Goal: Task Accomplishment & Management: Manage account settings

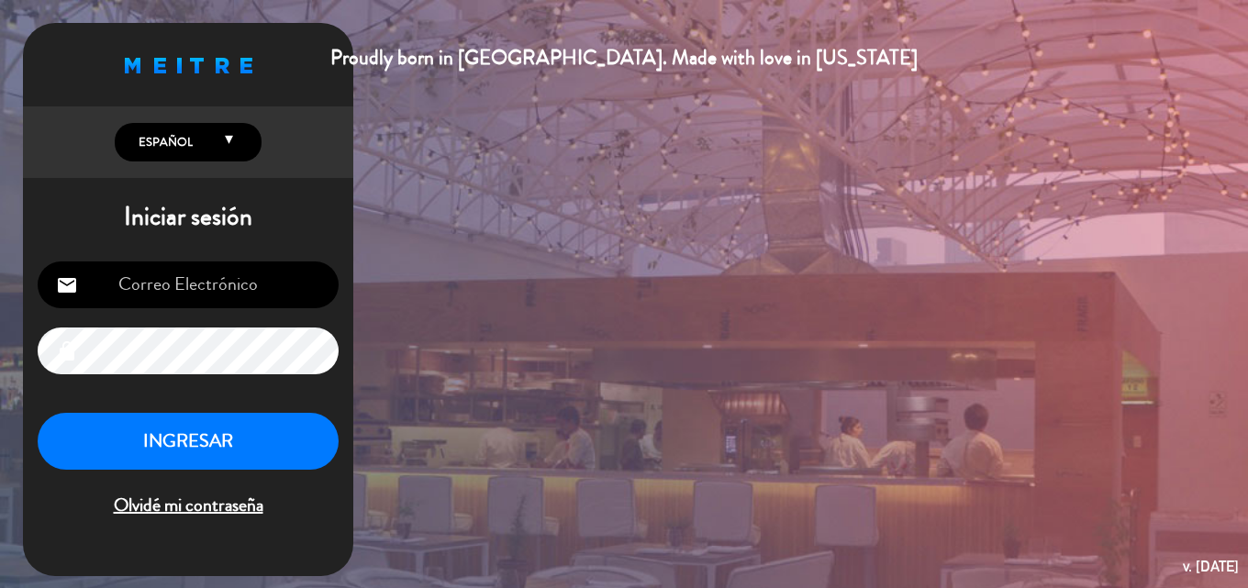
type input "[EMAIL_ADDRESS][DOMAIN_NAME]"
click at [232, 434] on button "INGRESAR" at bounding box center [188, 442] width 301 height 58
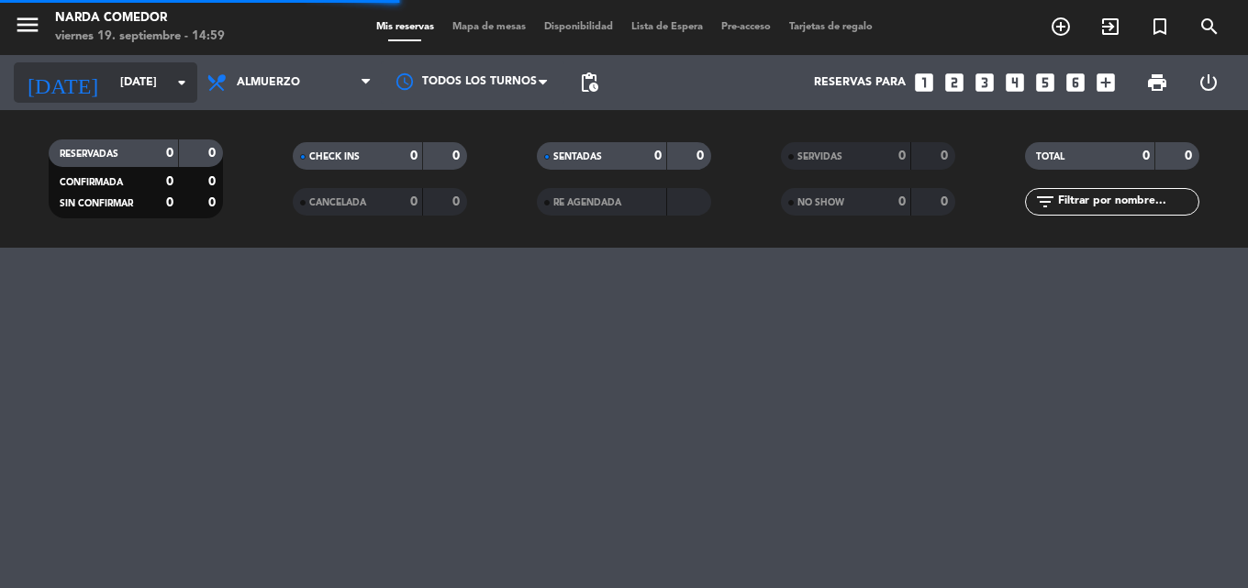
click at [120, 75] on input "[DATE]" at bounding box center [188, 82] width 155 height 31
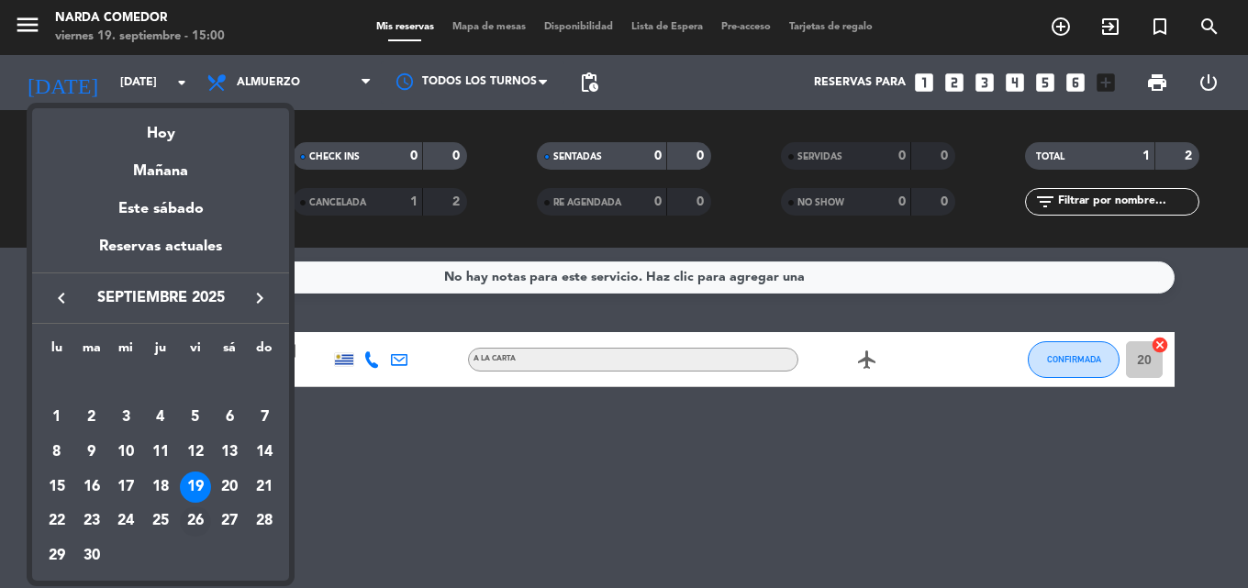
click at [188, 516] on div "26" at bounding box center [195, 522] width 31 height 31
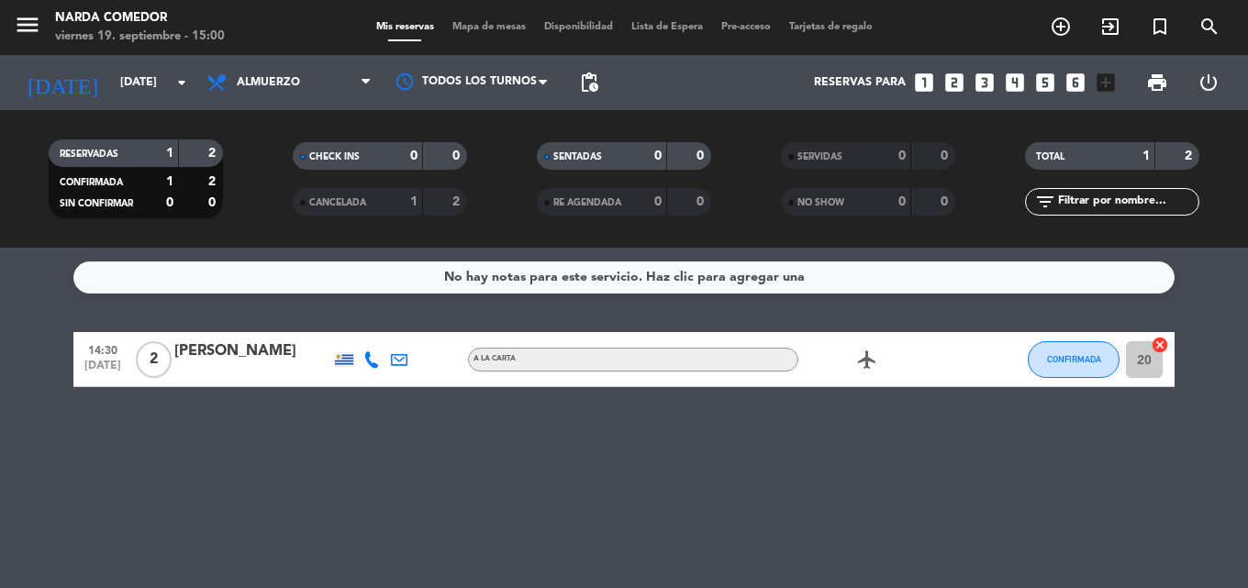
type input "[DATE]"
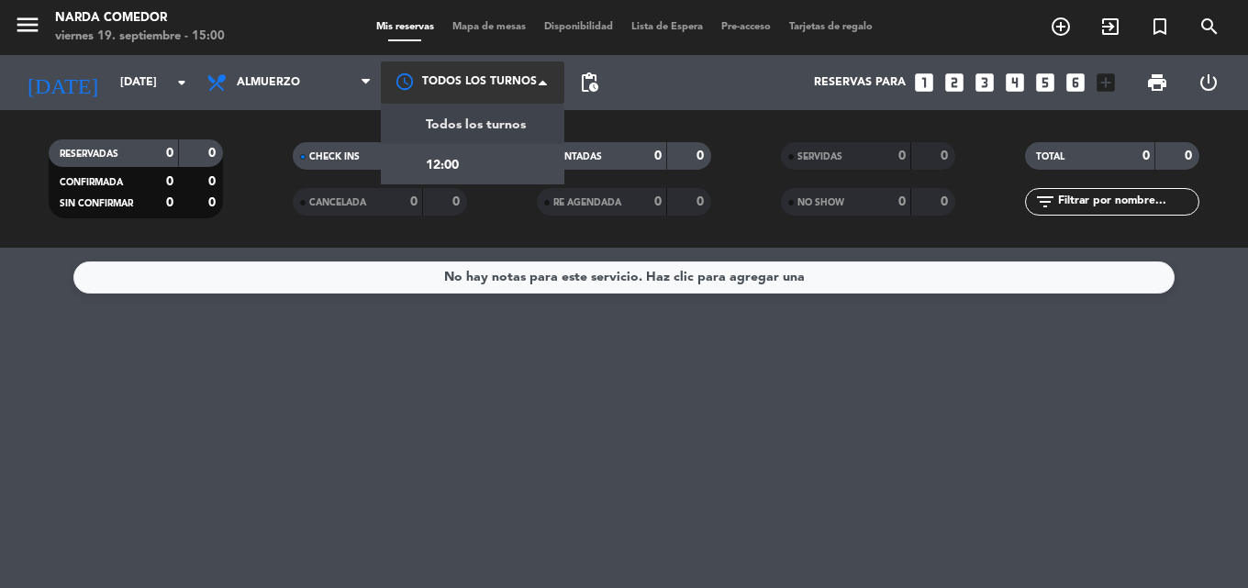
click at [526, 77] on div at bounding box center [473, 82] width 184 height 41
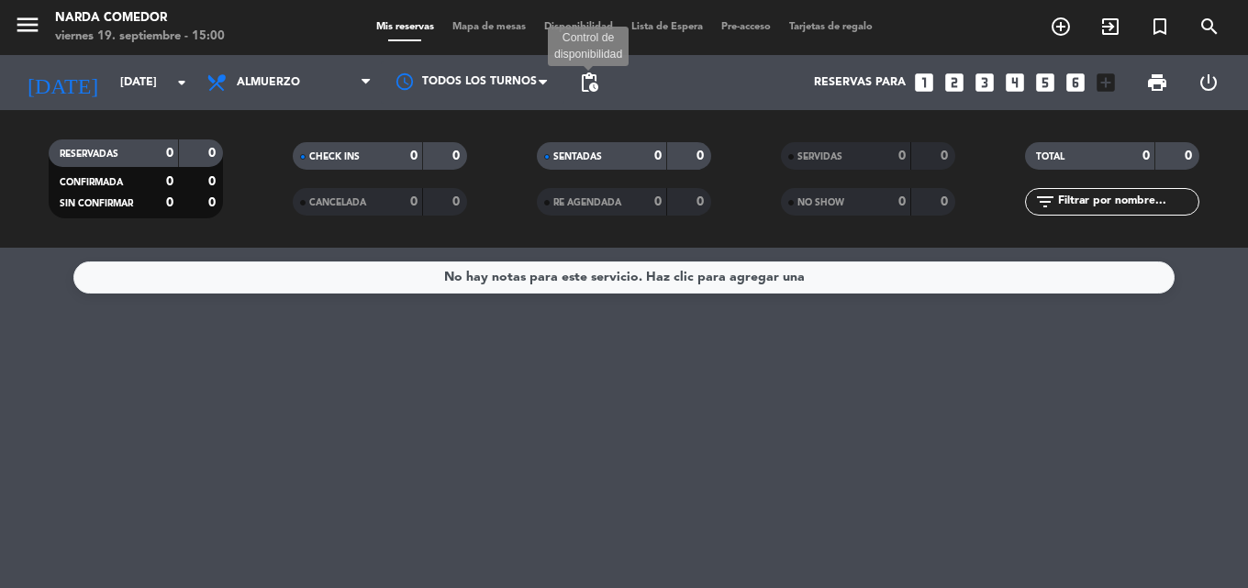
click at [586, 77] on span "pending_actions" at bounding box center [589, 83] width 22 height 22
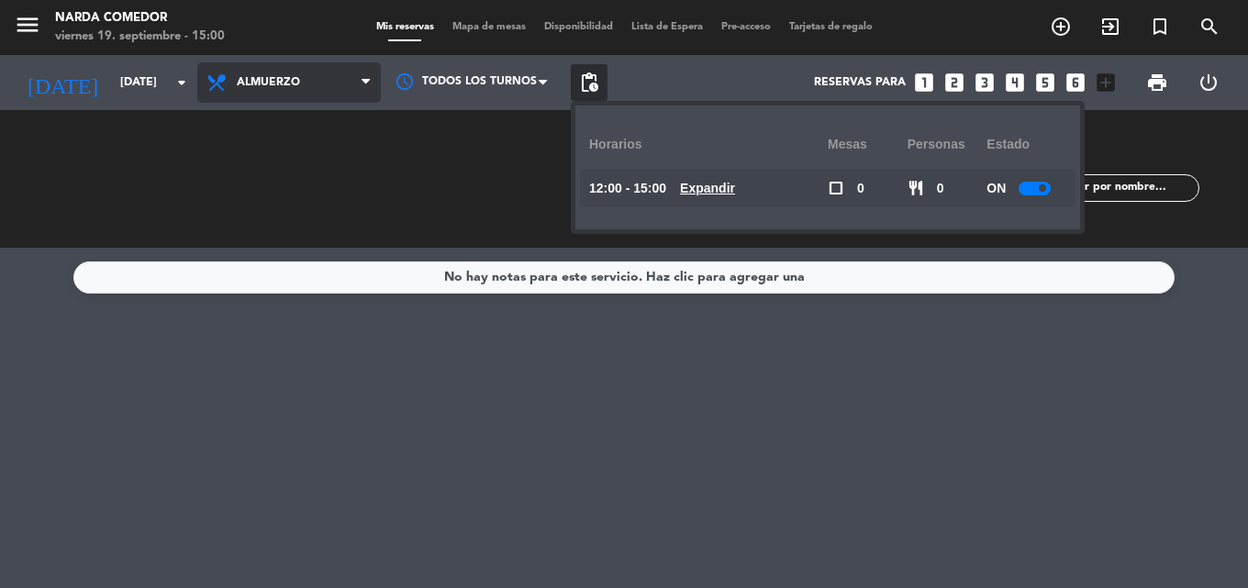
click at [307, 91] on span "Almuerzo" at bounding box center [289, 82] width 184 height 40
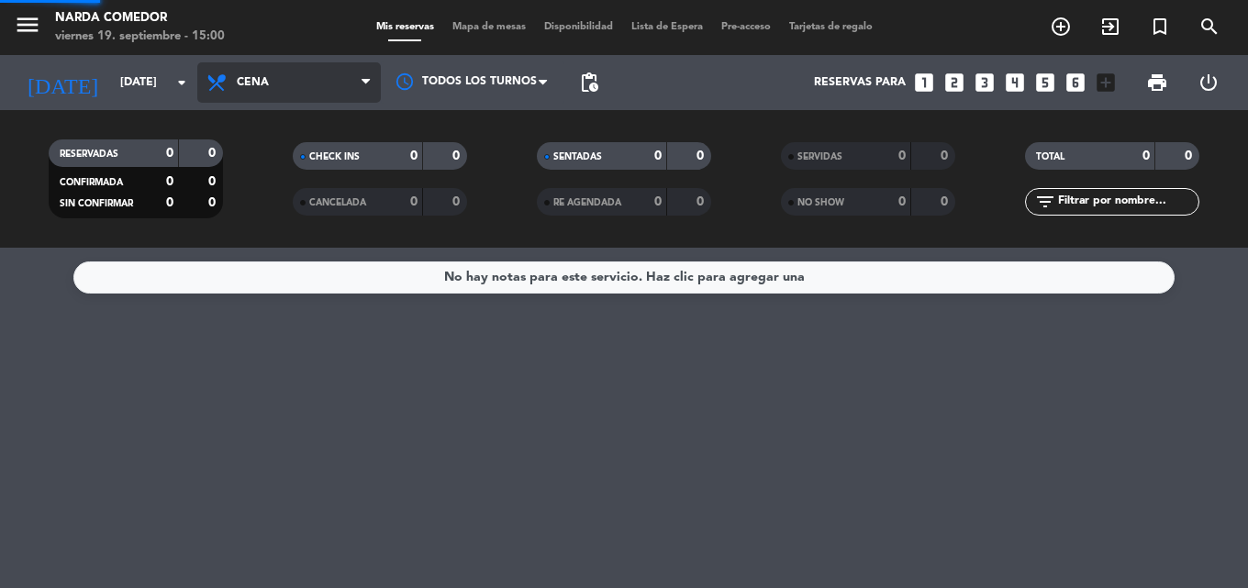
click at [289, 190] on div "menu [PERSON_NAME] Comedor [DATE] 19. septiembre - 15:00 Mis reservas Mapa de m…" at bounding box center [624, 124] width 1248 height 248
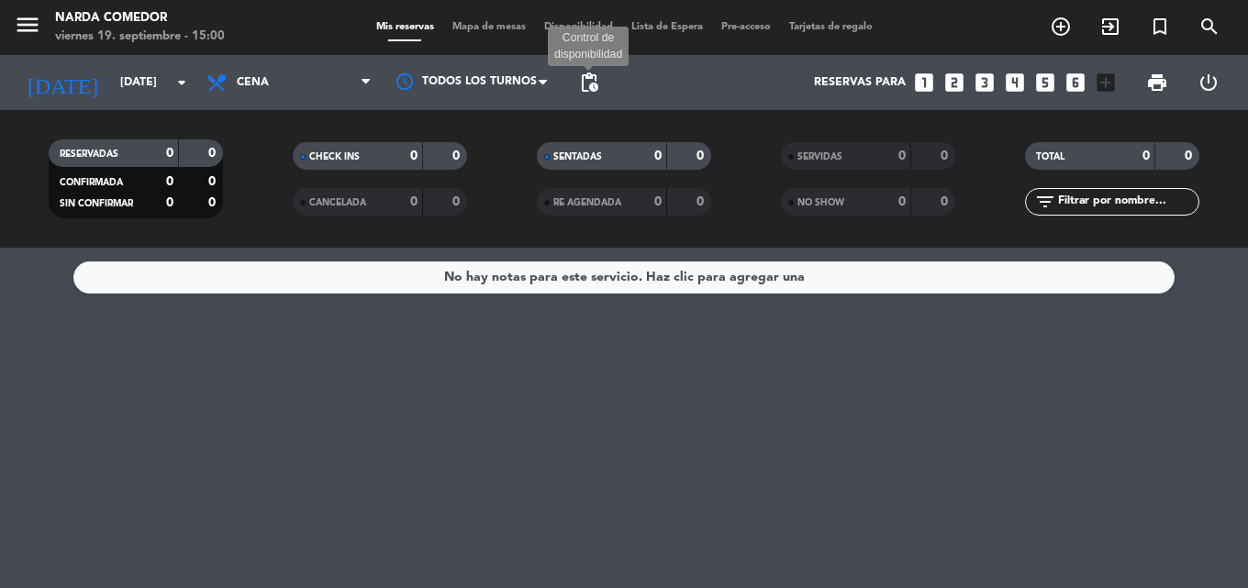
click at [596, 85] on span "pending_actions" at bounding box center [589, 83] width 22 height 22
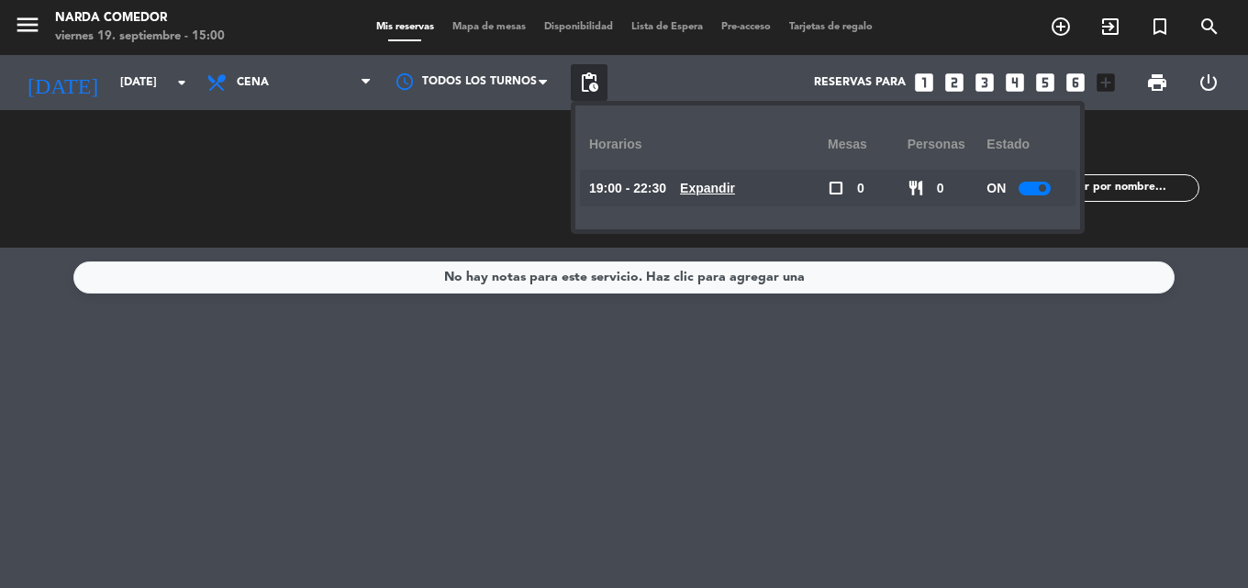
click at [947, 139] on div "personas" at bounding box center [948, 144] width 80 height 50
drag, startPoint x: 841, startPoint y: 137, endPoint x: 902, endPoint y: 105, distance: 69.4
click at [847, 131] on div "Mesas" at bounding box center [868, 144] width 80 height 50
click at [984, 85] on icon "looks_3" at bounding box center [985, 83] width 24 height 24
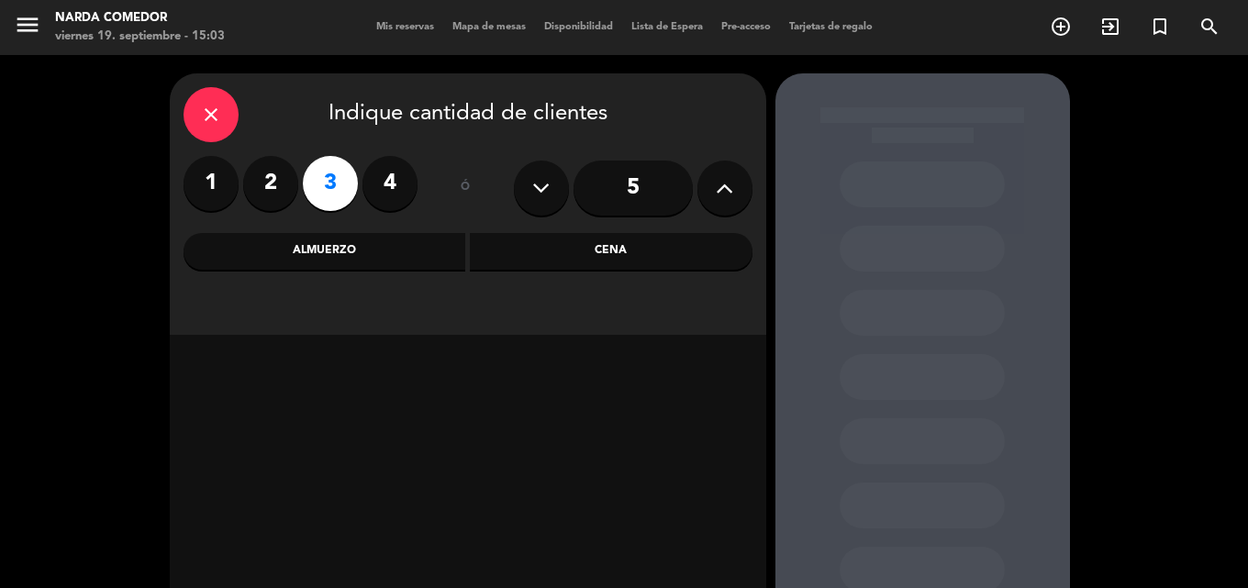
click at [210, 115] on icon "close" at bounding box center [211, 115] width 22 height 22
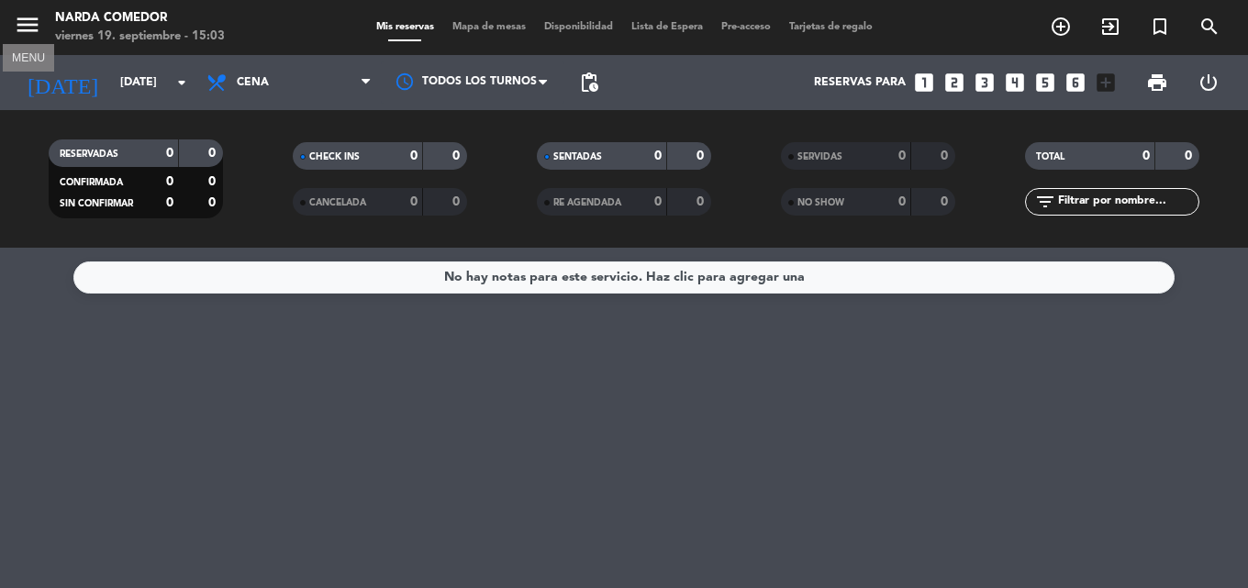
click at [20, 15] on icon "menu" at bounding box center [28, 25] width 28 height 28
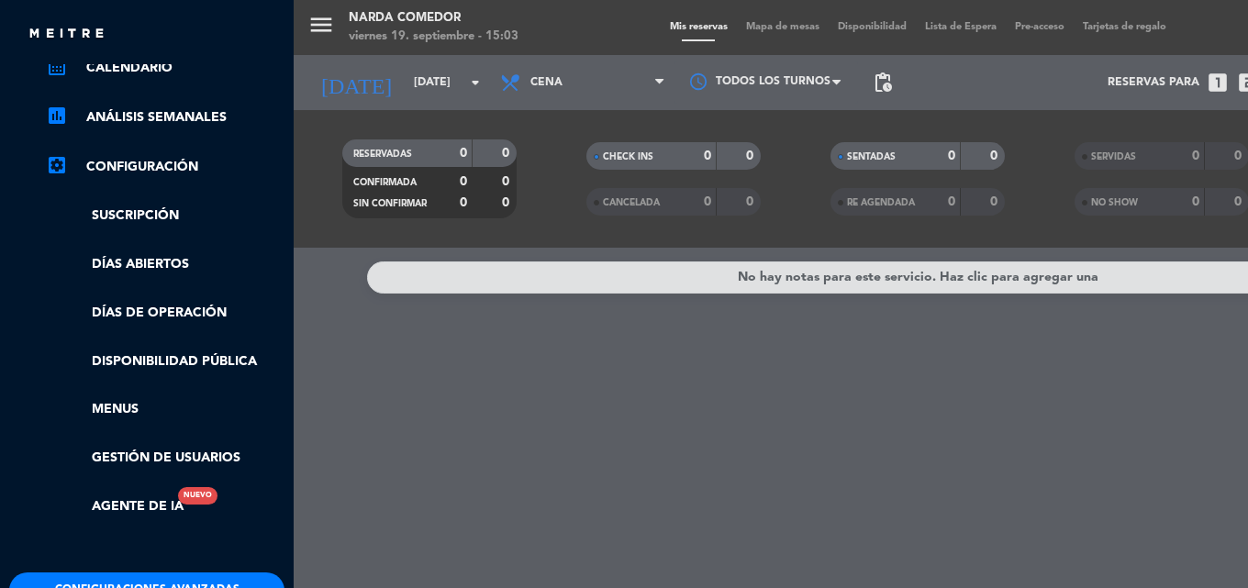
scroll to position [275, 0]
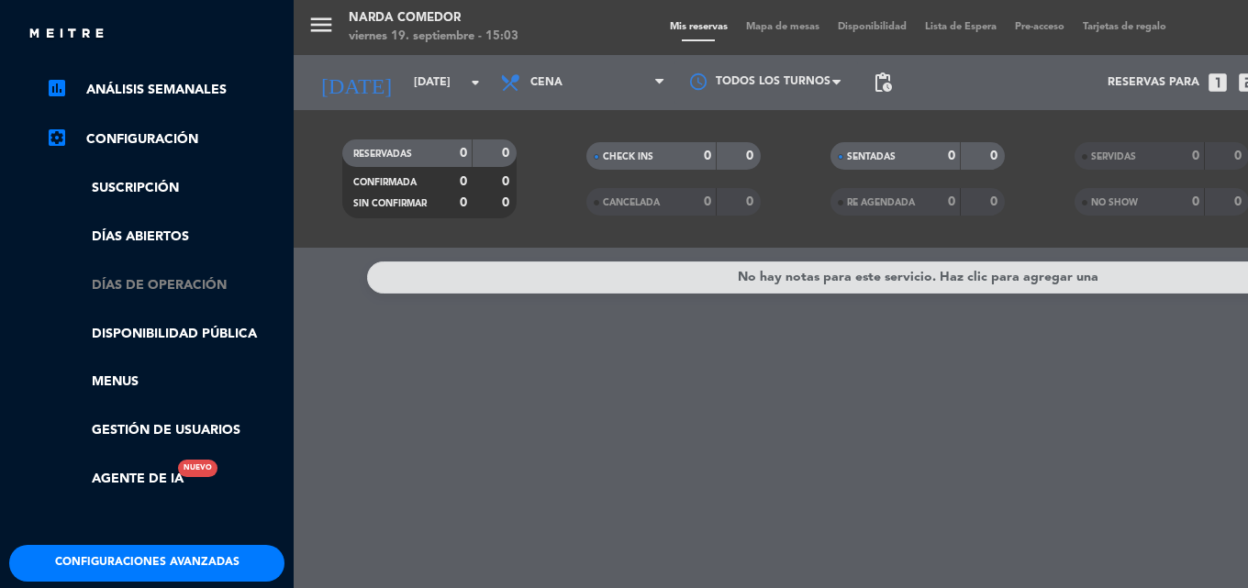
click at [191, 289] on link "Días de Operación" at bounding box center [165, 285] width 239 height 21
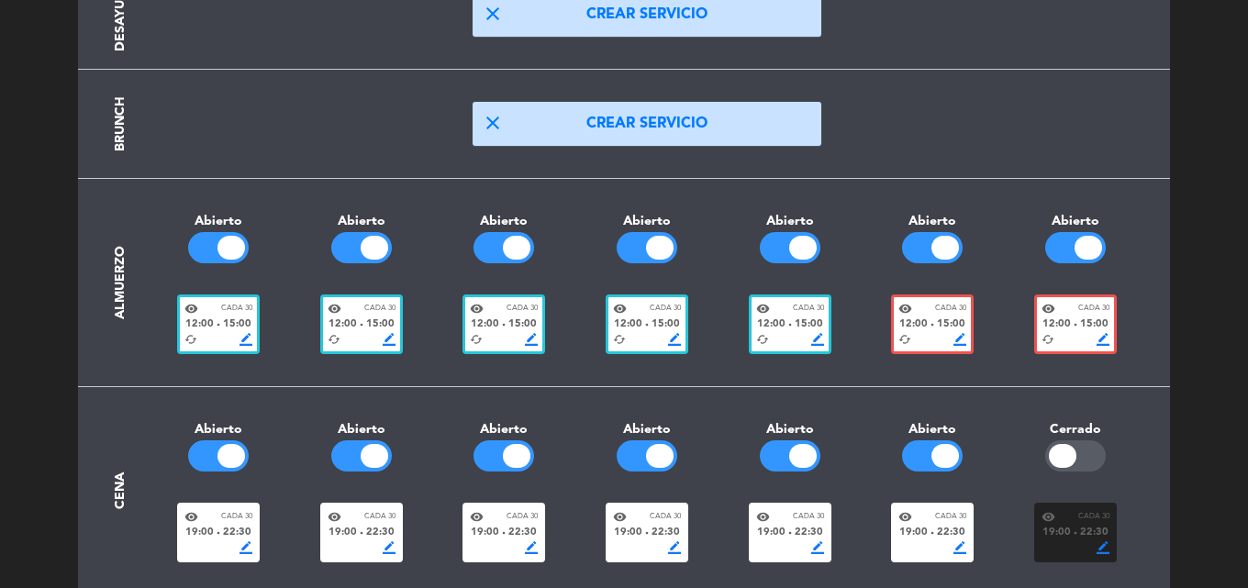
scroll to position [275, 0]
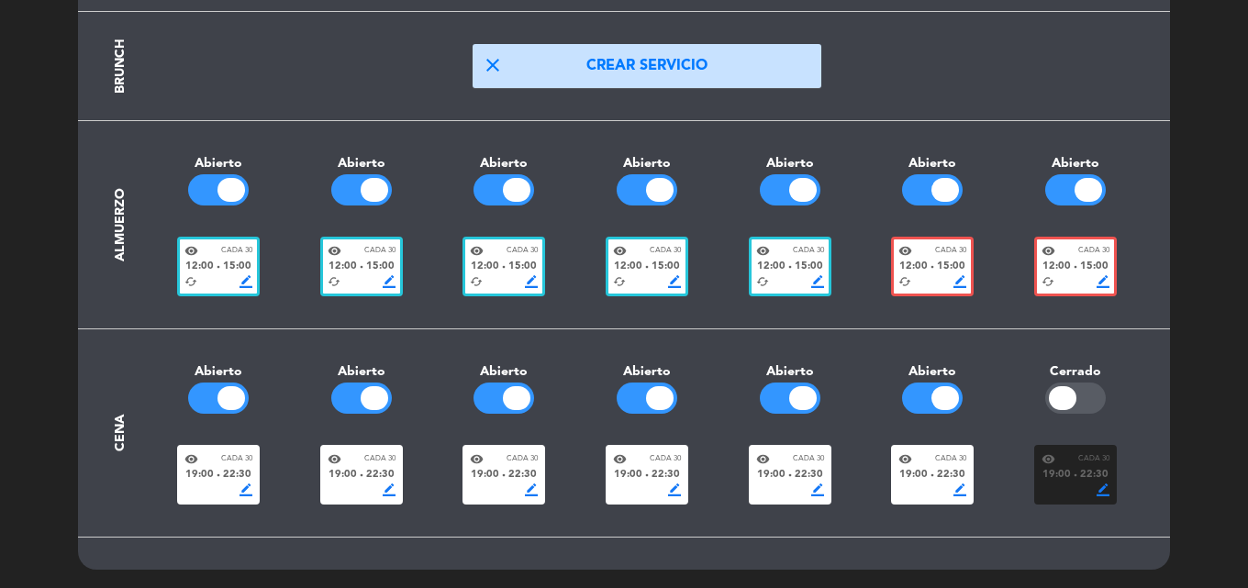
click at [820, 492] on span "border_color" at bounding box center [817, 490] width 13 height 13
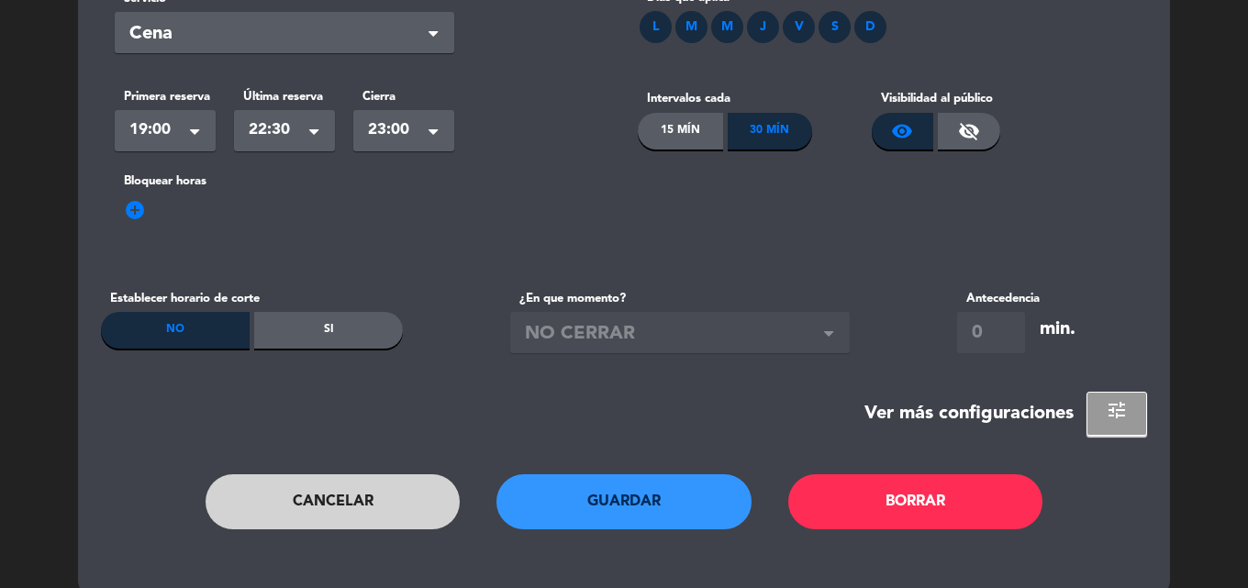
scroll to position [173, 0]
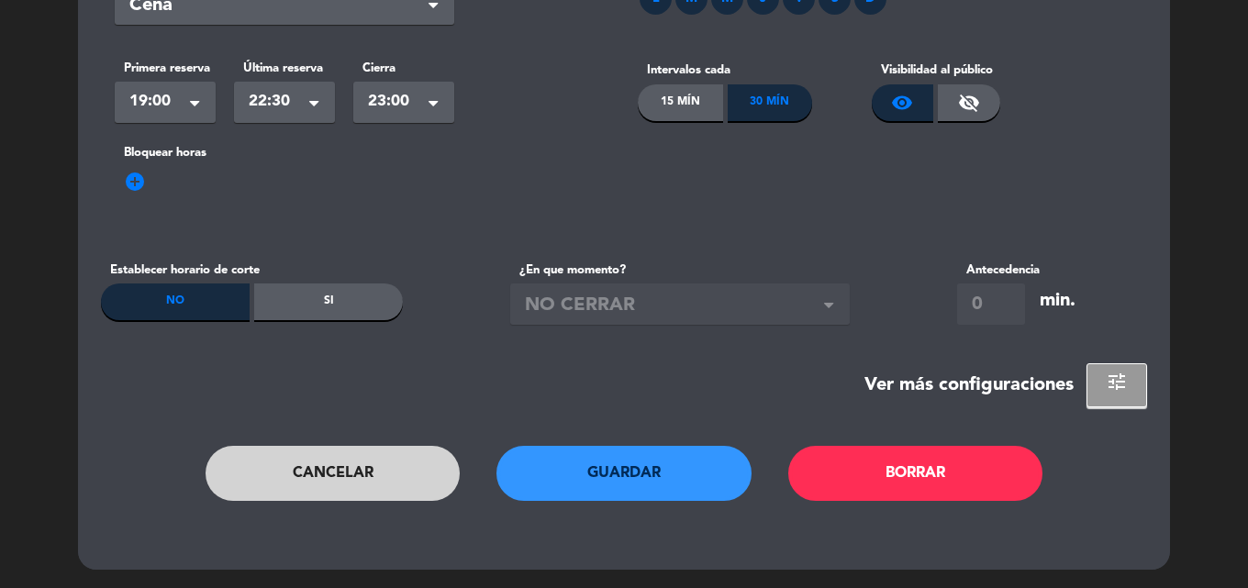
click at [296, 302] on div "Si" at bounding box center [328, 302] width 149 height 37
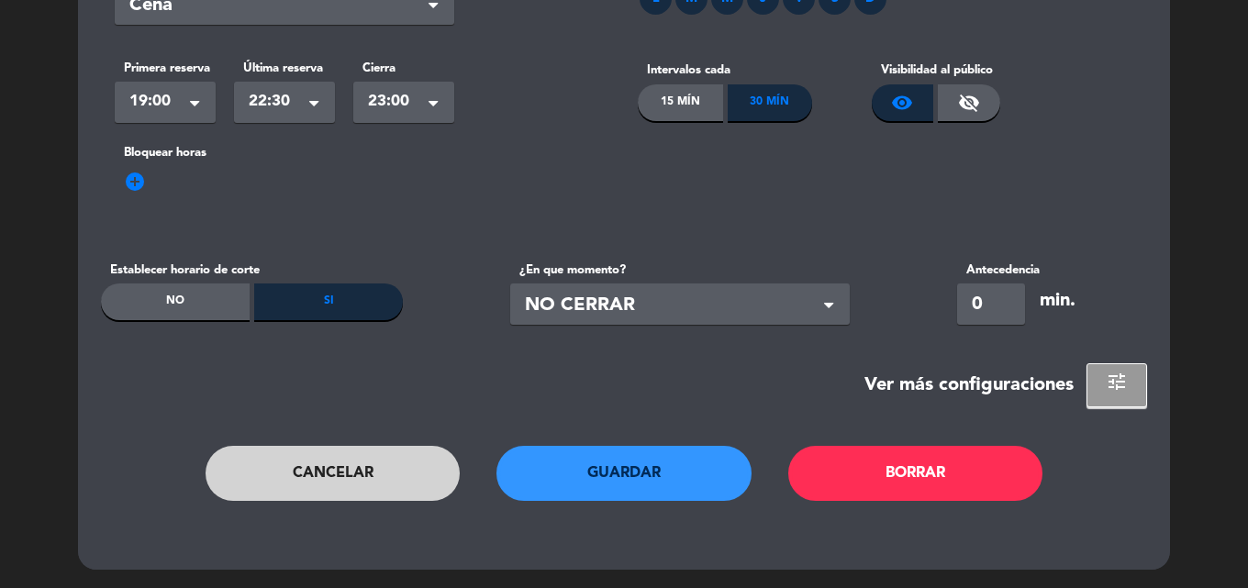
click at [842, 307] on span at bounding box center [833, 305] width 18 height 18
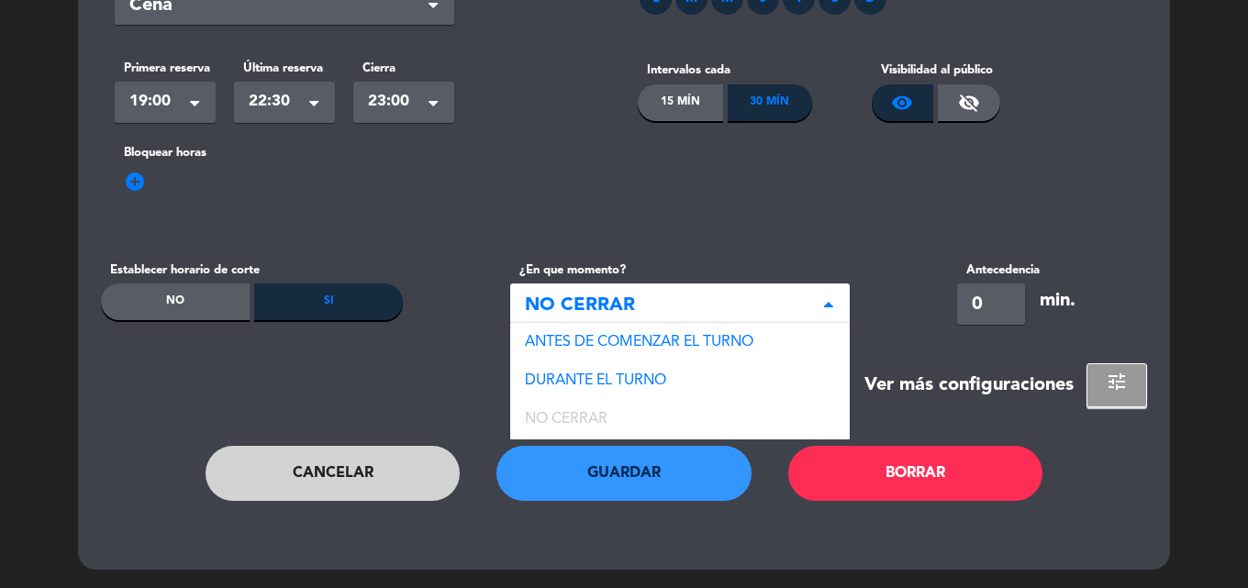
click at [674, 386] on div "DURANTE EL TURNO" at bounding box center [680, 381] width 340 height 39
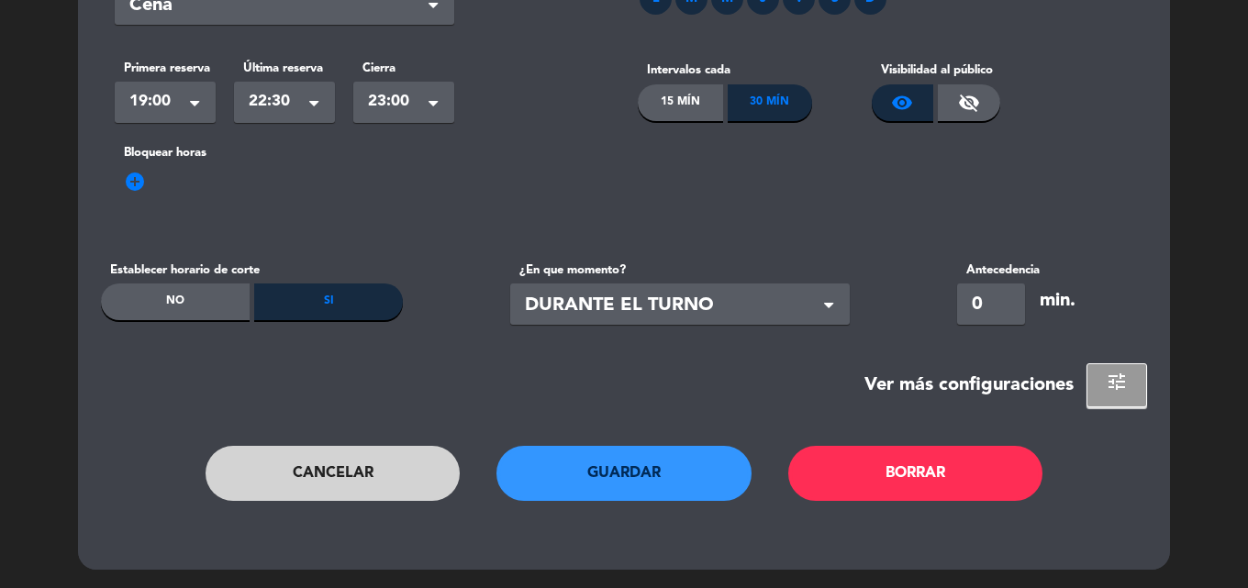
click at [1001, 309] on input "0" at bounding box center [991, 304] width 68 height 41
click at [801, 308] on span "DURANTE EL TURNO" at bounding box center [673, 306] width 296 height 30
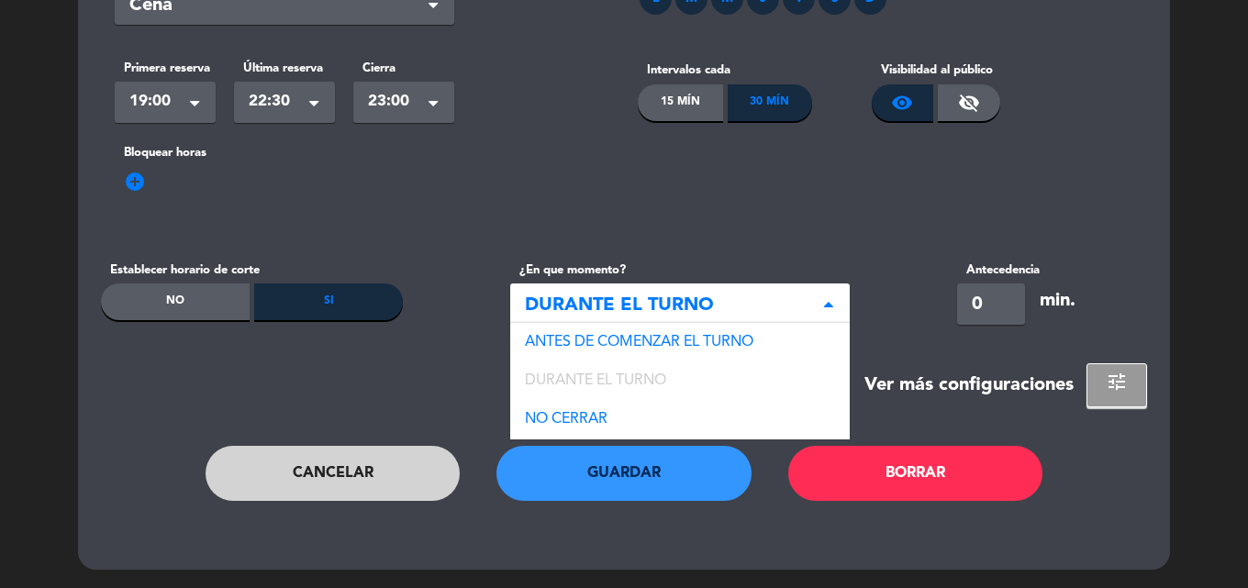
click at [182, 305] on div "No" at bounding box center [175, 302] width 149 height 37
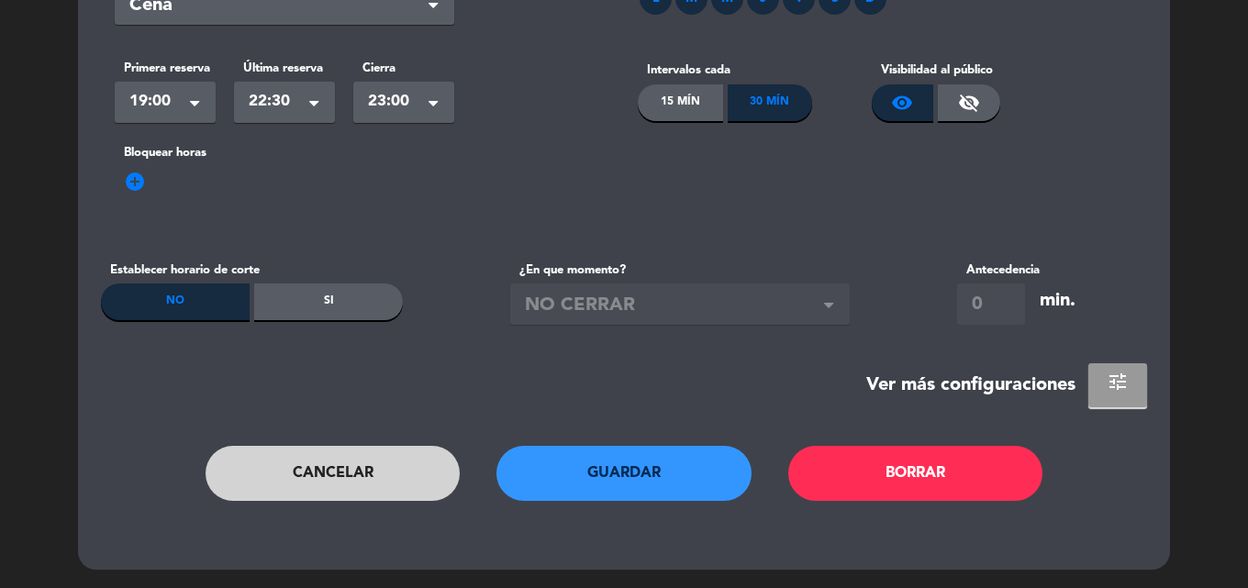
click at [1124, 392] on span "tune" at bounding box center [1118, 382] width 22 height 22
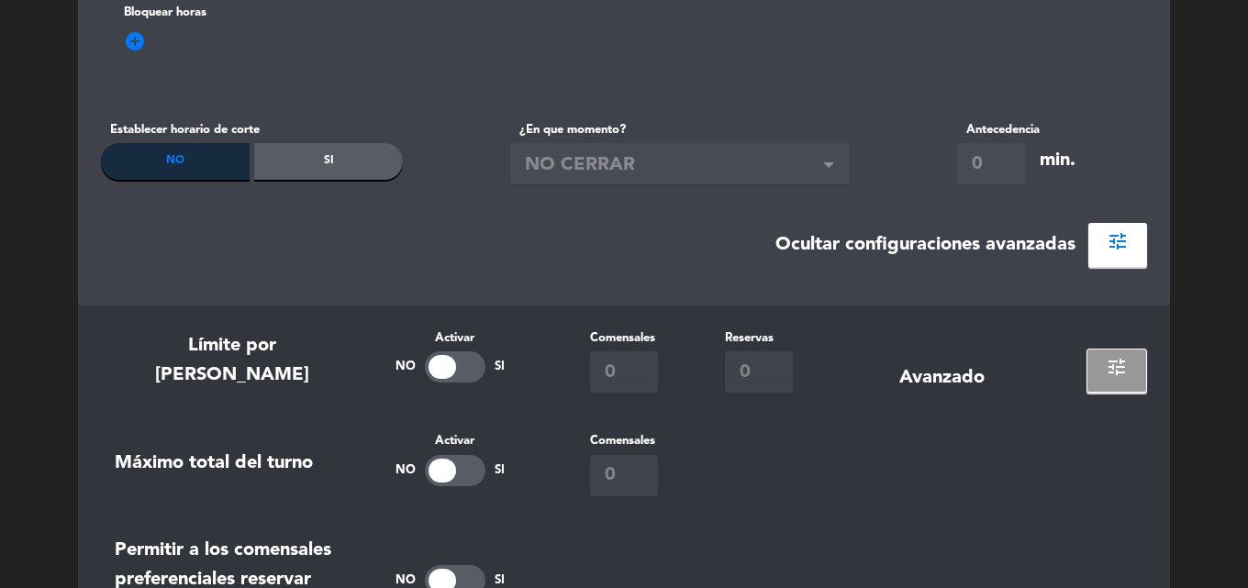
scroll to position [356, 0]
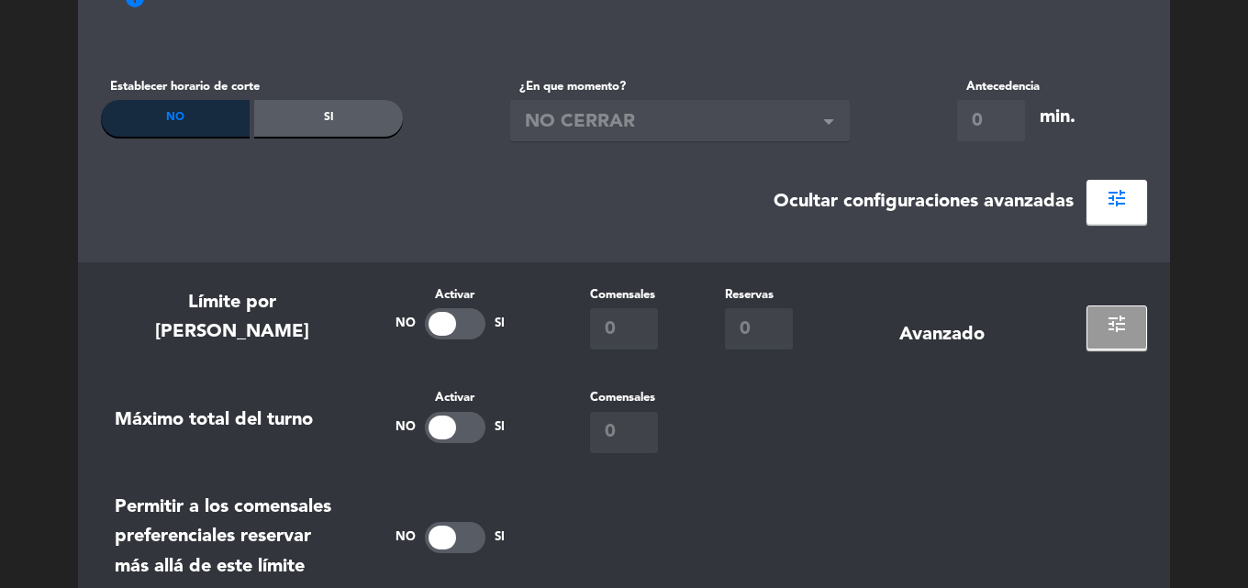
click at [454, 424] on div at bounding box center [443, 428] width 28 height 24
click at [623, 441] on input "0" at bounding box center [624, 432] width 68 height 41
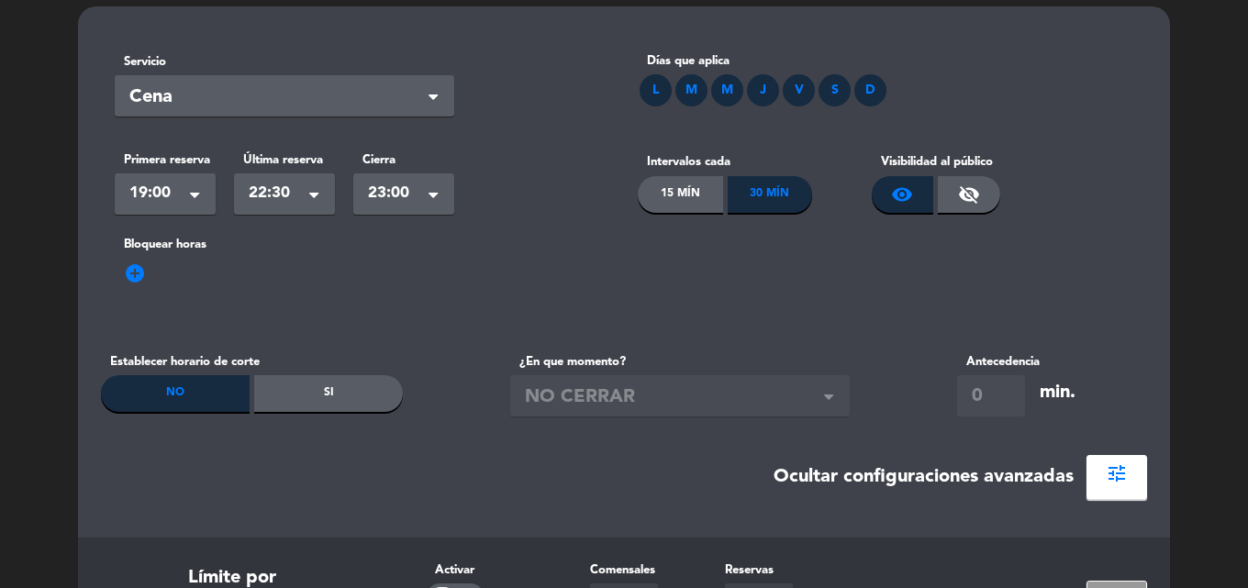
scroll to position [0, 0]
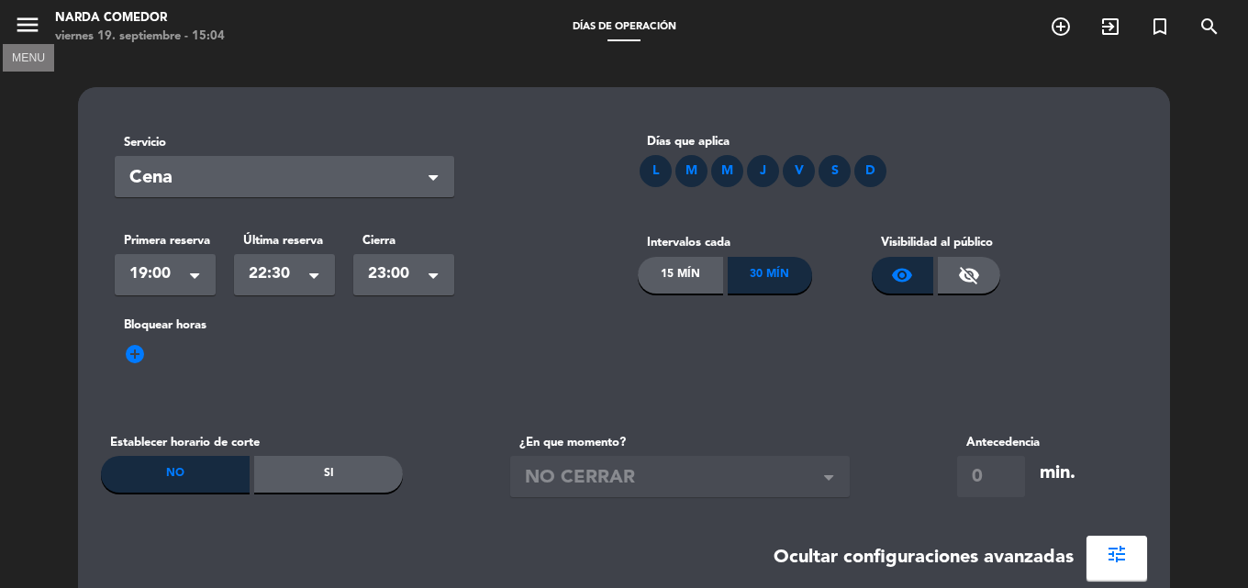
click at [16, 23] on icon "menu" at bounding box center [28, 25] width 28 height 28
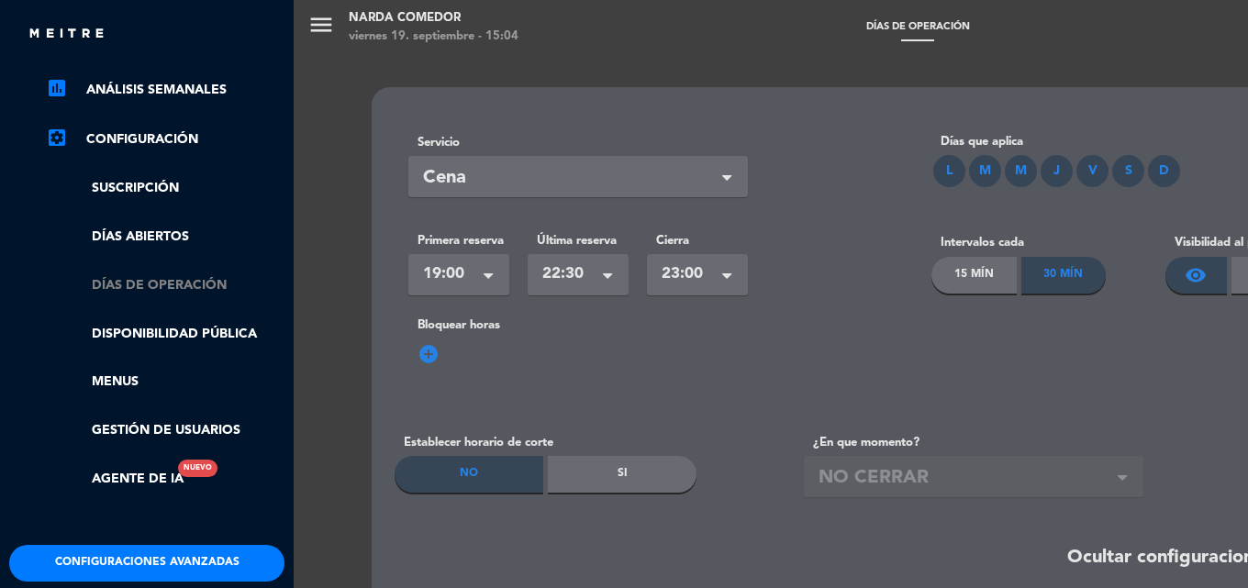
click at [200, 292] on link "Días de Operación" at bounding box center [165, 285] width 239 height 21
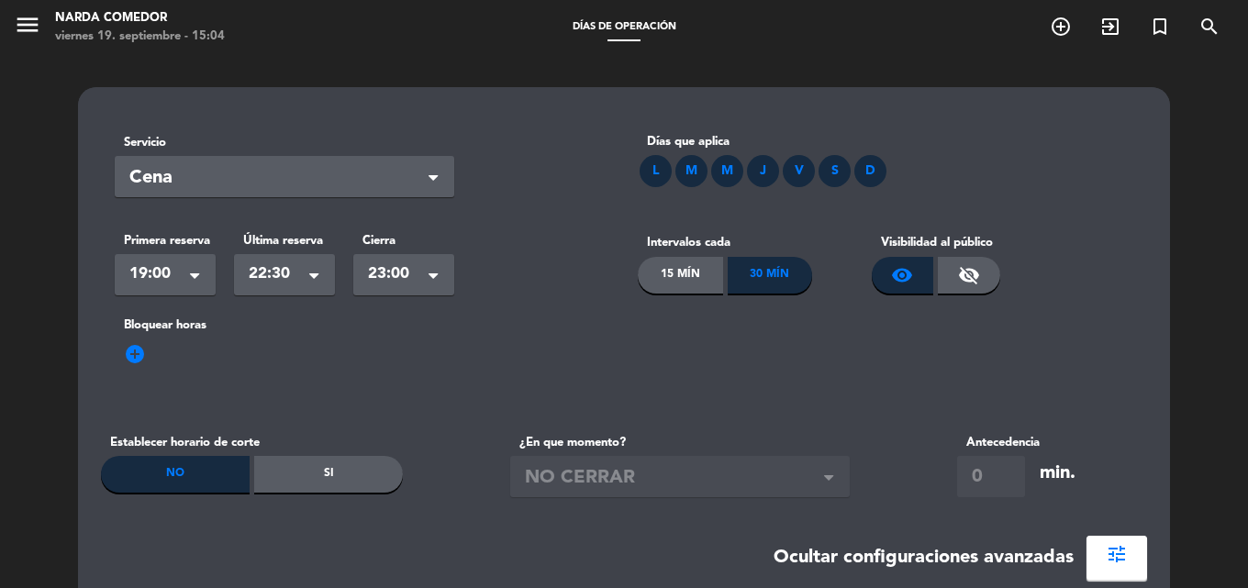
click at [372, 185] on span "Cena" at bounding box center [277, 178] width 296 height 30
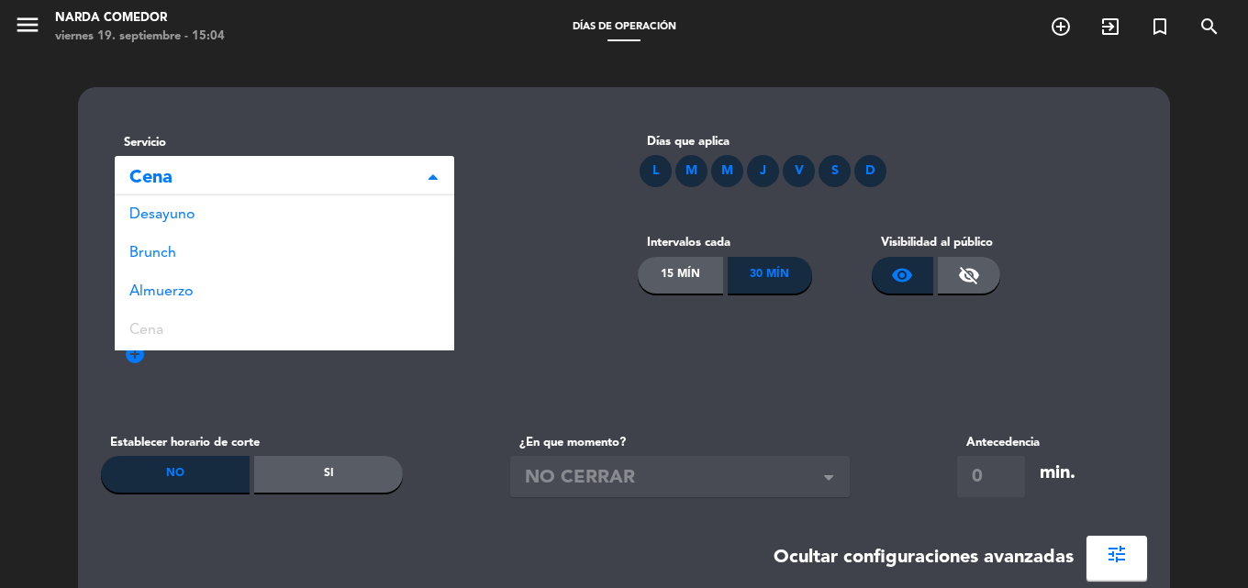
click at [353, 162] on div "Seleccionar × Cena" at bounding box center [285, 176] width 340 height 41
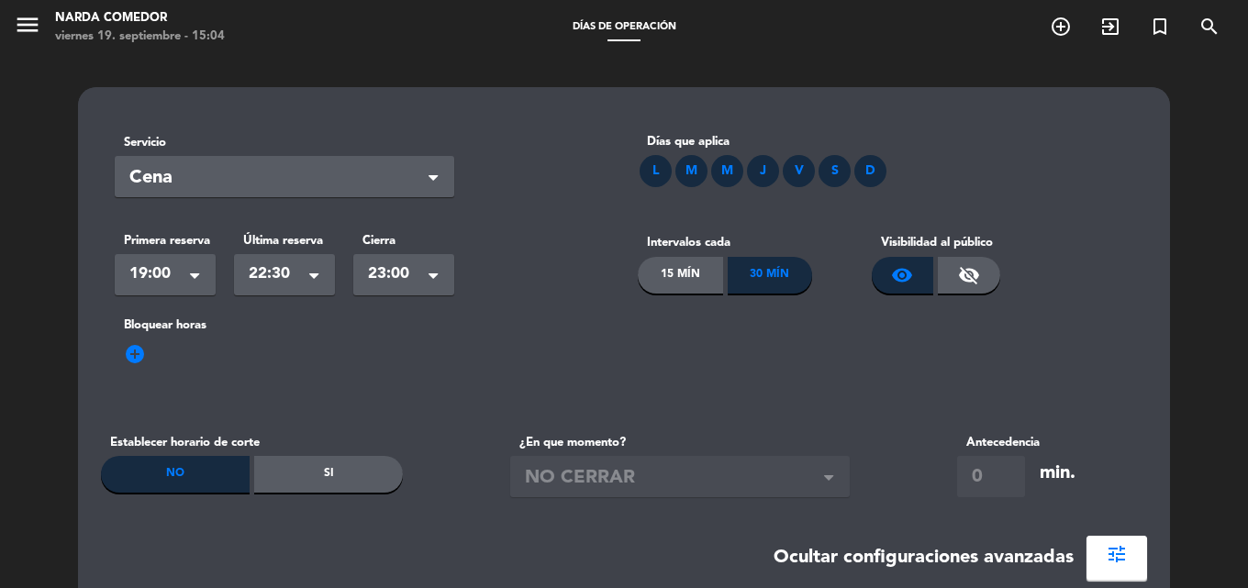
click at [805, 171] on div "V" at bounding box center [799, 171] width 32 height 32
click at [756, 171] on div "J" at bounding box center [763, 171] width 32 height 32
drag, startPoint x: 763, startPoint y: 173, endPoint x: 790, endPoint y: 173, distance: 27.6
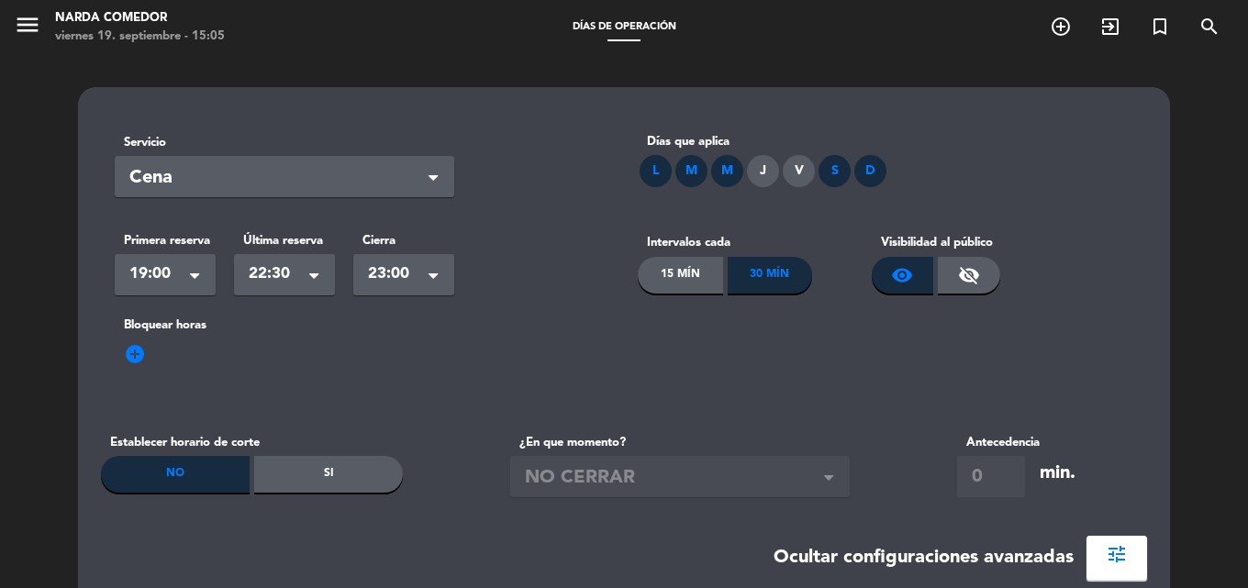
click at [764, 173] on div "J" at bounding box center [763, 171] width 32 height 32
click at [795, 173] on div "V" at bounding box center [799, 171] width 32 height 32
click at [34, 11] on icon "menu" at bounding box center [28, 25] width 28 height 28
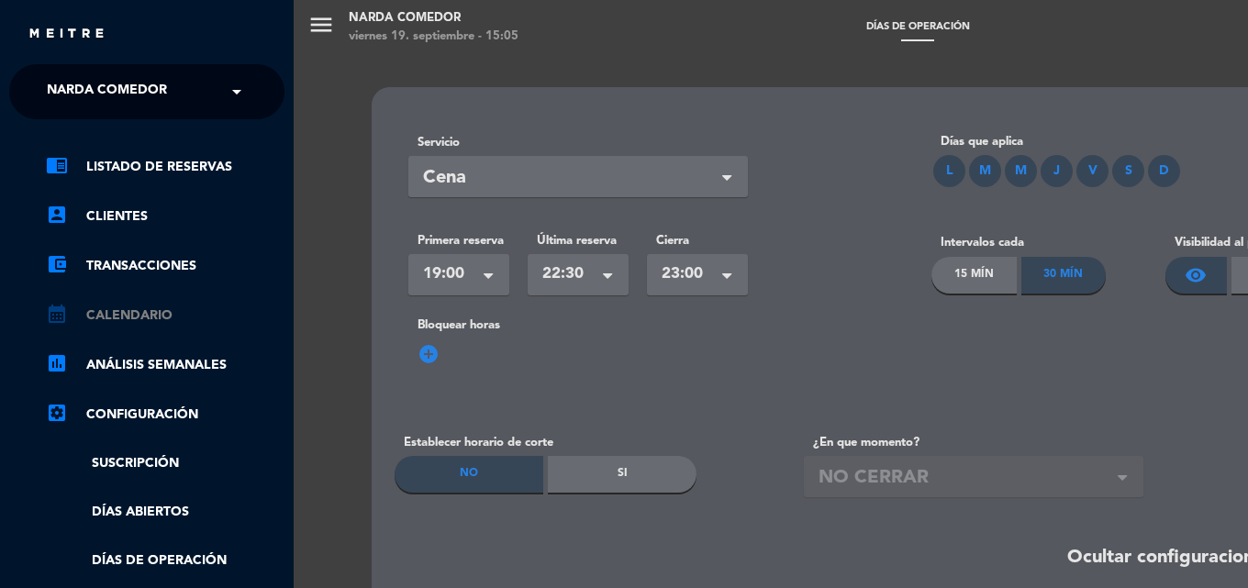
click at [123, 311] on link "calendar_month Calendario" at bounding box center [165, 316] width 239 height 22
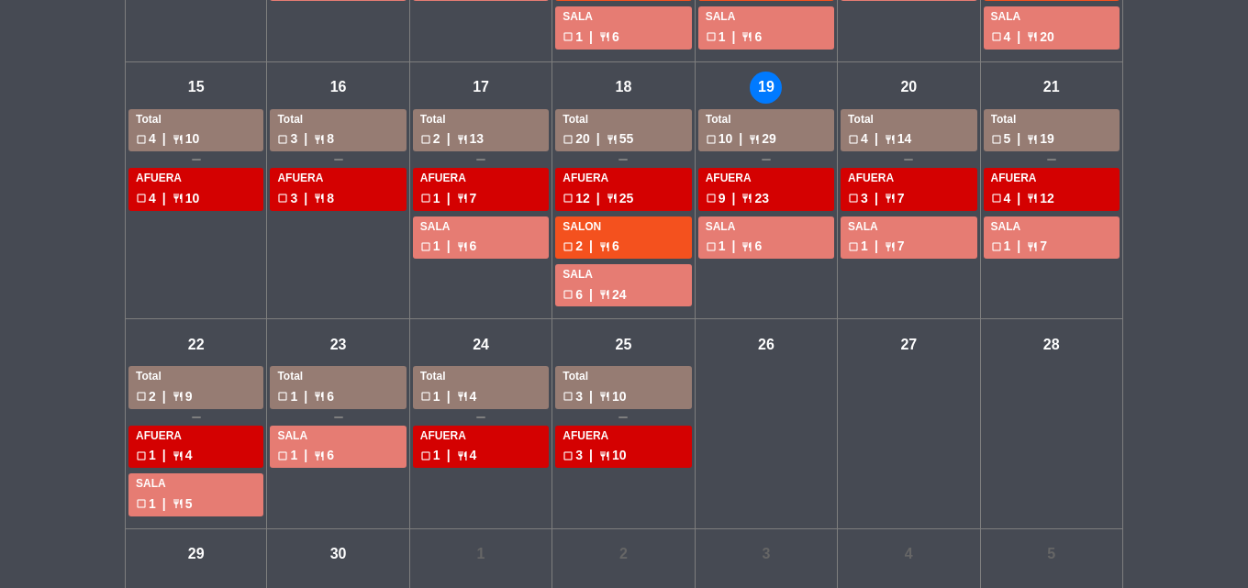
scroll to position [551, 0]
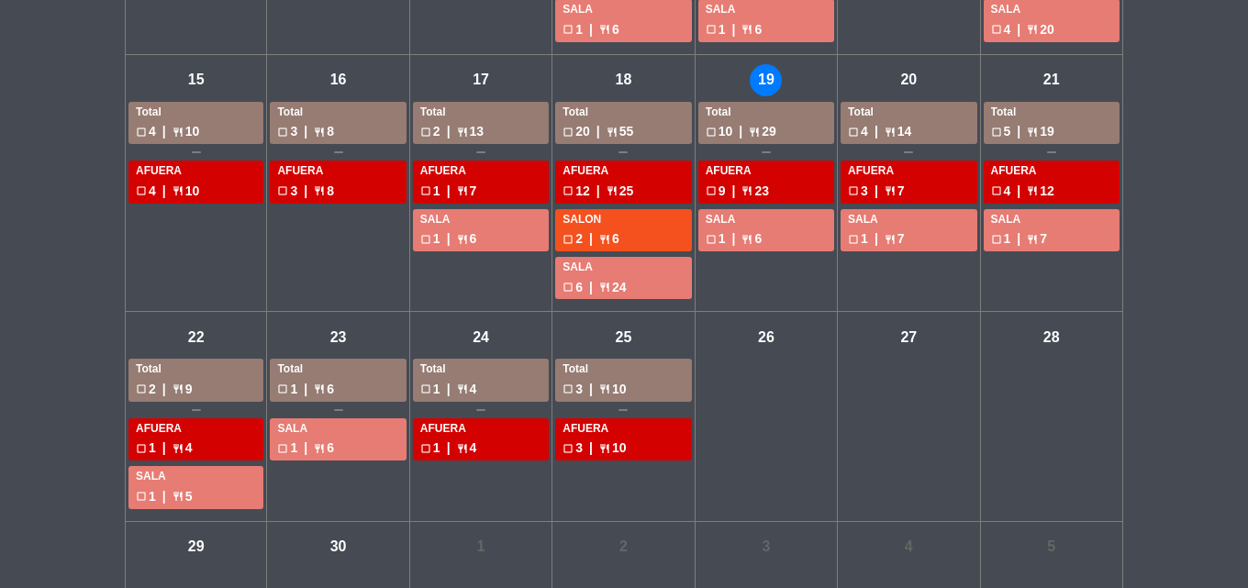
click at [762, 334] on div "vie - 26" at bounding box center [766, 337] width 32 height 32
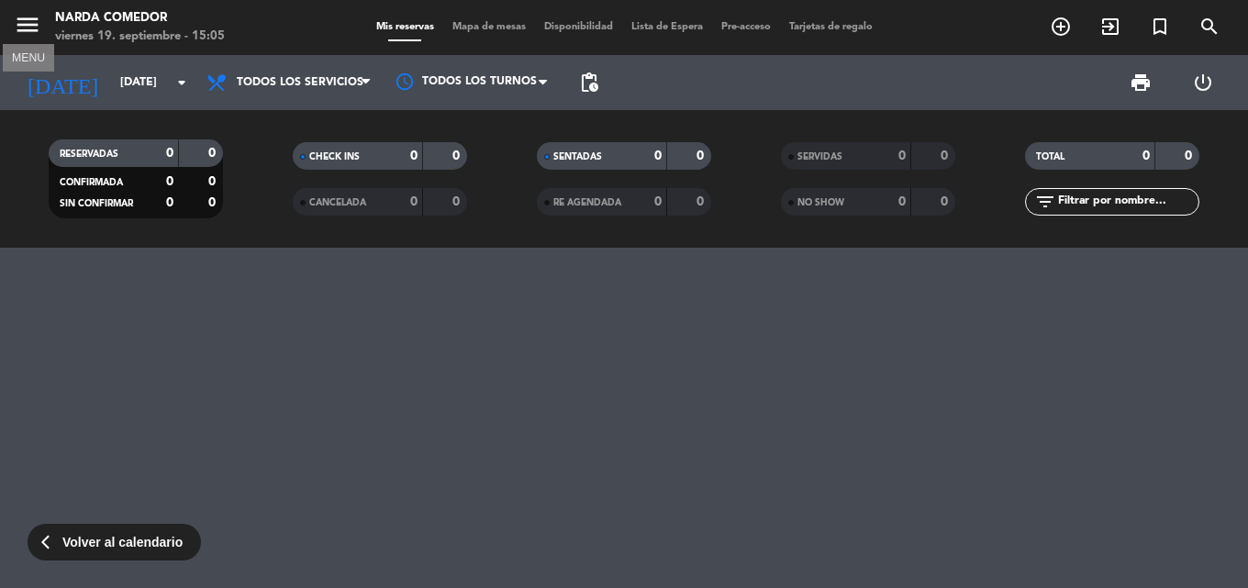
click at [29, 39] on icon "menu" at bounding box center [28, 25] width 28 height 28
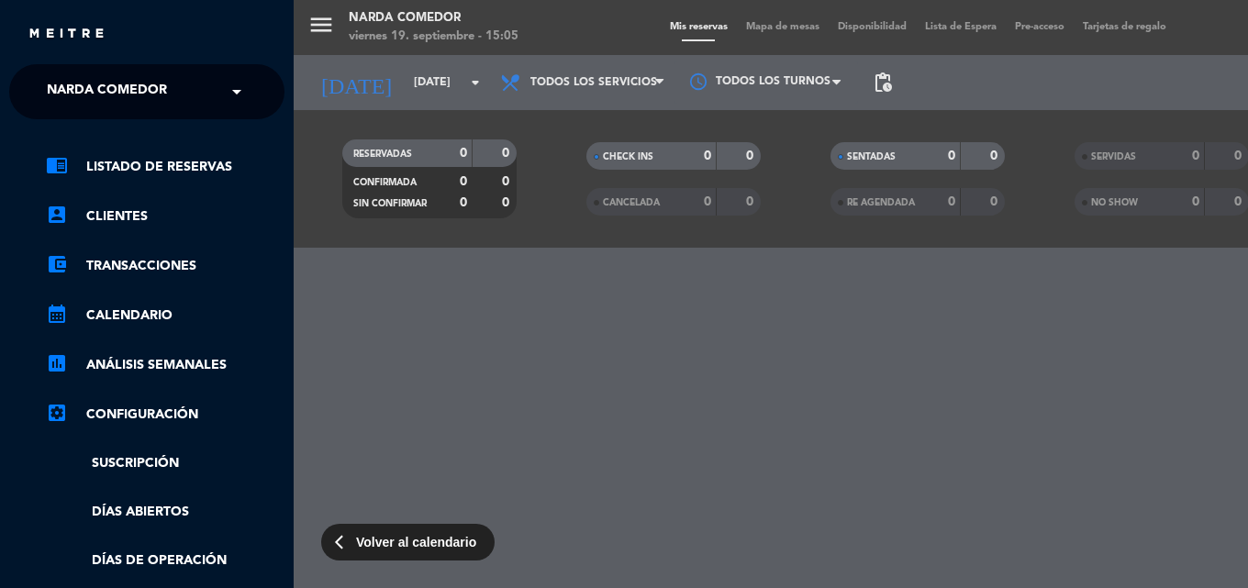
scroll to position [92, 0]
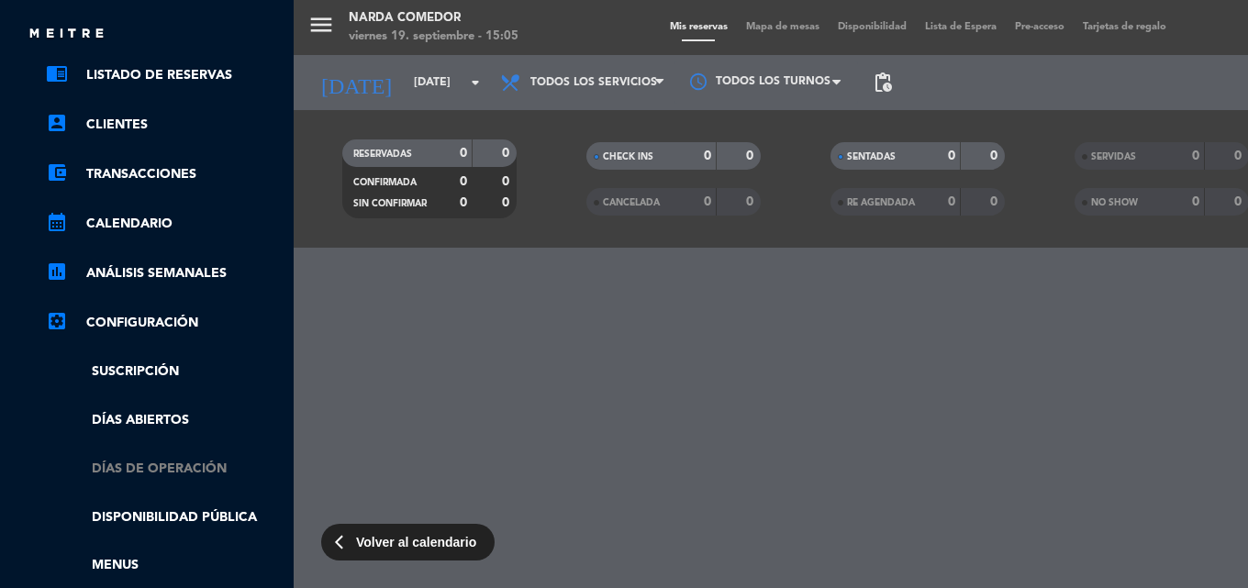
click at [188, 466] on link "Días de Operación" at bounding box center [165, 469] width 239 height 21
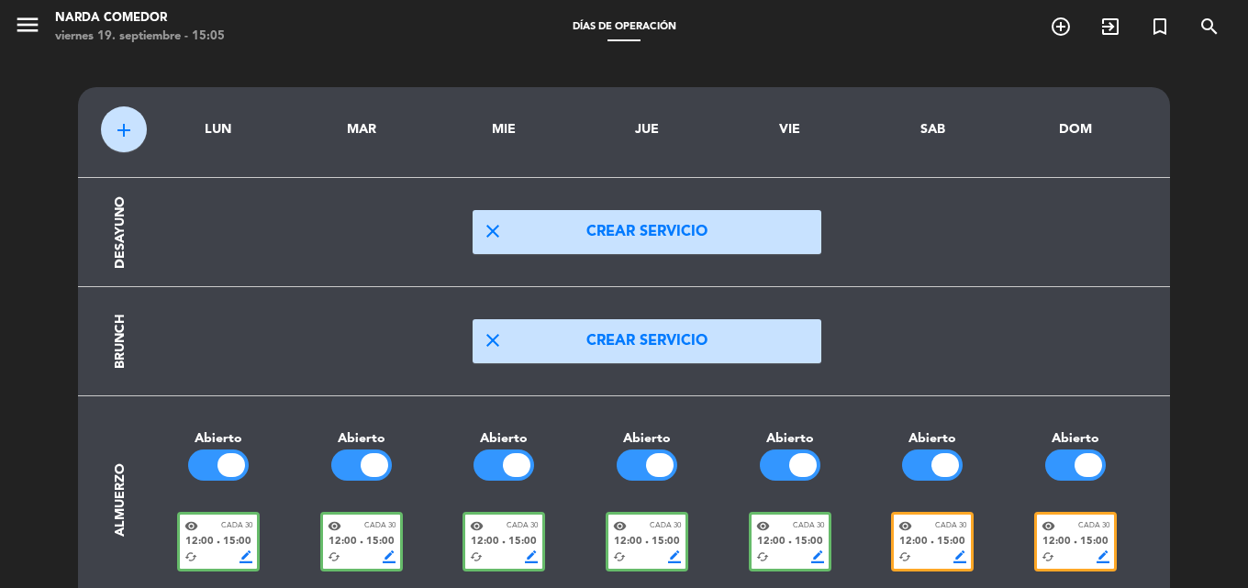
click at [128, 137] on span "add" at bounding box center [124, 130] width 22 height 22
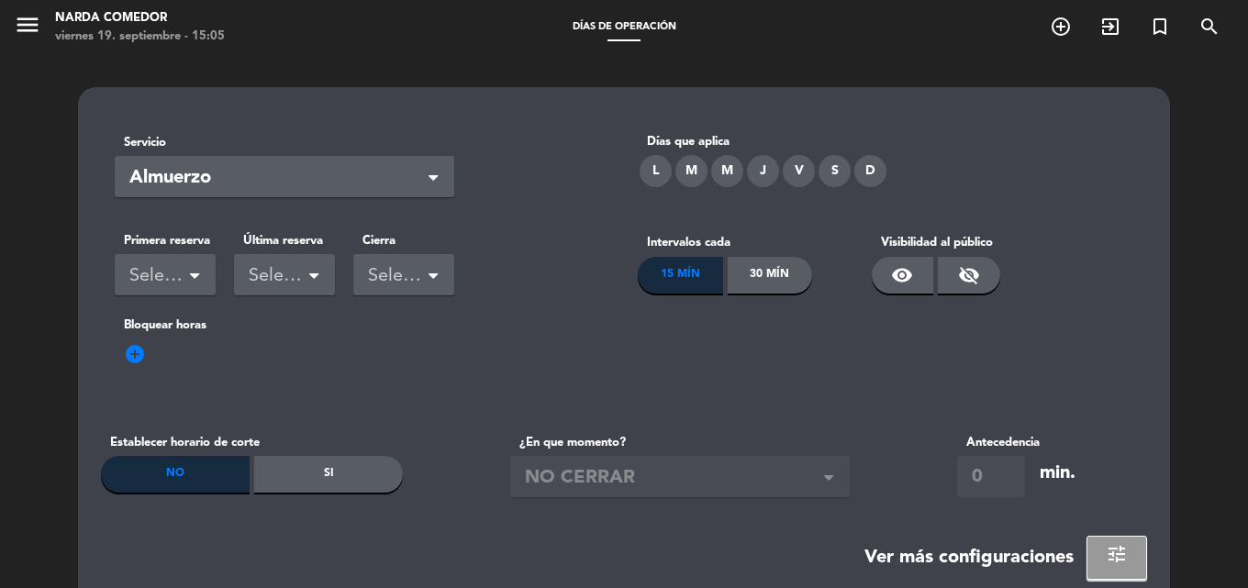
drag, startPoint x: 8, startPoint y: 29, endPoint x: 17, endPoint y: 26, distance: 9.9
click at [9, 29] on div "menu [PERSON_NAME] Comedor [DATE] 19. septiembre - 15:05" at bounding box center [156, 27] width 312 height 43
click at [21, 24] on icon "menu" at bounding box center [28, 25] width 28 height 28
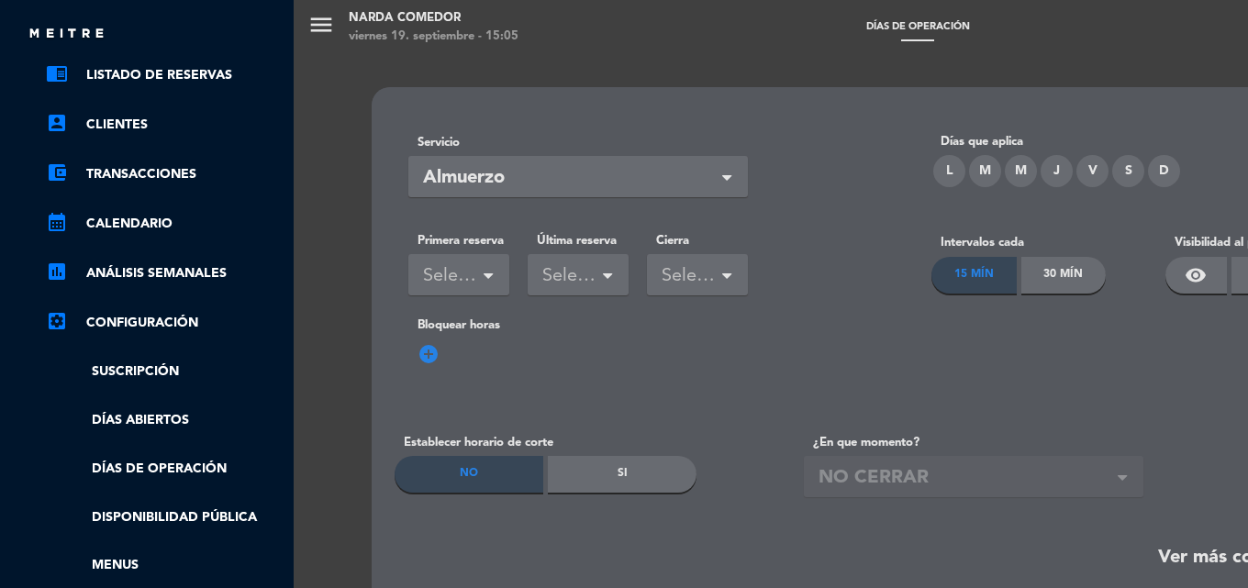
click at [178, 472] on link "Días de Operación" at bounding box center [165, 469] width 239 height 21
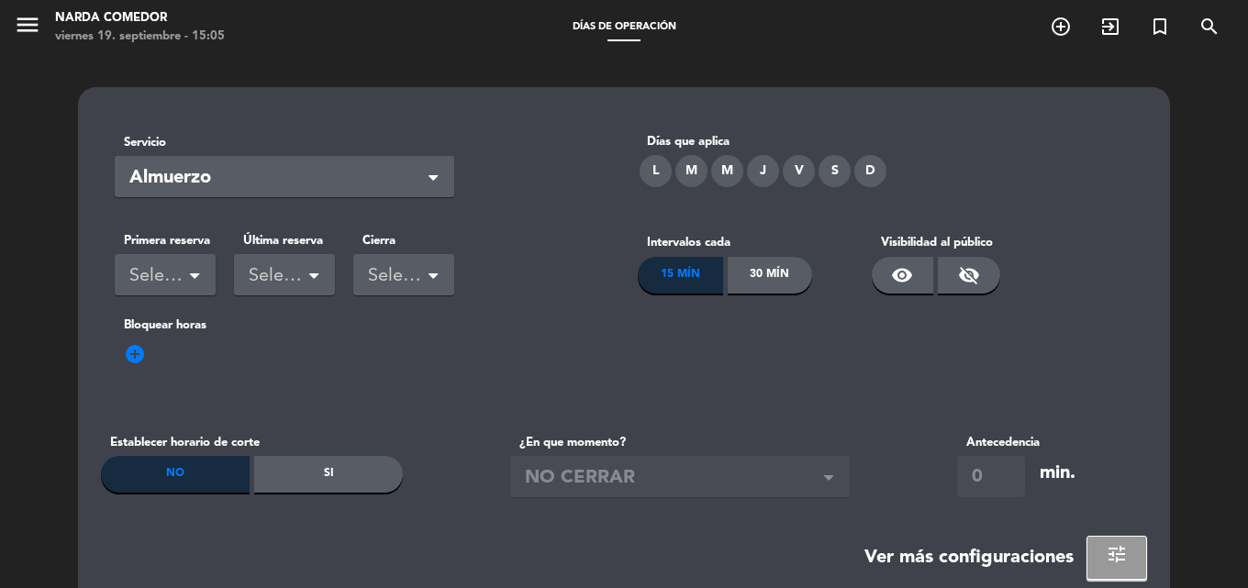
click at [8, 25] on div "menu [PERSON_NAME] Comedor [DATE] 19. septiembre - 15:05" at bounding box center [156, 27] width 312 height 43
click at [28, 25] on icon "menu" at bounding box center [28, 25] width 28 height 28
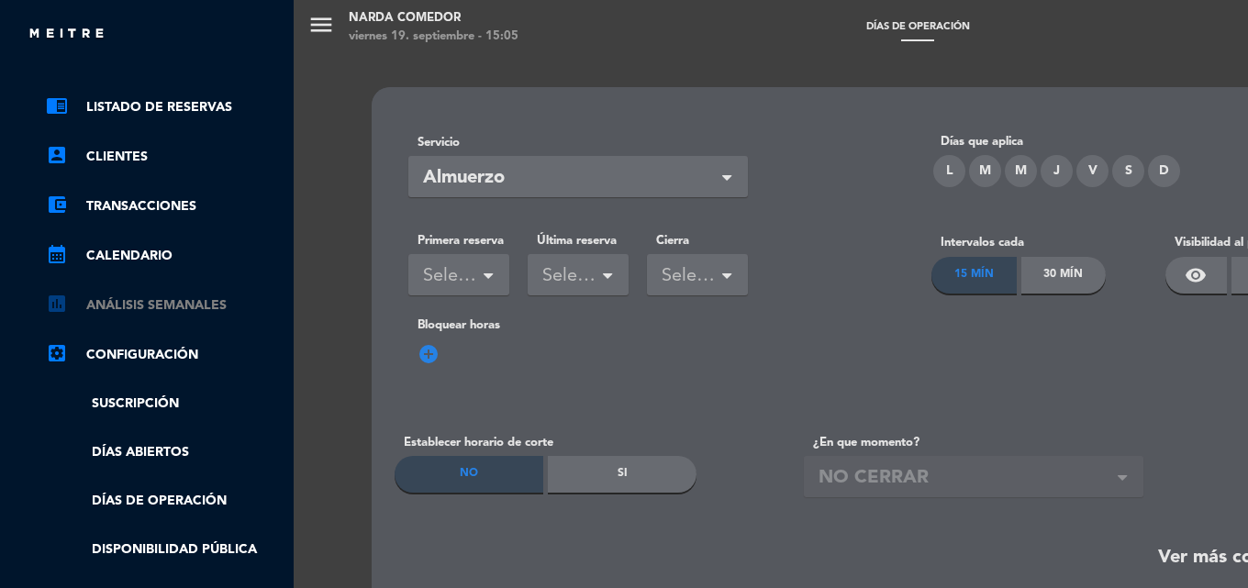
scroll to position [92, 0]
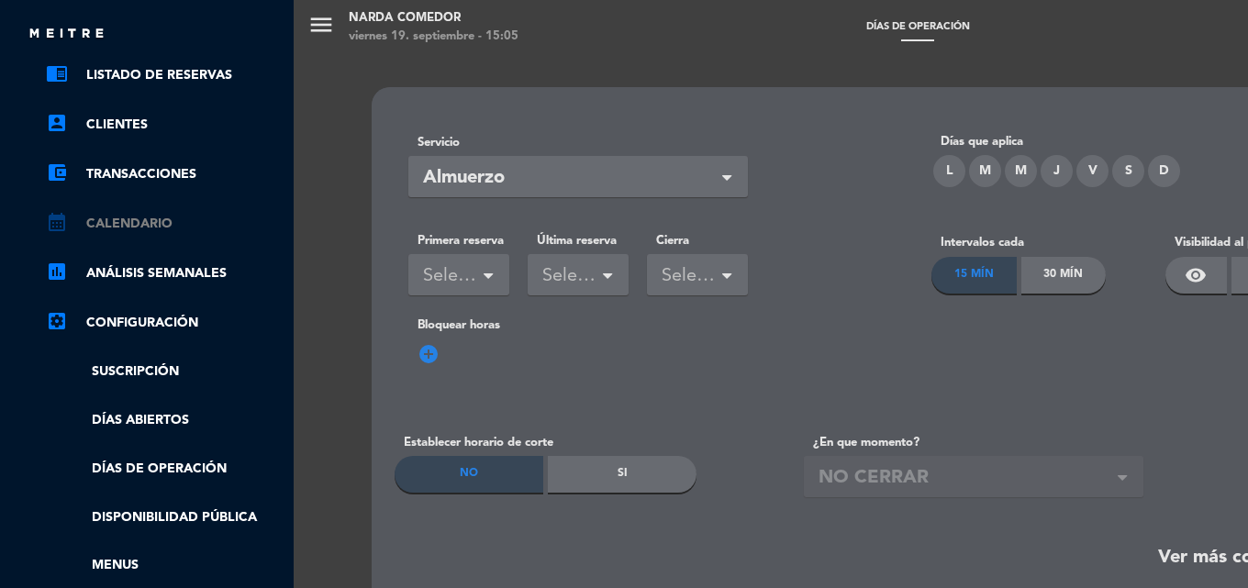
click at [145, 233] on ul "chrome_reader_mode Listado de Reservas account_box Clientes account_balance_wal…" at bounding box center [146, 369] width 275 height 610
click at [151, 229] on link "calendar_month Calendario" at bounding box center [165, 224] width 239 height 22
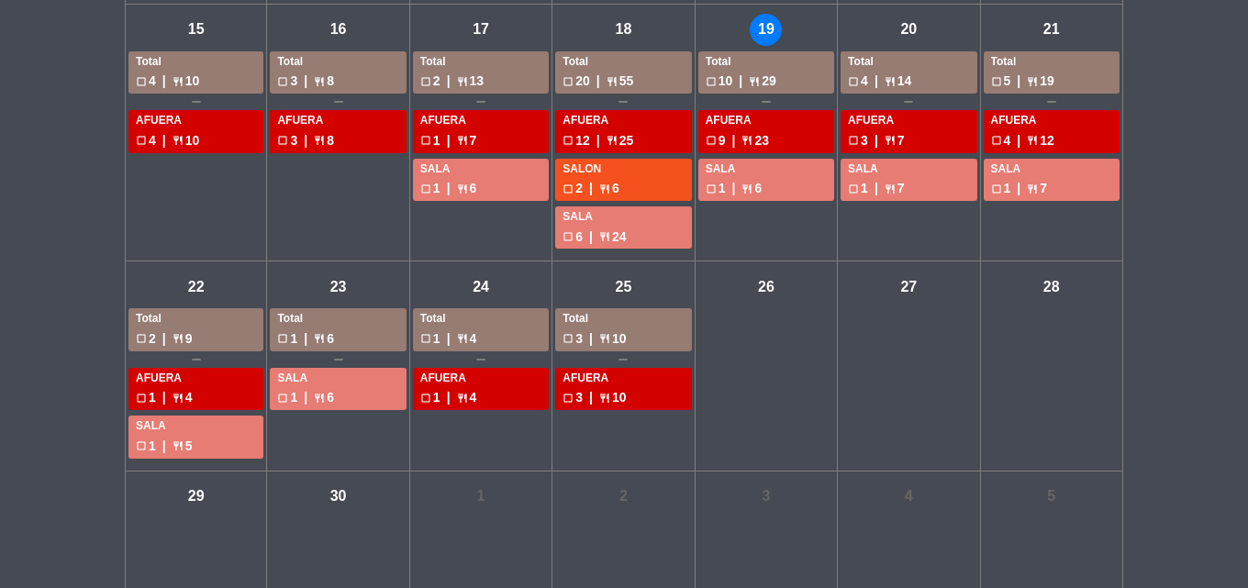
scroll to position [622, 0]
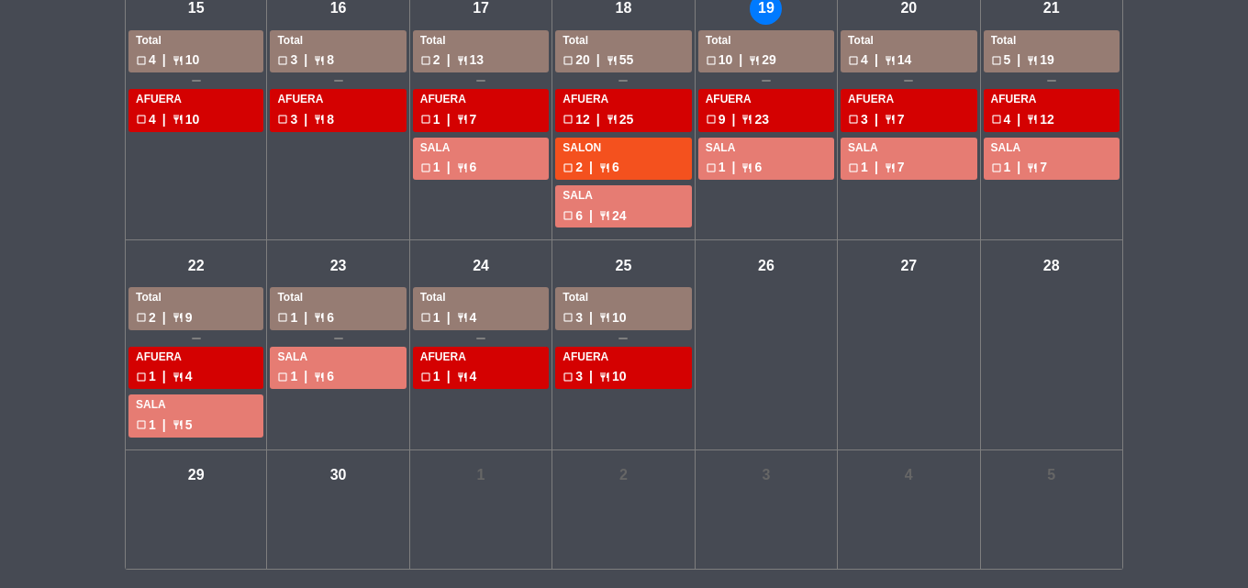
click at [767, 267] on div "vie - 26" at bounding box center [766, 266] width 32 height 32
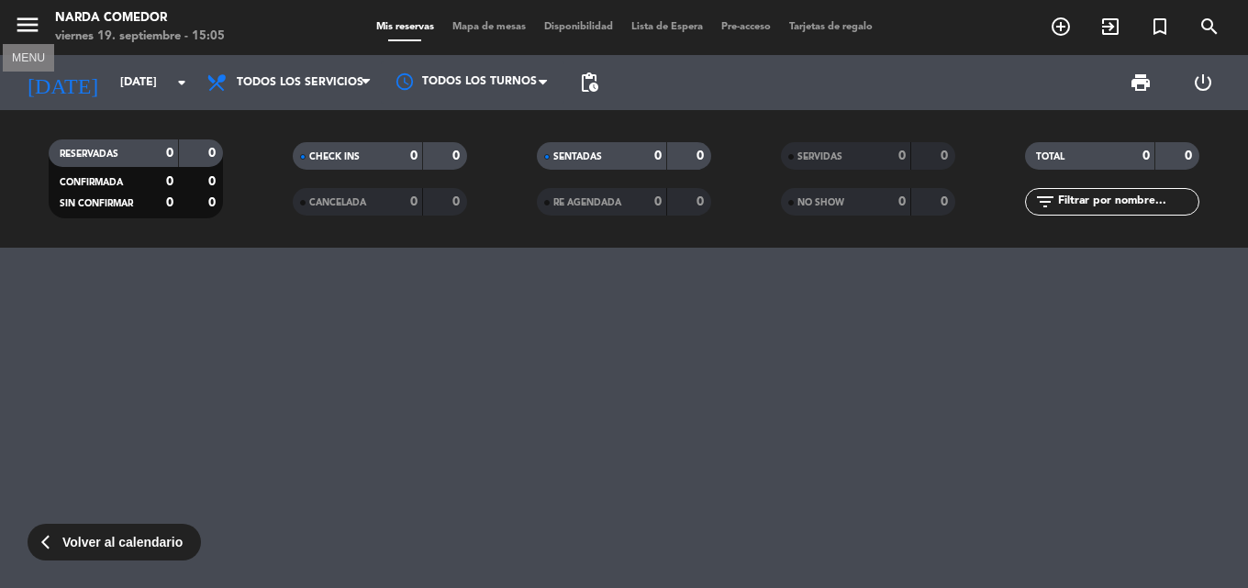
click at [24, 29] on icon "menu" at bounding box center [28, 25] width 28 height 28
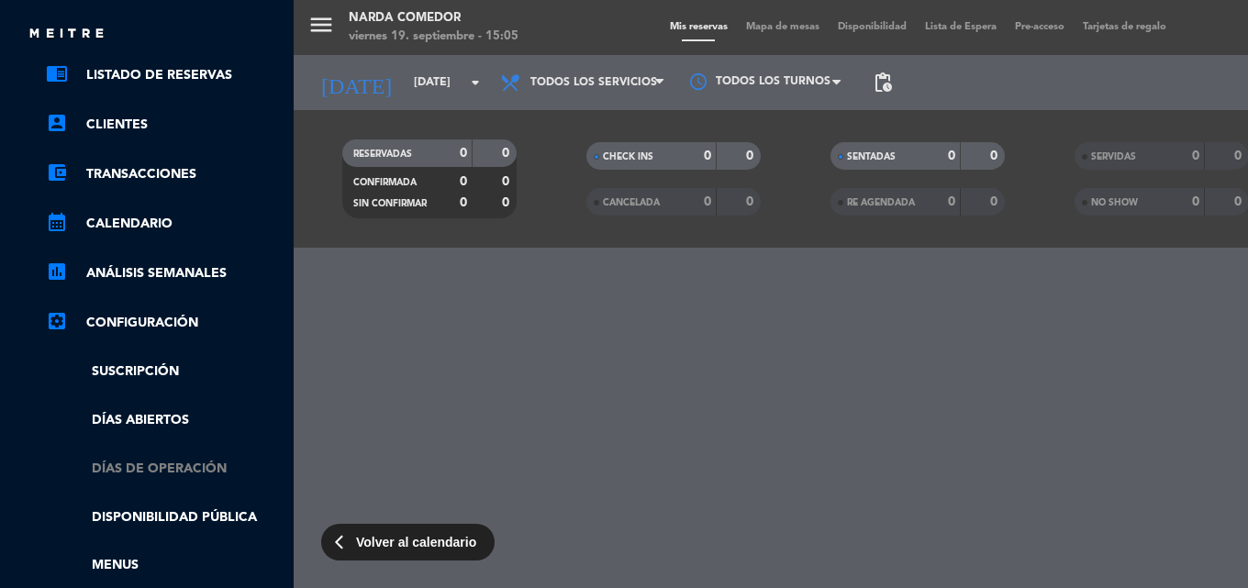
click at [156, 469] on link "Días de Operación" at bounding box center [165, 469] width 239 height 21
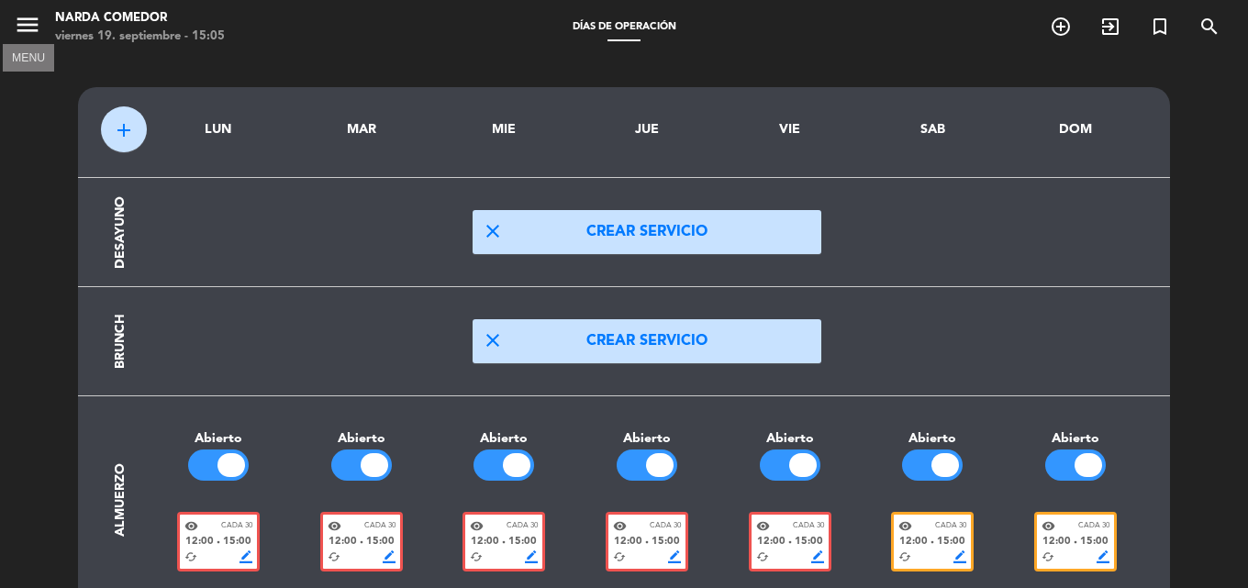
click at [15, 28] on icon "menu" at bounding box center [28, 25] width 28 height 28
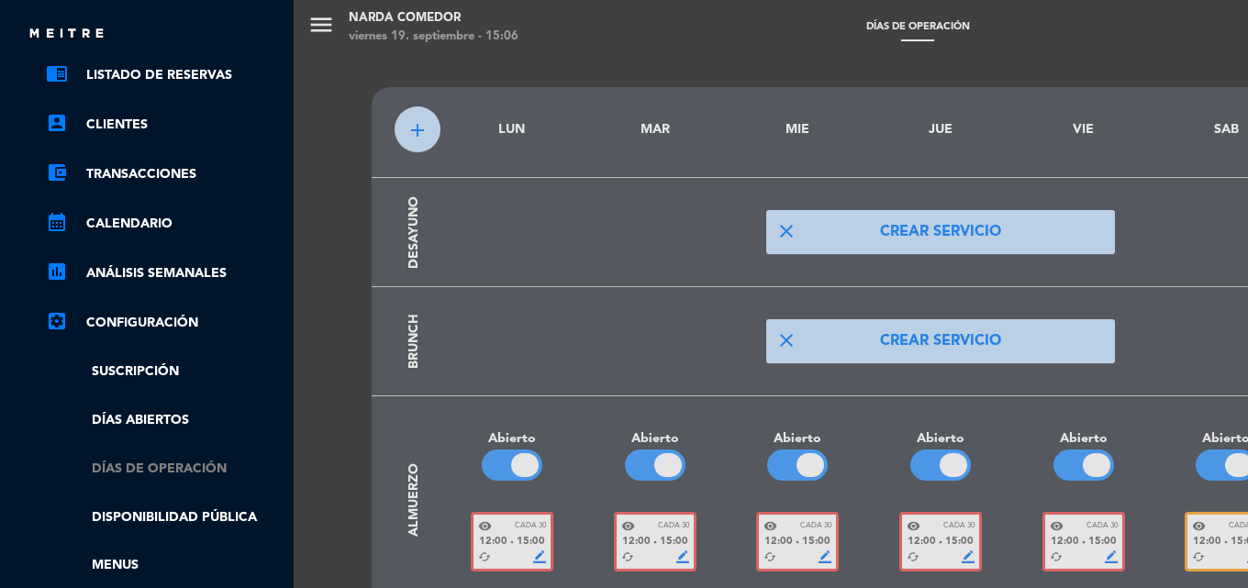
click at [173, 471] on link "Días de Operación" at bounding box center [165, 469] width 239 height 21
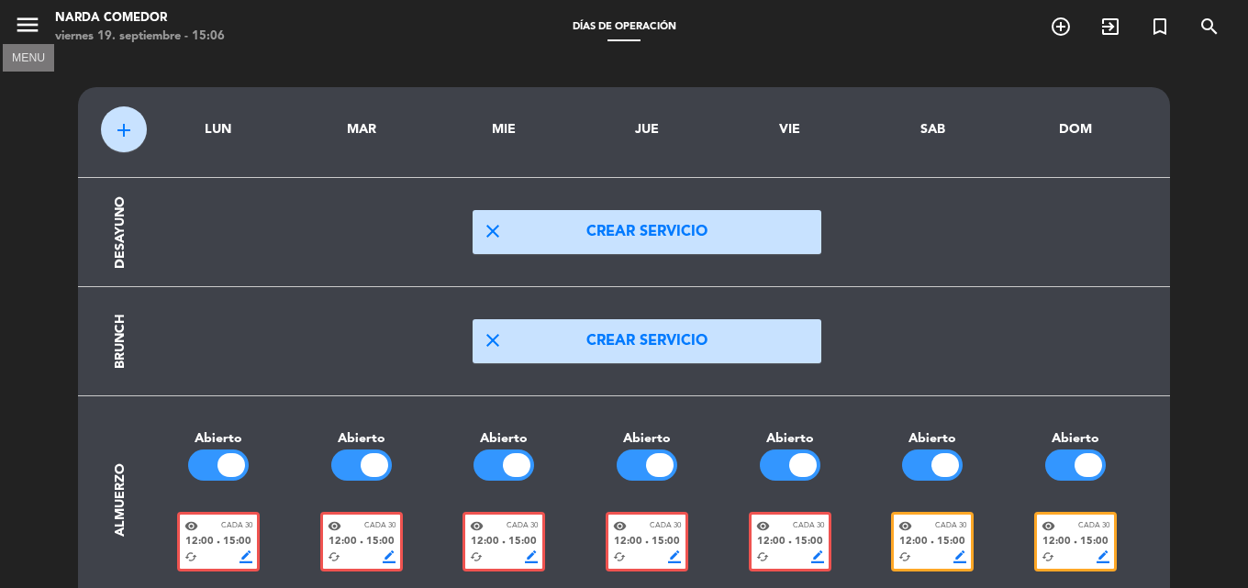
click at [20, 21] on icon "menu" at bounding box center [28, 25] width 28 height 28
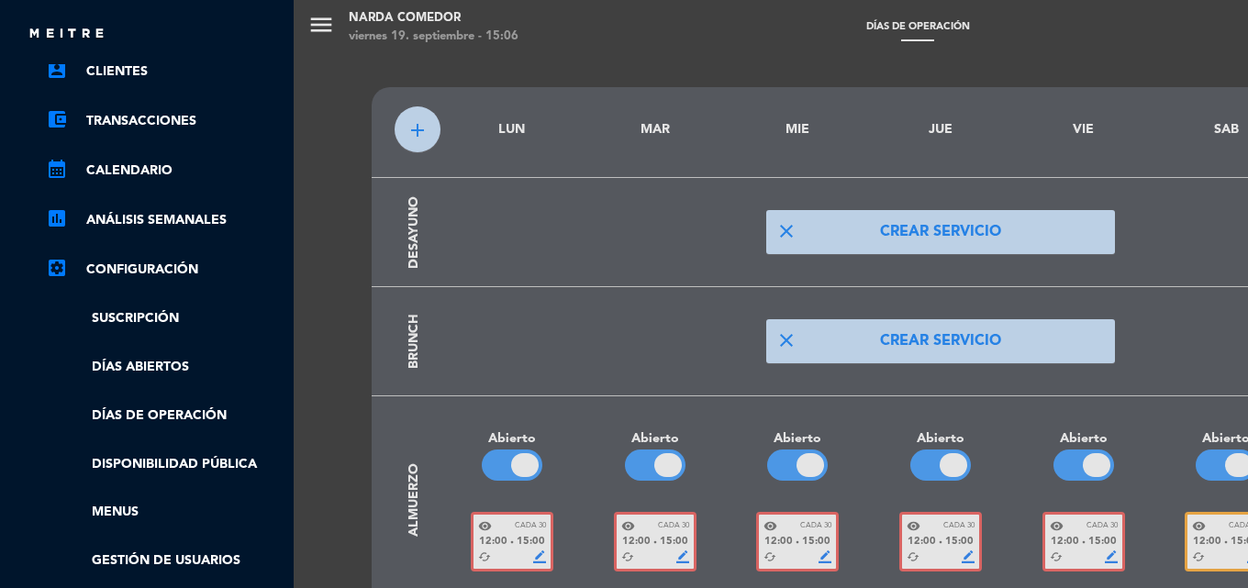
scroll to position [184, 0]
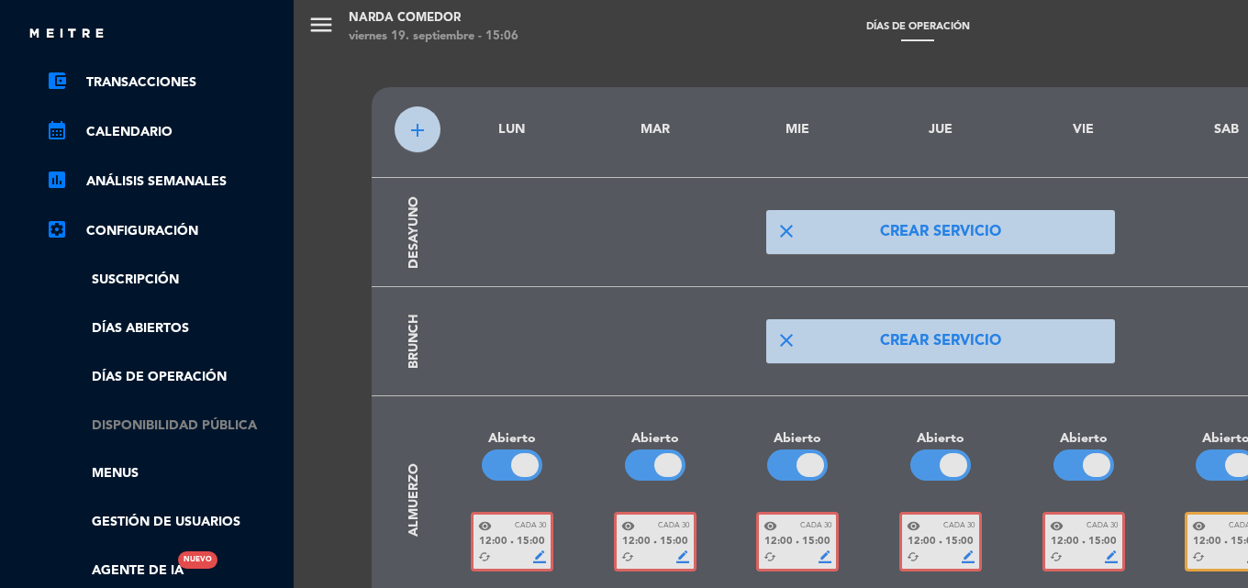
click at [191, 428] on link "Disponibilidad pública" at bounding box center [165, 426] width 239 height 21
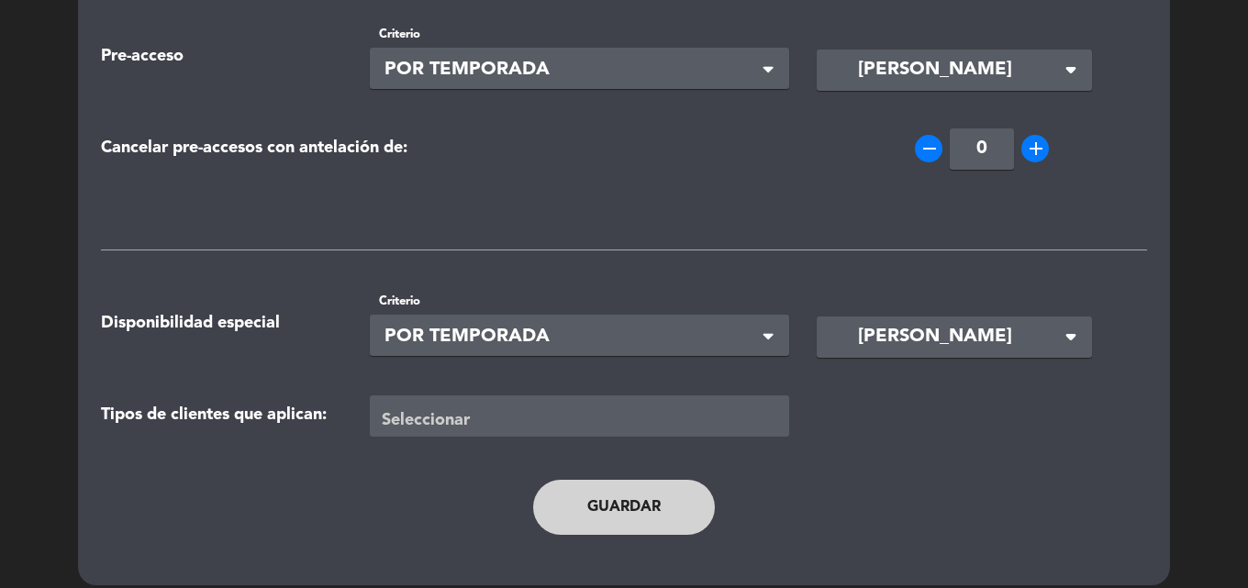
scroll to position [768, 0]
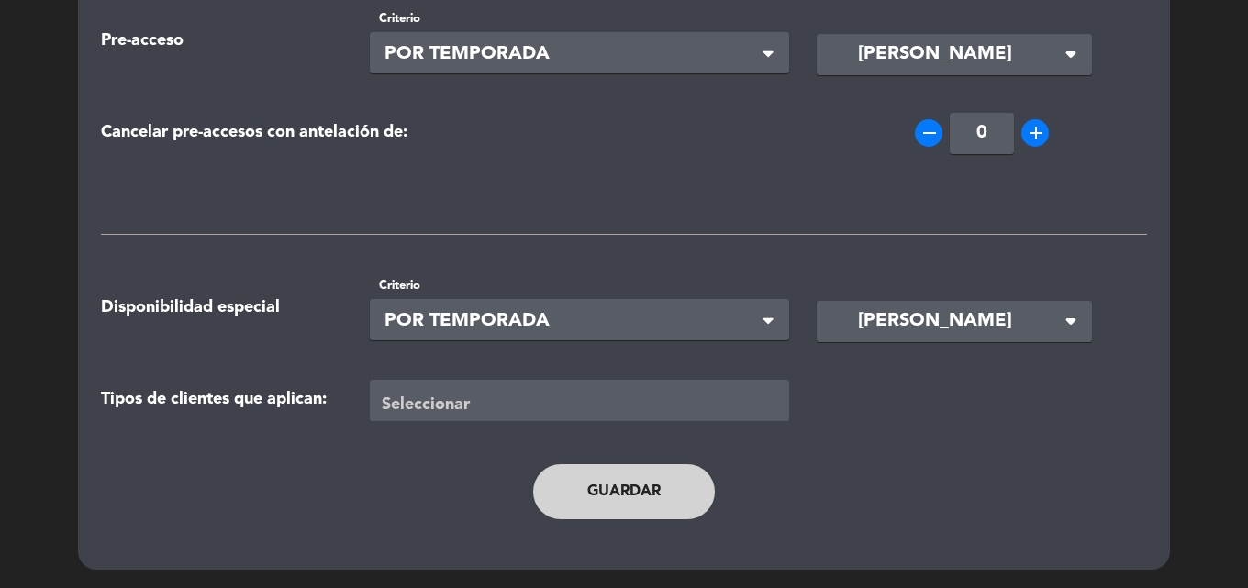
click at [957, 323] on span "[PERSON_NAME]" at bounding box center [935, 322] width 154 height 30
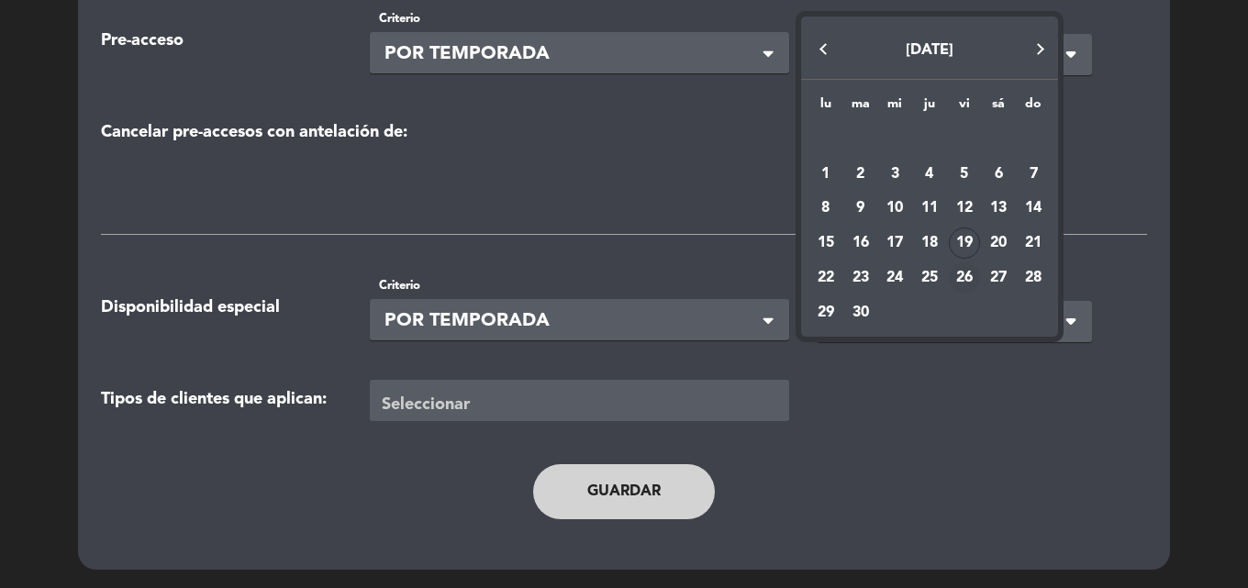
click at [966, 274] on div "26" at bounding box center [964, 278] width 31 height 31
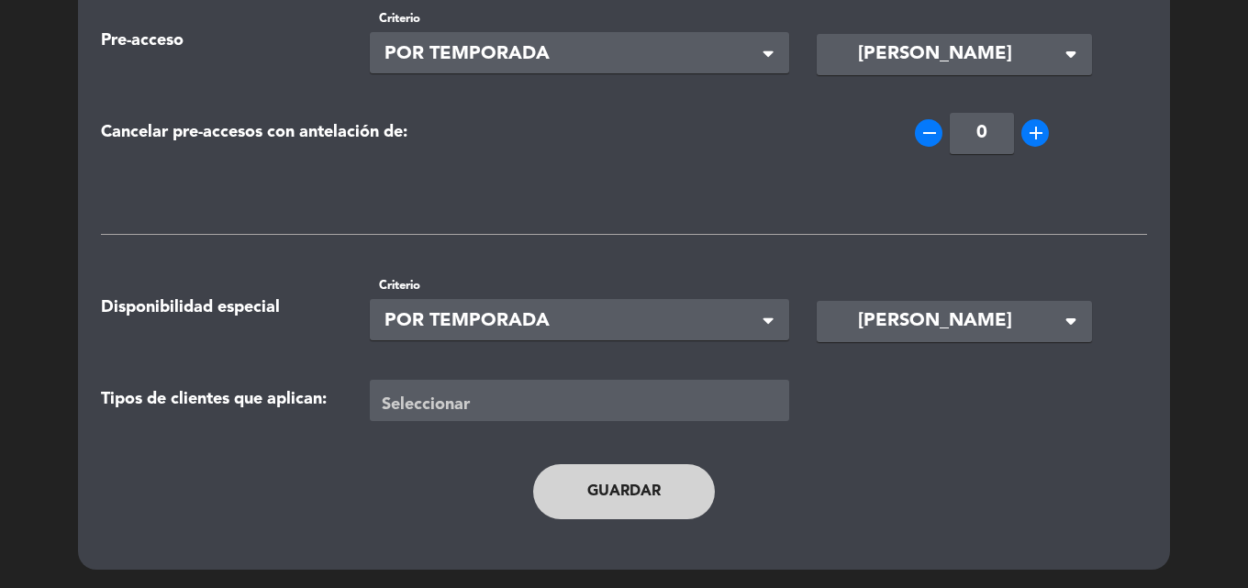
type input "[DATE]"
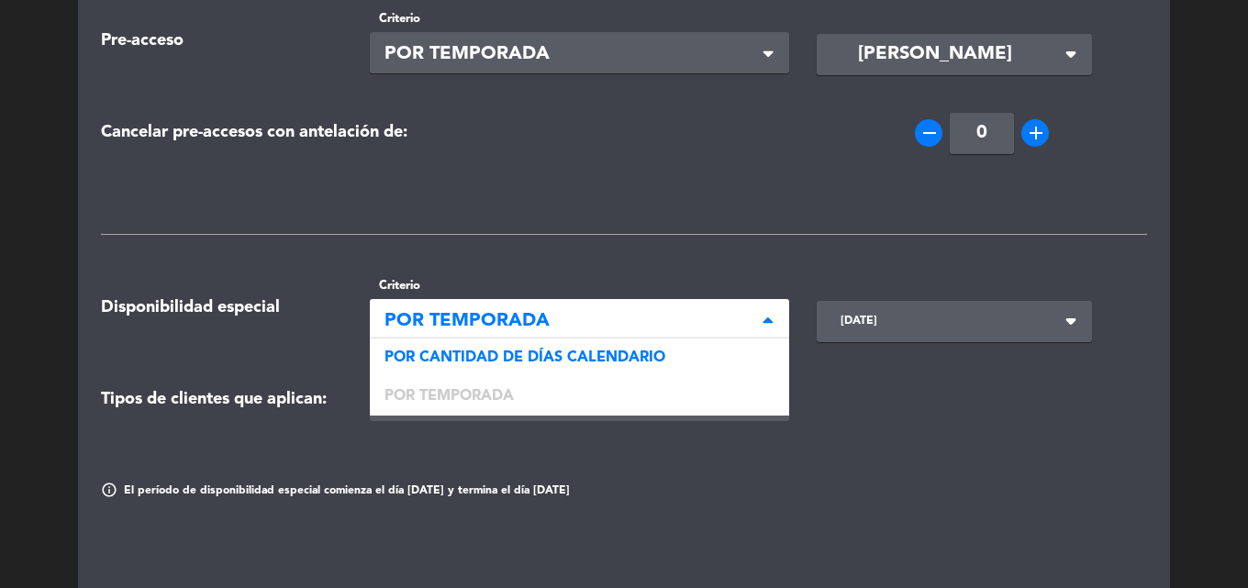
click at [566, 328] on span "POR TEMPORADA" at bounding box center [573, 322] width 376 height 30
click at [597, 318] on span "POR TEMPORADA" at bounding box center [573, 322] width 376 height 30
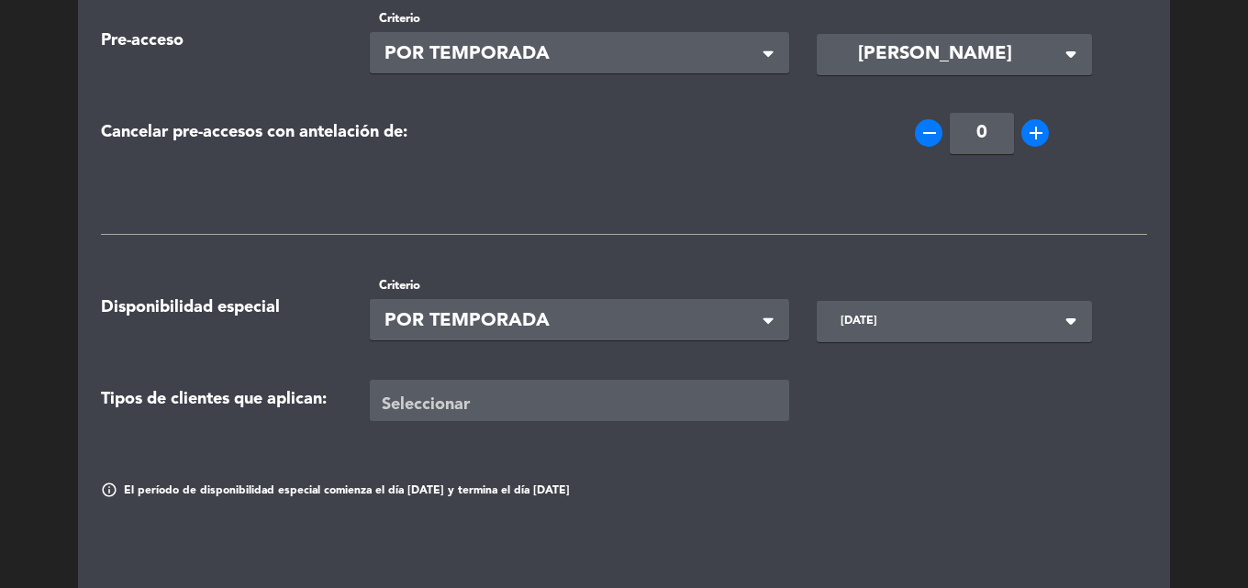
click at [707, 310] on span "POR TEMPORADA" at bounding box center [573, 322] width 376 height 30
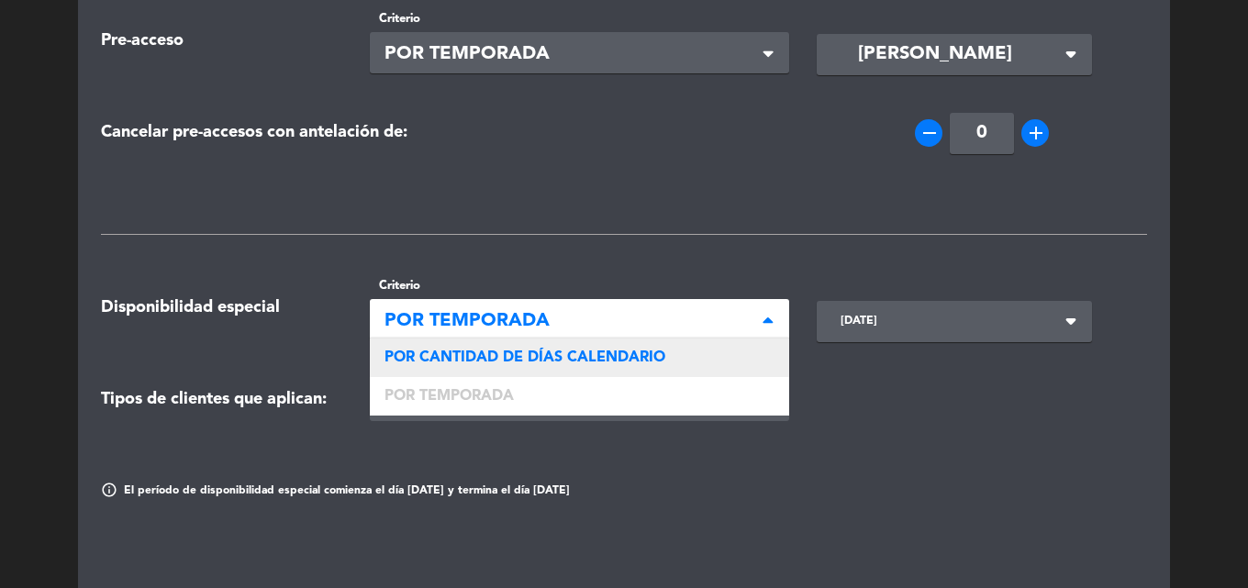
click at [666, 351] on div "POR CANTIDAD DE DÍAS CALENDARIO" at bounding box center [580, 358] width 420 height 39
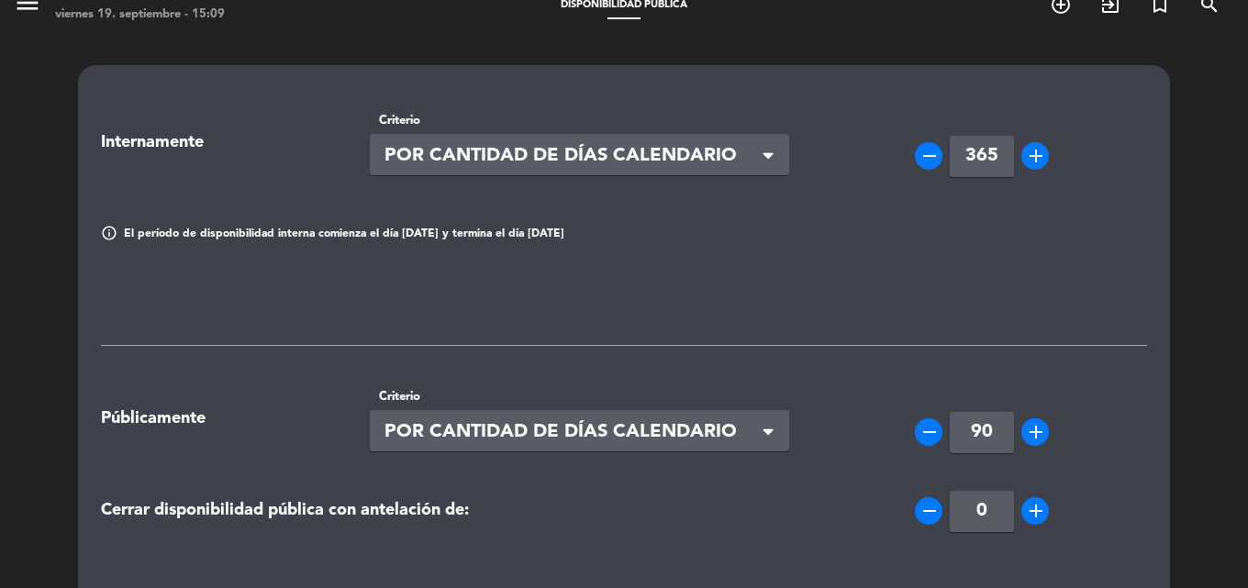
scroll to position [0, 0]
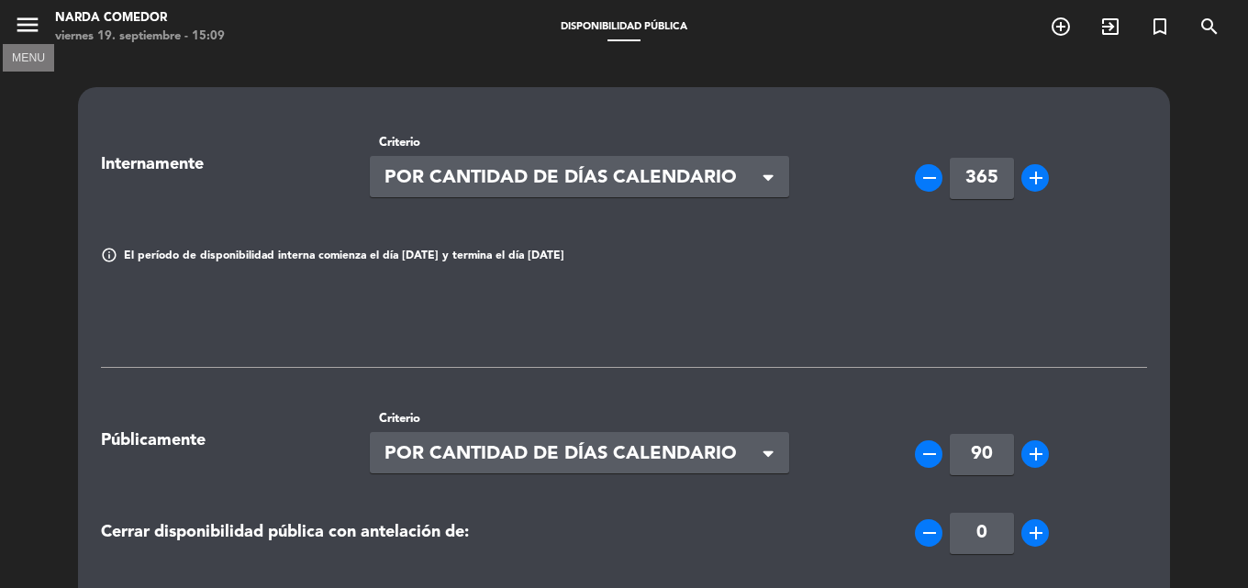
click at [18, 21] on icon "menu" at bounding box center [28, 25] width 28 height 28
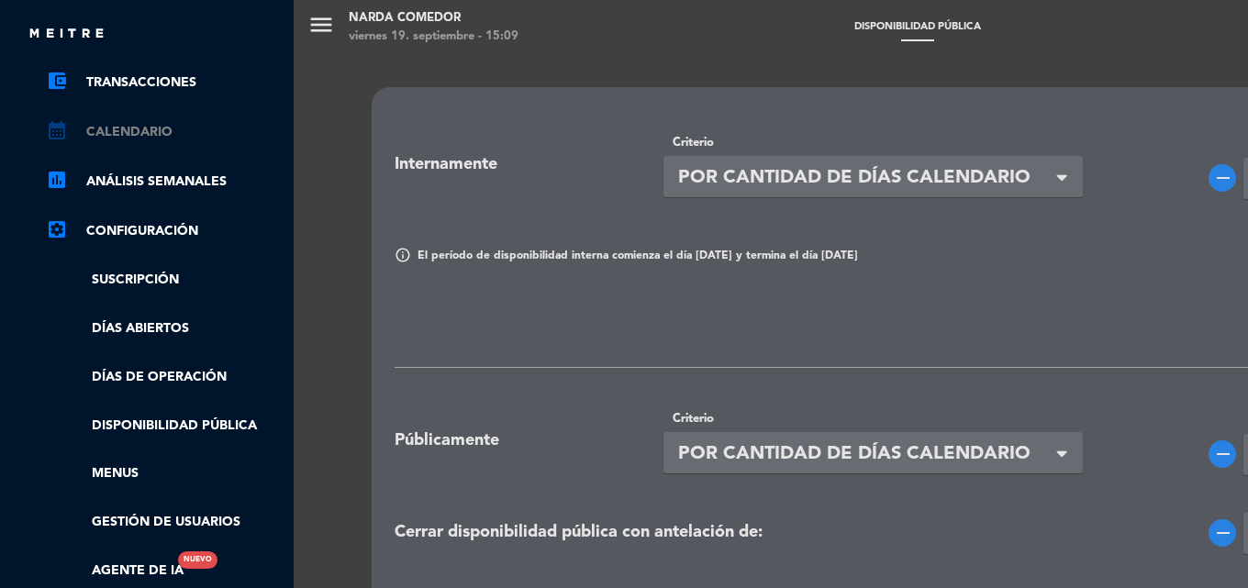
click at [97, 132] on link "calendar_month Calendario" at bounding box center [165, 132] width 239 height 22
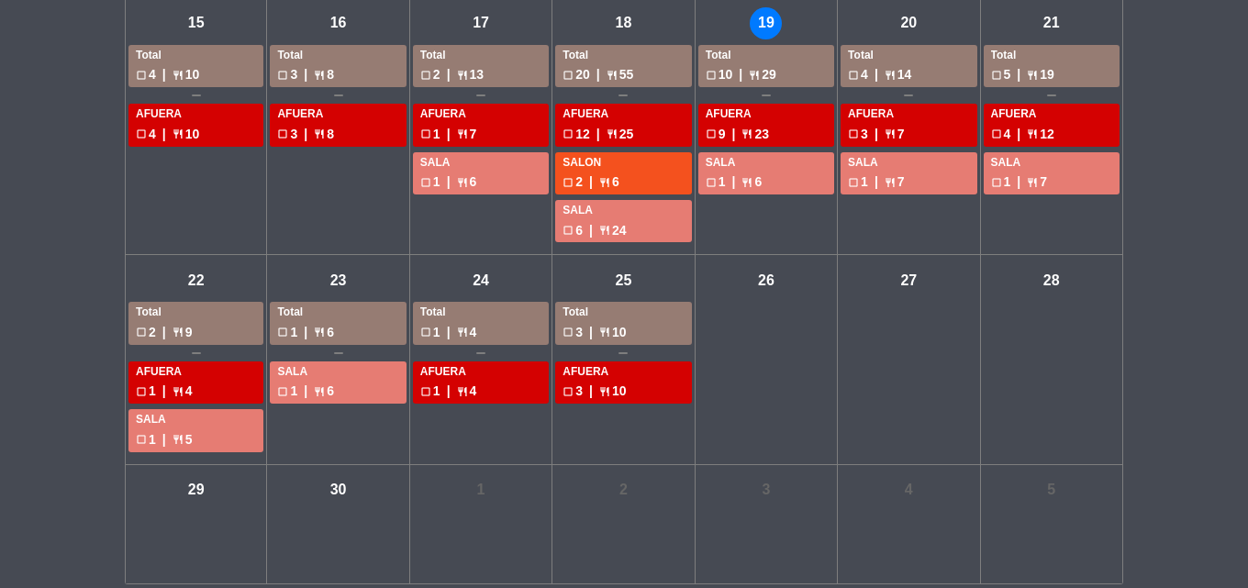
scroll to position [622, 0]
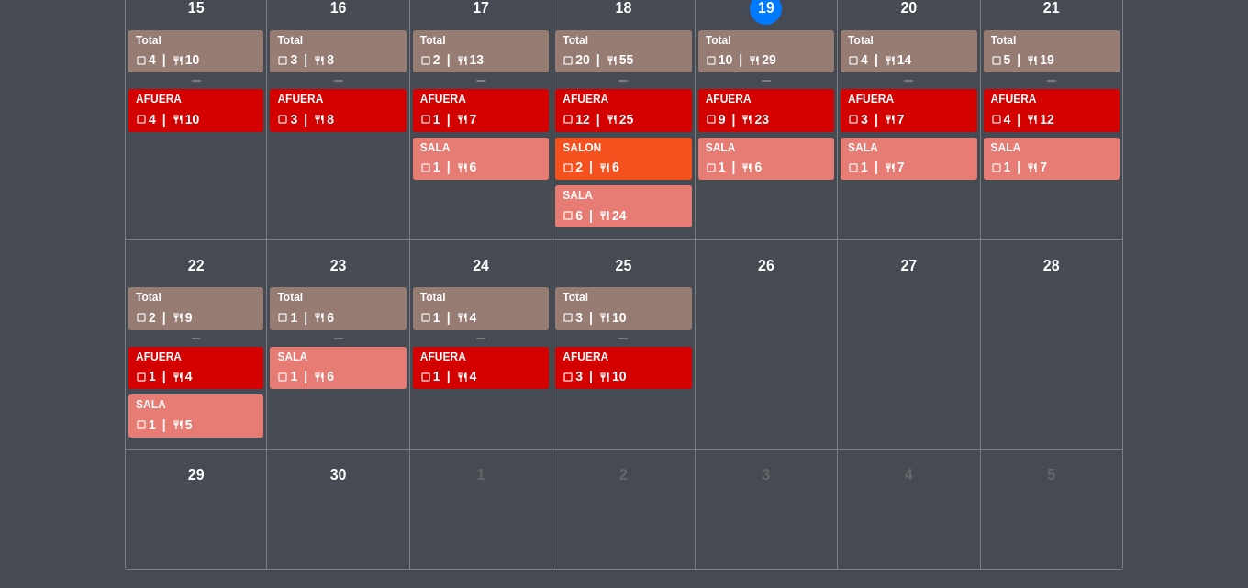
click at [765, 309] on div "vie - 26" at bounding box center [767, 344] width 142 height 209
click at [764, 267] on div "vie - 26" at bounding box center [766, 266] width 32 height 32
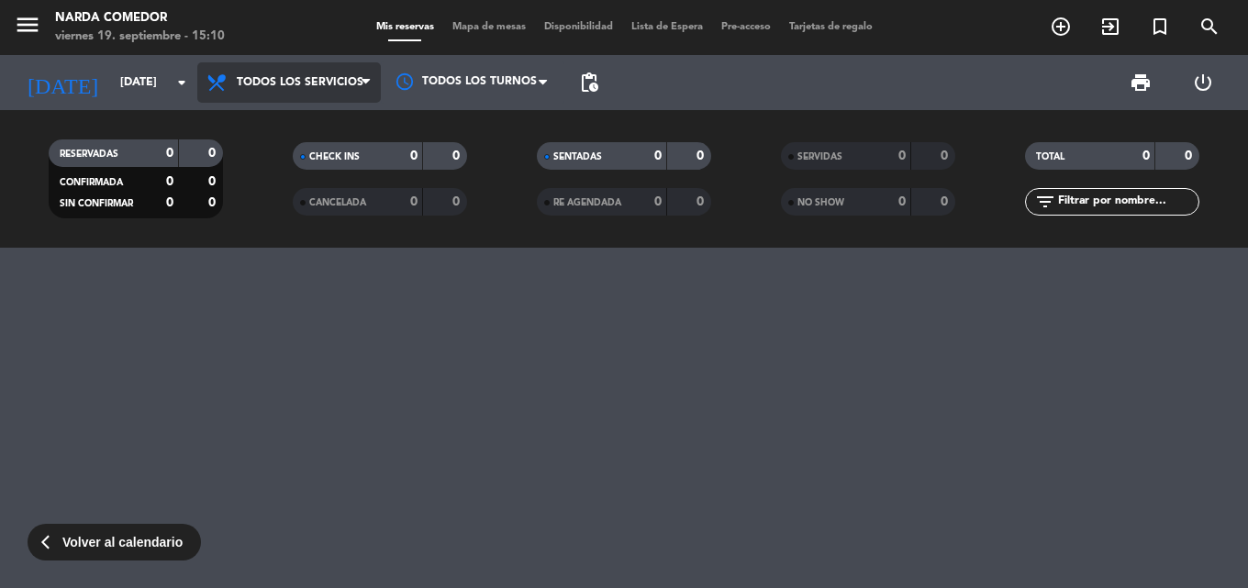
click at [297, 73] on span "Todos los servicios" at bounding box center [289, 82] width 184 height 40
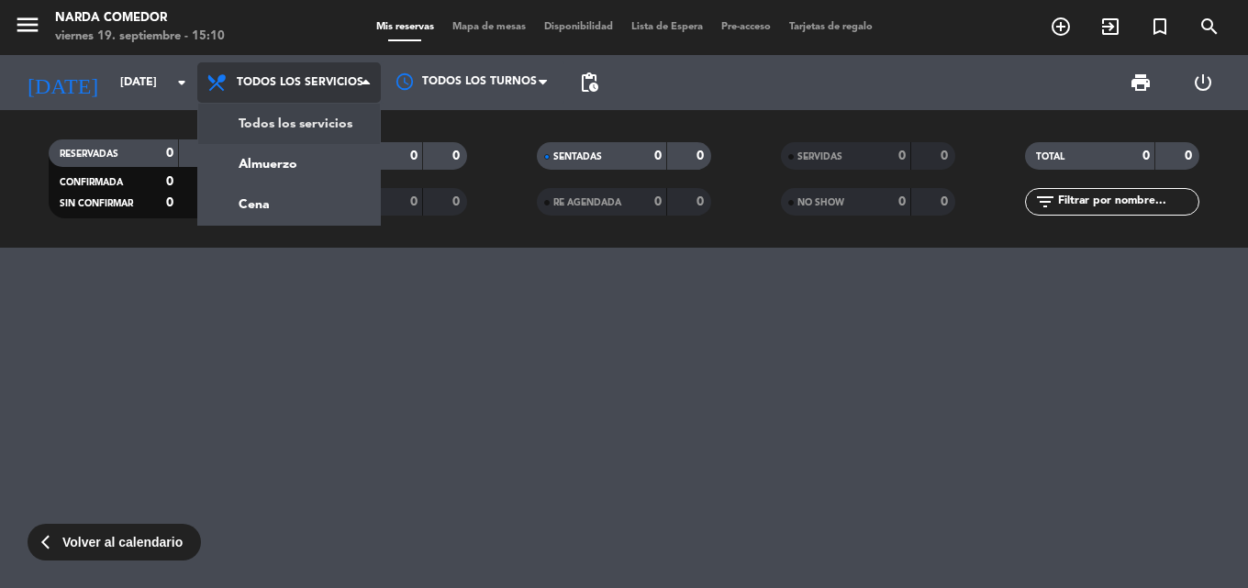
click at [298, 73] on span "Todos los servicios" at bounding box center [289, 82] width 184 height 40
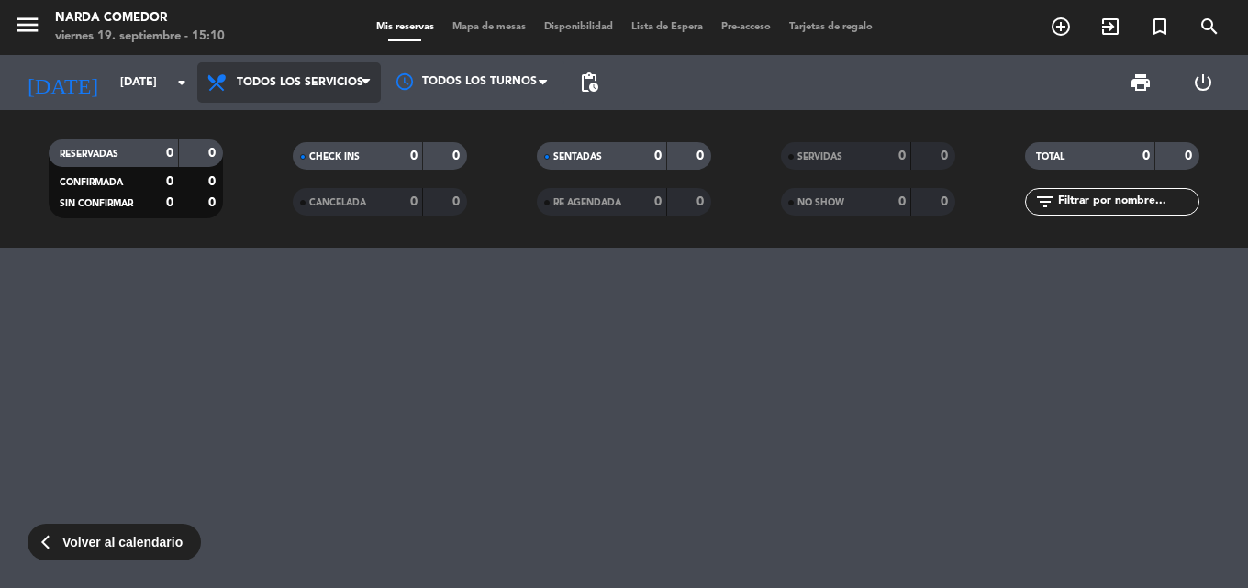
click at [298, 73] on span "Todos los servicios" at bounding box center [289, 82] width 184 height 40
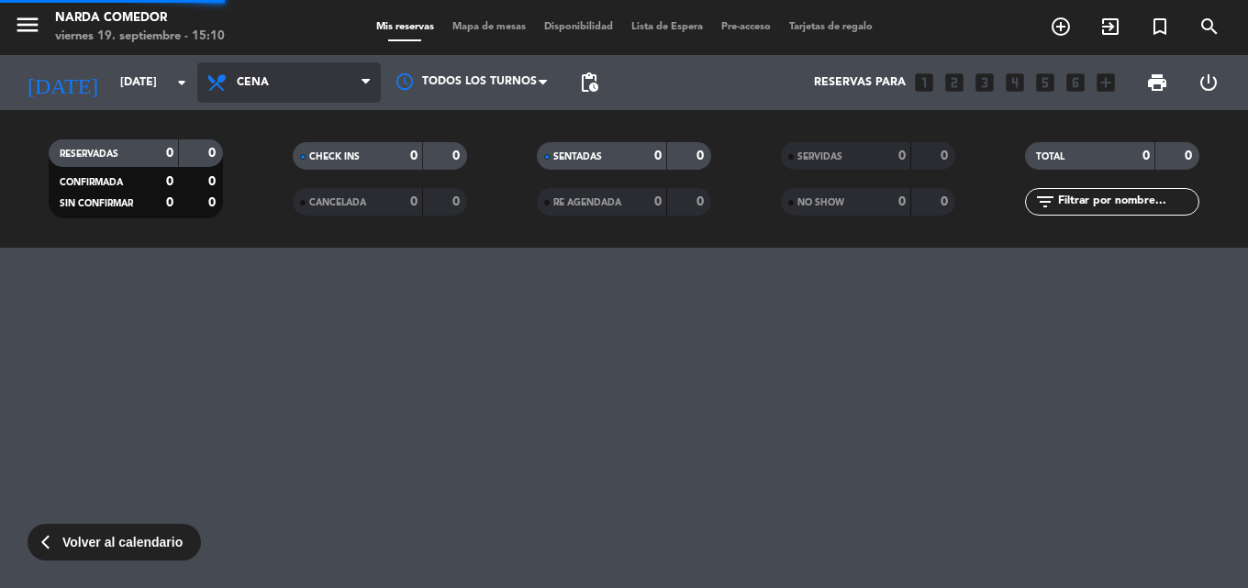
click at [258, 204] on div "menu [PERSON_NAME] Comedor [DATE] 19. septiembre - 15:10 Mis reservas Mapa de m…" at bounding box center [624, 124] width 1248 height 248
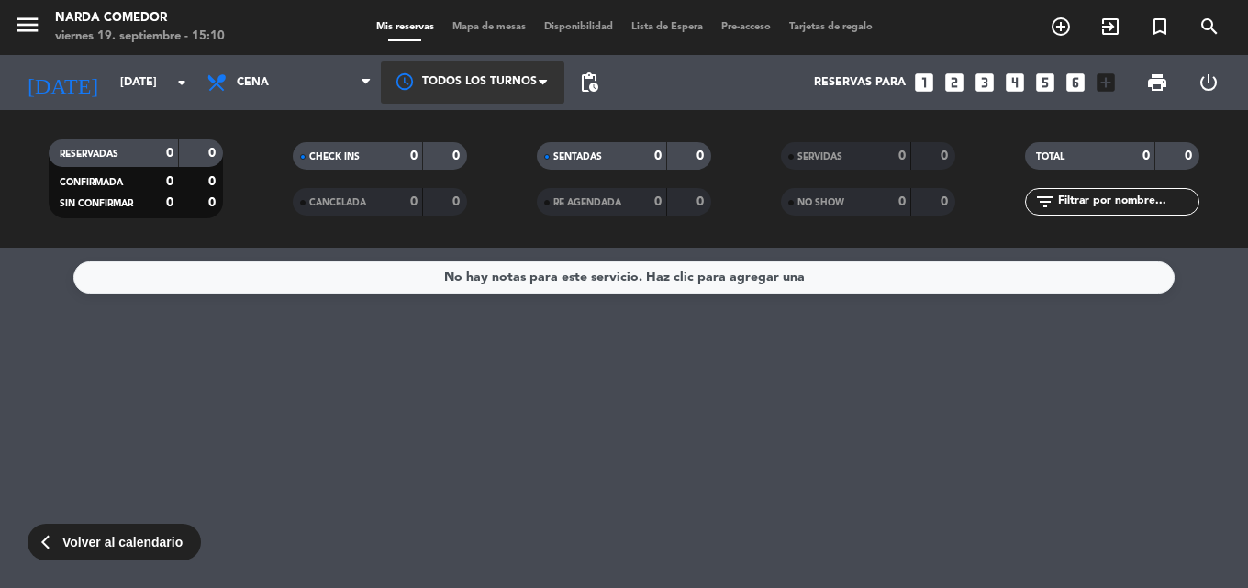
click at [542, 79] on span at bounding box center [548, 82] width 18 height 18
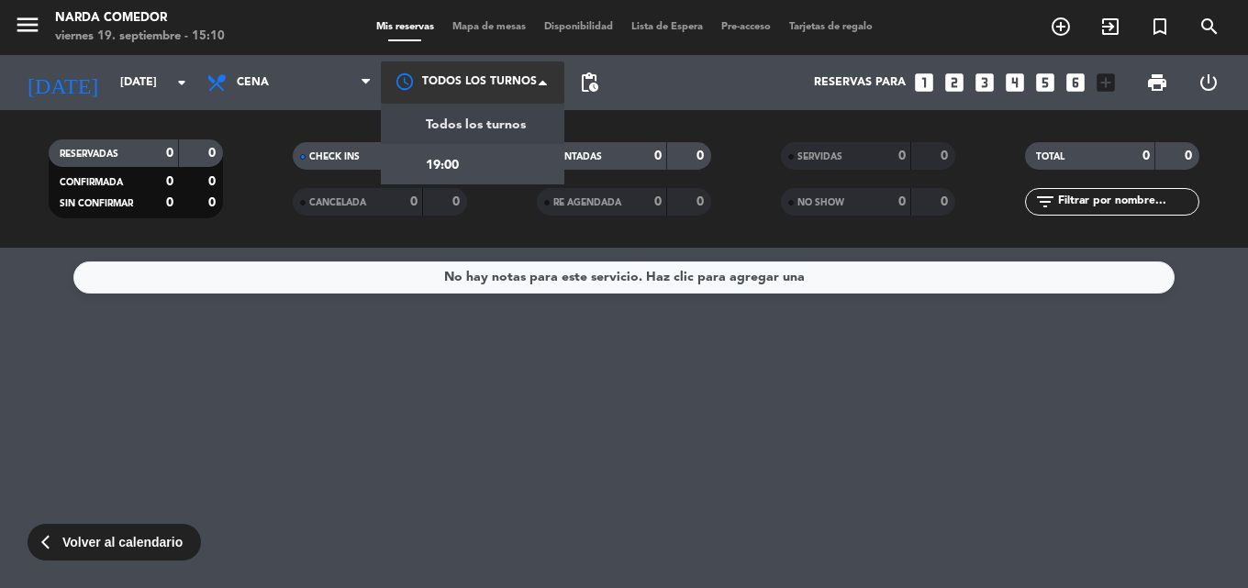
click at [542, 79] on span at bounding box center [548, 82] width 18 height 18
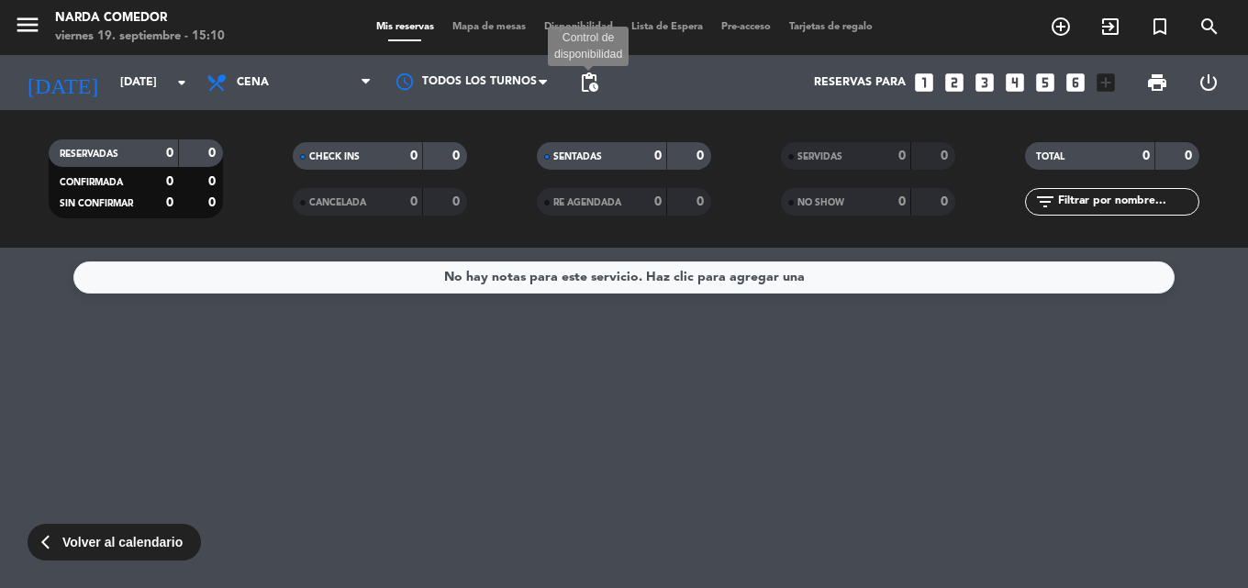
click at [598, 79] on span "pending_actions" at bounding box center [589, 83] width 22 height 22
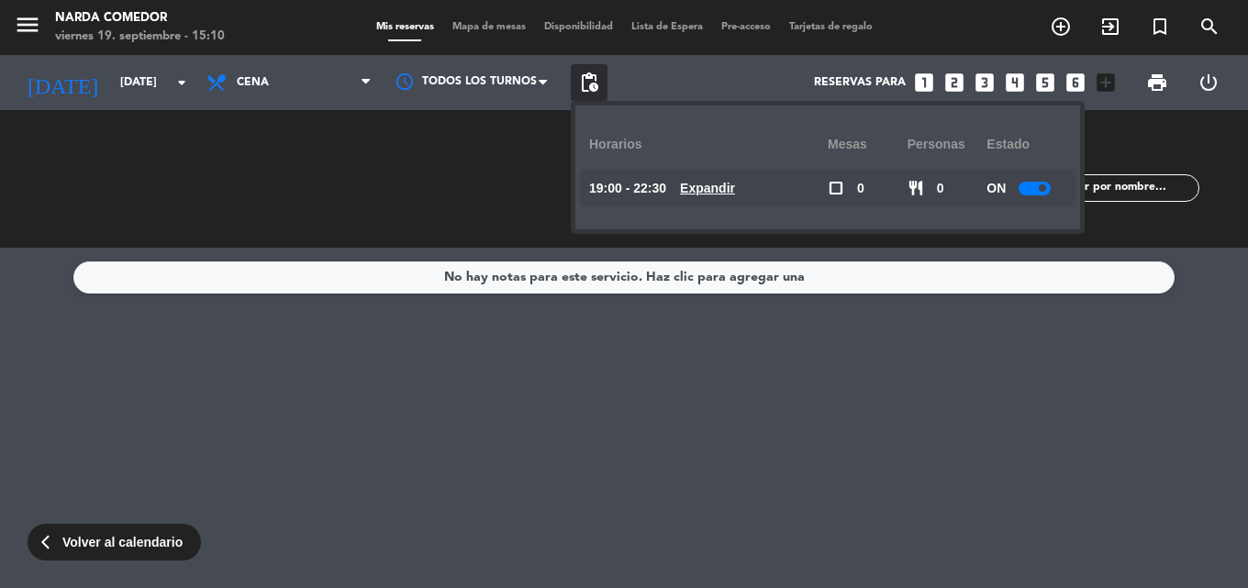
click at [735, 185] on u "Expandir" at bounding box center [707, 188] width 55 height 15
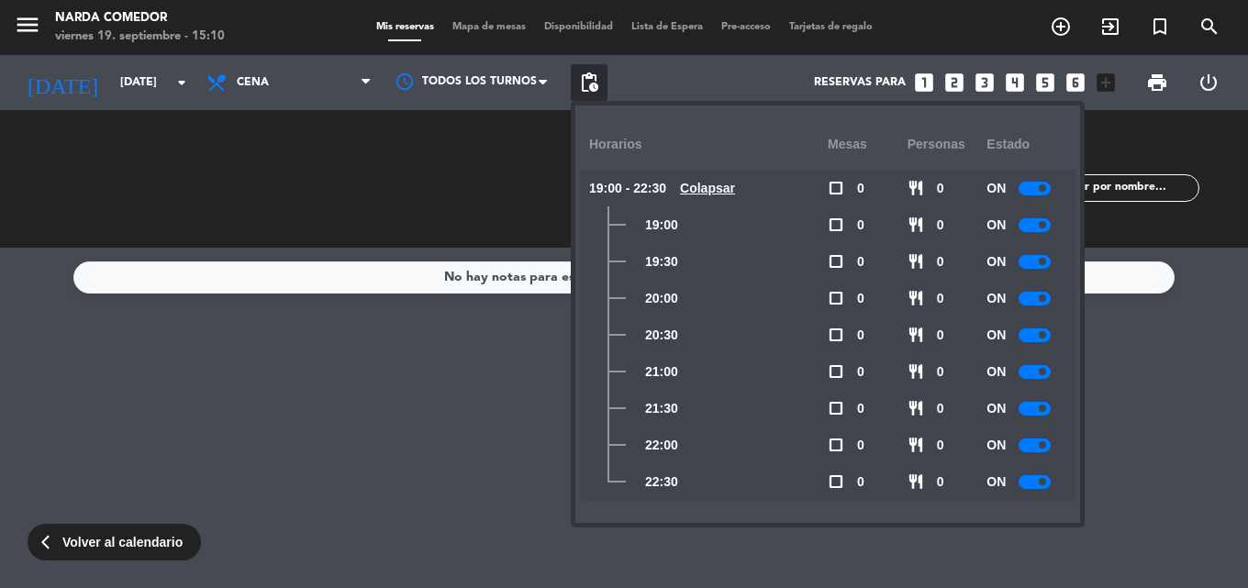
click at [1038, 222] on div at bounding box center [1035, 225] width 32 height 14
click at [1032, 259] on div at bounding box center [1035, 262] width 32 height 14
click at [837, 298] on span "check_box_outline_blank" at bounding box center [836, 298] width 17 height 17
click at [833, 298] on span "check_box_outline_blank" at bounding box center [836, 298] width 17 height 17
click at [837, 295] on span "check_box_outline_blank" at bounding box center [836, 298] width 17 height 17
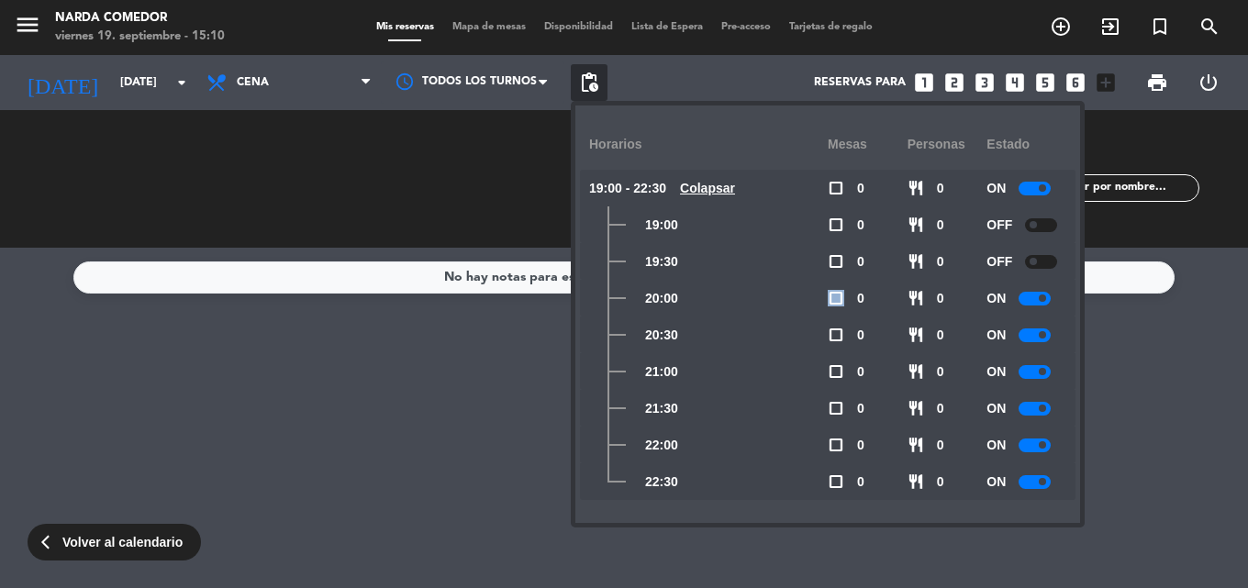
click at [838, 295] on span "check_box_outline_blank" at bounding box center [836, 298] width 17 height 17
click at [893, 294] on div "check_box_outline_blank 0" at bounding box center [868, 298] width 80 height 37
click at [916, 296] on span "restaurant" at bounding box center [916, 298] width 17 height 17
click at [835, 296] on span "check_box_outline_blank" at bounding box center [836, 298] width 17 height 17
click at [837, 140] on div "Mesas" at bounding box center [868, 144] width 80 height 50
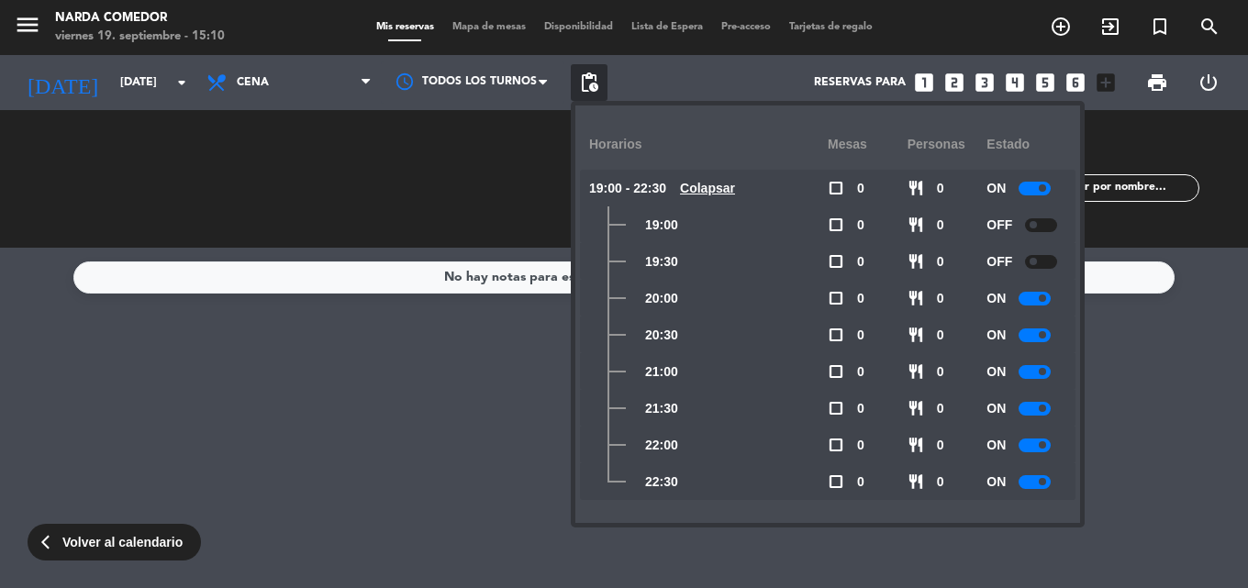
drag, startPoint x: 929, startPoint y: 144, endPoint x: 888, endPoint y: 285, distance: 146.4
click at [929, 145] on div "personas" at bounding box center [948, 144] width 80 height 50
click at [912, 294] on span "restaurant" at bounding box center [916, 298] width 17 height 17
click at [1034, 369] on div at bounding box center [1035, 372] width 32 height 14
click at [1030, 475] on div at bounding box center [1035, 482] width 32 height 14
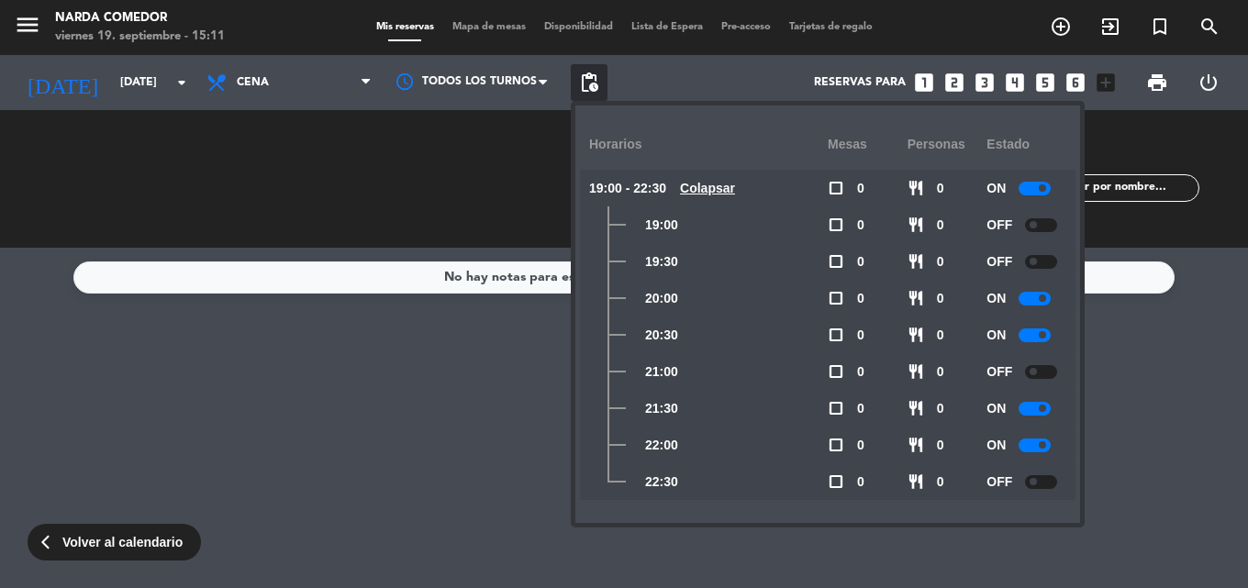
click at [1031, 187] on div at bounding box center [1035, 189] width 32 height 14
click at [1031, 187] on div at bounding box center [1041, 189] width 32 height 14
click at [1046, 188] on div at bounding box center [1041, 189] width 32 height 14
click at [728, 191] on u "Colapsar" at bounding box center [707, 188] width 55 height 15
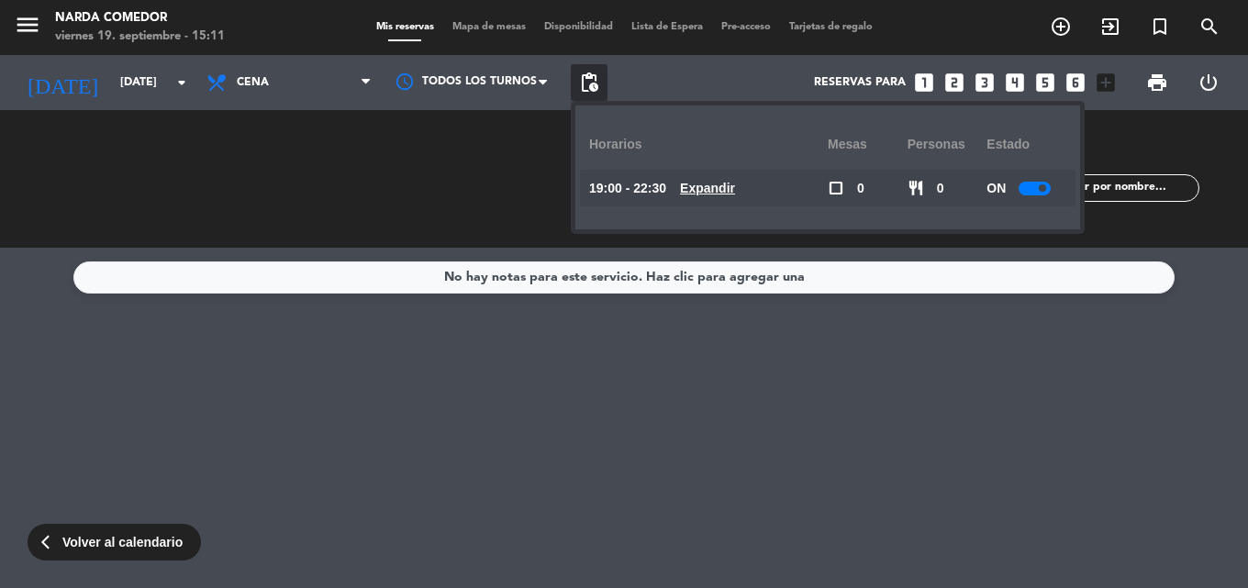
click at [728, 191] on u "Expandir" at bounding box center [707, 188] width 55 height 15
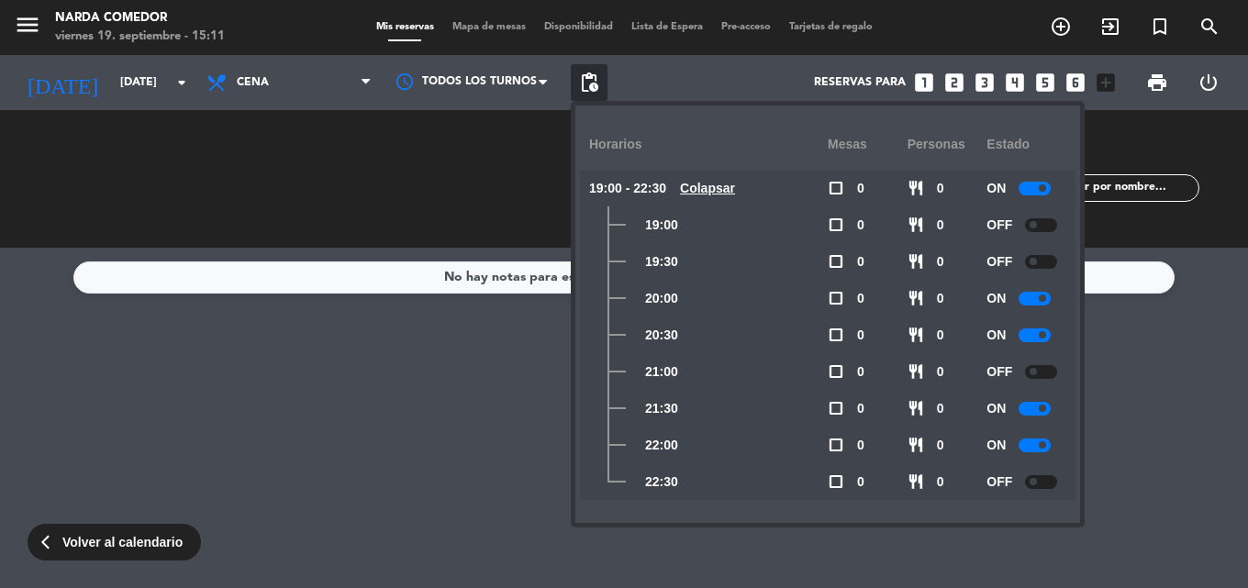
click at [913, 367] on span "restaurant" at bounding box center [916, 371] width 17 height 17
click at [919, 337] on span "restaurant" at bounding box center [916, 335] width 17 height 17
click at [369, 386] on div "No hay notas para este servicio. Haz clic para agregar una" at bounding box center [624, 418] width 1248 height 341
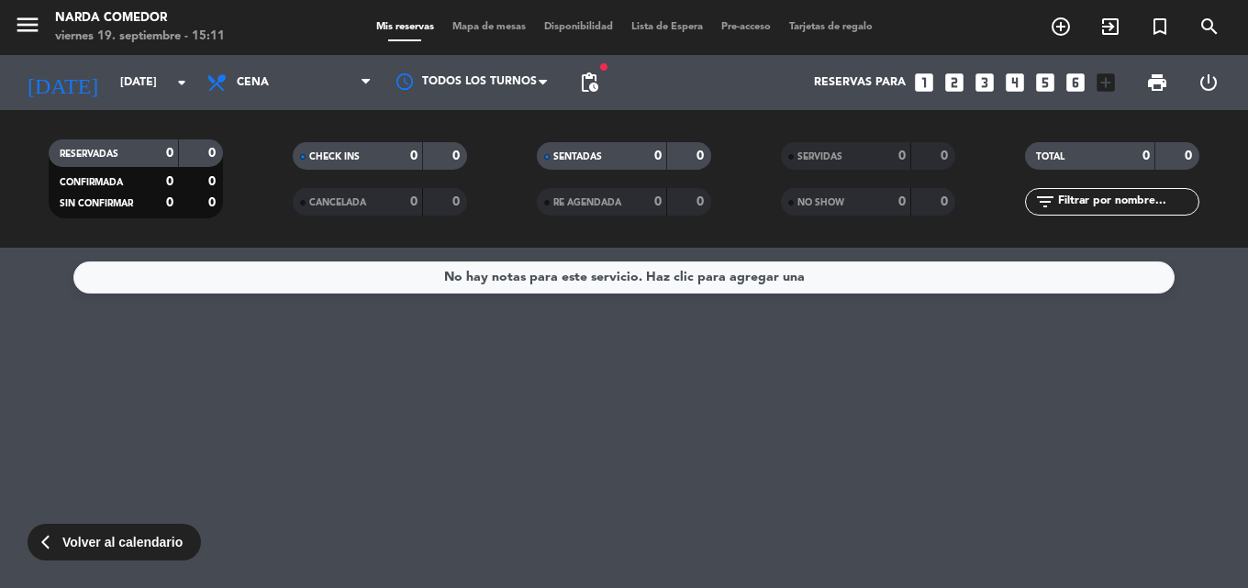
click at [1108, 83] on icon "add_box" at bounding box center [1106, 83] width 24 height 24
click at [1074, 86] on icon "looks_6" at bounding box center [1076, 83] width 24 height 24
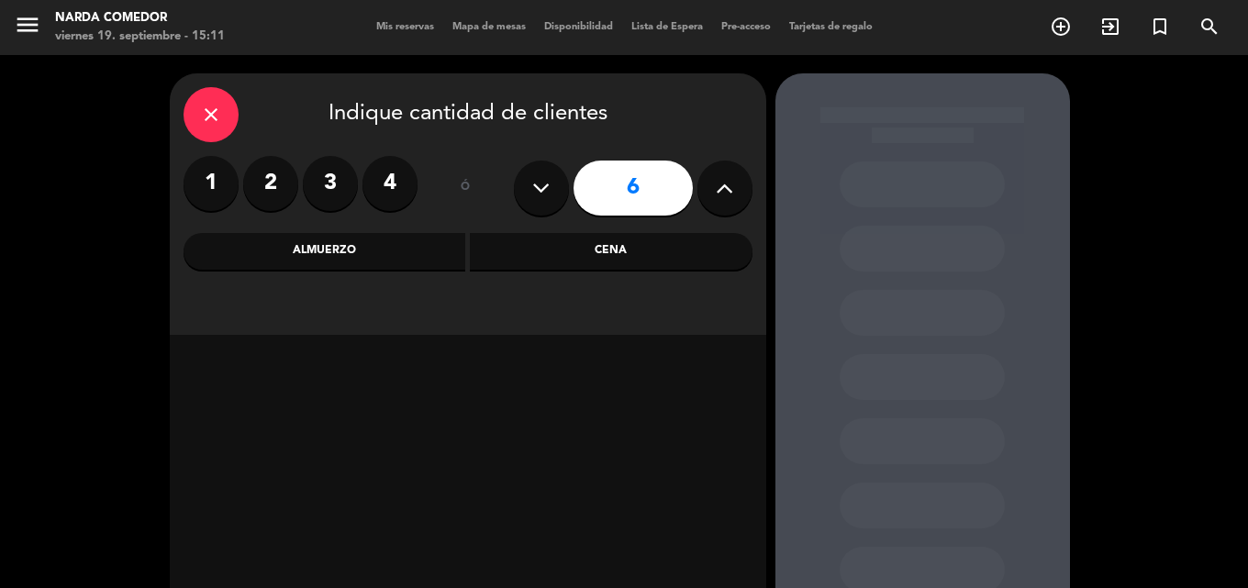
click at [220, 103] on div "close" at bounding box center [211, 114] width 55 height 55
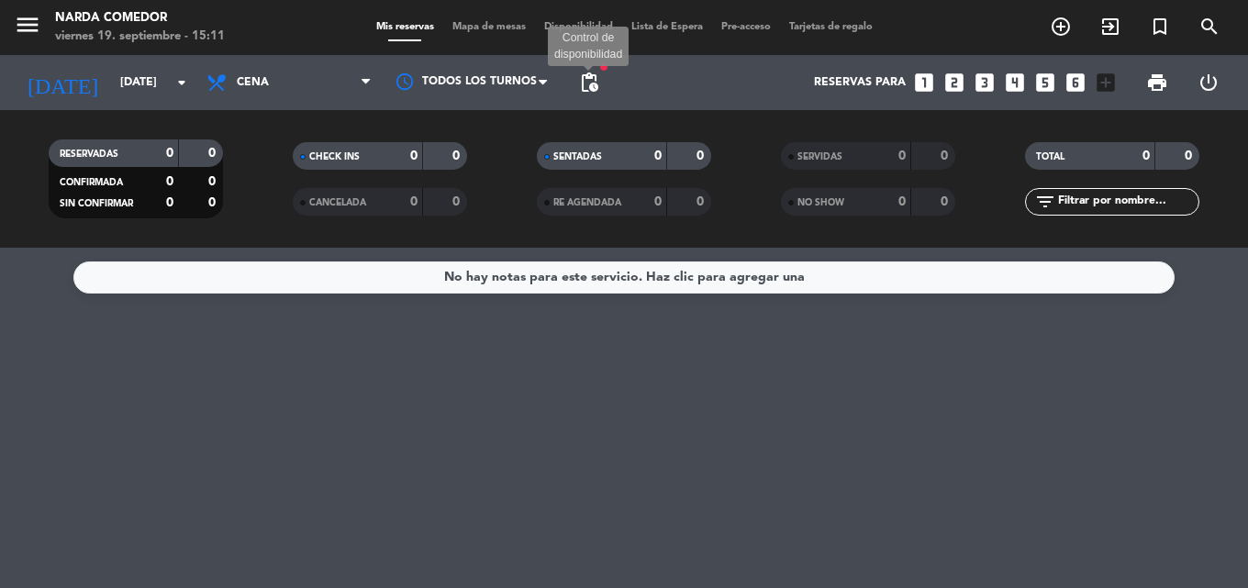
click at [581, 82] on span "pending_actions" at bounding box center [589, 83] width 22 height 22
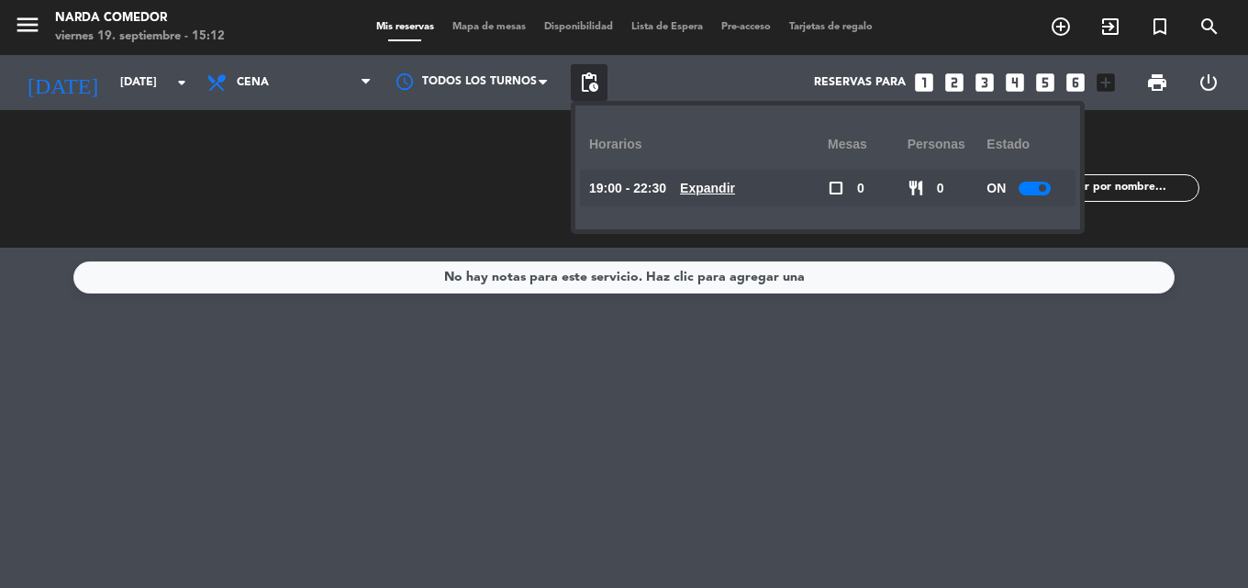
click at [720, 189] on u "Expandir" at bounding box center [707, 188] width 55 height 15
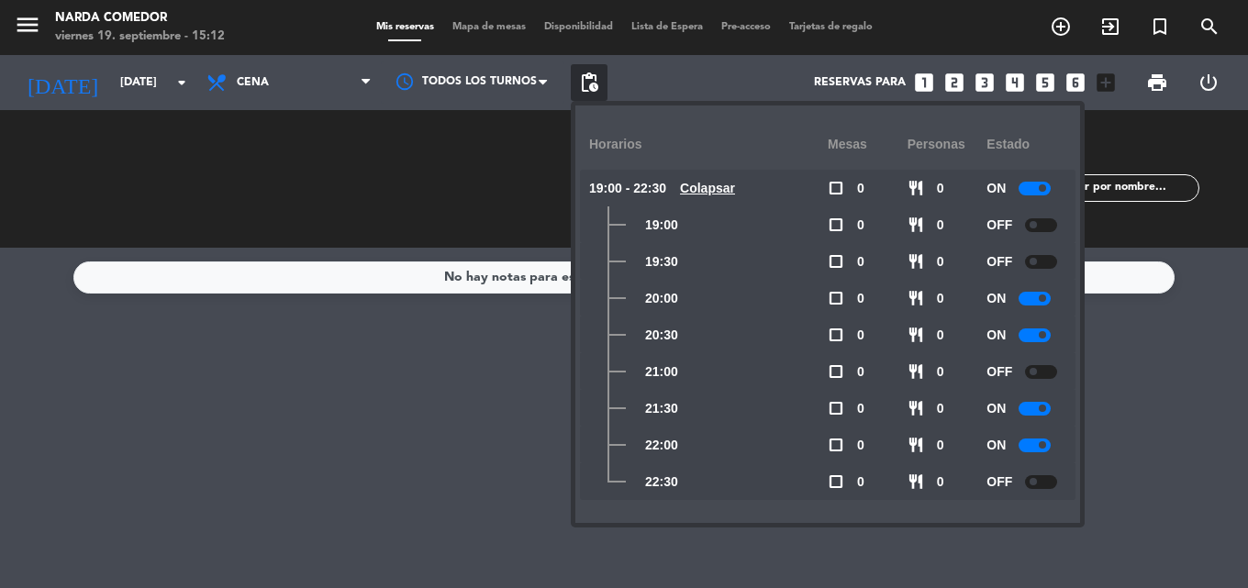
click at [478, 340] on div "No hay notas para este servicio. Haz clic para agregar una" at bounding box center [624, 418] width 1248 height 341
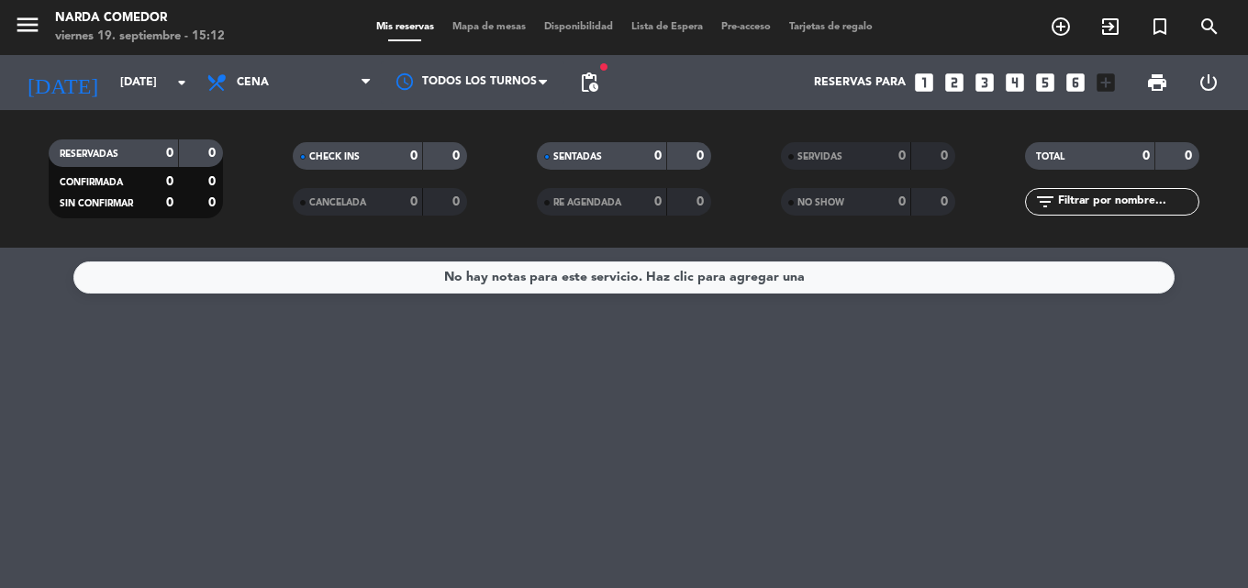
click at [397, 161] on div "0" at bounding box center [400, 156] width 37 height 21
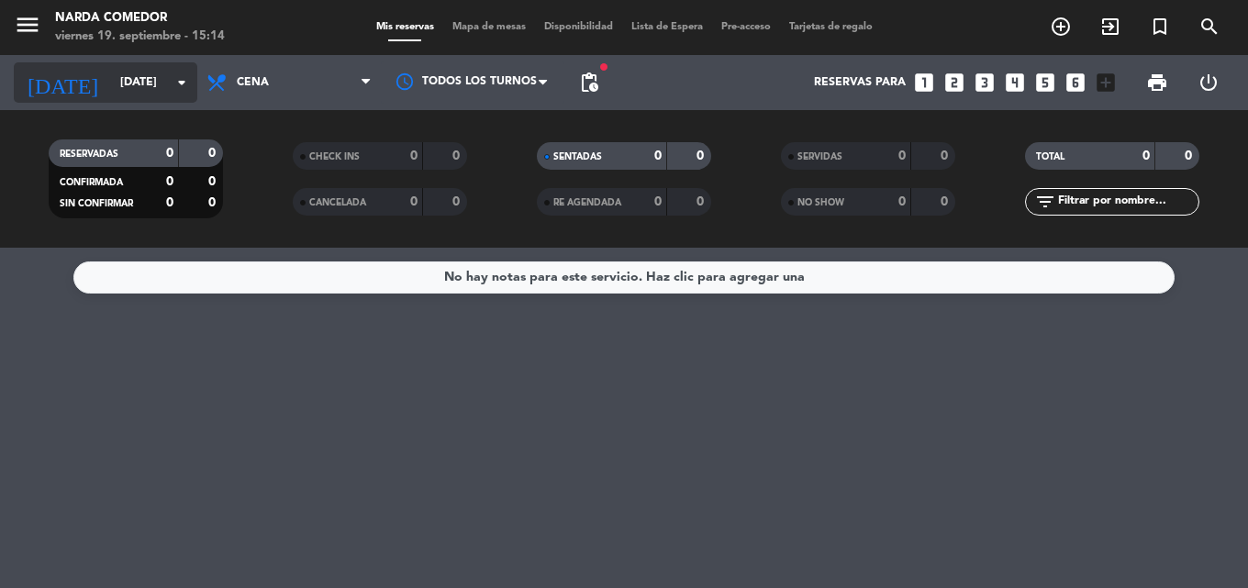
click at [111, 81] on input "[DATE]" at bounding box center [188, 82] width 155 height 31
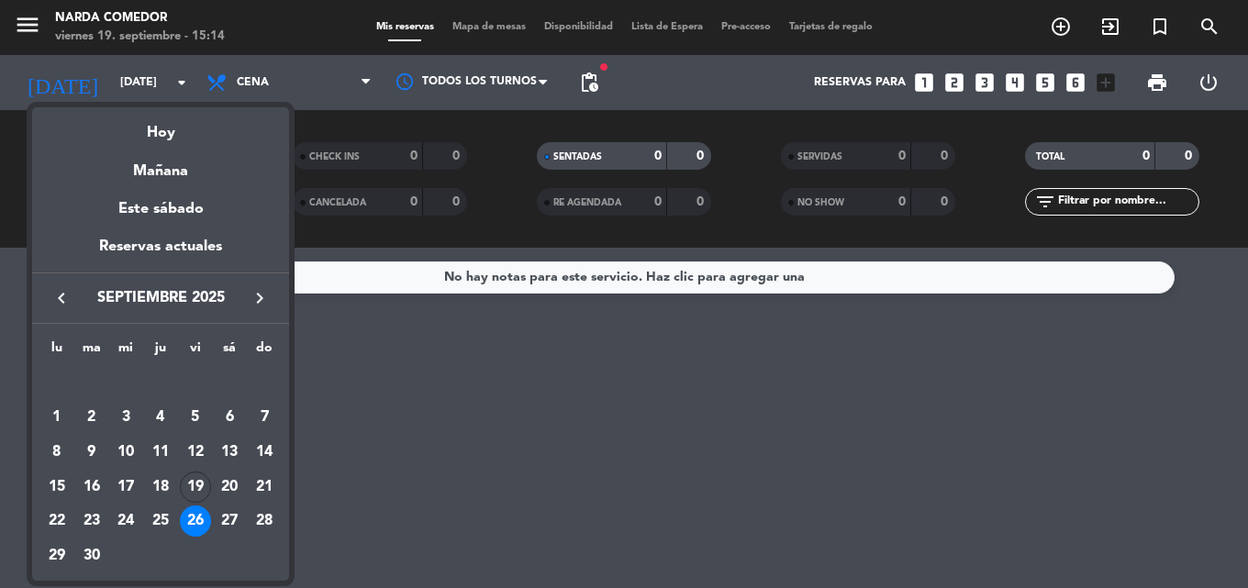
click at [196, 515] on div "26" at bounding box center [195, 521] width 31 height 31
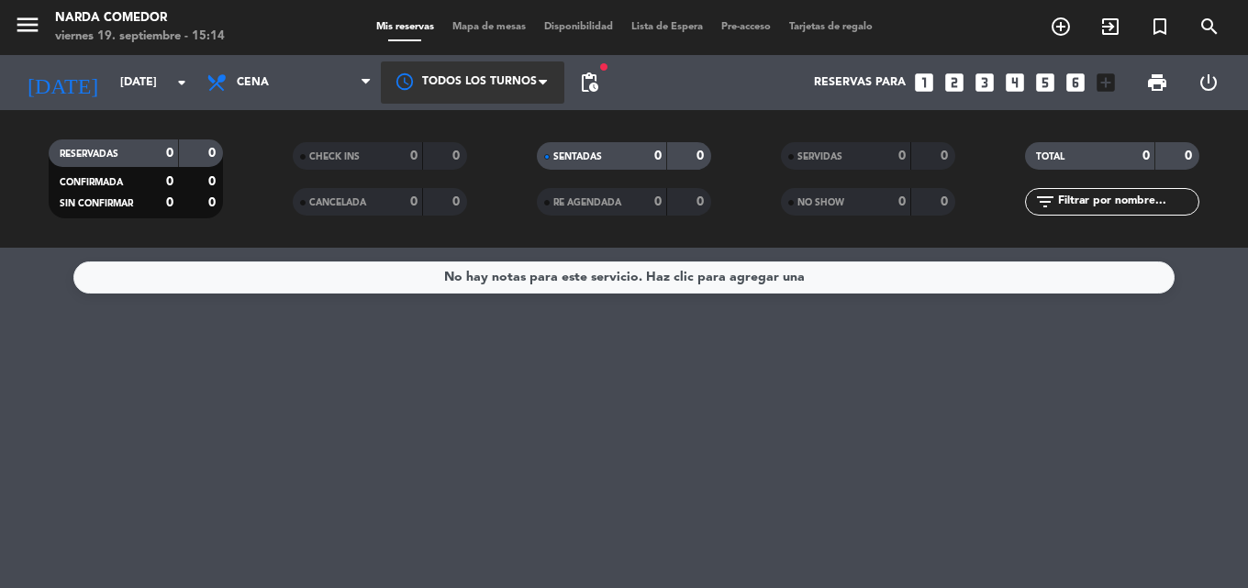
click at [485, 70] on div at bounding box center [473, 82] width 184 height 41
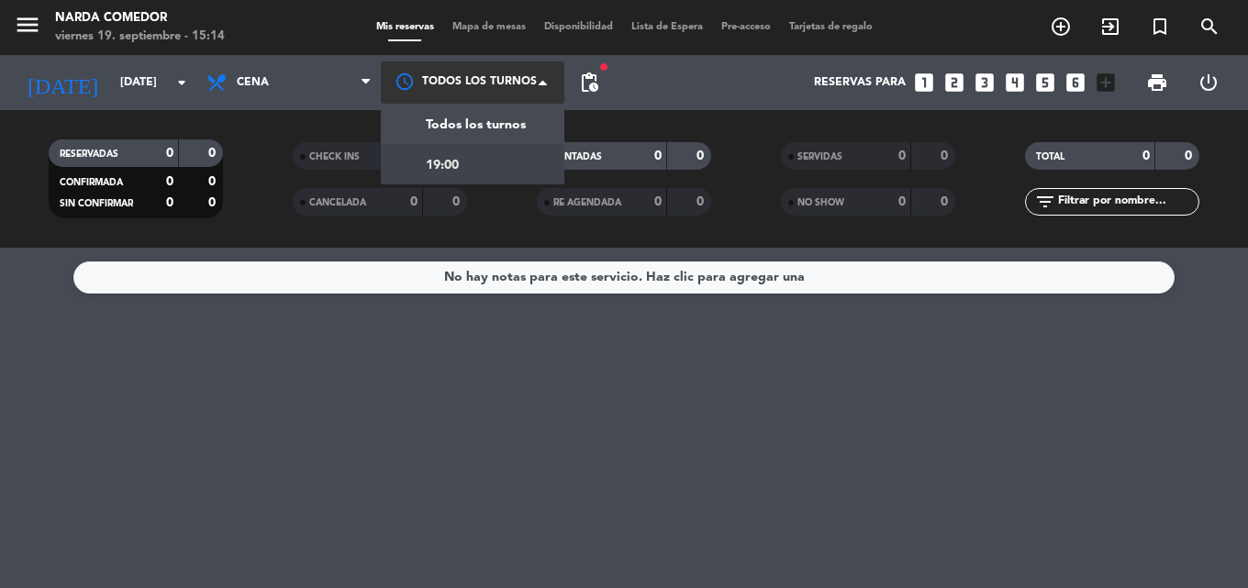
click at [475, 162] on div "19:00" at bounding box center [473, 164] width 184 height 40
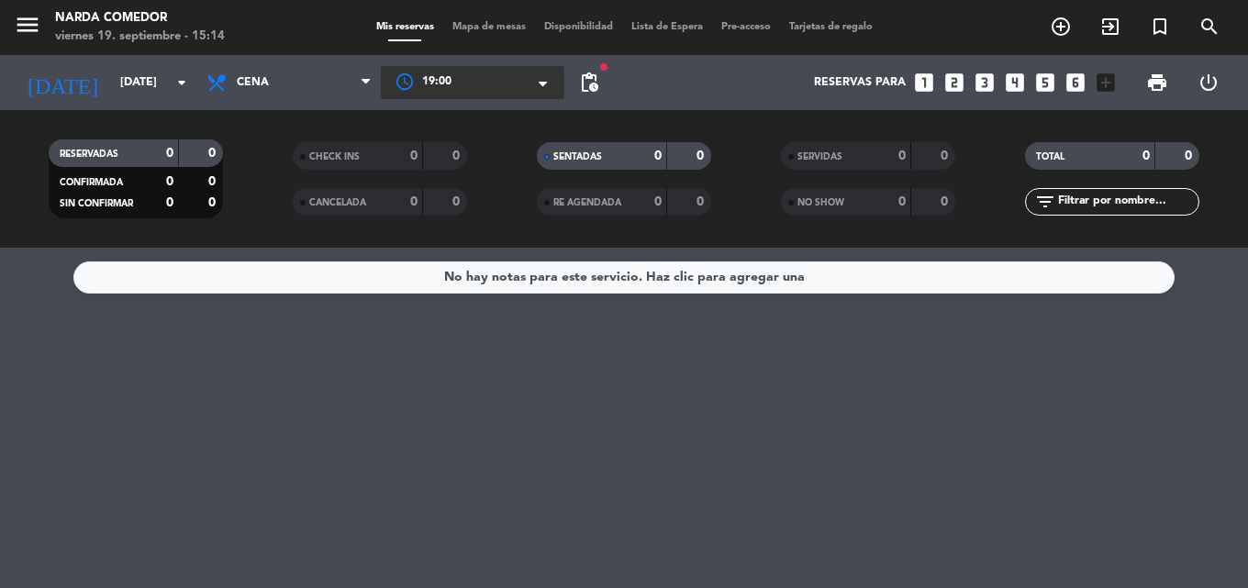
click at [447, 63] on div "Todos los turnos × 19:00 ×" at bounding box center [473, 82] width 184 height 55
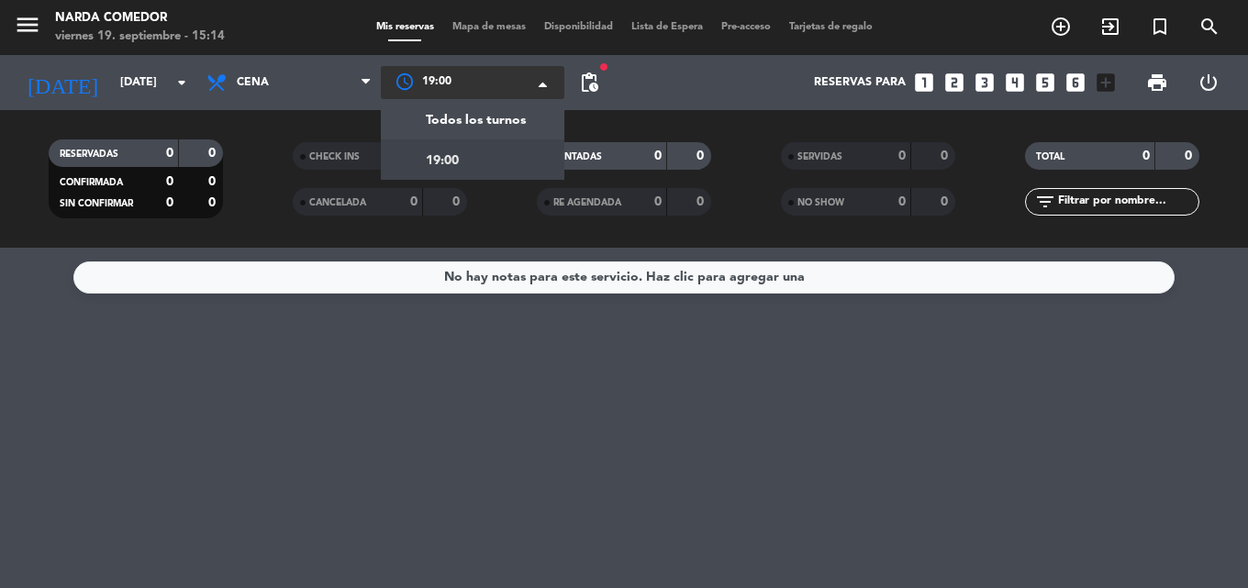
click at [454, 73] on div at bounding box center [473, 82] width 184 height 33
click at [462, 112] on span "Todos los turnos" at bounding box center [476, 120] width 100 height 21
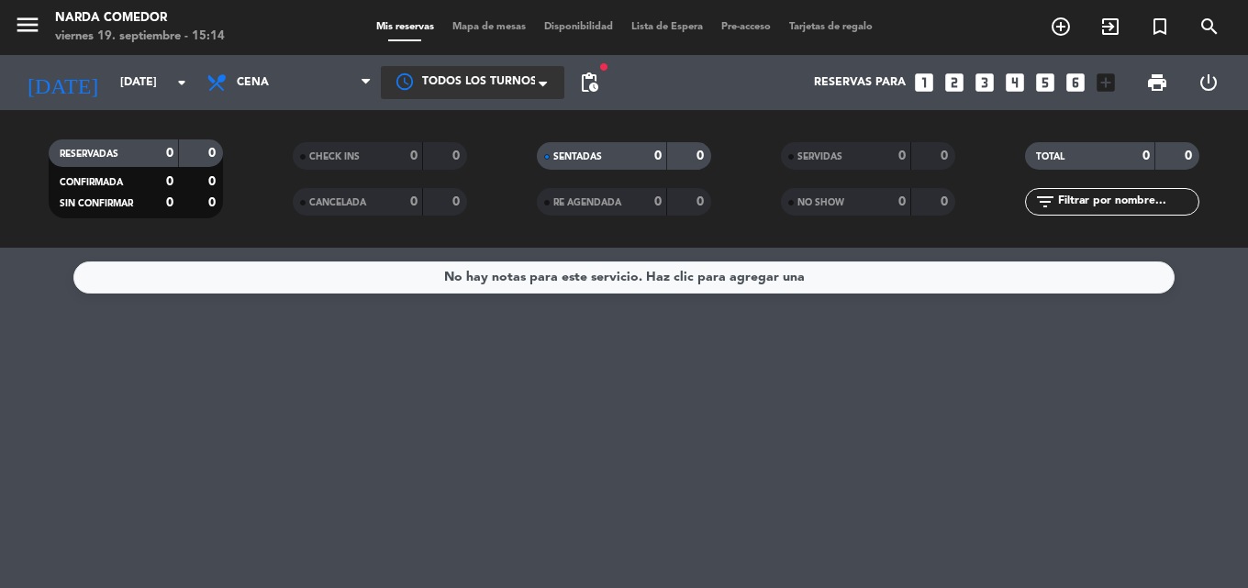
click at [592, 70] on span "pending_actions" at bounding box center [589, 82] width 37 height 37
click at [598, 73] on span "pending_actions" at bounding box center [589, 83] width 22 height 22
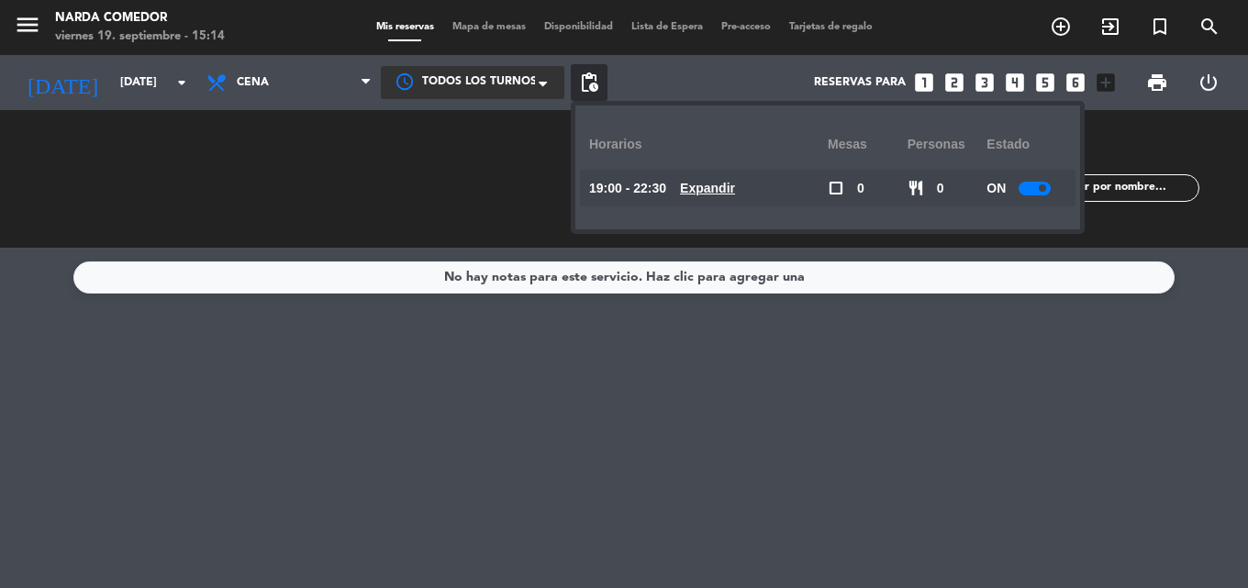
click at [720, 181] on u "Expandir" at bounding box center [707, 188] width 55 height 15
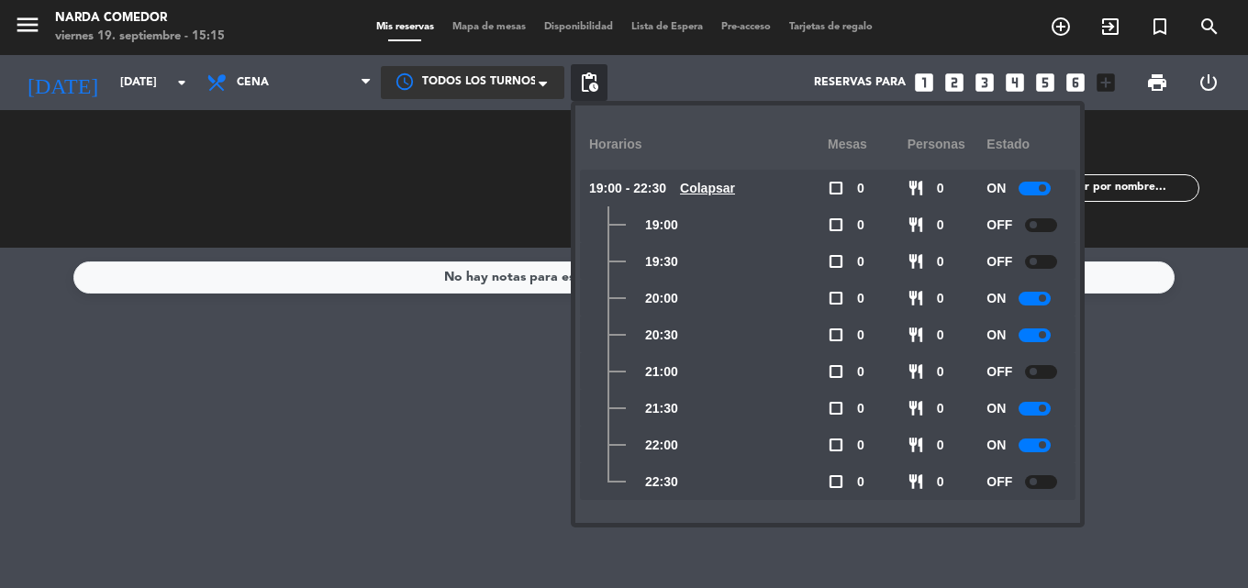
click at [923, 300] on span "restaurant" at bounding box center [916, 298] width 17 height 17
click at [939, 293] on span "0" at bounding box center [940, 298] width 7 height 21
drag, startPoint x: 933, startPoint y: 301, endPoint x: 945, endPoint y: 296, distance: 12.8
click at [945, 296] on div "restaurant 0" at bounding box center [948, 298] width 80 height 37
click at [353, 175] on div "CHECK INS 0 0" at bounding box center [380, 179] width 244 height 18
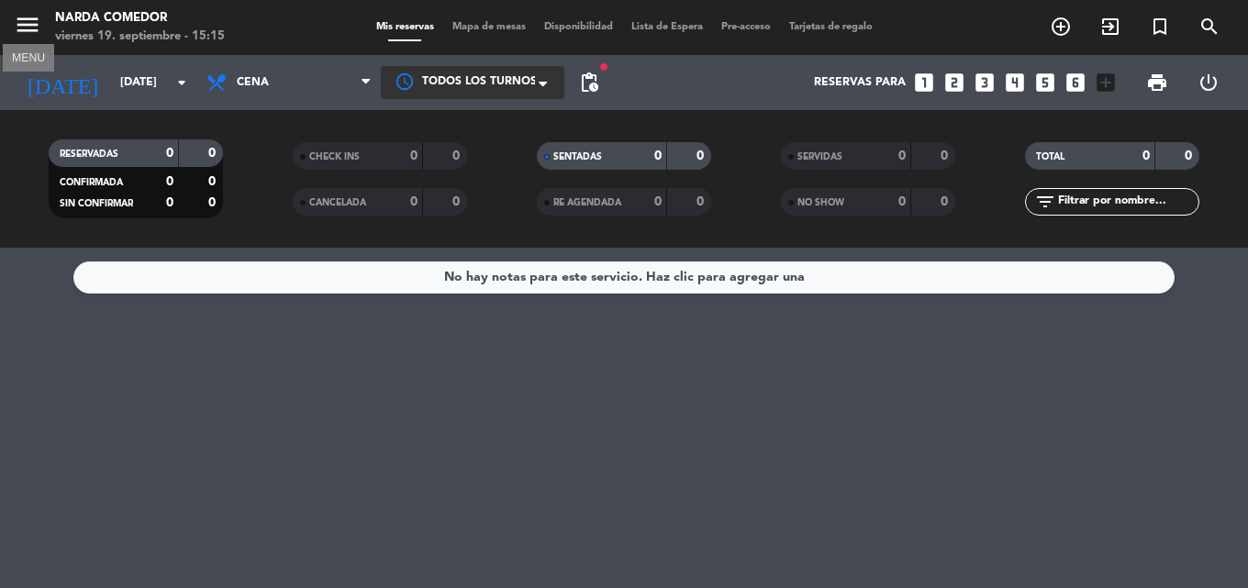
click at [20, 21] on icon "menu" at bounding box center [28, 25] width 28 height 28
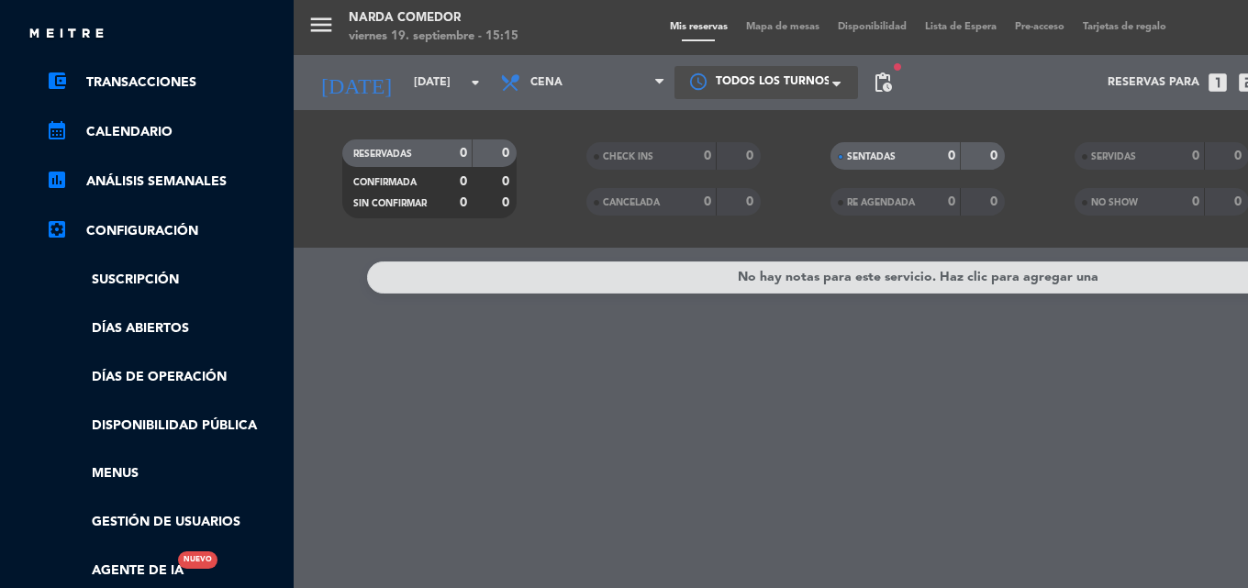
scroll to position [275, 0]
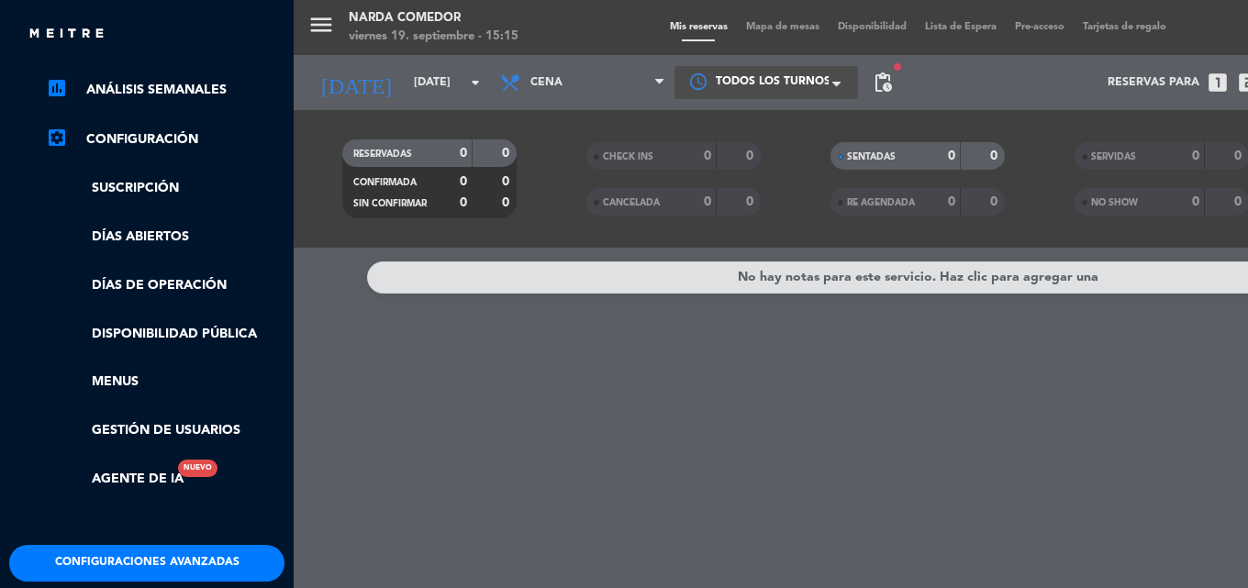
click at [154, 115] on ul "chrome_reader_mode Listado de Reservas account_box Clientes account_balance_wal…" at bounding box center [146, 186] width 275 height 610
click at [157, 285] on link "Días de Operación" at bounding box center [165, 285] width 239 height 21
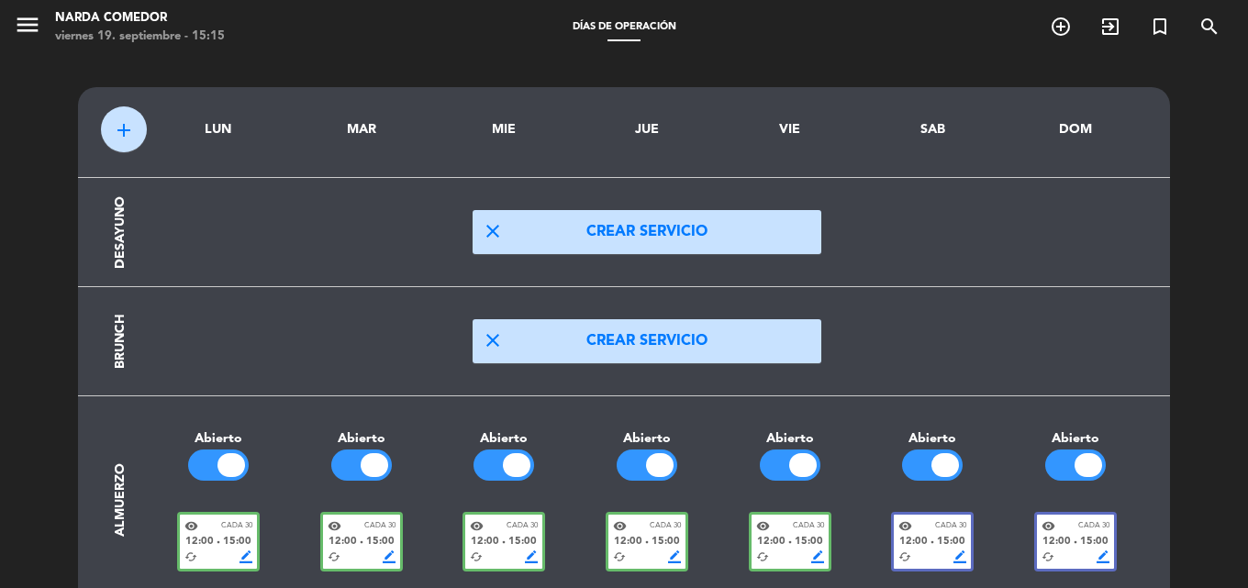
click at [659, 234] on button "close Crear servicio" at bounding box center [647, 232] width 349 height 44
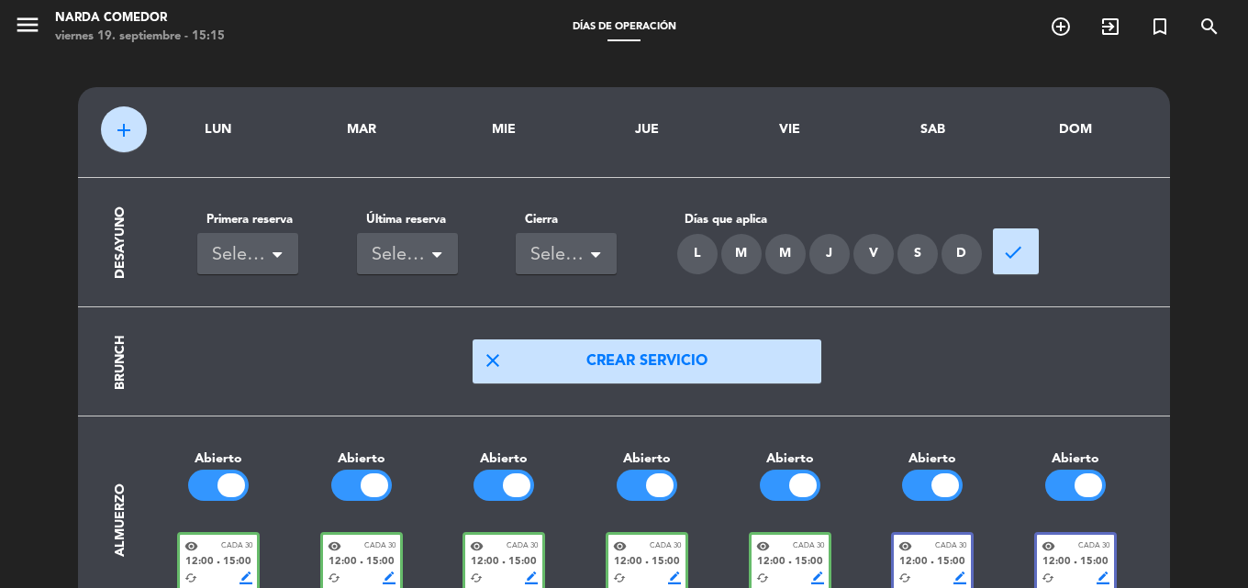
click at [274, 251] on span at bounding box center [277, 257] width 9 height 13
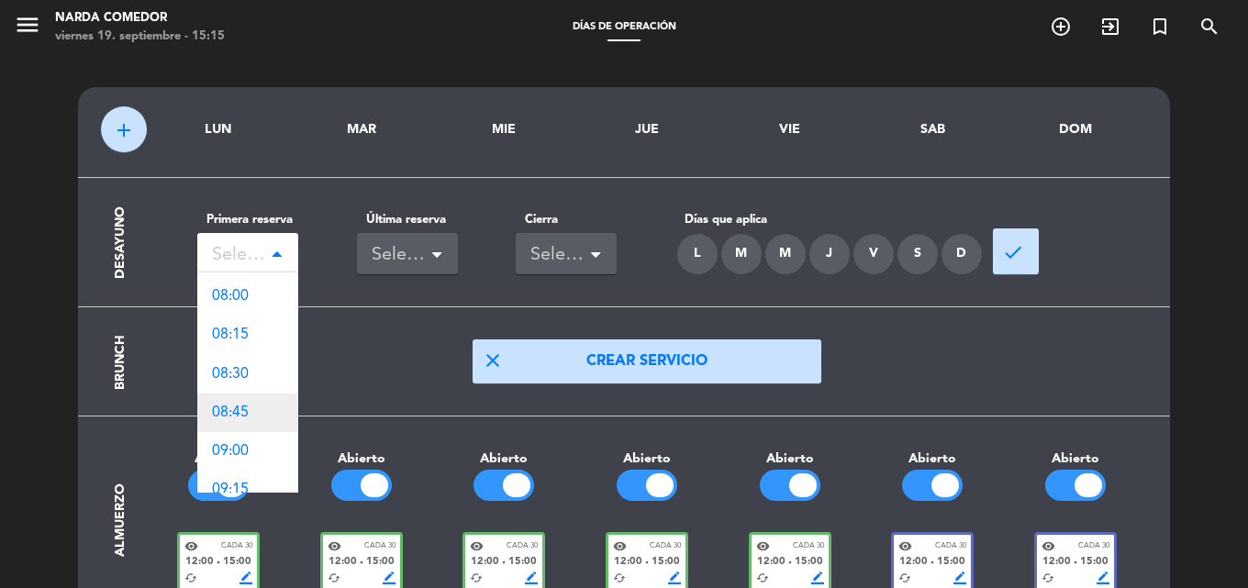
scroll to position [551, 0]
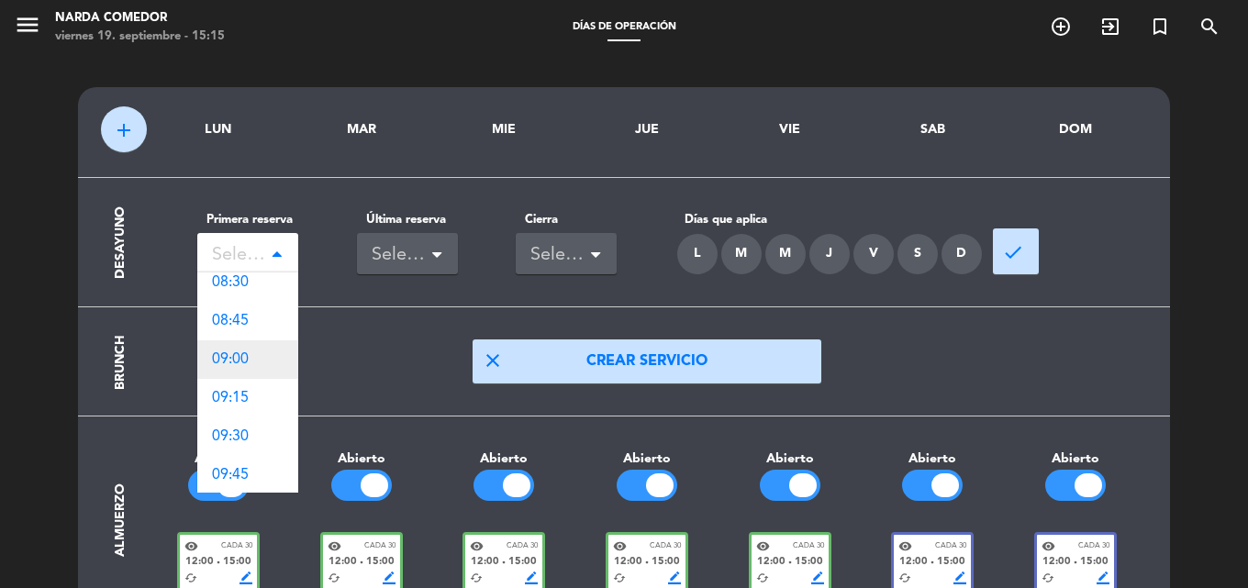
click at [254, 368] on div "09:00" at bounding box center [247, 360] width 101 height 39
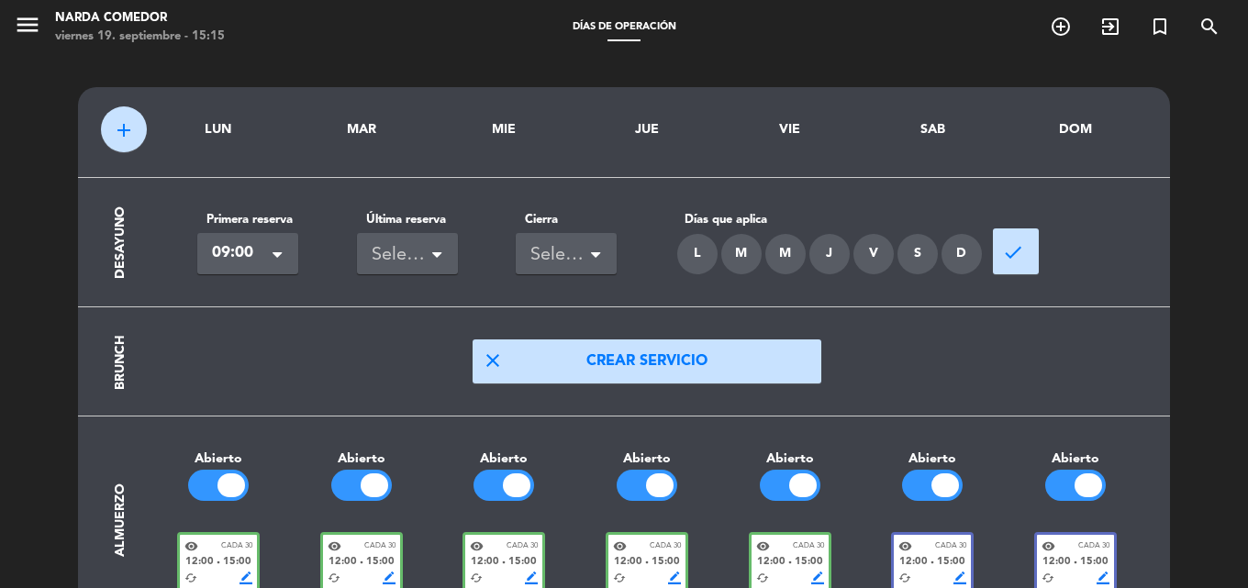
click at [456, 238] on div "Seleccionar" at bounding box center [407, 253] width 101 height 41
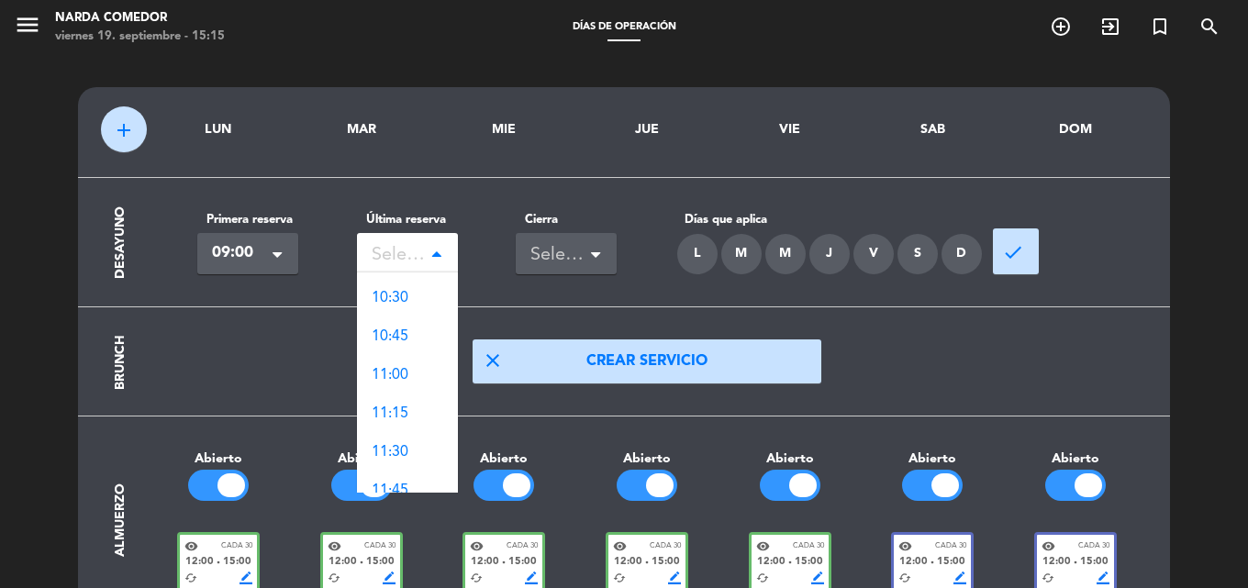
scroll to position [184, 0]
click at [429, 455] on div "11:30" at bounding box center [407, 456] width 101 height 39
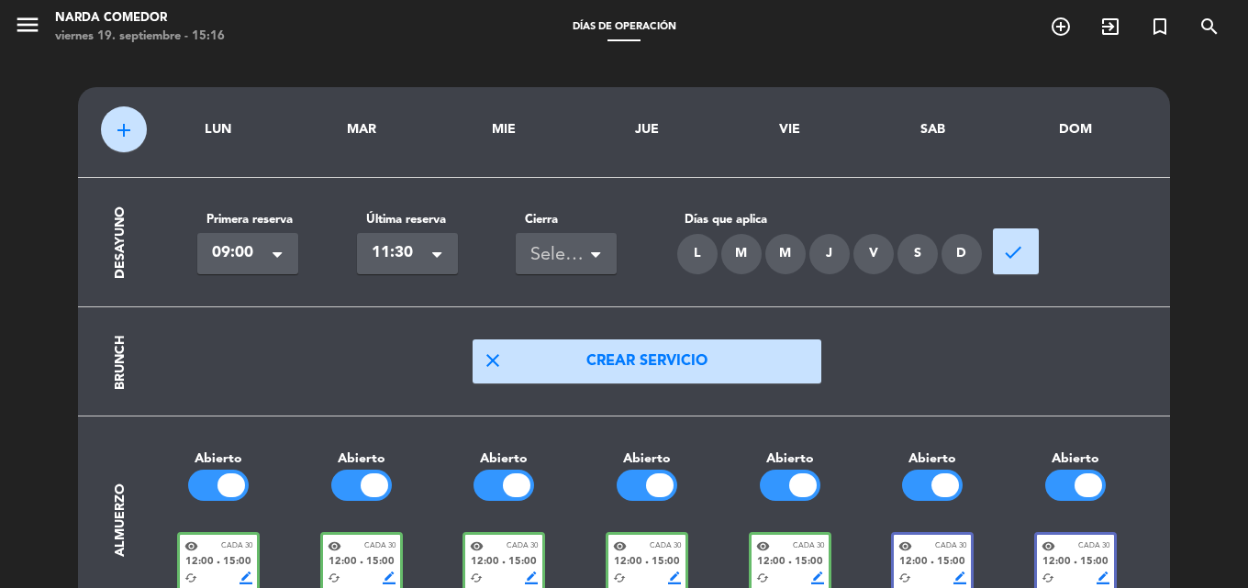
click at [565, 240] on div "Seleccionar" at bounding box center [559, 255] width 57 height 30
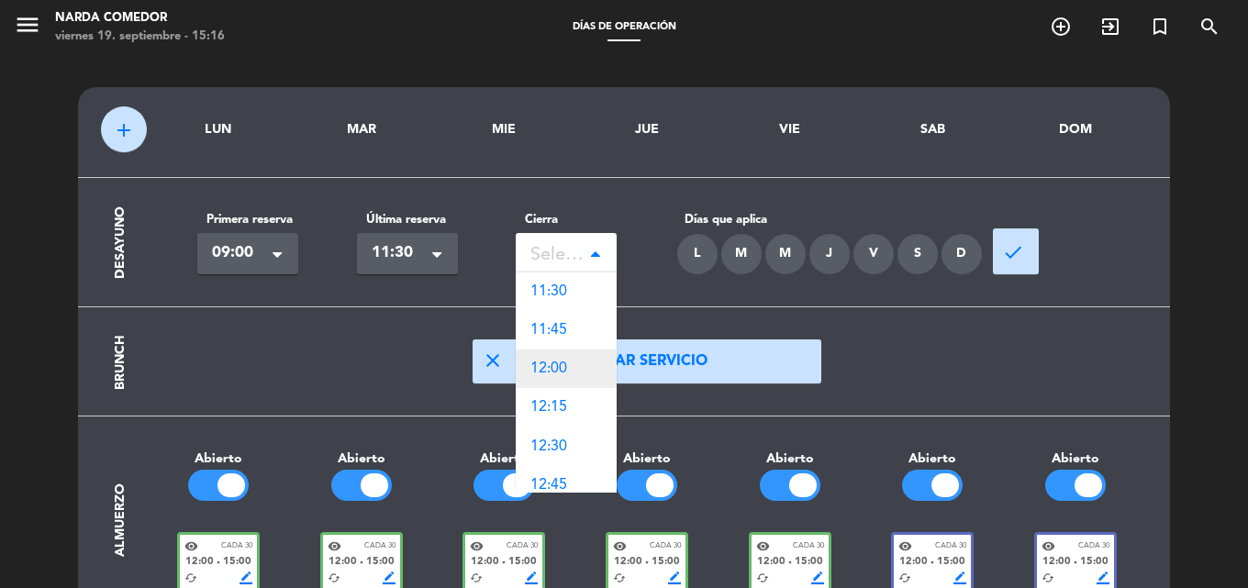
click at [557, 374] on span "12:00" at bounding box center [549, 369] width 37 height 15
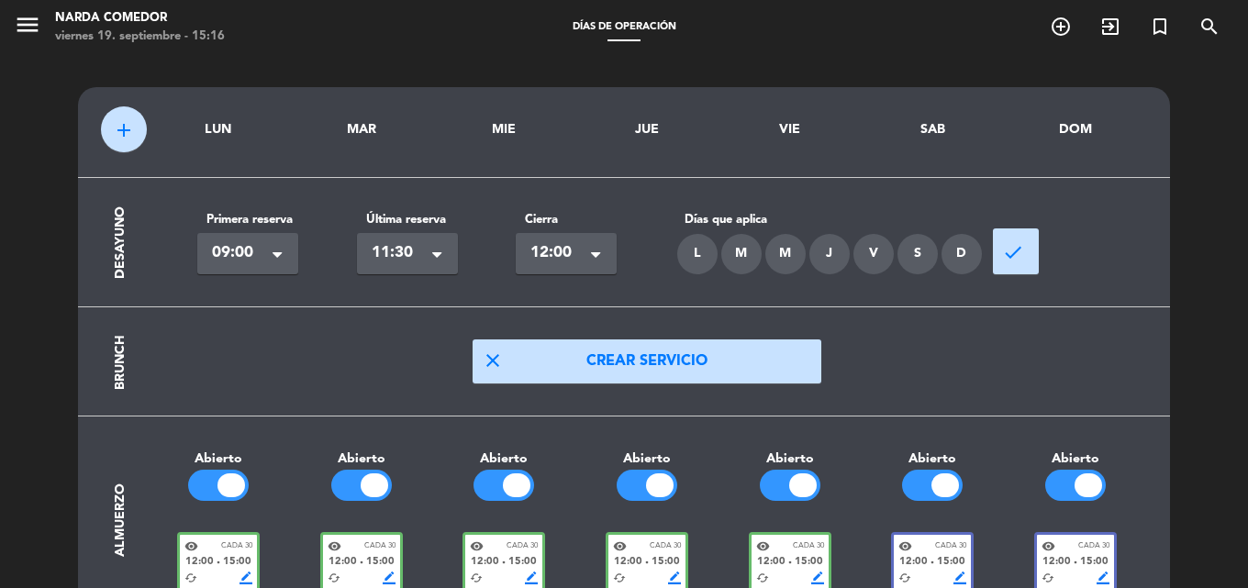
drag, startPoint x: 707, startPoint y: 254, endPoint x: 727, endPoint y: 257, distance: 20.4
click at [708, 254] on div "L" at bounding box center [697, 254] width 40 height 40
click at [736, 257] on div "M" at bounding box center [741, 254] width 40 height 40
click at [791, 254] on div "M" at bounding box center [786, 254] width 40 height 40
click at [822, 248] on div "J" at bounding box center [830, 254] width 40 height 40
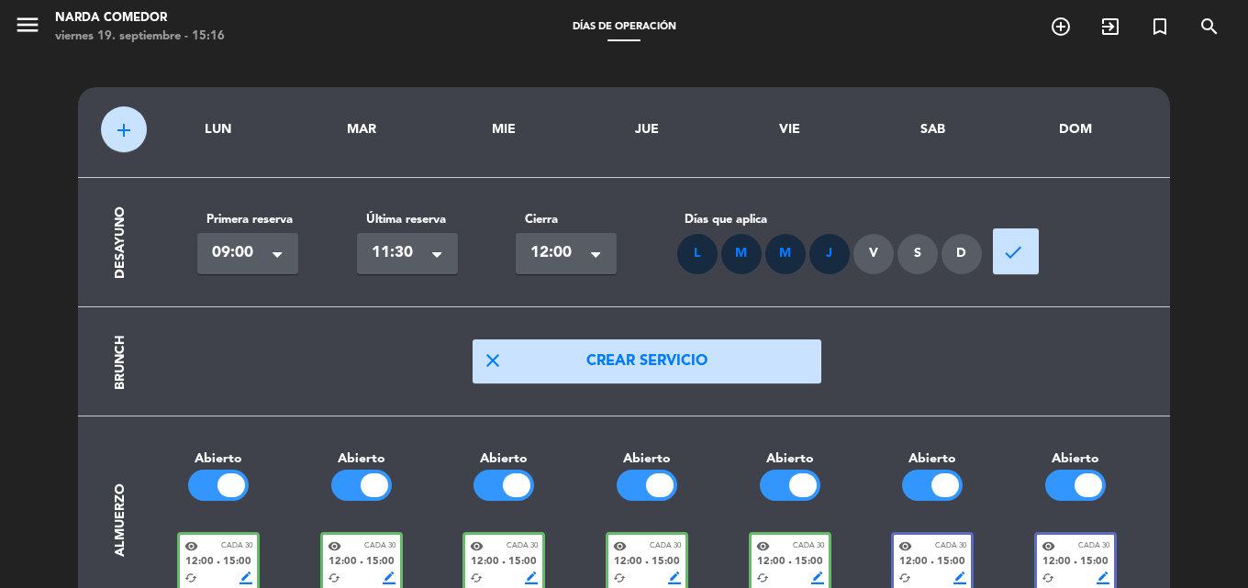
click at [860, 249] on div "V" at bounding box center [874, 254] width 40 height 40
drag, startPoint x: 923, startPoint y: 250, endPoint x: 959, endPoint y: 255, distance: 36.2
click at [937, 250] on div "S" at bounding box center [918, 254] width 40 height 40
click at [961, 252] on div "D" at bounding box center [962, 254] width 40 height 40
click at [1024, 248] on button "done" at bounding box center [1016, 252] width 46 height 46
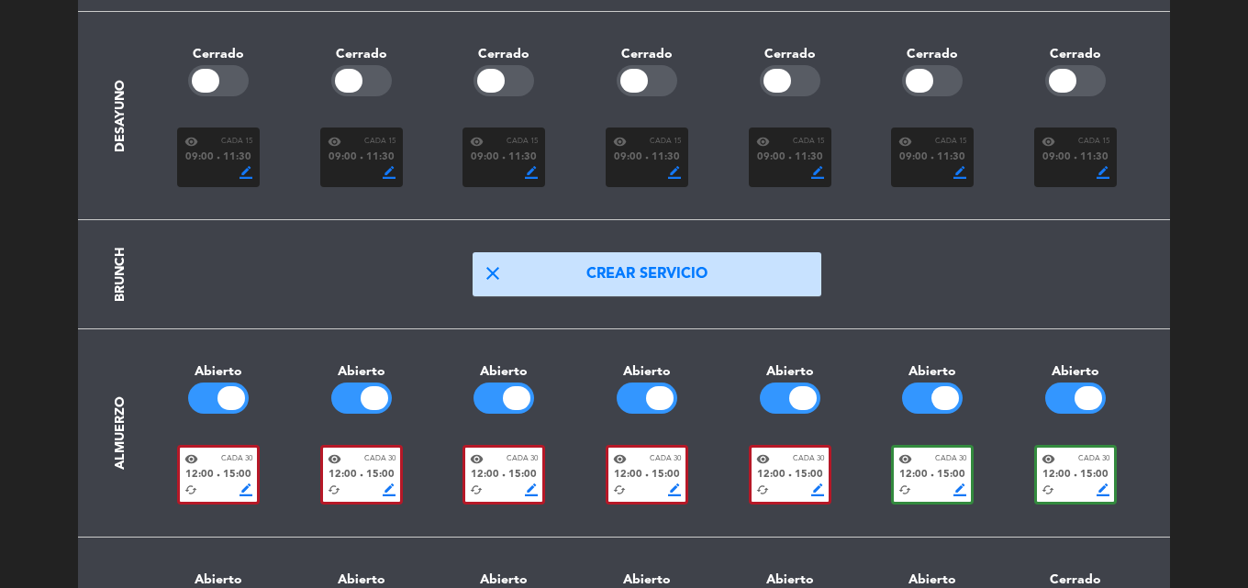
scroll to position [0, 0]
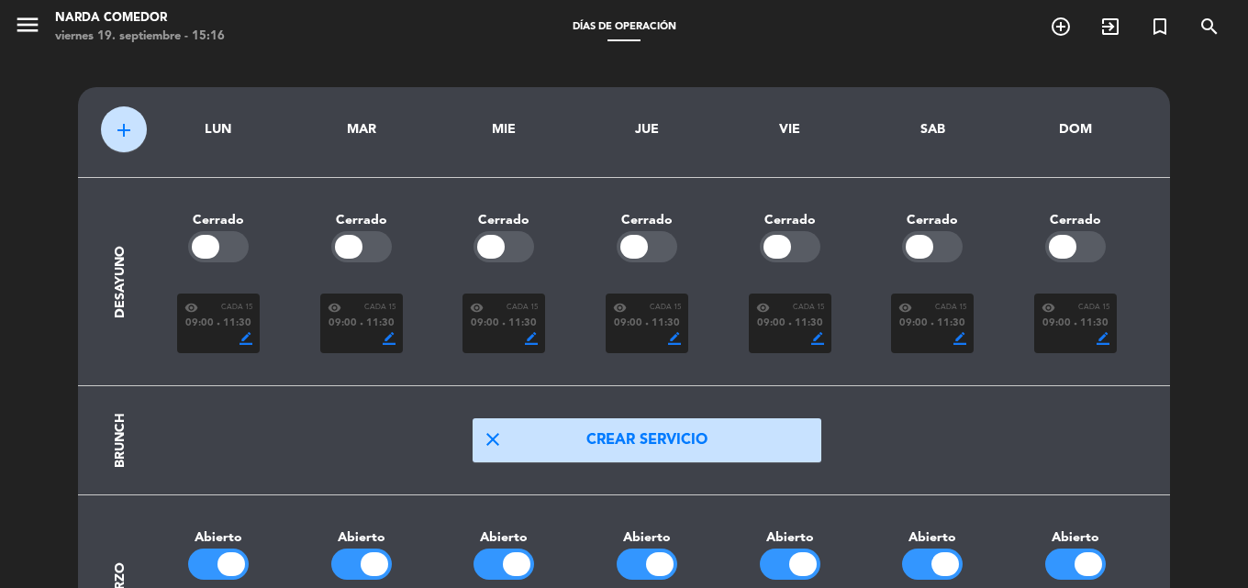
click at [239, 248] on div at bounding box center [218, 246] width 61 height 31
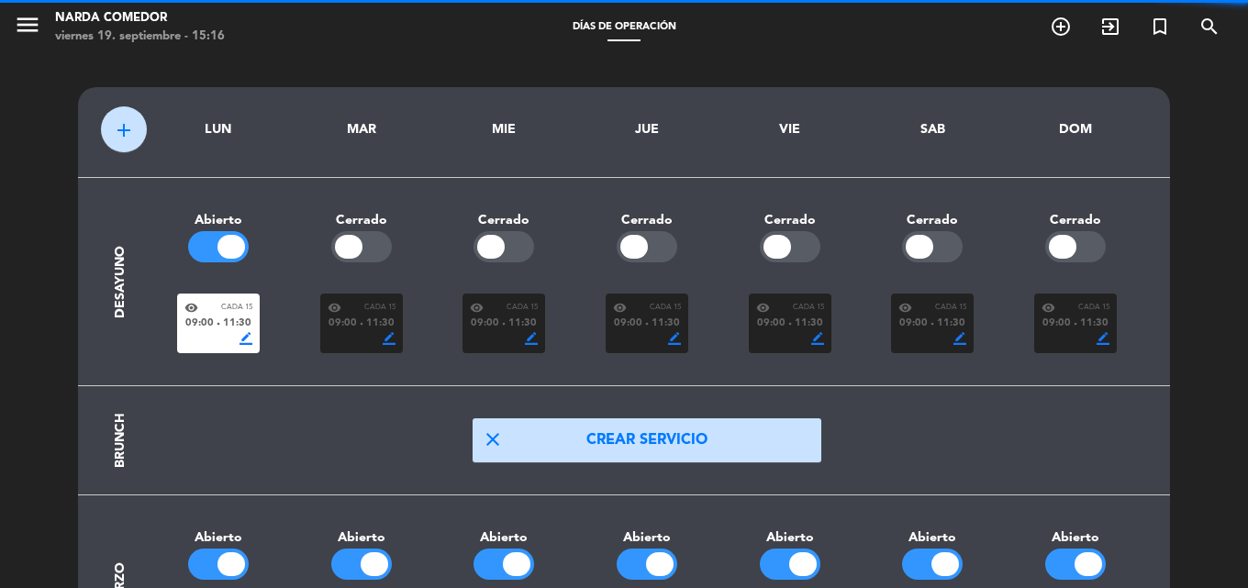
click at [374, 247] on div at bounding box center [361, 246] width 61 height 31
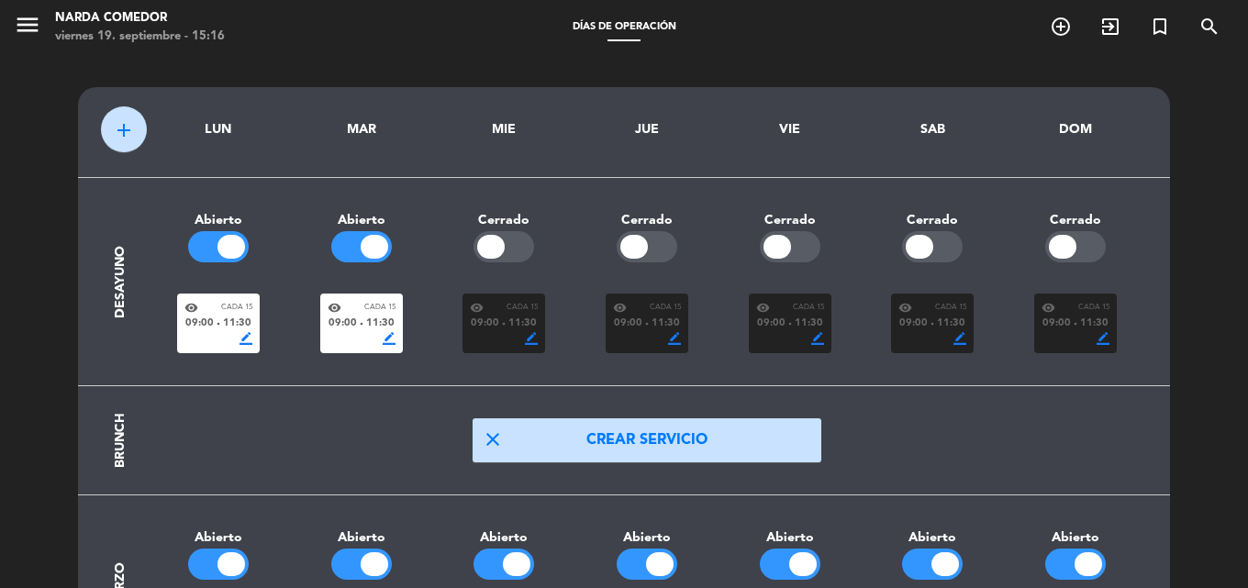
click at [520, 239] on div at bounding box center [504, 246] width 61 height 31
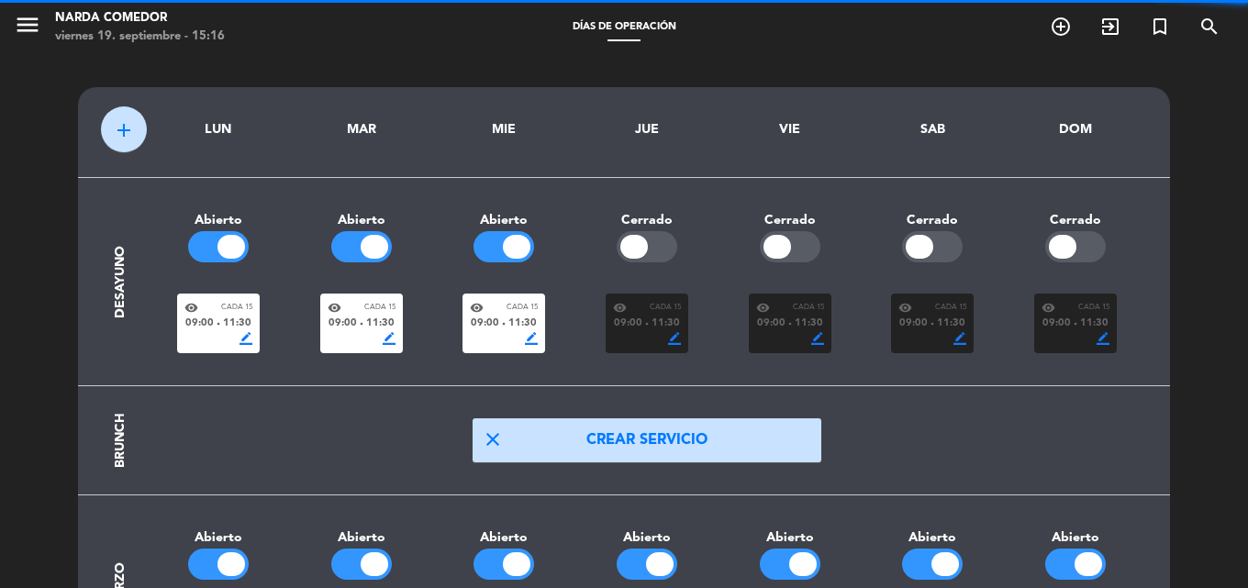
click at [648, 240] on div at bounding box center [647, 246] width 61 height 31
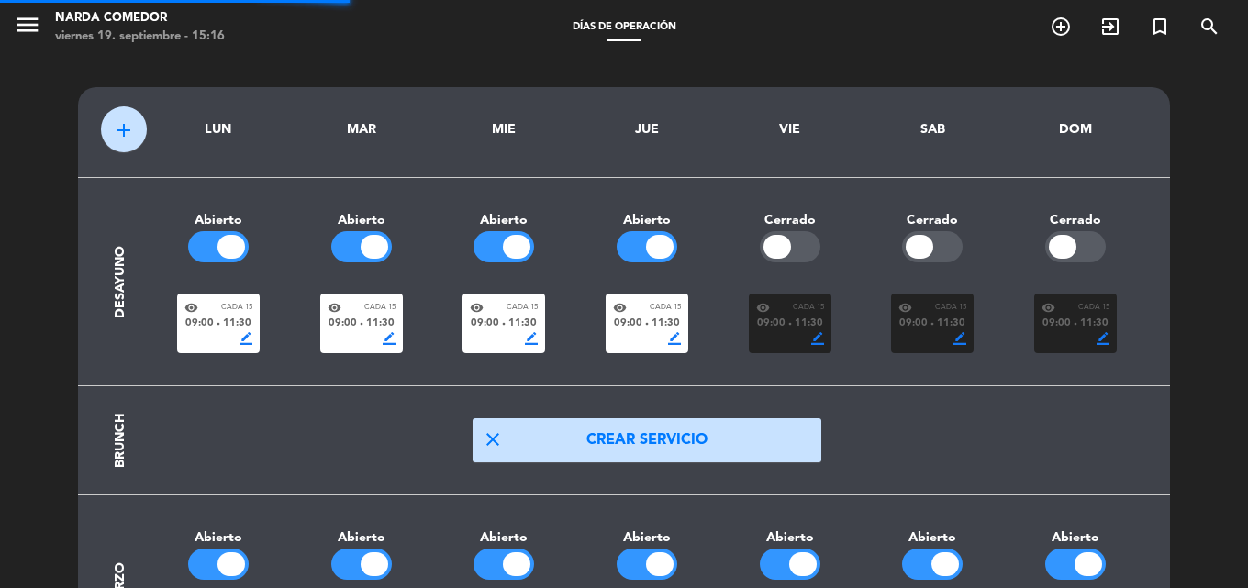
click at [790, 227] on div "Cerrado" at bounding box center [790, 220] width 143 height 21
click at [804, 247] on div at bounding box center [790, 246] width 61 height 31
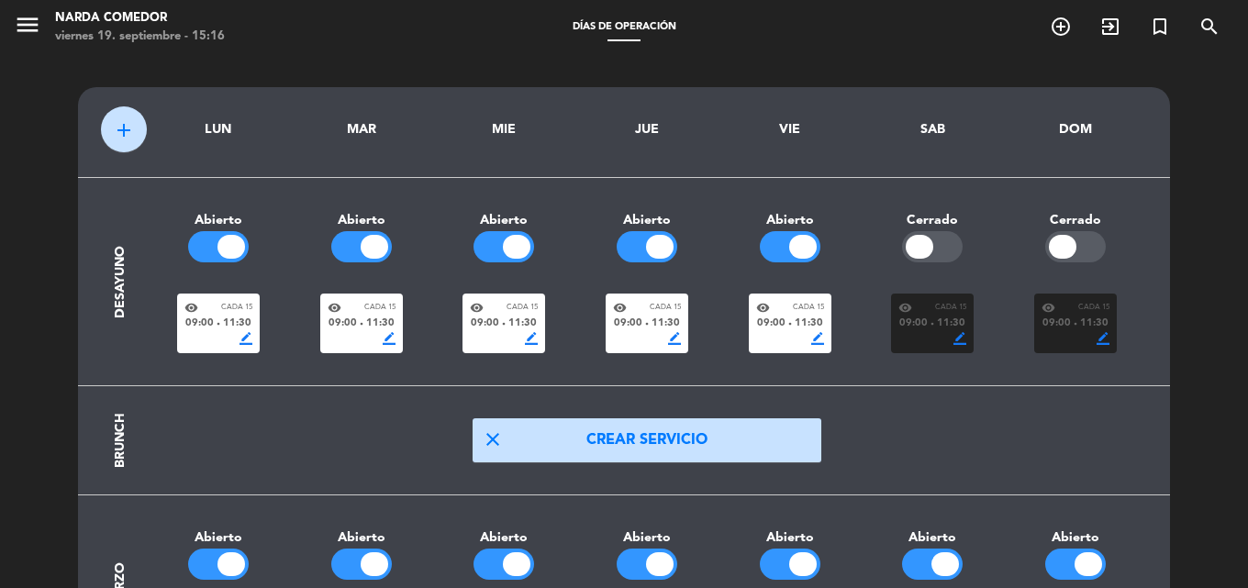
drag, startPoint x: 950, startPoint y: 246, endPoint x: 1037, endPoint y: 247, distance: 87.2
click at [952, 246] on div at bounding box center [932, 246] width 61 height 31
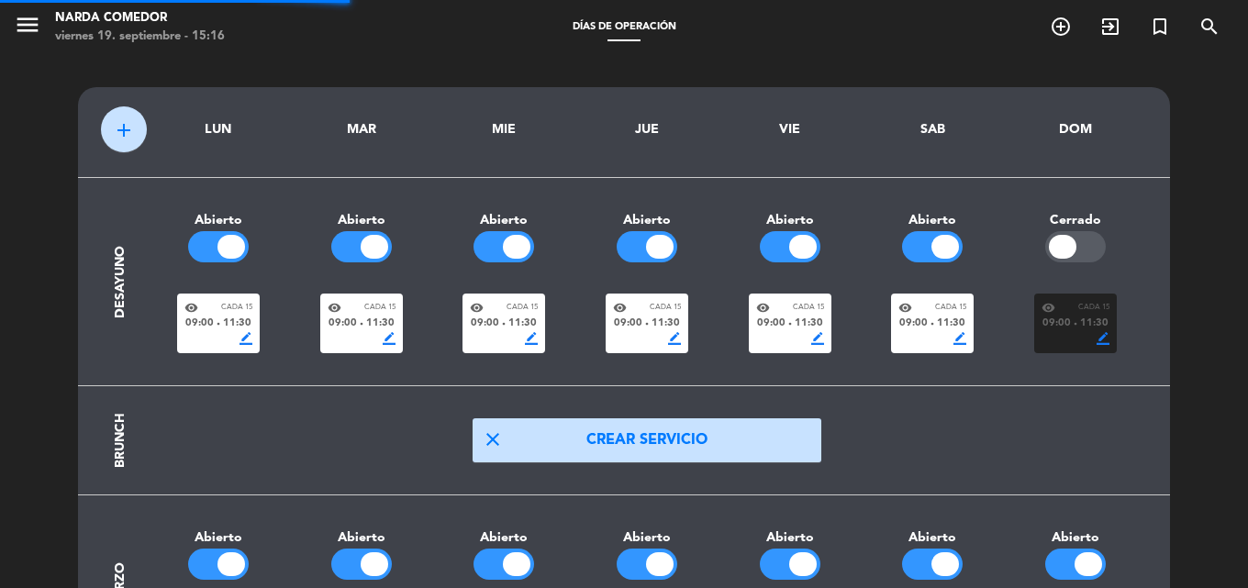
click at [1084, 235] on div at bounding box center [1076, 246] width 61 height 31
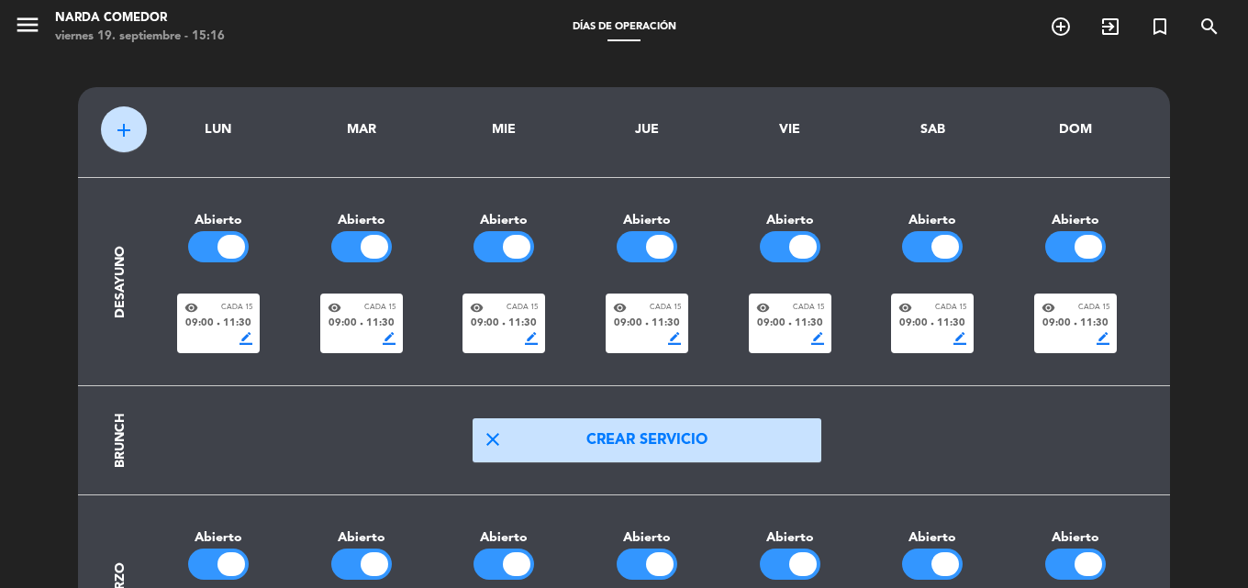
scroll to position [275, 0]
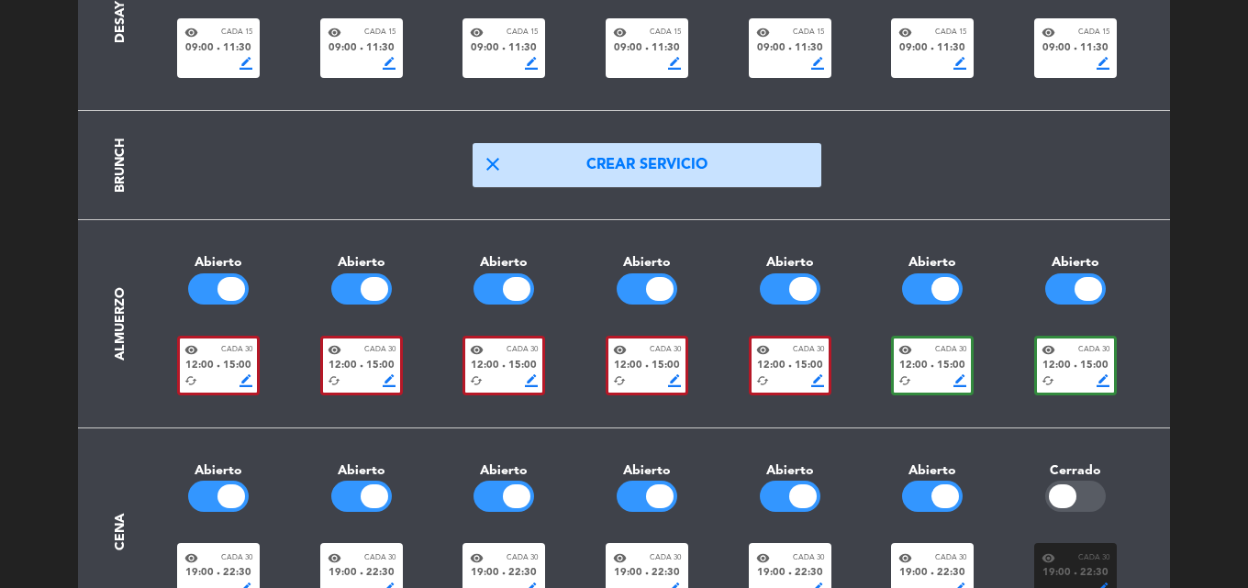
click at [232, 351] on span "Cada 30" at bounding box center [236, 350] width 31 height 12
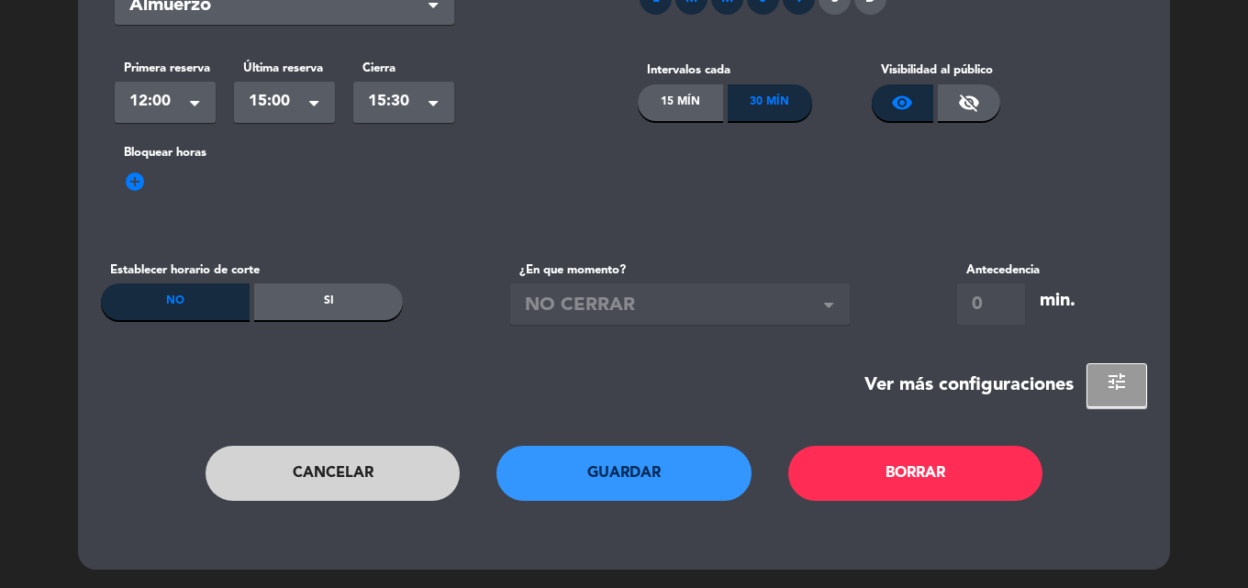
scroll to position [0, 0]
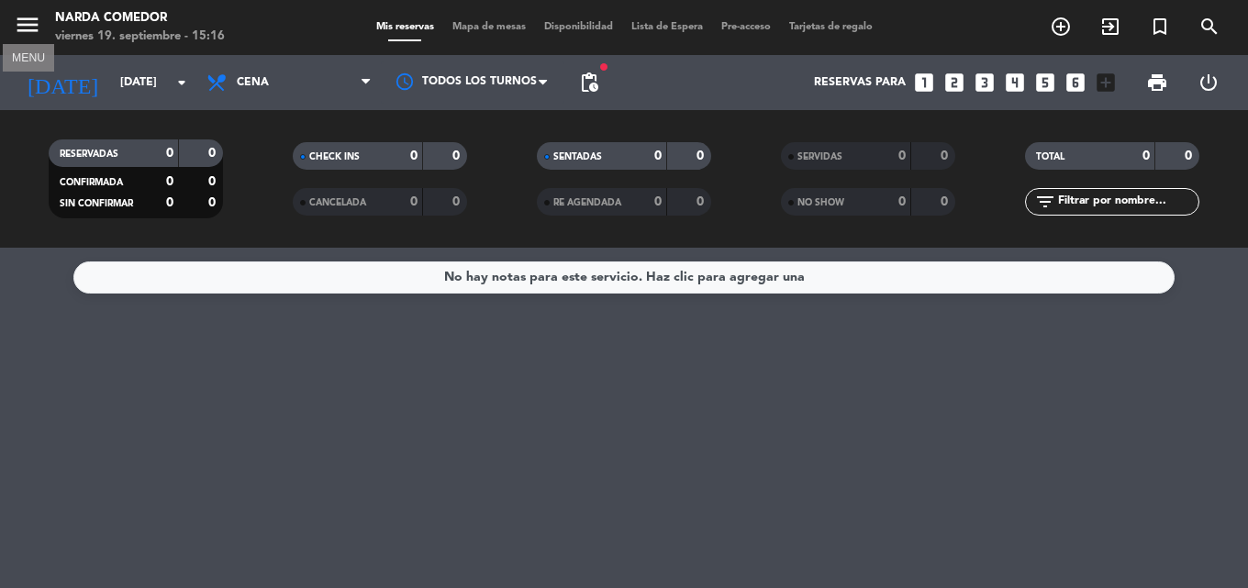
click at [34, 24] on icon "menu" at bounding box center [28, 25] width 28 height 28
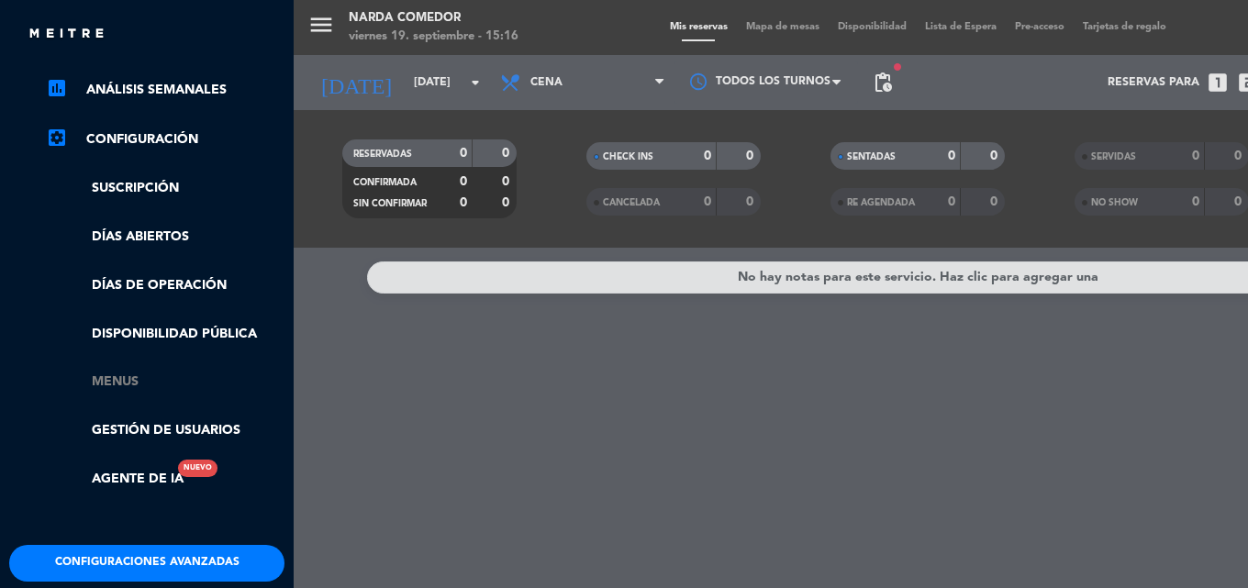
click at [119, 375] on link "Menus" at bounding box center [165, 382] width 239 height 21
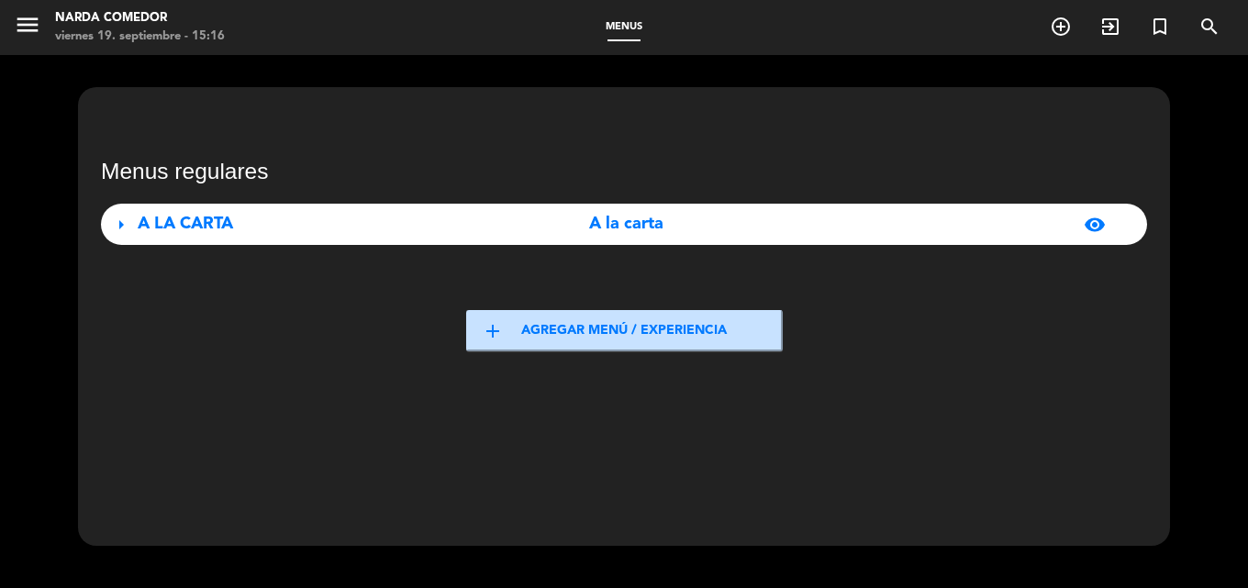
click at [308, 229] on div "A LA CARTA" at bounding box center [301, 224] width 326 height 27
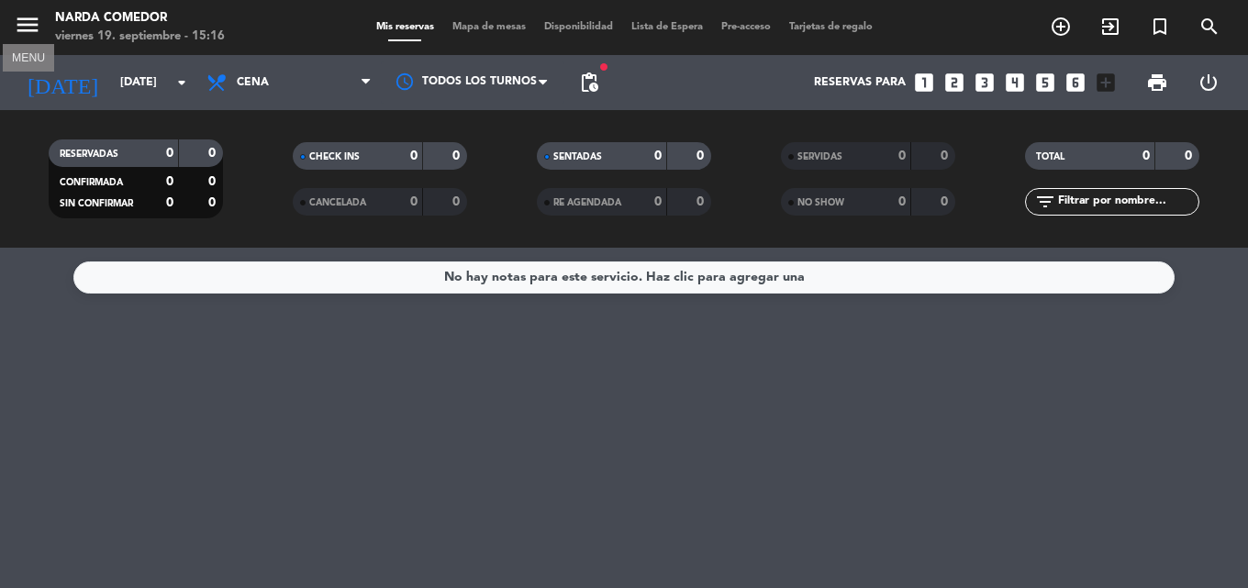
click at [26, 14] on icon "menu" at bounding box center [28, 25] width 28 height 28
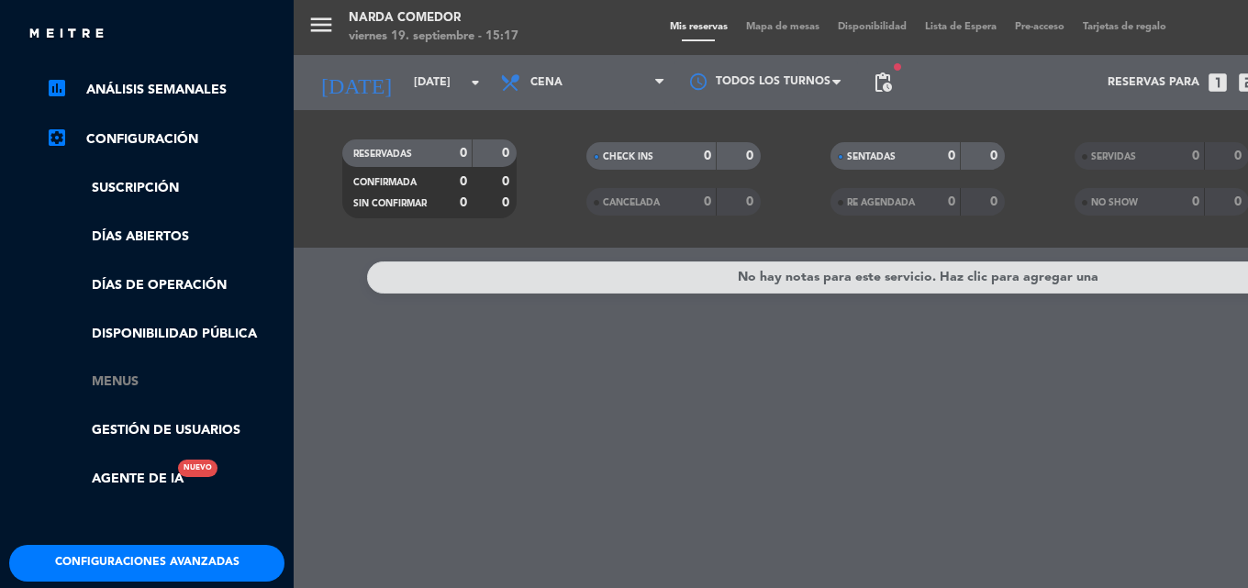
click at [124, 386] on link "Menus" at bounding box center [165, 382] width 239 height 21
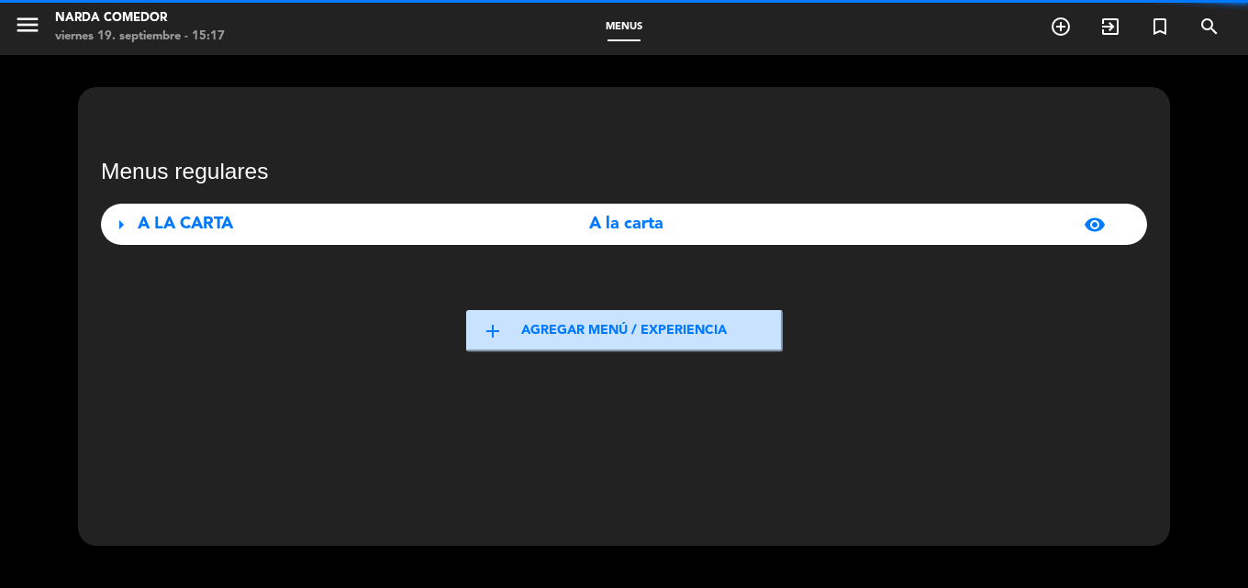
click at [604, 337] on button "add Agregar menú / experiencia" at bounding box center [624, 330] width 317 height 41
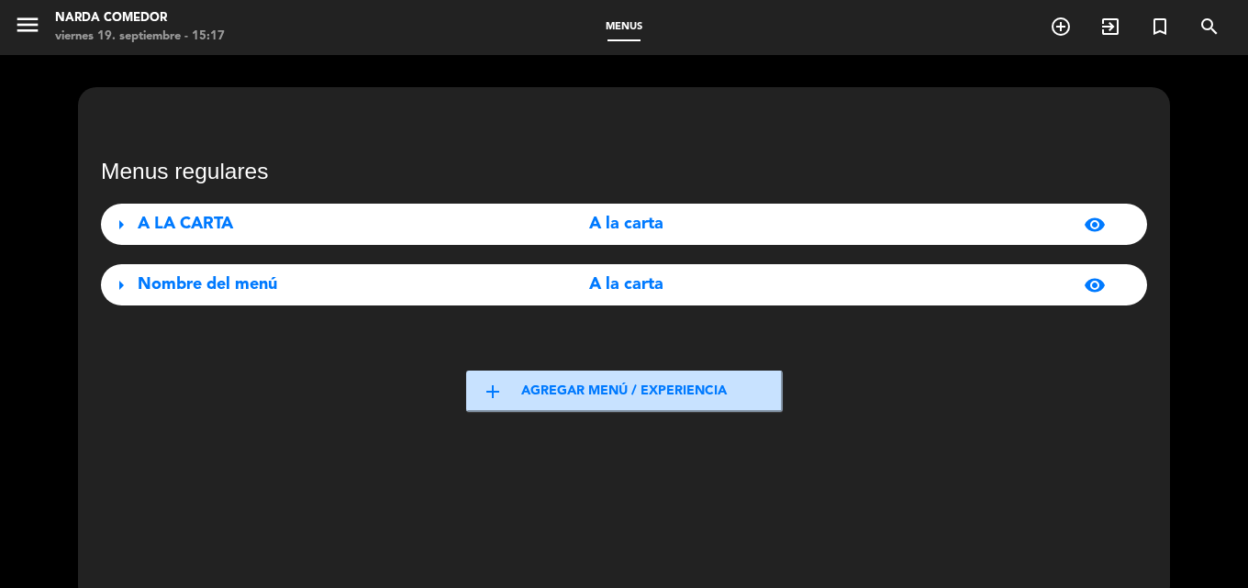
click at [1090, 287] on span "visibility" at bounding box center [1095, 285] width 22 height 22
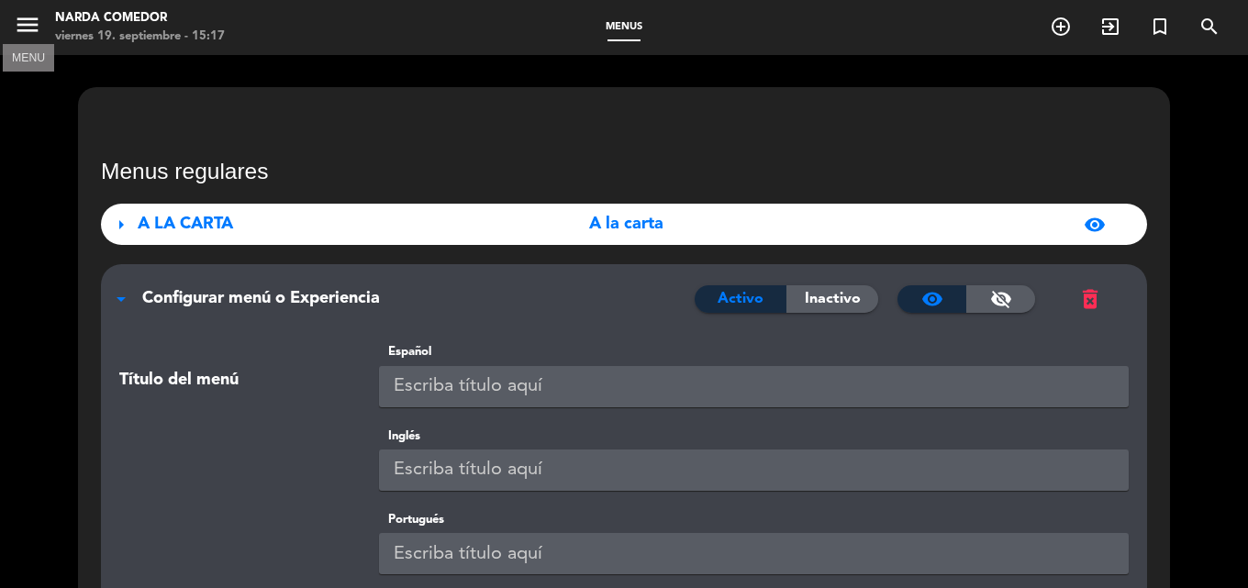
click at [19, 24] on icon "menu" at bounding box center [28, 25] width 28 height 28
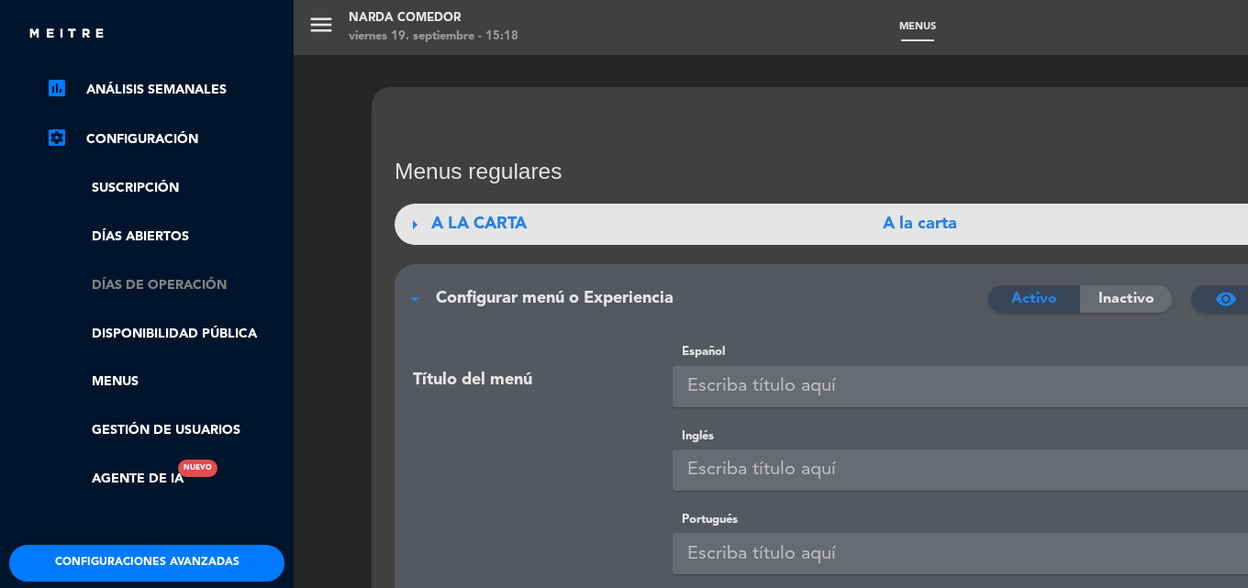
click at [199, 279] on link "Días de Operación" at bounding box center [165, 285] width 239 height 21
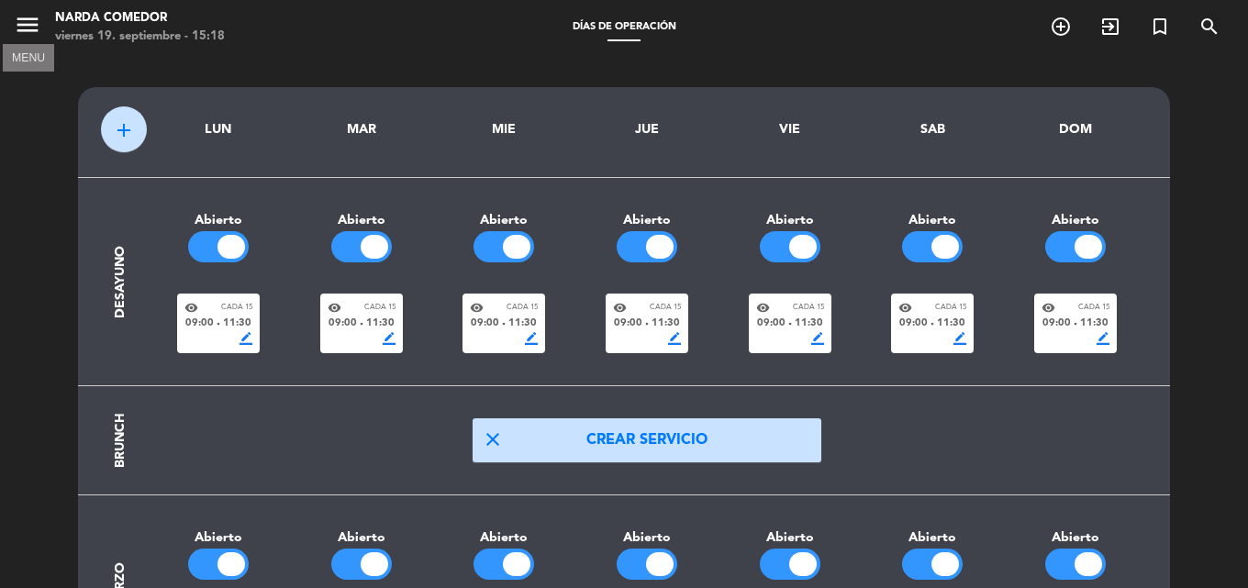
click at [26, 21] on icon "menu" at bounding box center [28, 25] width 28 height 28
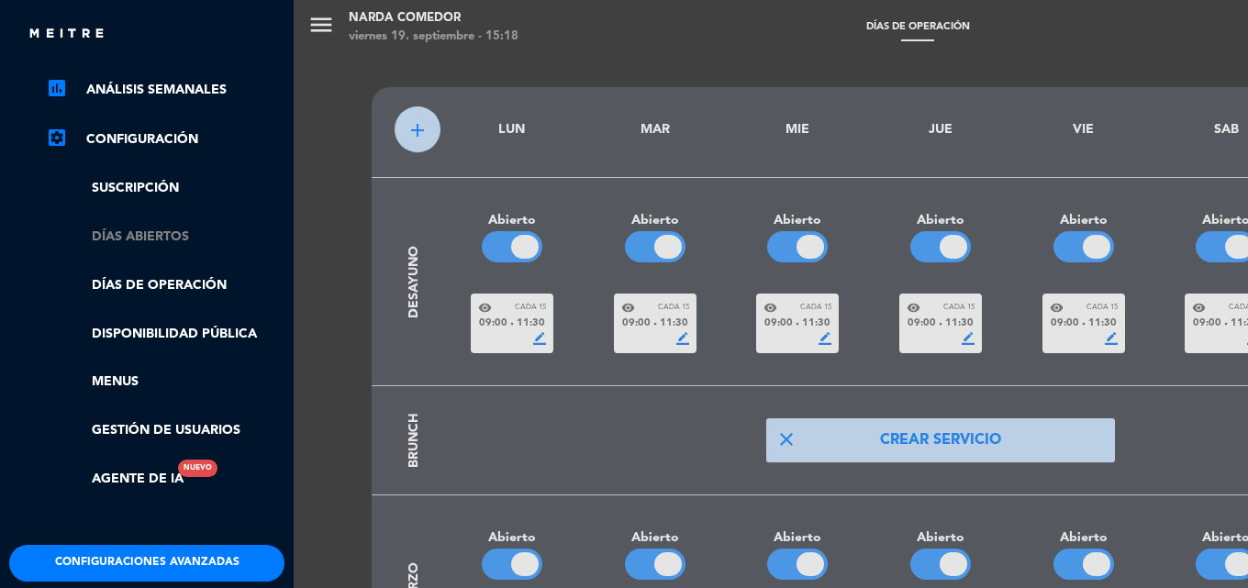
click at [112, 229] on link "Días abiertos" at bounding box center [165, 237] width 239 height 21
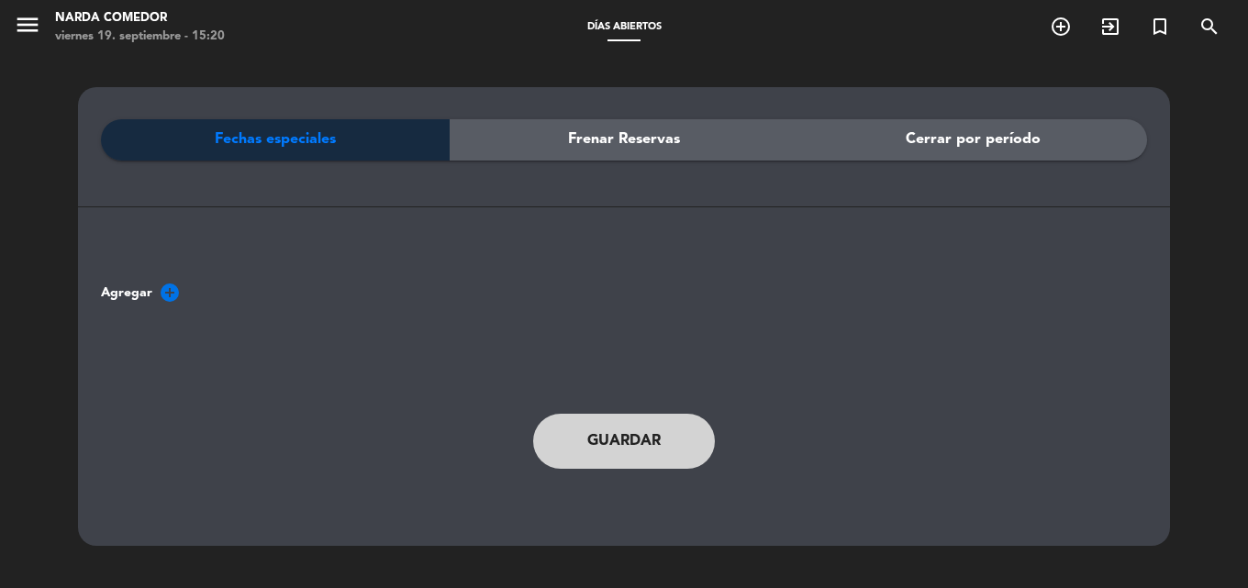
click at [246, 134] on span "Fechas especiales" at bounding box center [275, 140] width 121 height 24
click at [166, 294] on icon "add_circle" at bounding box center [170, 293] width 22 height 22
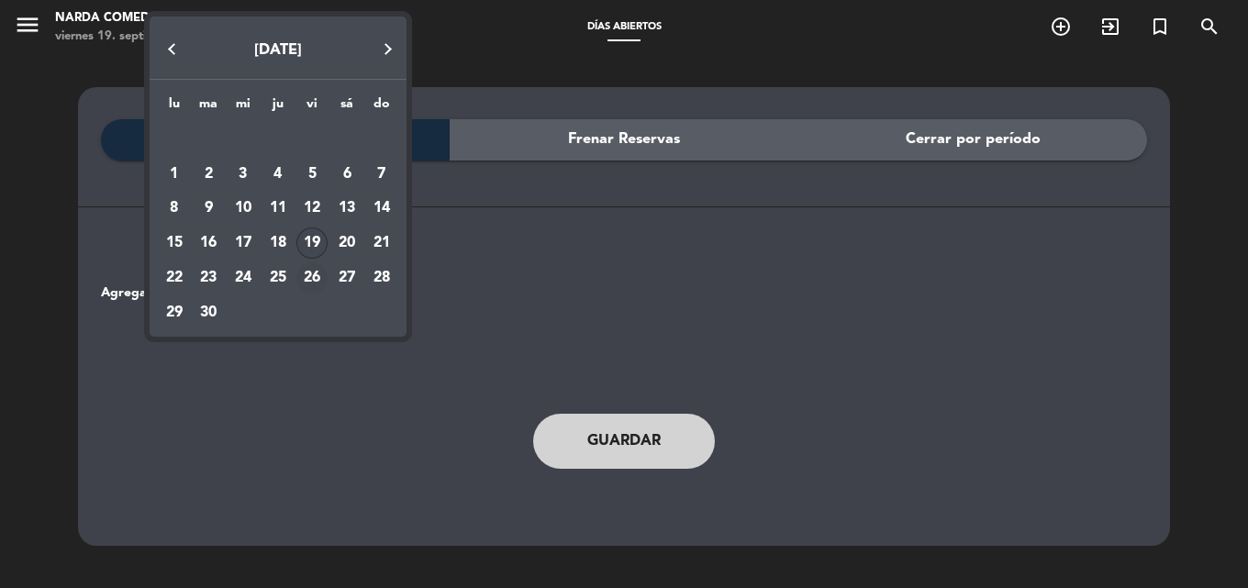
click at [317, 271] on div "26" at bounding box center [311, 278] width 31 height 31
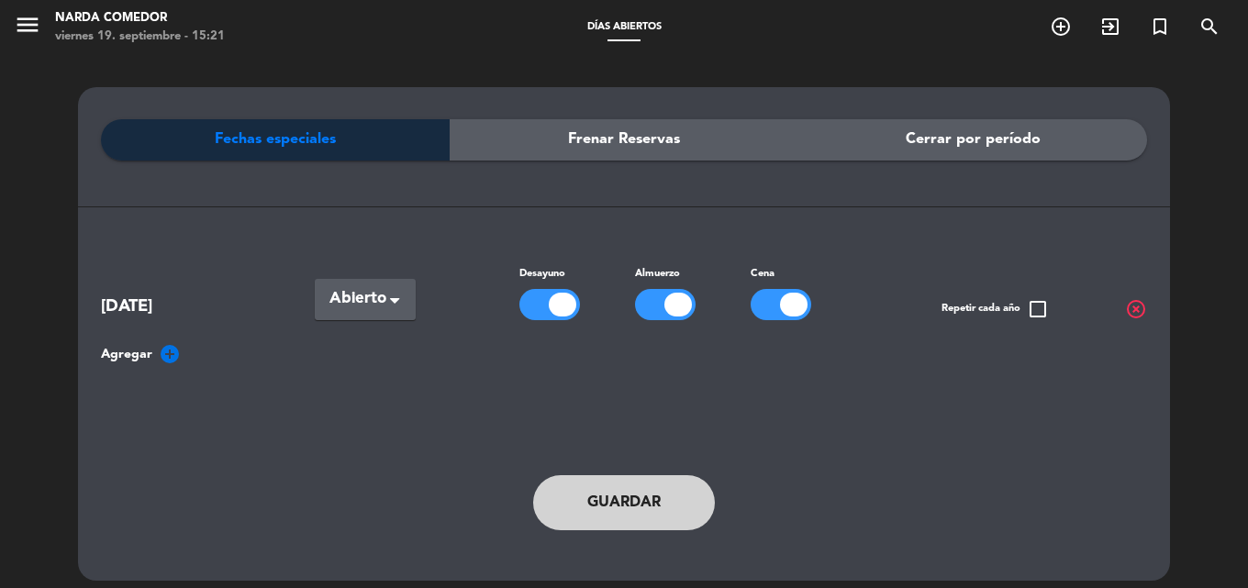
click at [370, 307] on span "Abierto" at bounding box center [358, 299] width 57 height 26
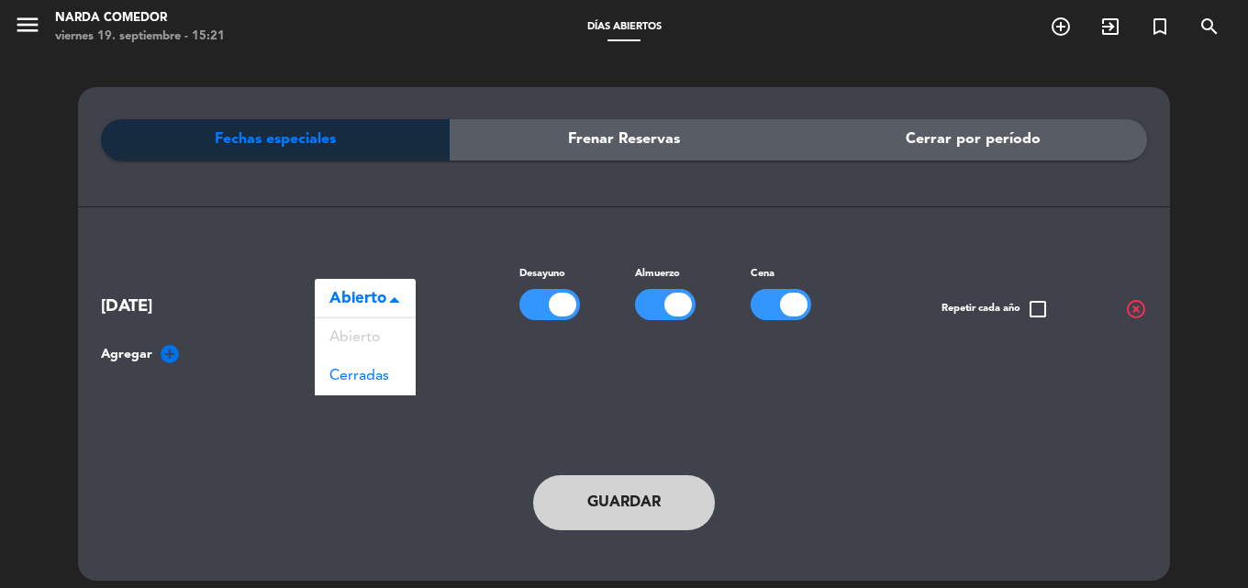
click at [370, 308] on span "Abierto" at bounding box center [358, 299] width 57 height 26
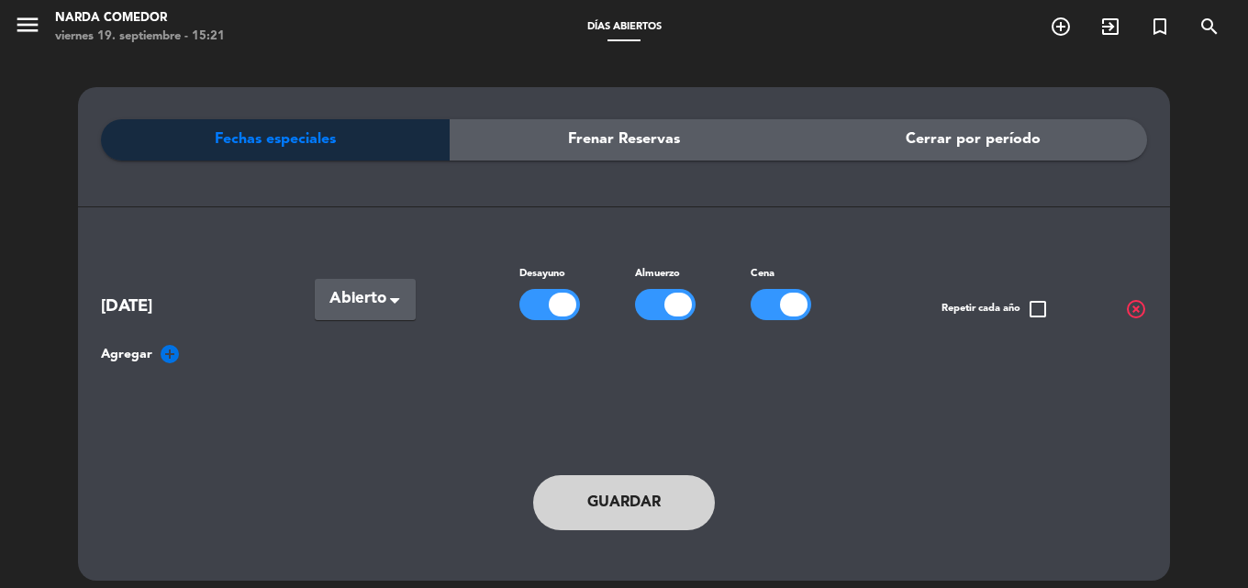
click at [604, 136] on span "Frenar Reservas" at bounding box center [624, 140] width 112 height 24
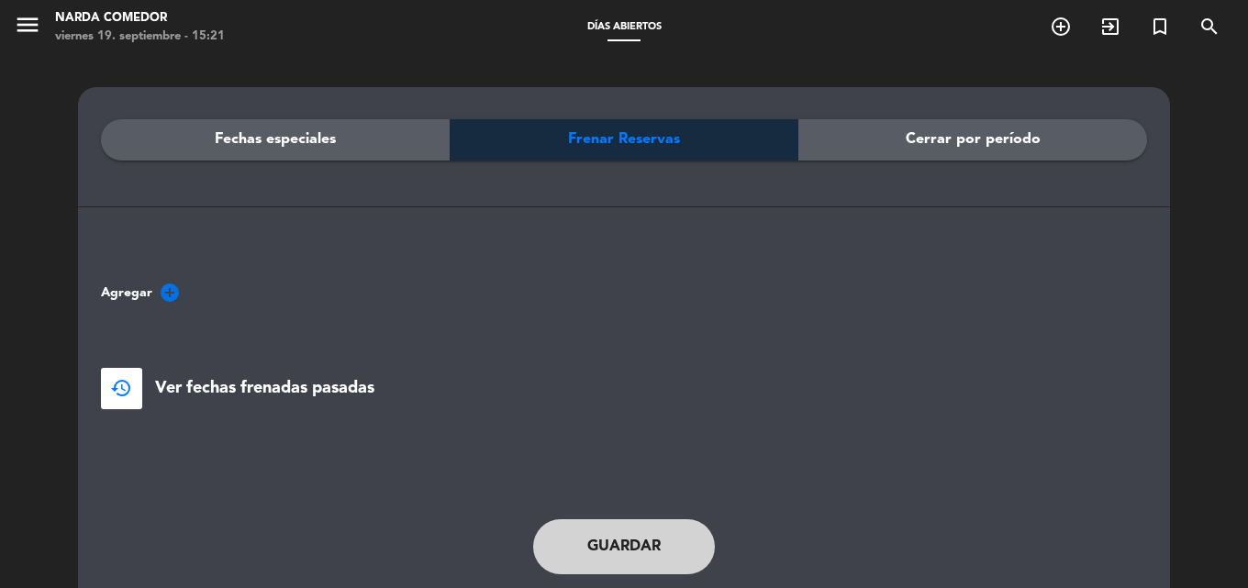
click at [882, 139] on div "Cerrar por período" at bounding box center [973, 139] width 349 height 41
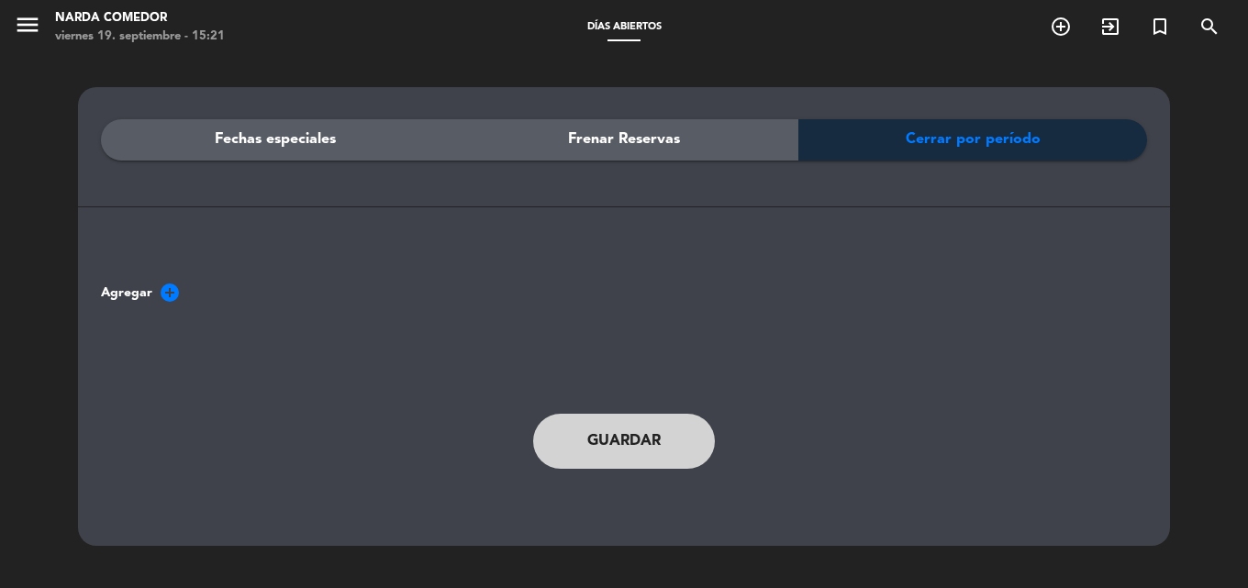
click at [711, 136] on div "Frenar Reservas" at bounding box center [624, 139] width 349 height 41
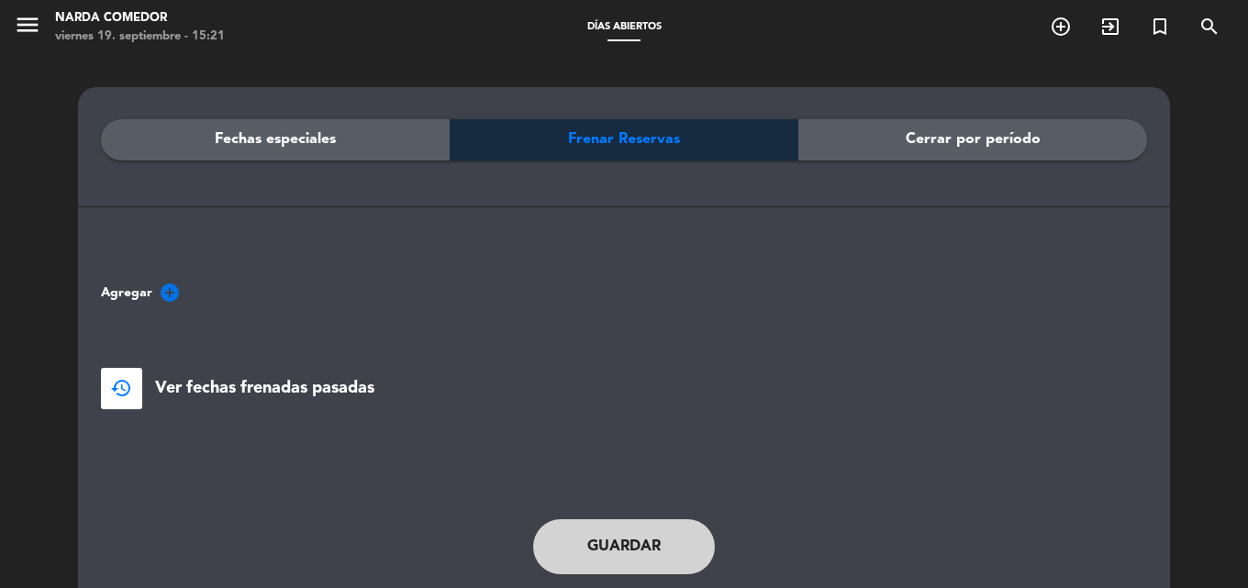
click at [352, 146] on div "Fechas especiales" at bounding box center [275, 139] width 349 height 41
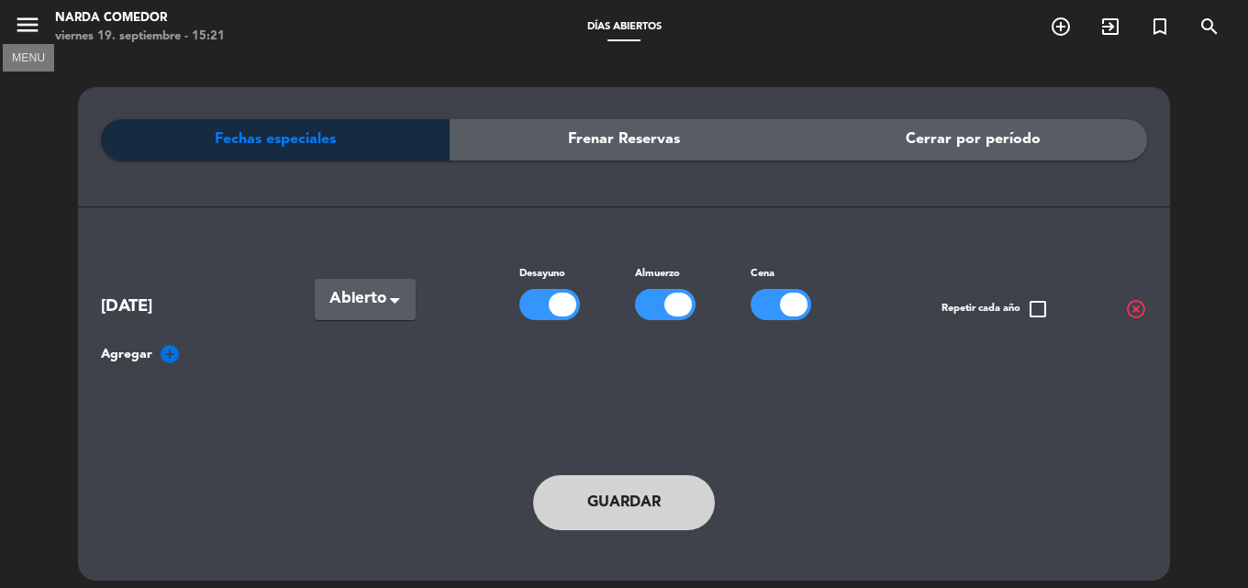
click at [28, 28] on icon "menu" at bounding box center [28, 25] width 28 height 28
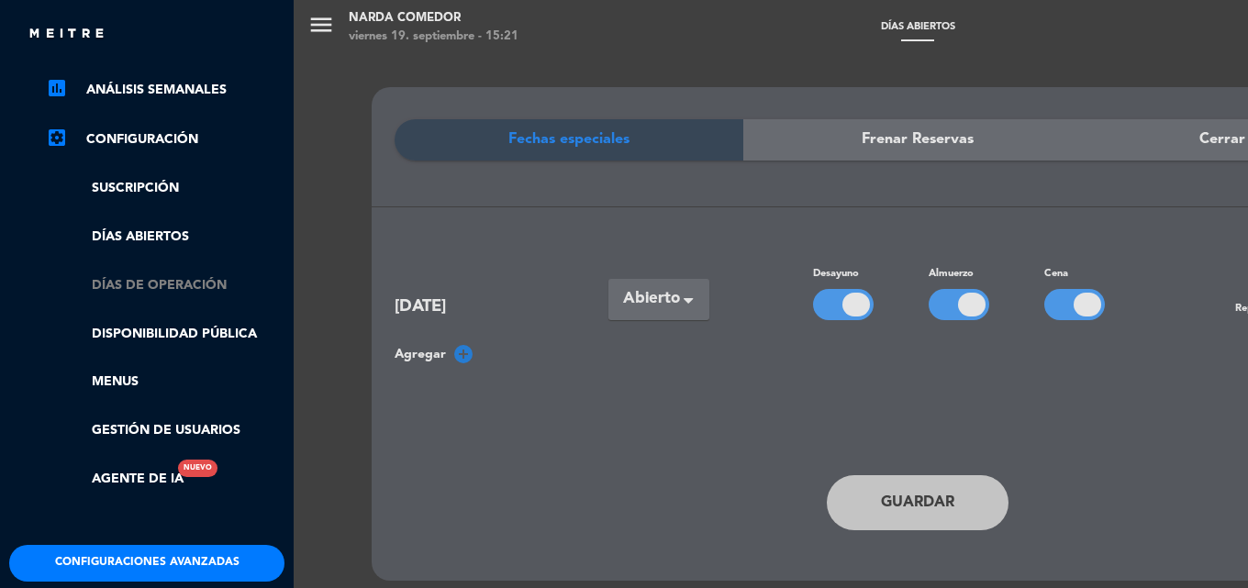
click at [185, 282] on link "Días de Operación" at bounding box center [165, 285] width 239 height 21
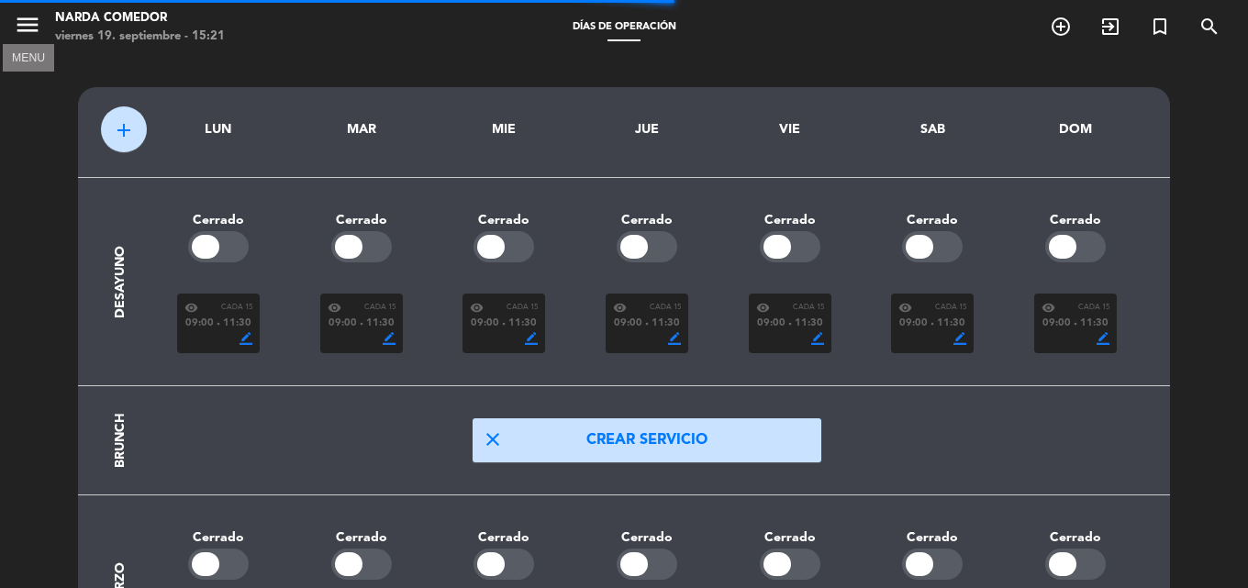
click at [31, 20] on icon "menu" at bounding box center [28, 25] width 28 height 28
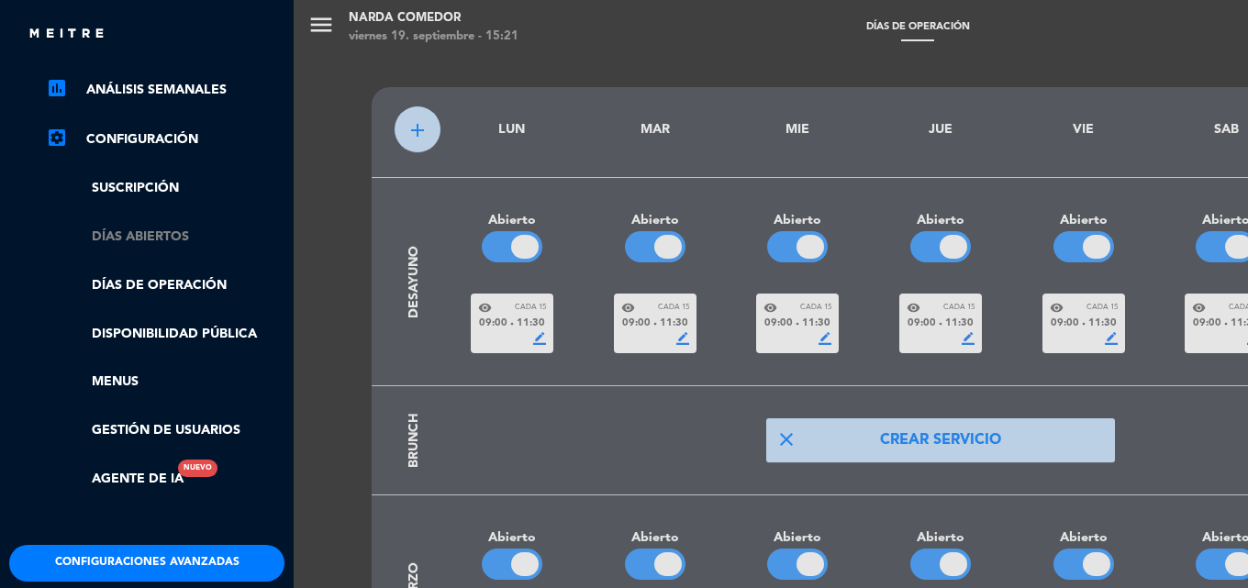
click at [158, 232] on link "Días abiertos" at bounding box center [165, 237] width 239 height 21
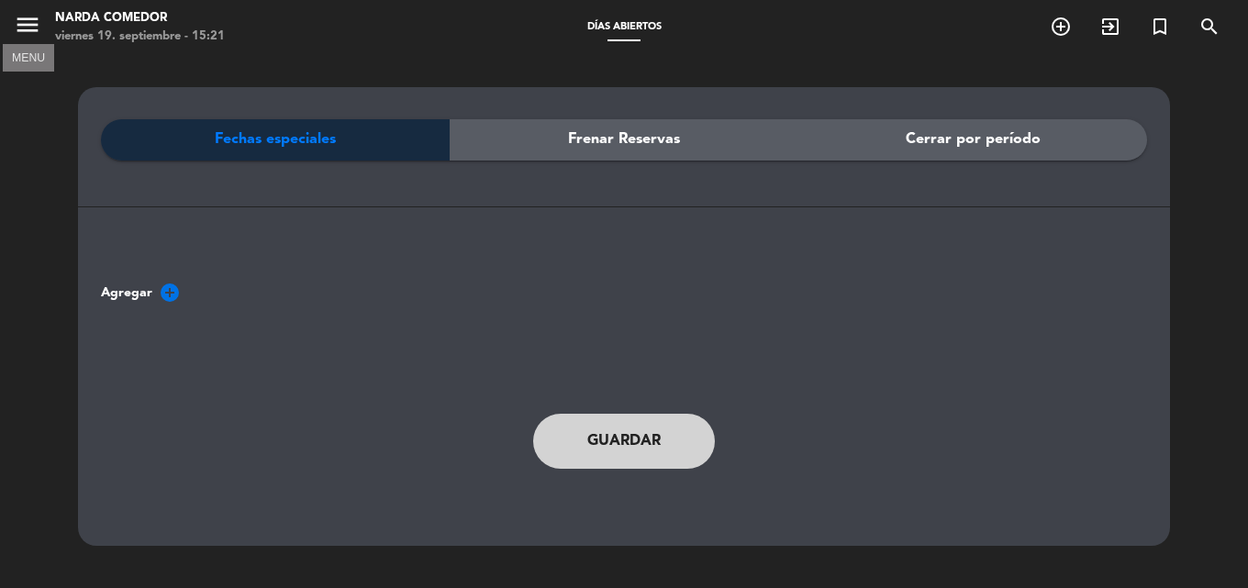
click at [31, 13] on icon "menu" at bounding box center [28, 25] width 28 height 28
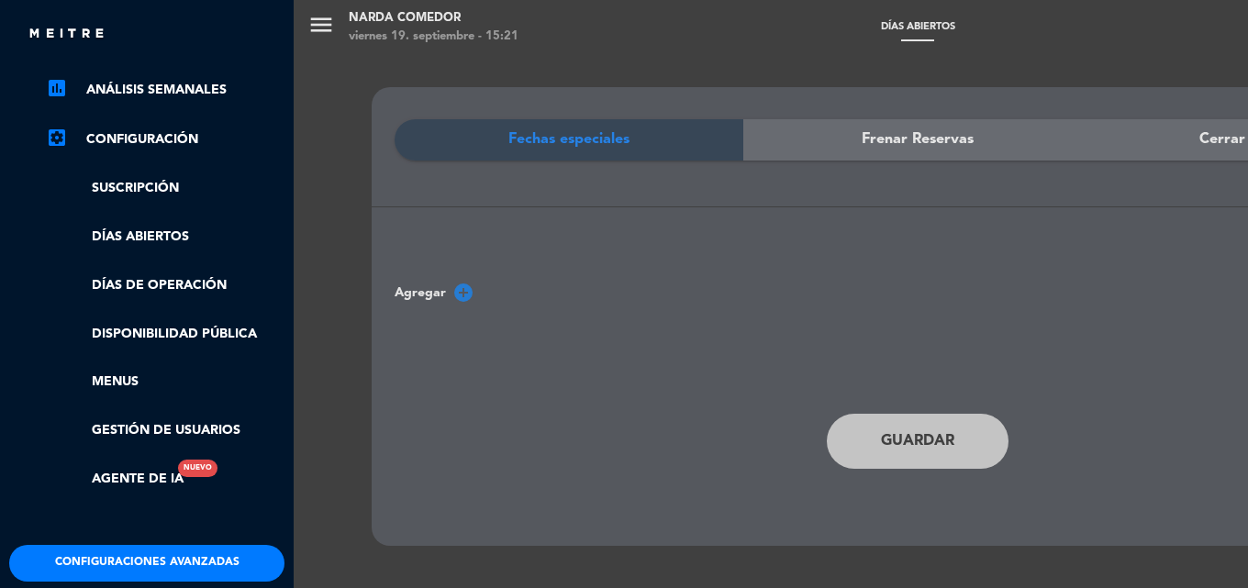
click at [163, 132] on link "settings_applications Configuración" at bounding box center [165, 140] width 239 height 22
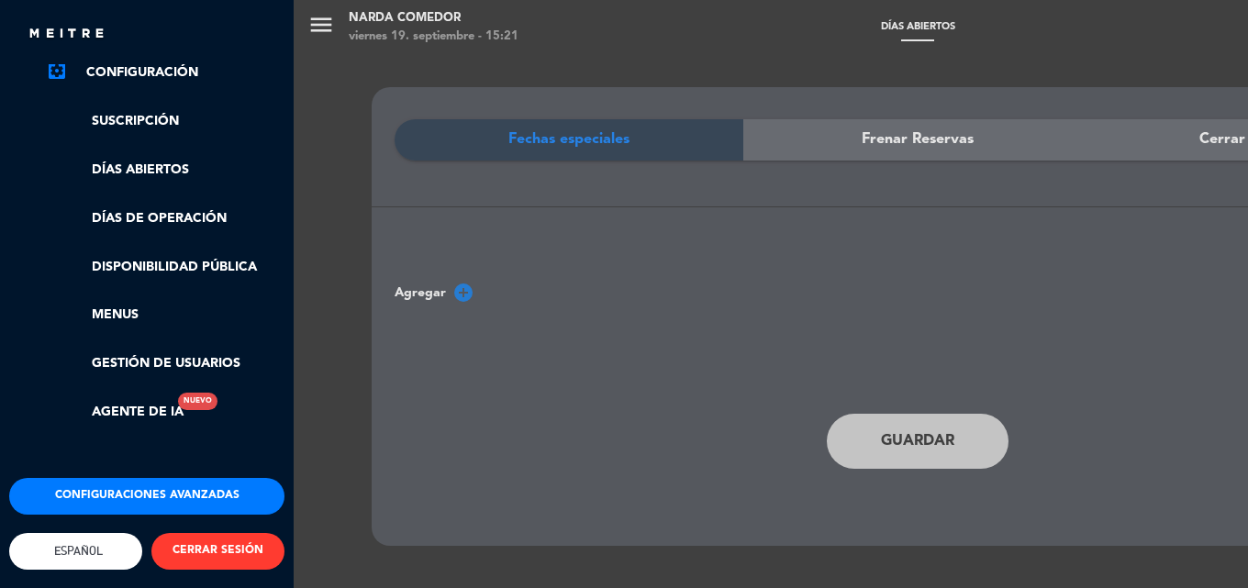
click at [181, 482] on button "Configuraciones avanzadas" at bounding box center [146, 496] width 275 height 37
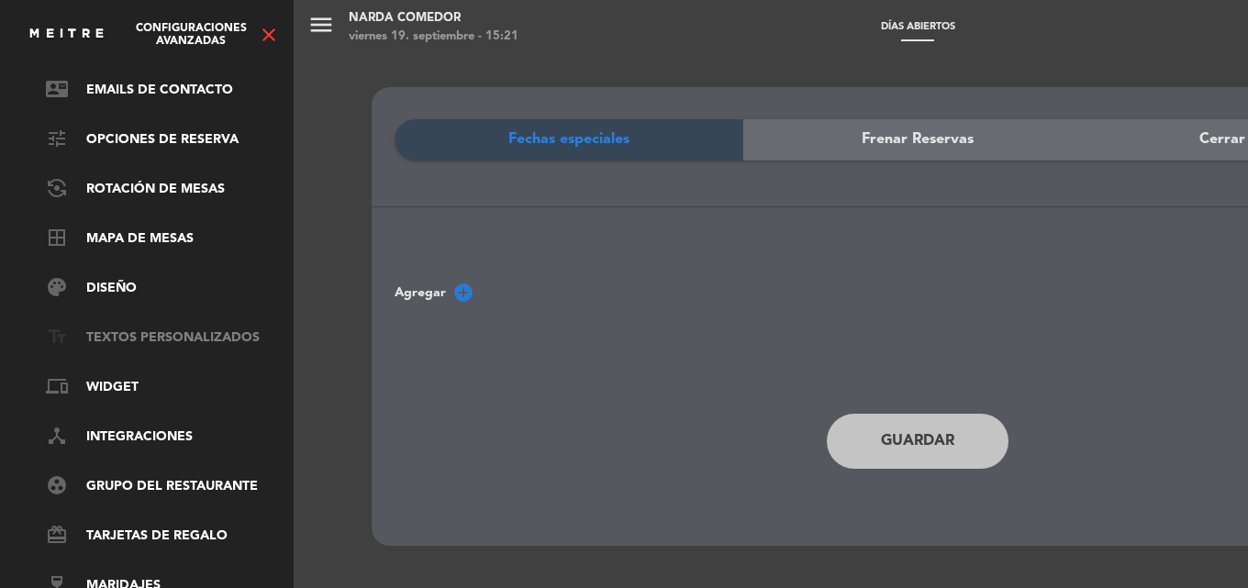
scroll to position [0, 0]
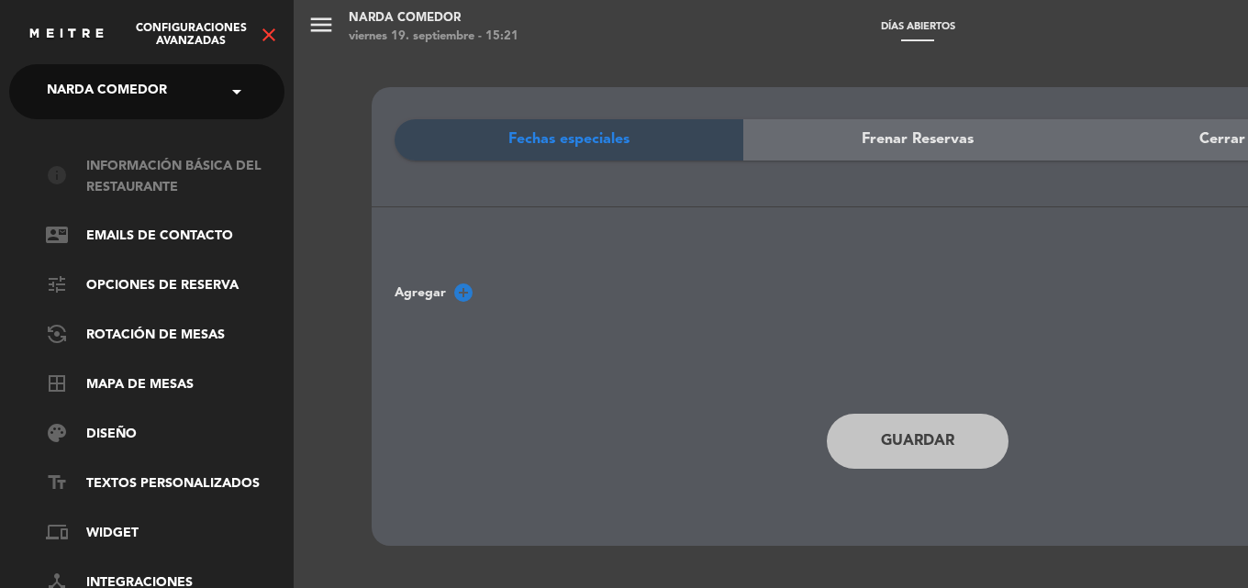
click at [126, 186] on link "info Información básica del restaurante" at bounding box center [165, 177] width 239 height 42
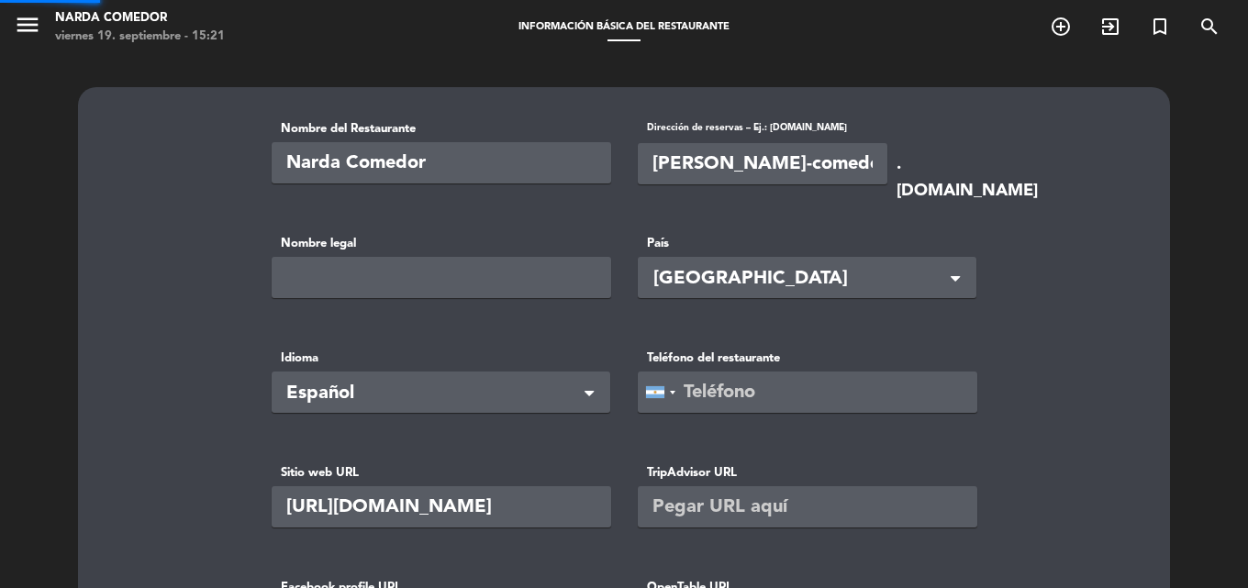
type input "[PHONE_NUMBER]"
click at [16, 22] on icon "menu" at bounding box center [28, 25] width 28 height 28
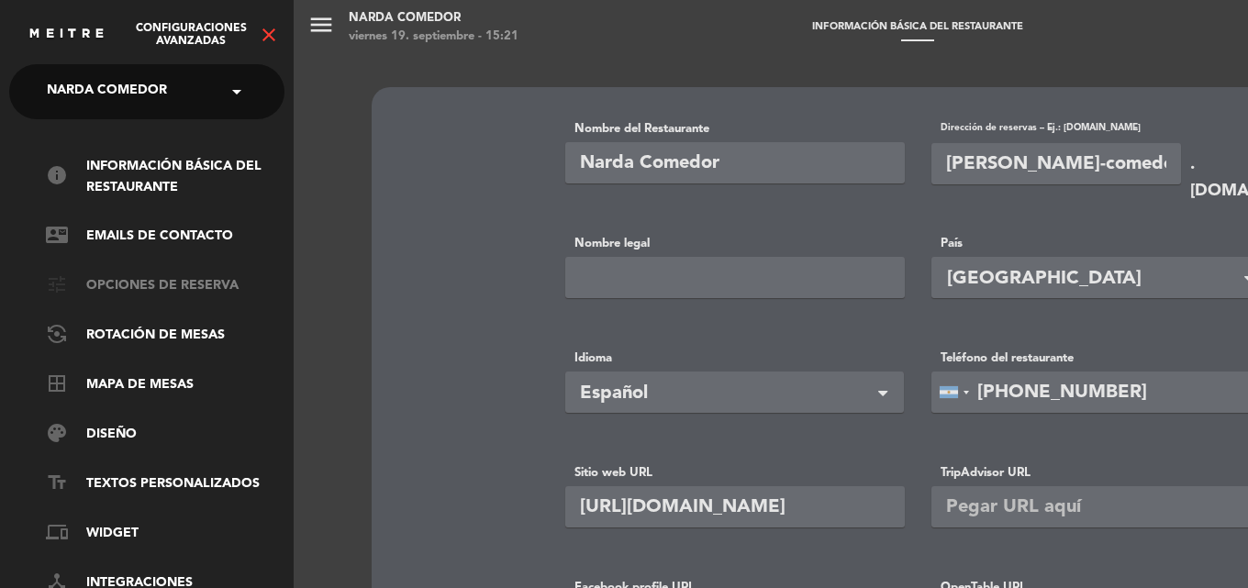
click at [210, 288] on link "tune Opciones de reserva" at bounding box center [165, 286] width 239 height 22
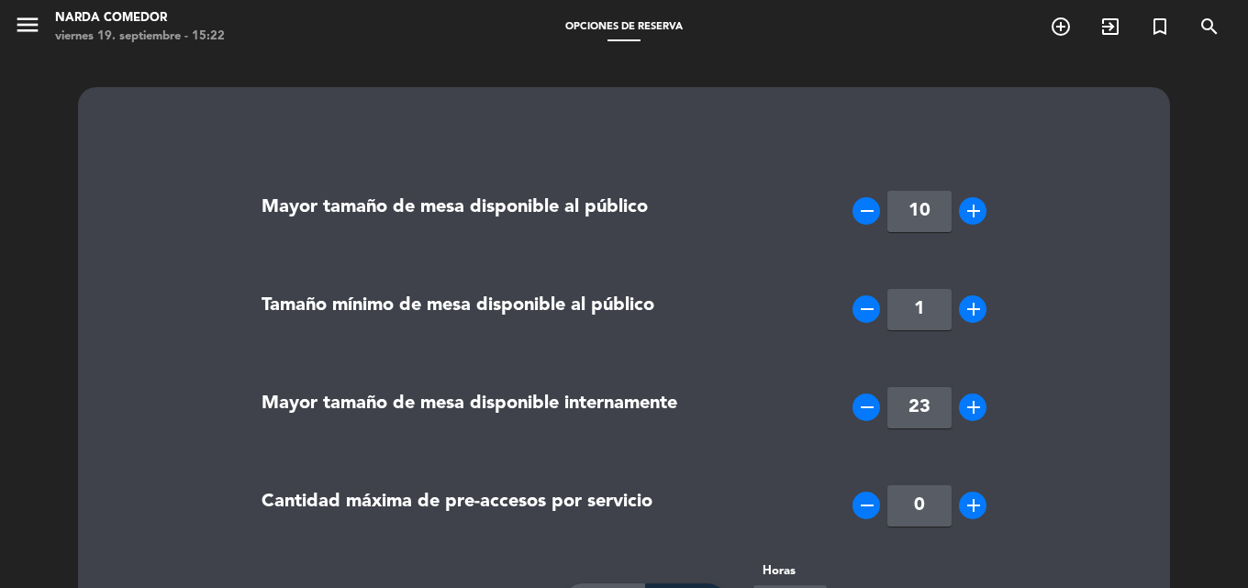
click at [968, 215] on icon "add" at bounding box center [974, 211] width 22 height 22
click at [968, 216] on icon "add" at bounding box center [974, 211] width 22 height 22
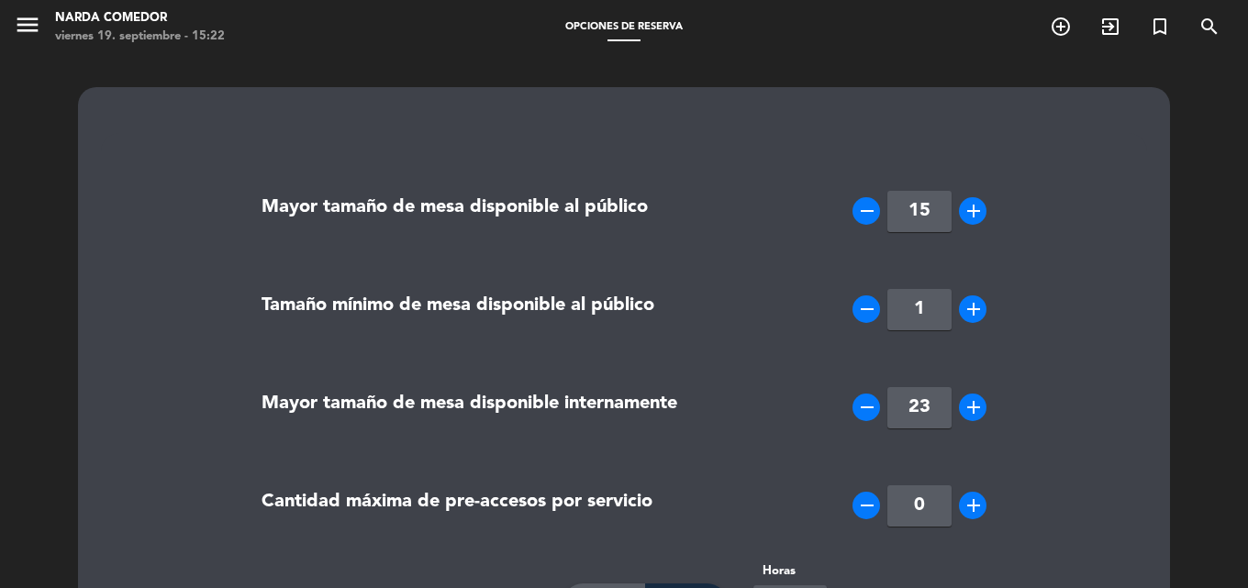
click at [968, 216] on icon "add" at bounding box center [974, 211] width 22 height 22
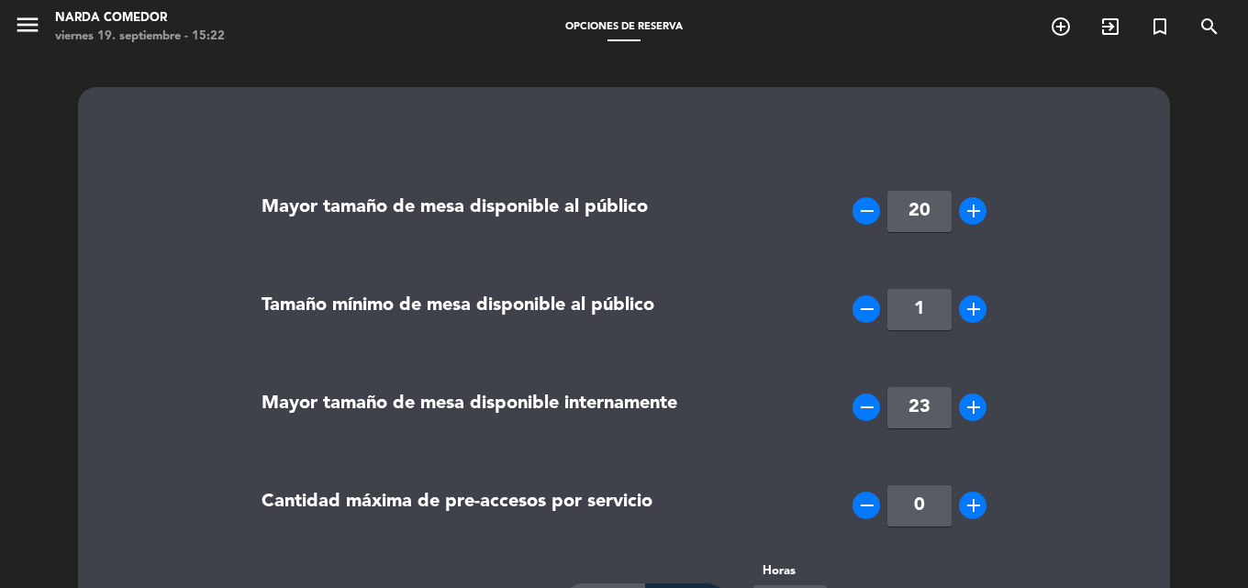
click at [968, 216] on icon "add" at bounding box center [974, 211] width 22 height 22
type input "23"
click at [968, 216] on icon "add" at bounding box center [974, 211] width 22 height 22
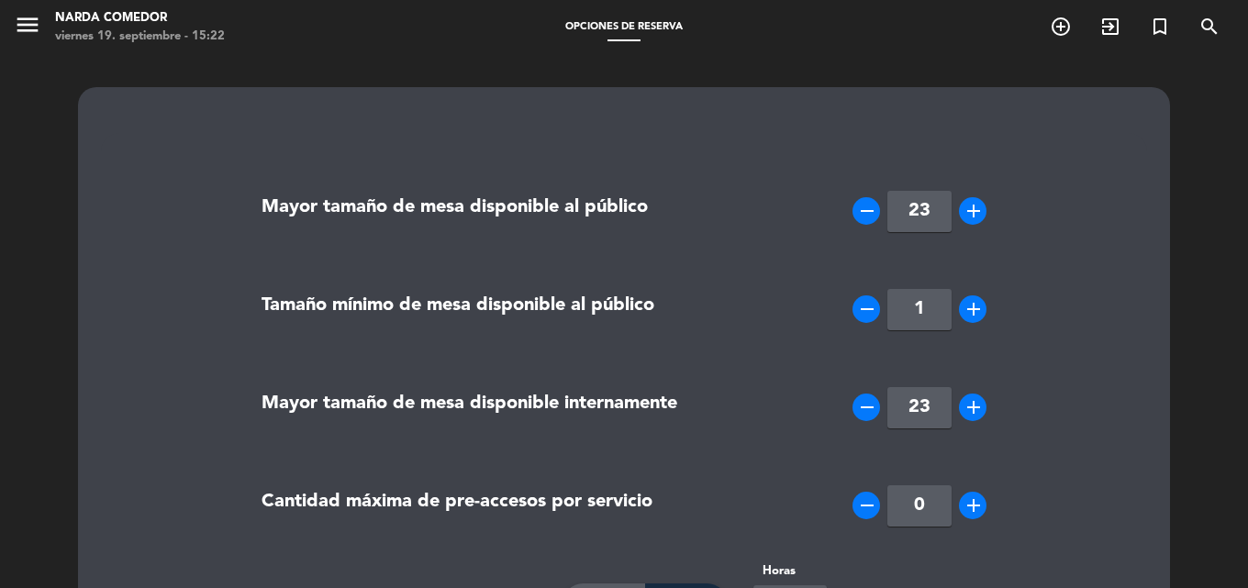
click at [968, 216] on icon "add" at bounding box center [974, 211] width 22 height 22
click at [965, 206] on icon "add" at bounding box center [974, 211] width 22 height 22
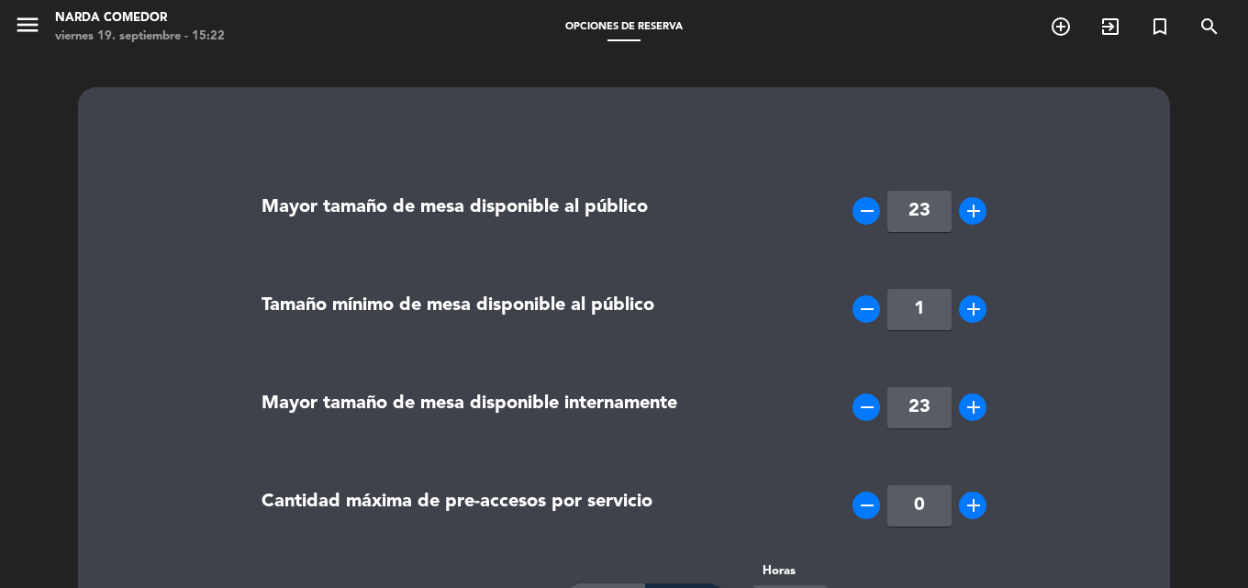
click at [965, 206] on icon "add" at bounding box center [974, 211] width 22 height 22
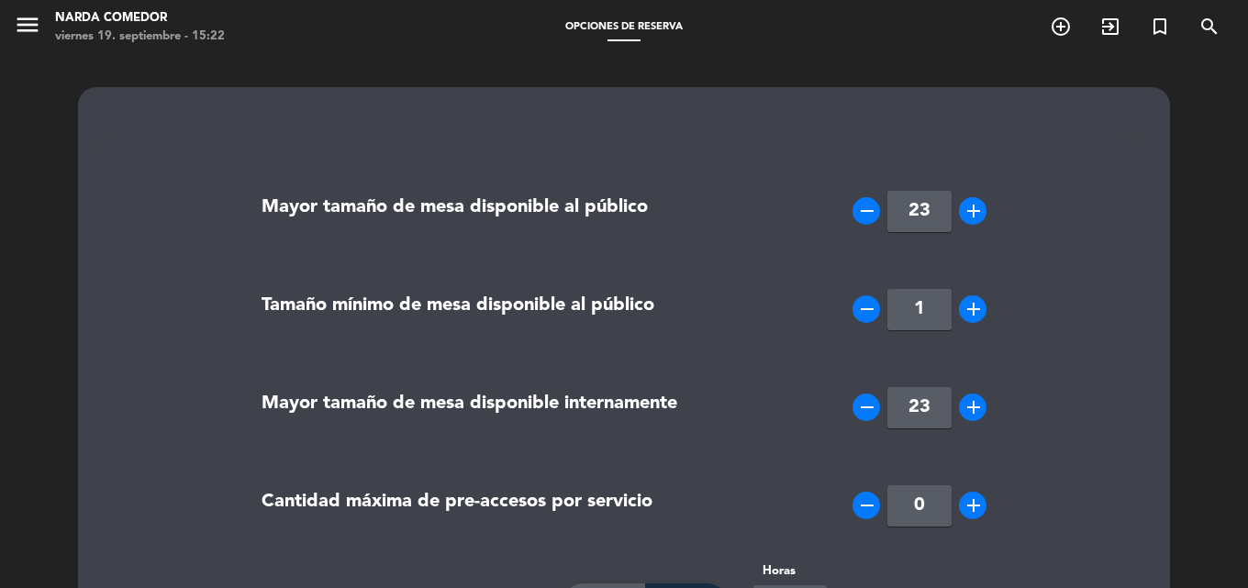
click at [965, 206] on icon "add" at bounding box center [974, 211] width 22 height 22
click at [965, 207] on icon "add" at bounding box center [974, 211] width 22 height 22
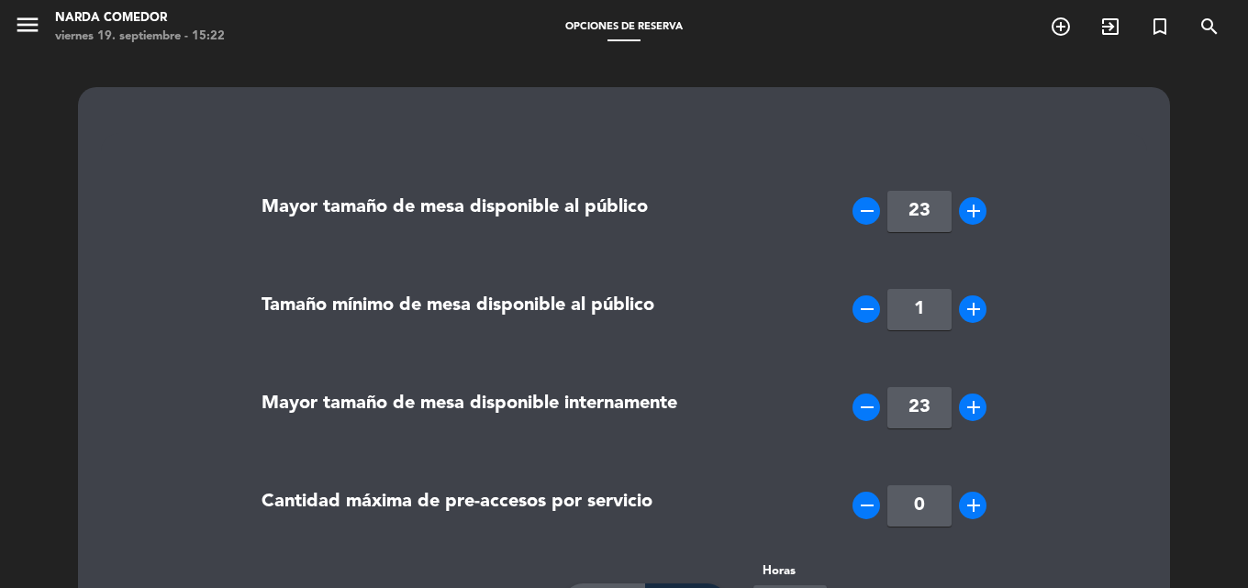
click at [965, 207] on icon "add" at bounding box center [974, 211] width 22 height 22
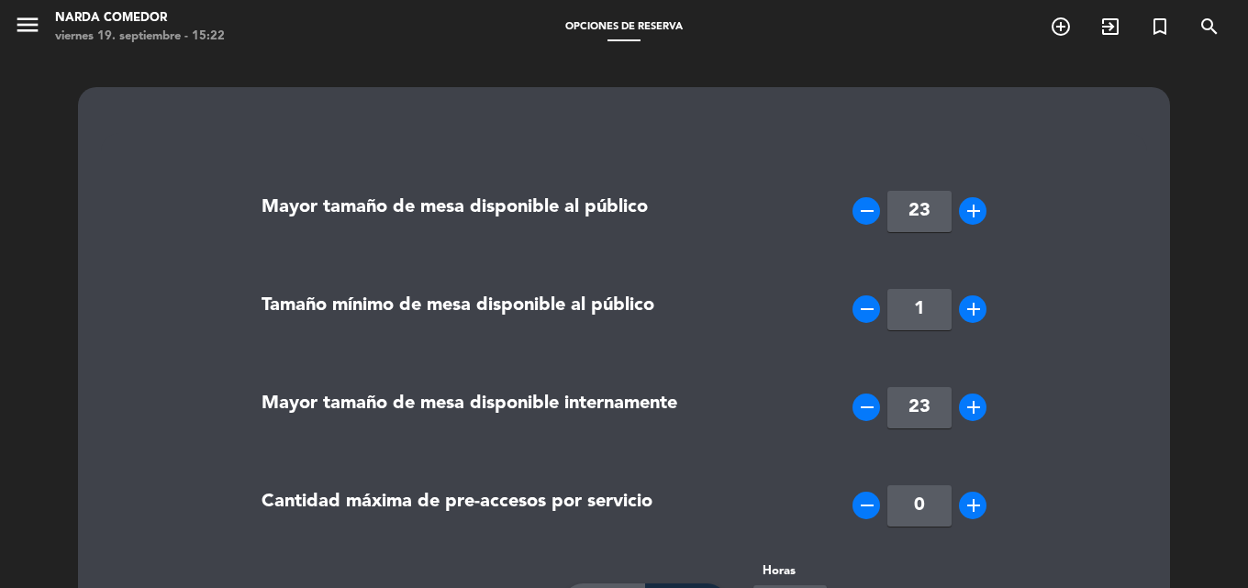
click at [965, 207] on icon "add" at bounding box center [974, 211] width 22 height 22
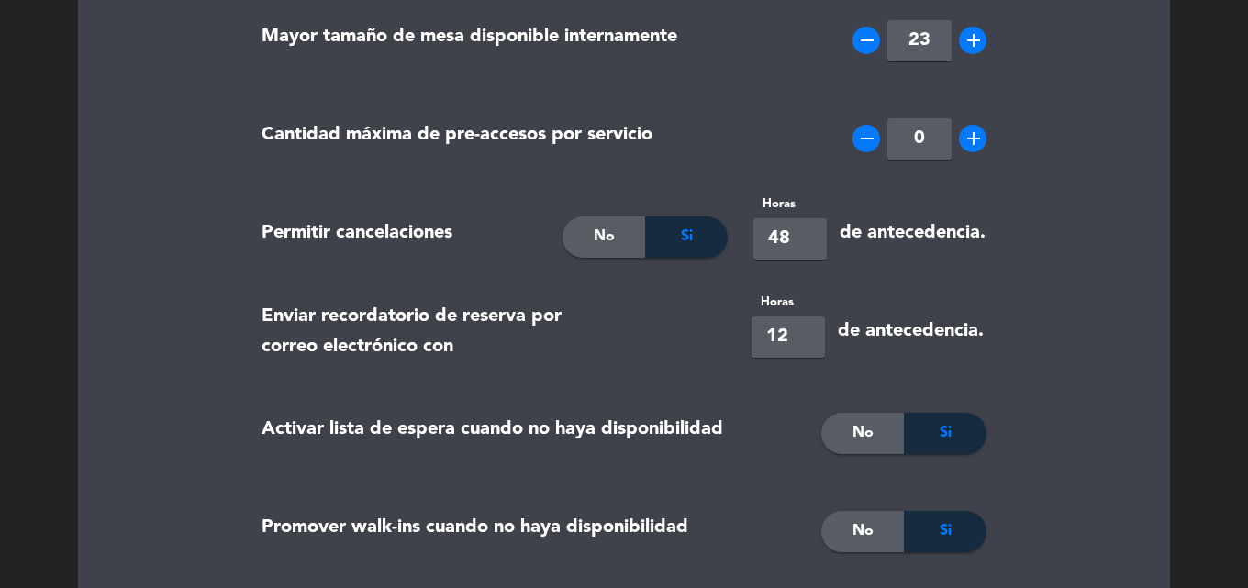
scroll to position [275, 0]
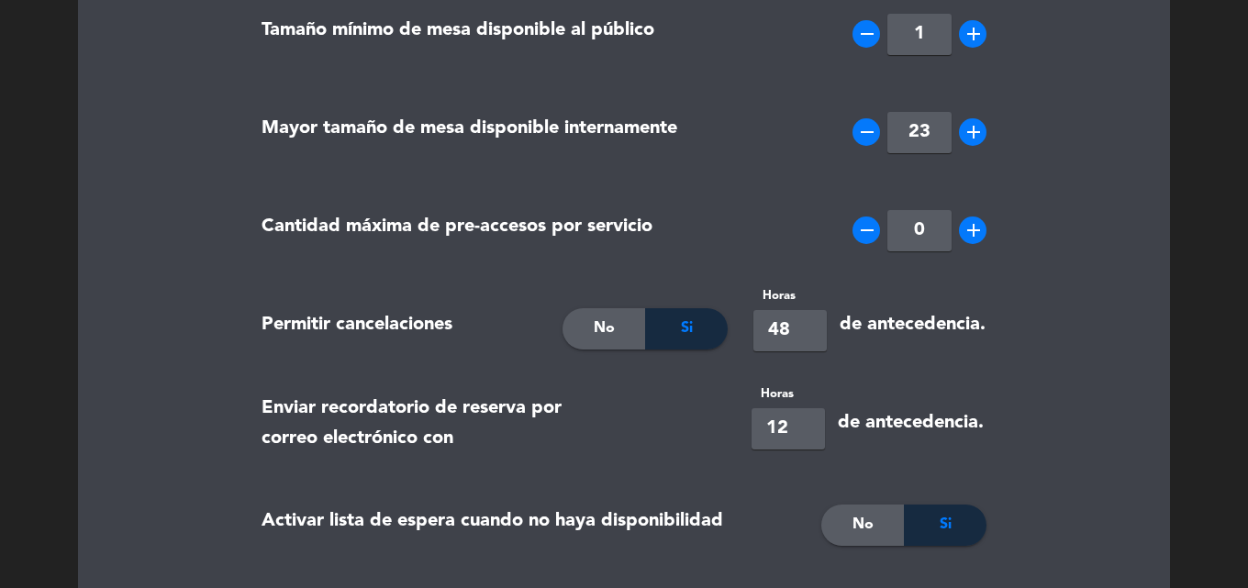
click at [697, 333] on div "Si" at bounding box center [686, 328] width 83 height 41
click at [626, 332] on div "No" at bounding box center [604, 328] width 83 height 41
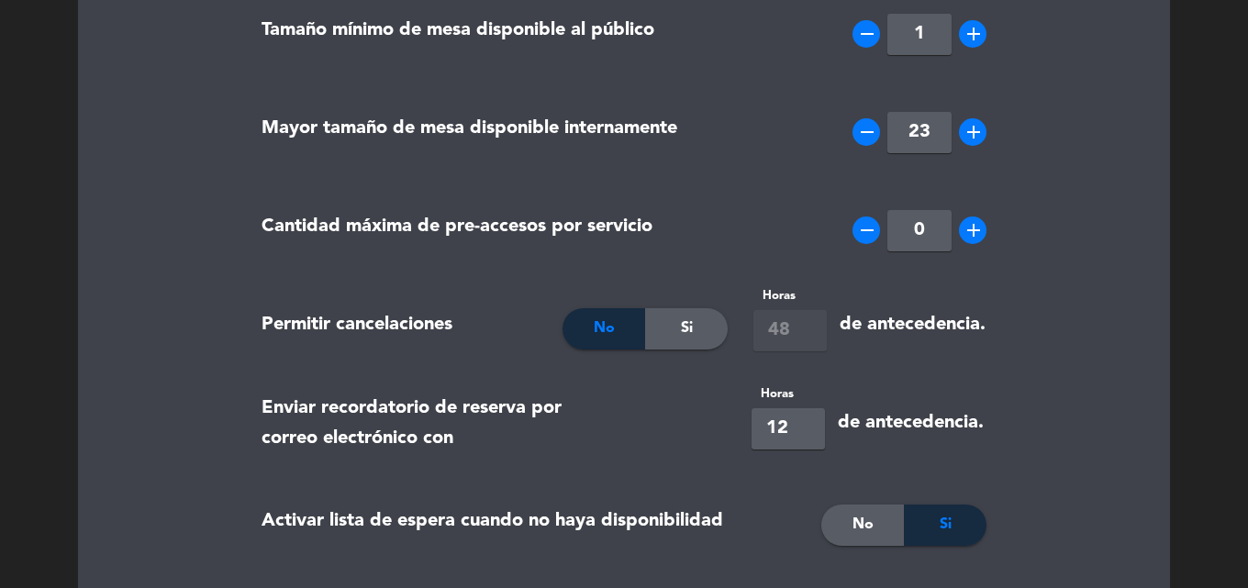
click at [691, 324] on span "Si" at bounding box center [687, 329] width 12 height 24
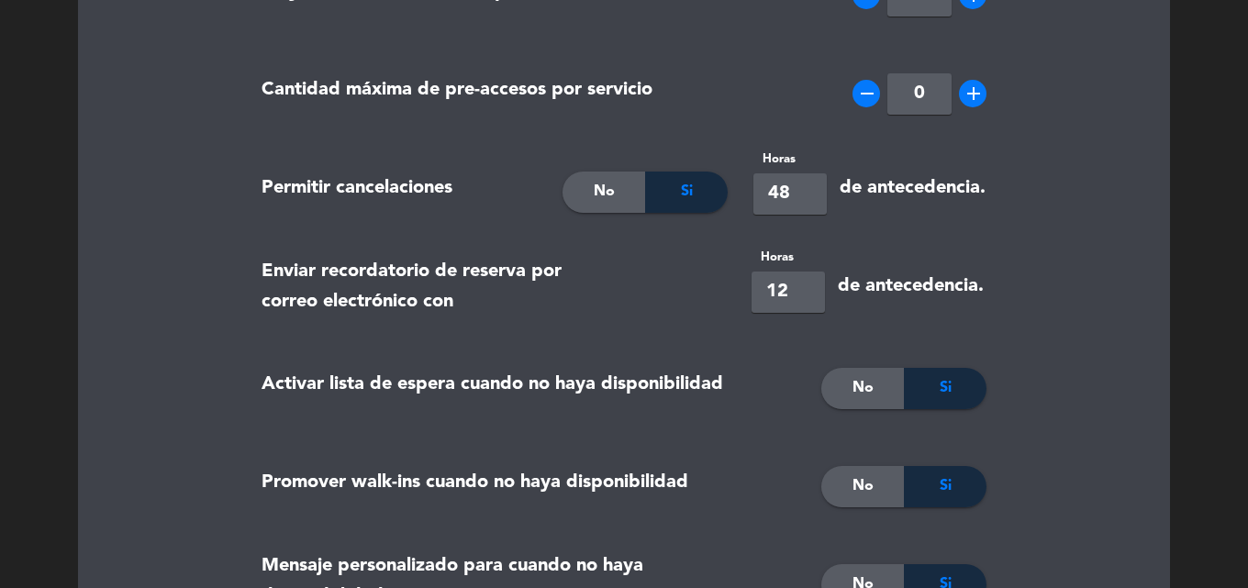
scroll to position [459, 0]
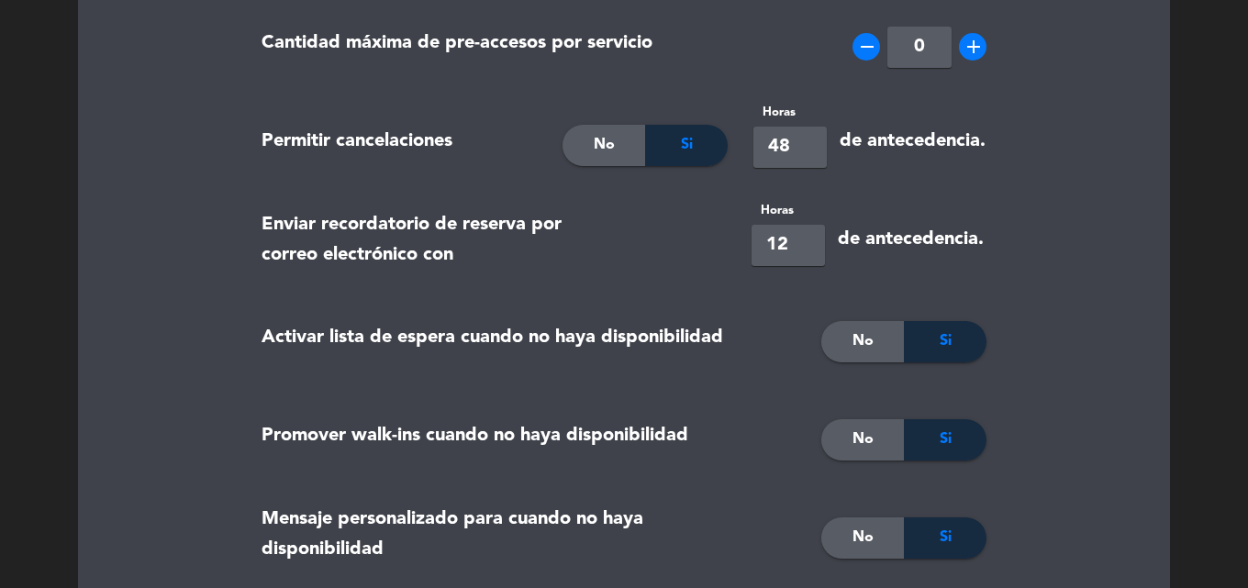
click at [945, 338] on span "Si" at bounding box center [946, 342] width 12 height 24
click at [851, 342] on div "No" at bounding box center [863, 341] width 83 height 41
click at [924, 338] on div "Si" at bounding box center [945, 341] width 83 height 41
click at [934, 437] on div "Si" at bounding box center [945, 439] width 83 height 41
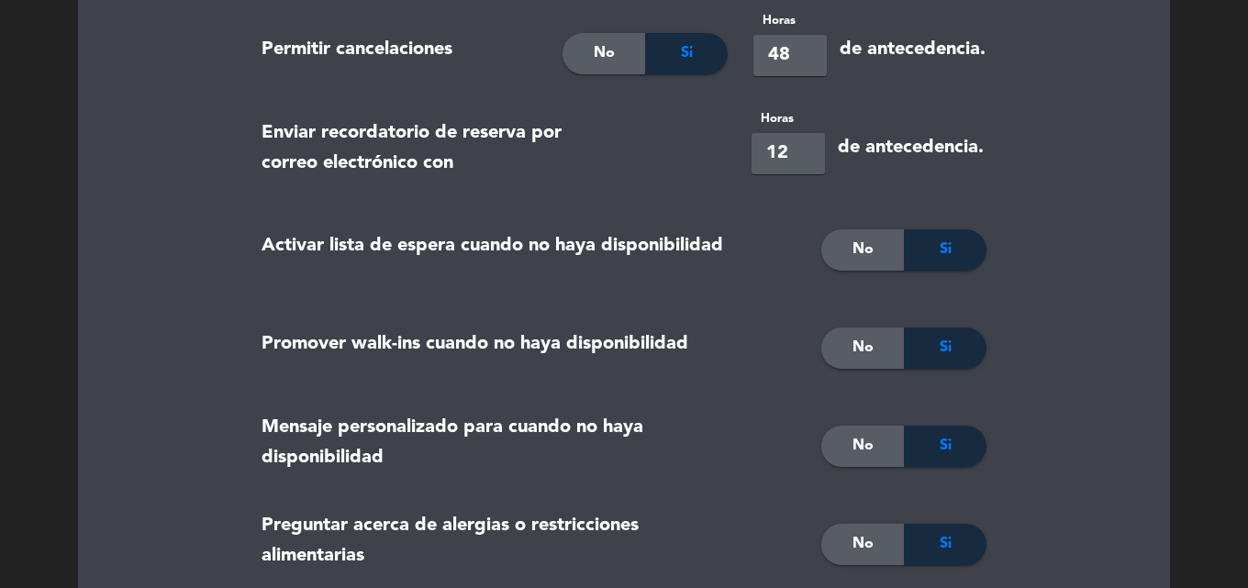
drag, startPoint x: 961, startPoint y: 442, endPoint x: 973, endPoint y: 440, distance: 12.2
click at [962, 442] on div "Si" at bounding box center [945, 446] width 83 height 41
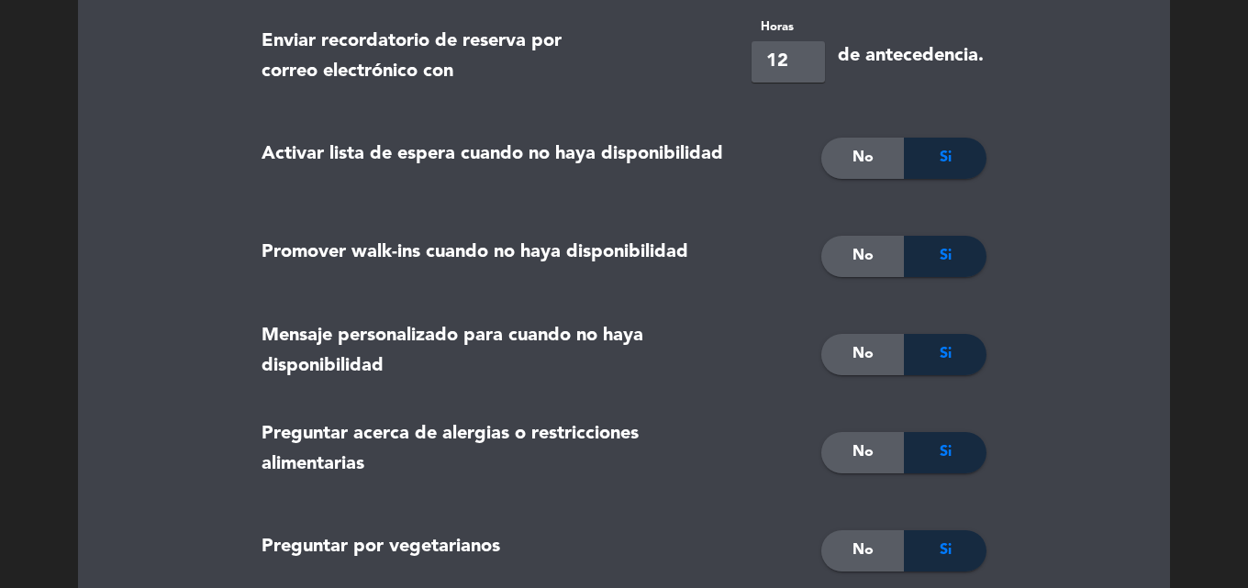
click at [918, 453] on div "Si" at bounding box center [945, 452] width 83 height 41
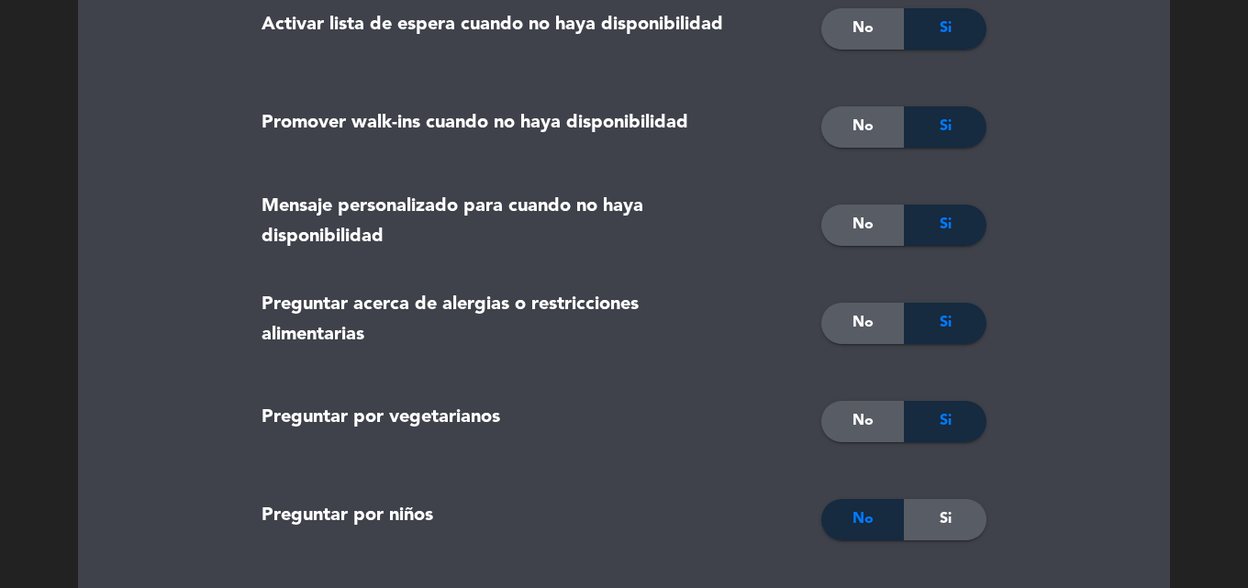
scroll to position [826, 0]
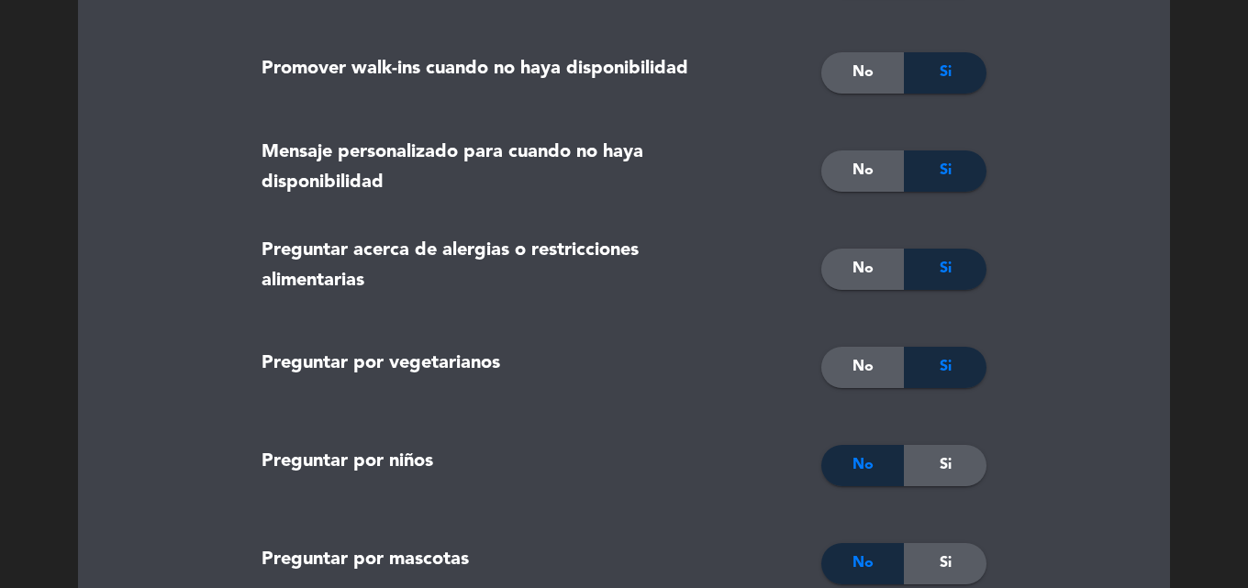
click at [935, 375] on div "Si" at bounding box center [945, 367] width 83 height 41
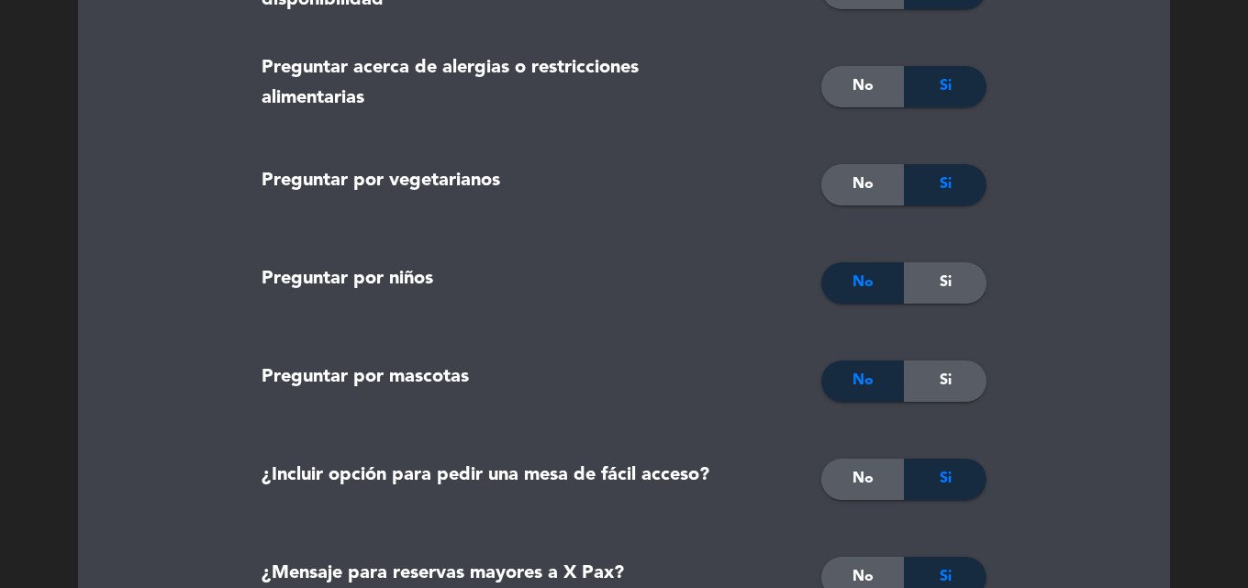
scroll to position [1010, 0]
click at [941, 287] on span "Si" at bounding box center [946, 282] width 12 height 24
click at [937, 366] on div "Si" at bounding box center [945, 380] width 83 height 41
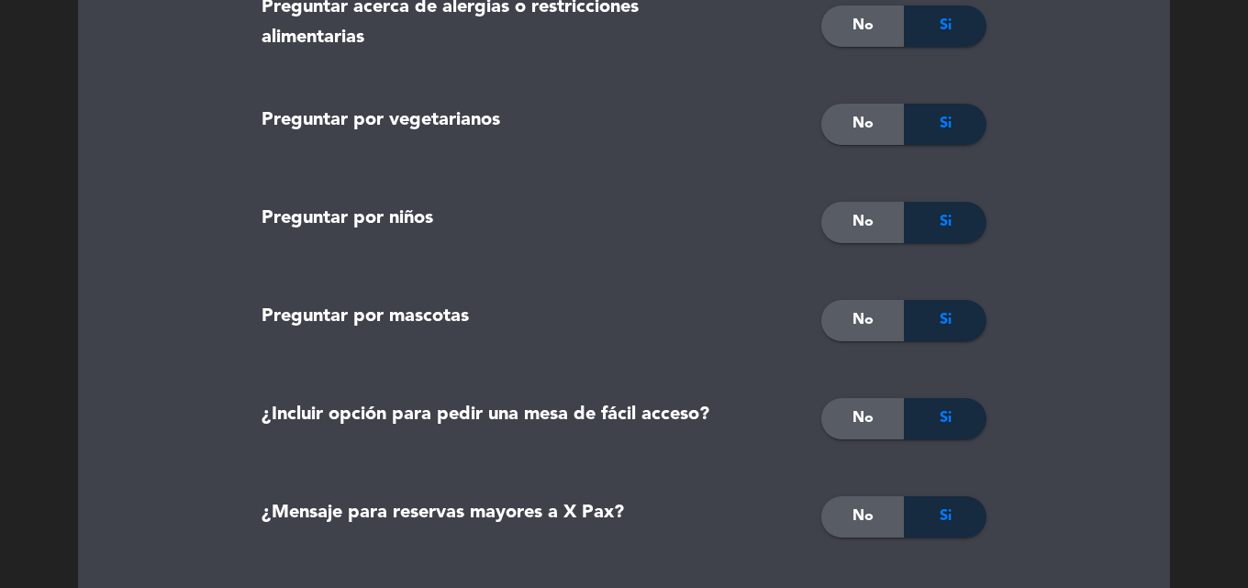
scroll to position [1102, 0]
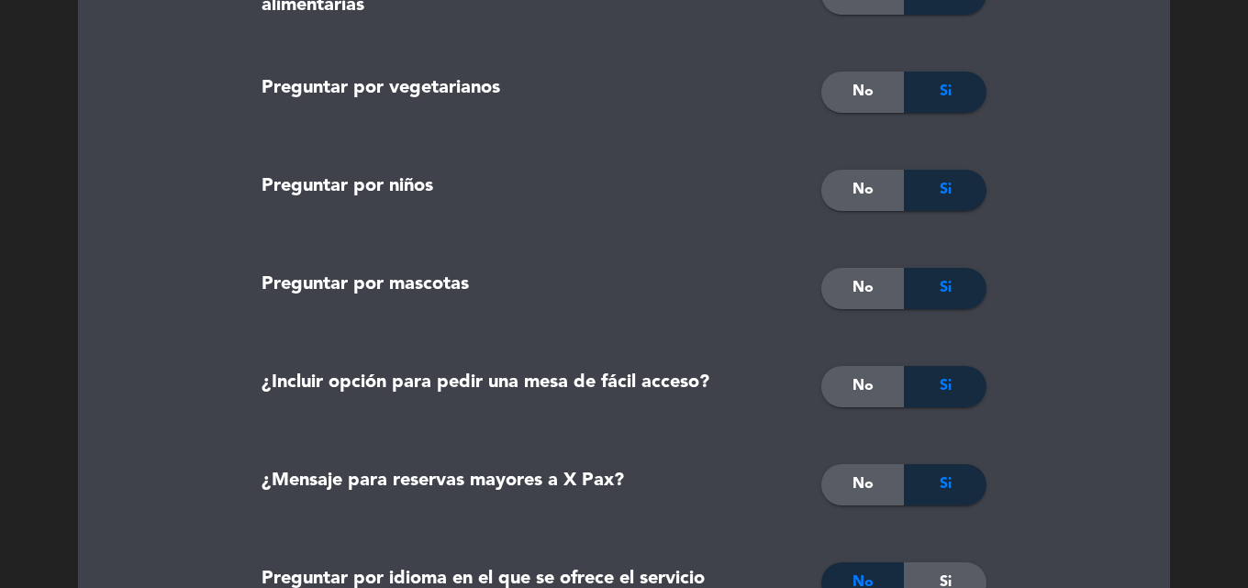
click at [917, 375] on div "Si" at bounding box center [945, 386] width 83 height 41
click at [856, 381] on span "No" at bounding box center [863, 387] width 21 height 24
click at [967, 382] on div "Si" at bounding box center [945, 386] width 83 height 41
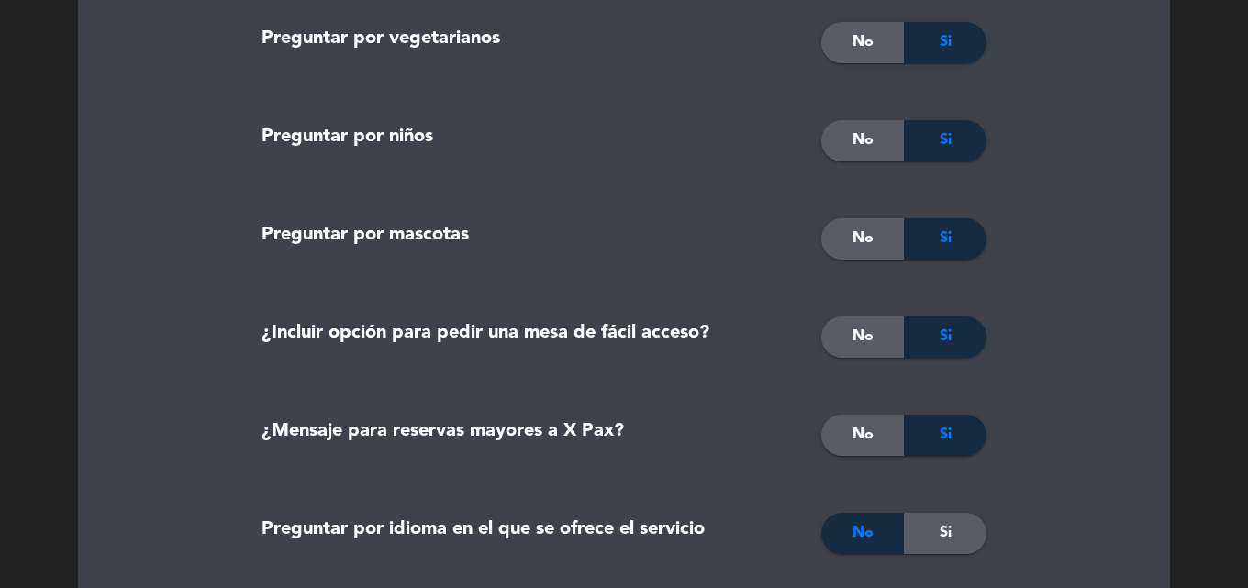
scroll to position [1193, 0]
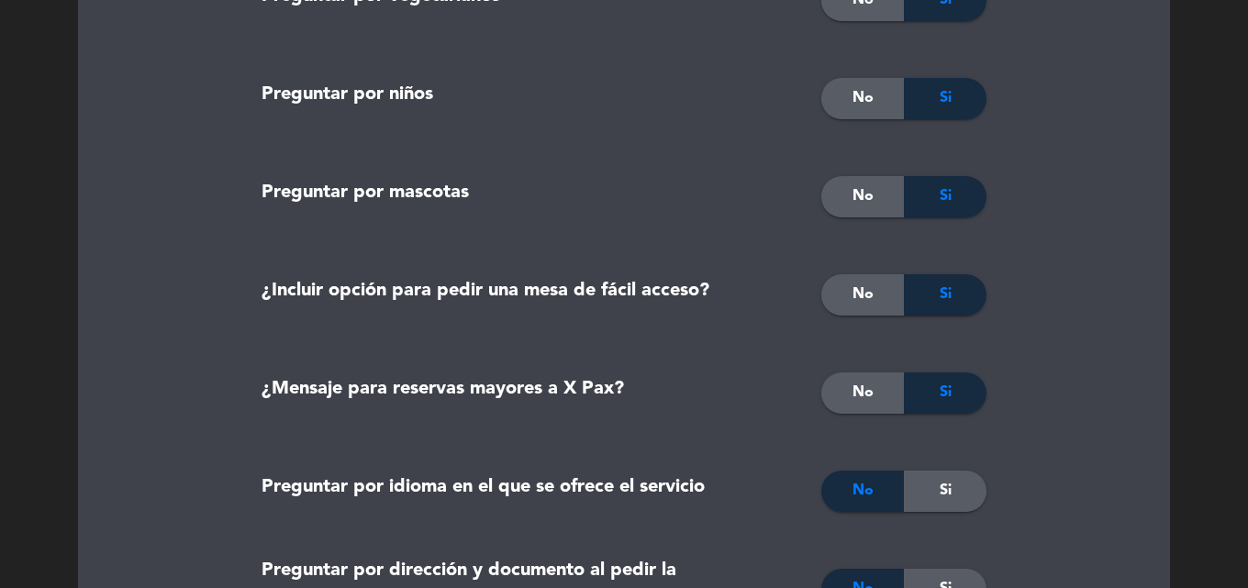
click at [958, 391] on div "Si" at bounding box center [945, 393] width 83 height 41
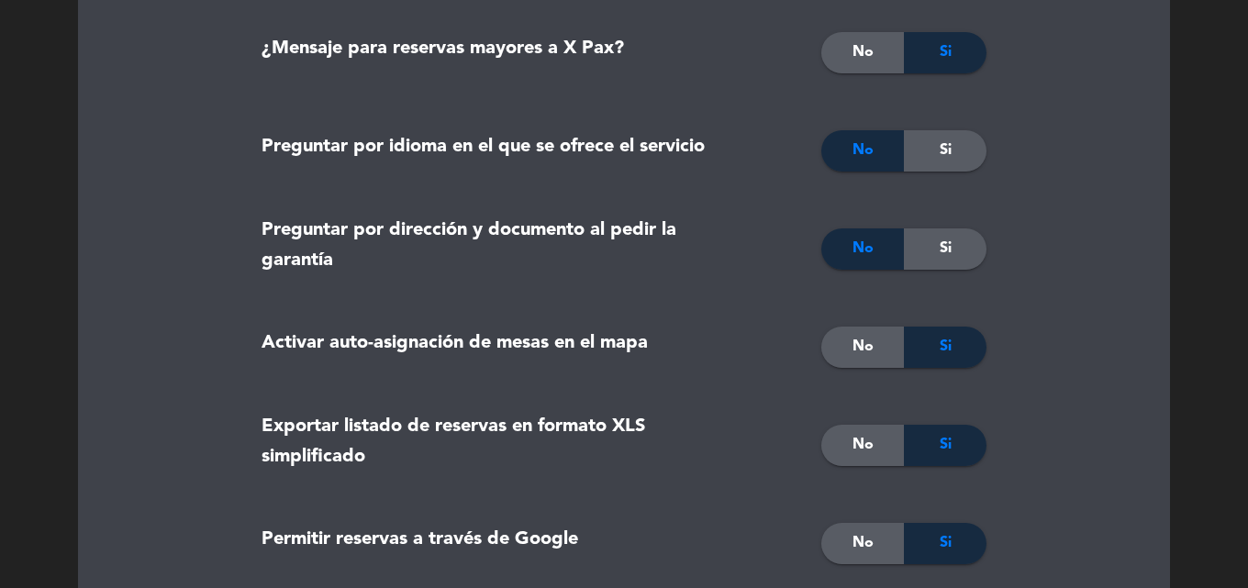
scroll to position [1560, 0]
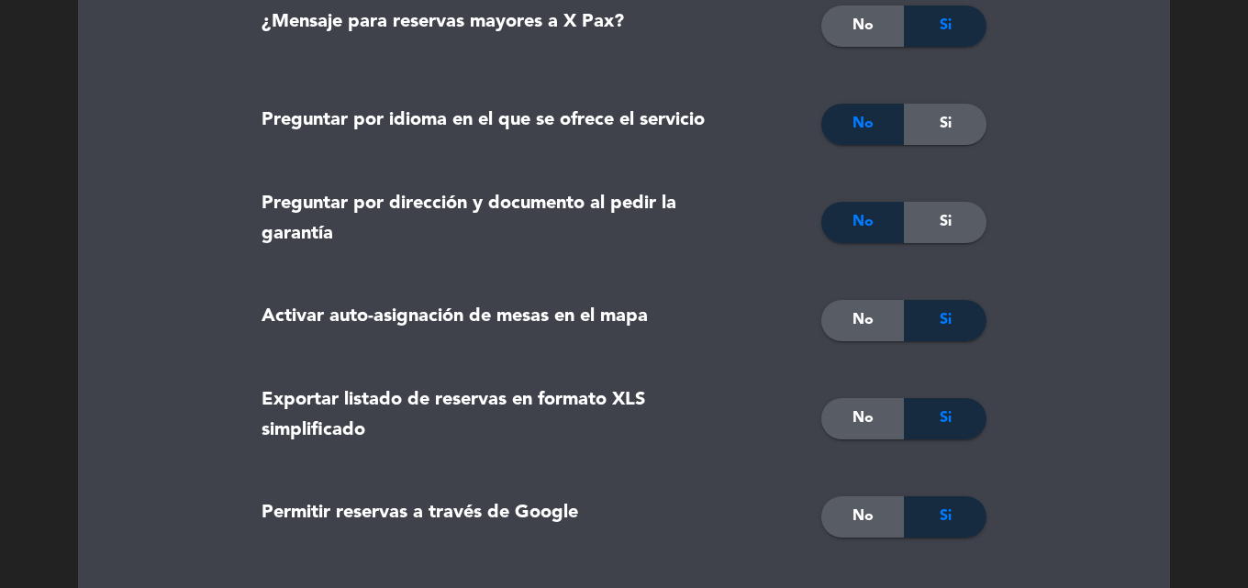
click at [874, 318] on div "No" at bounding box center [863, 320] width 83 height 41
click at [874, 317] on div "No" at bounding box center [863, 320] width 83 height 41
click at [867, 419] on span "No" at bounding box center [863, 419] width 21 height 24
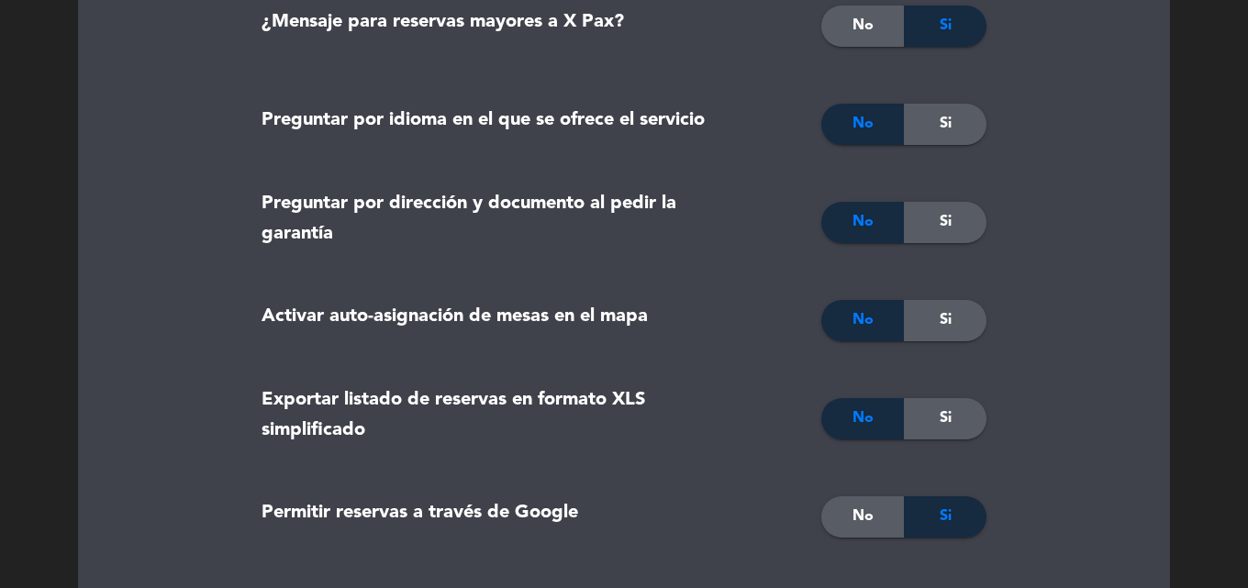
click at [956, 418] on div "Si" at bounding box center [945, 418] width 83 height 41
click at [867, 317] on span "No" at bounding box center [863, 320] width 21 height 24
click at [853, 318] on span "No" at bounding box center [863, 320] width 21 height 24
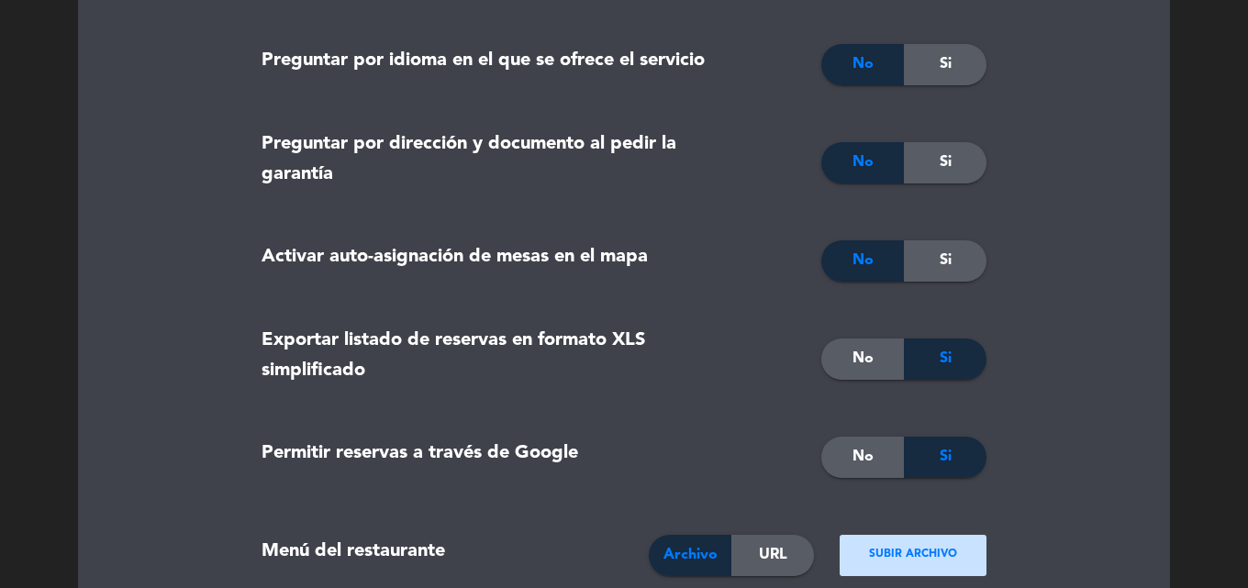
scroll to position [1652, 0]
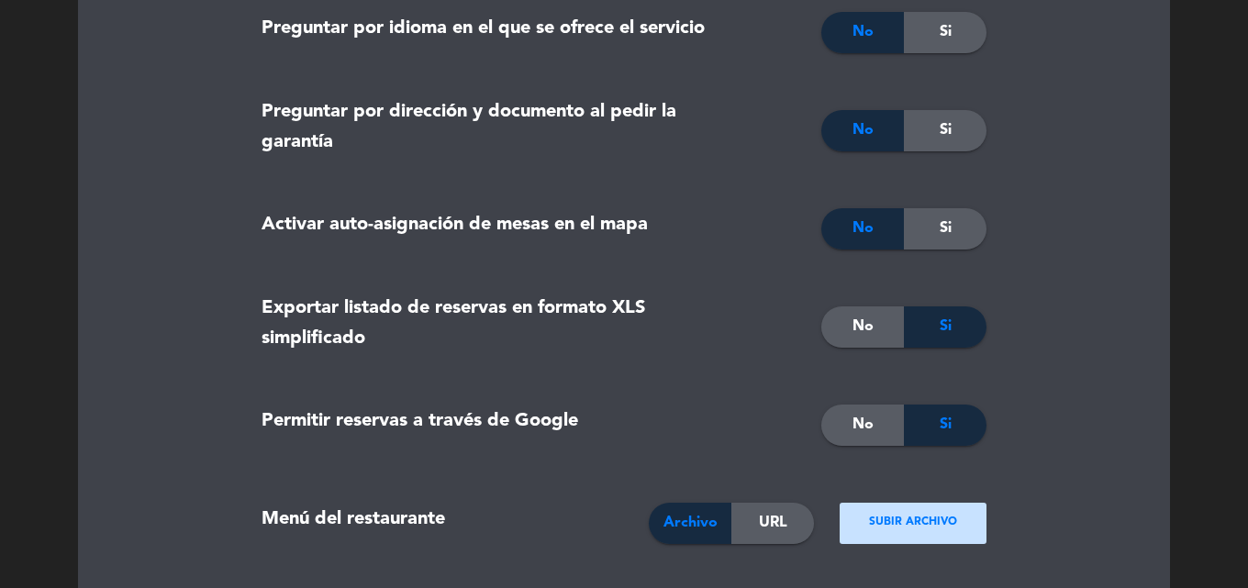
click at [945, 323] on span "Si" at bounding box center [946, 327] width 12 height 24
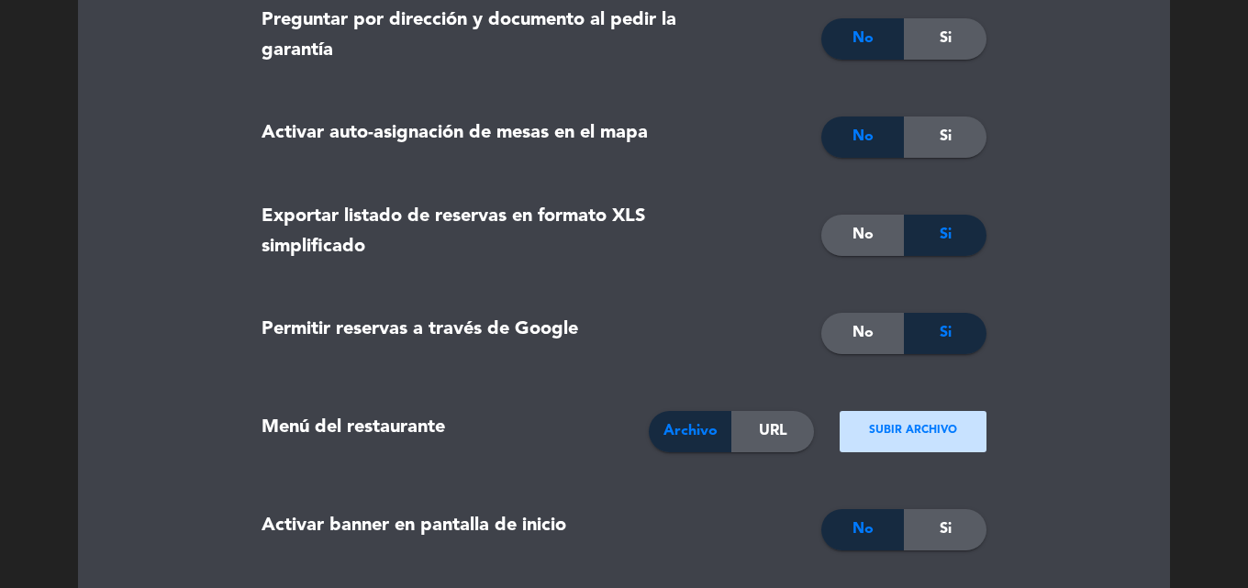
click at [961, 333] on div "Si" at bounding box center [945, 333] width 83 height 41
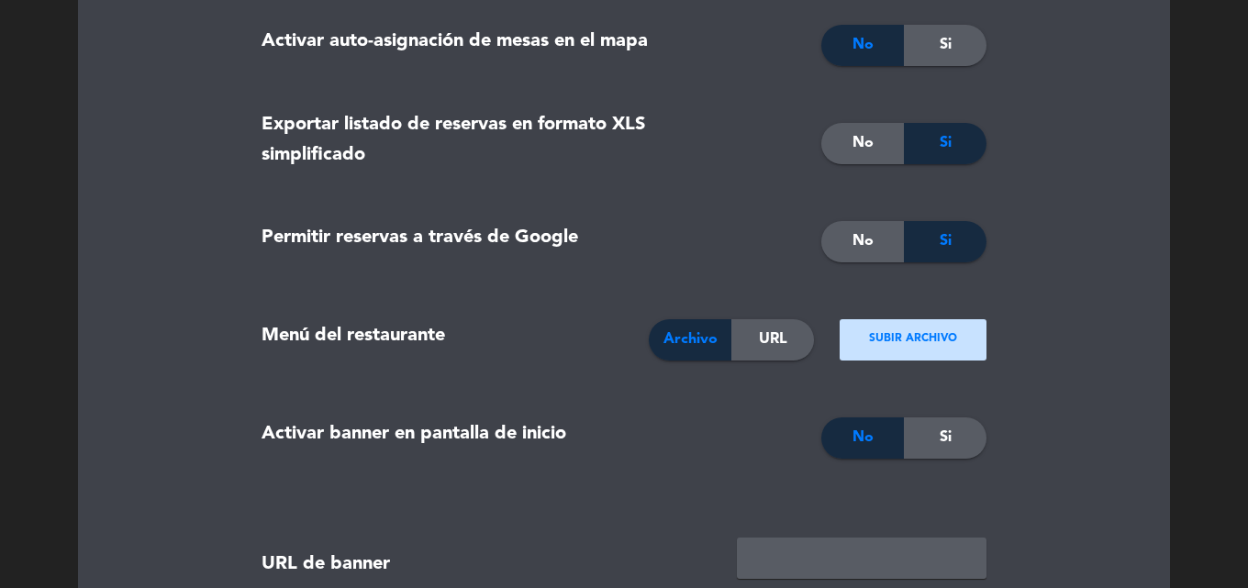
scroll to position [1928, 0]
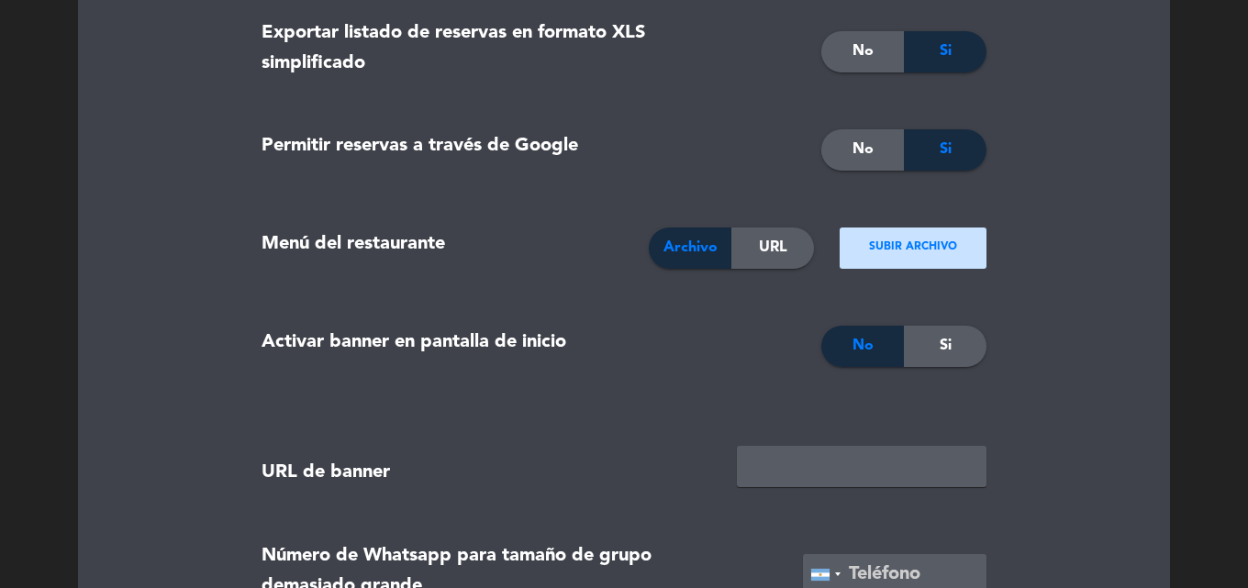
drag, startPoint x: 950, startPoint y: 341, endPoint x: 967, endPoint y: 341, distance: 16.5
click at [951, 341] on span "Si" at bounding box center [946, 346] width 12 height 24
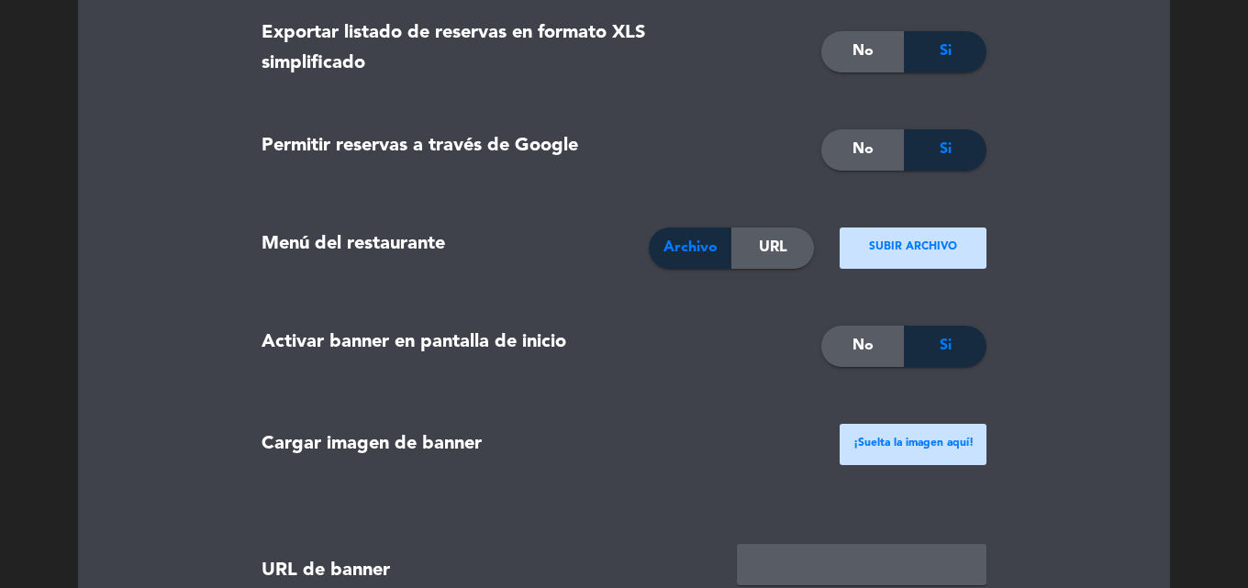
click at [853, 350] on span "No" at bounding box center [863, 346] width 21 height 24
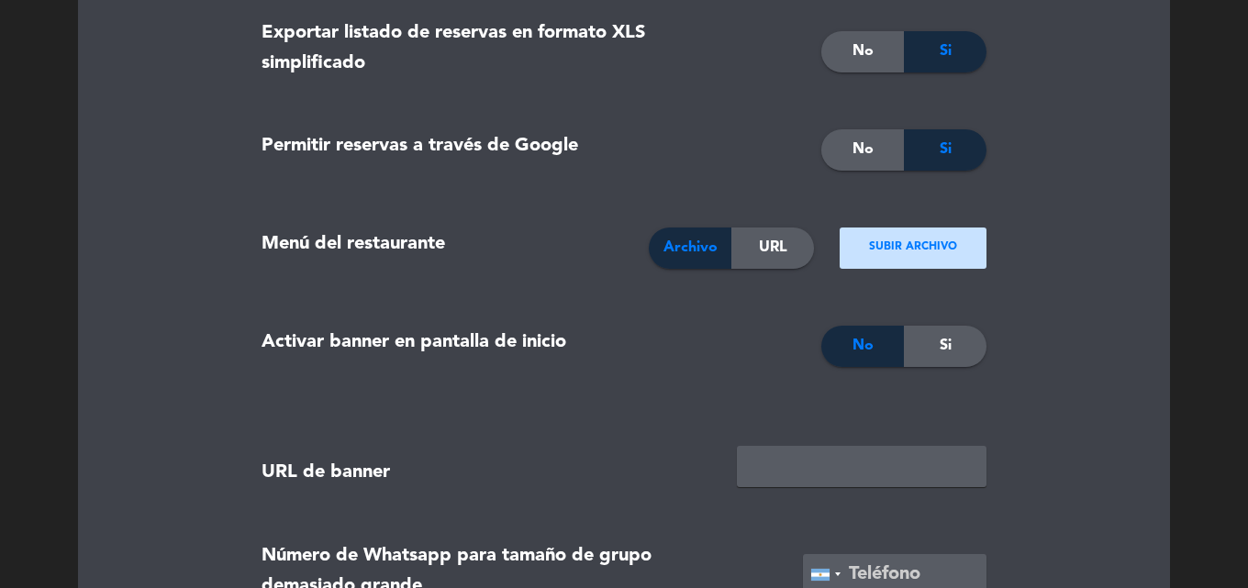
click at [934, 343] on div "Si" at bounding box center [945, 346] width 83 height 41
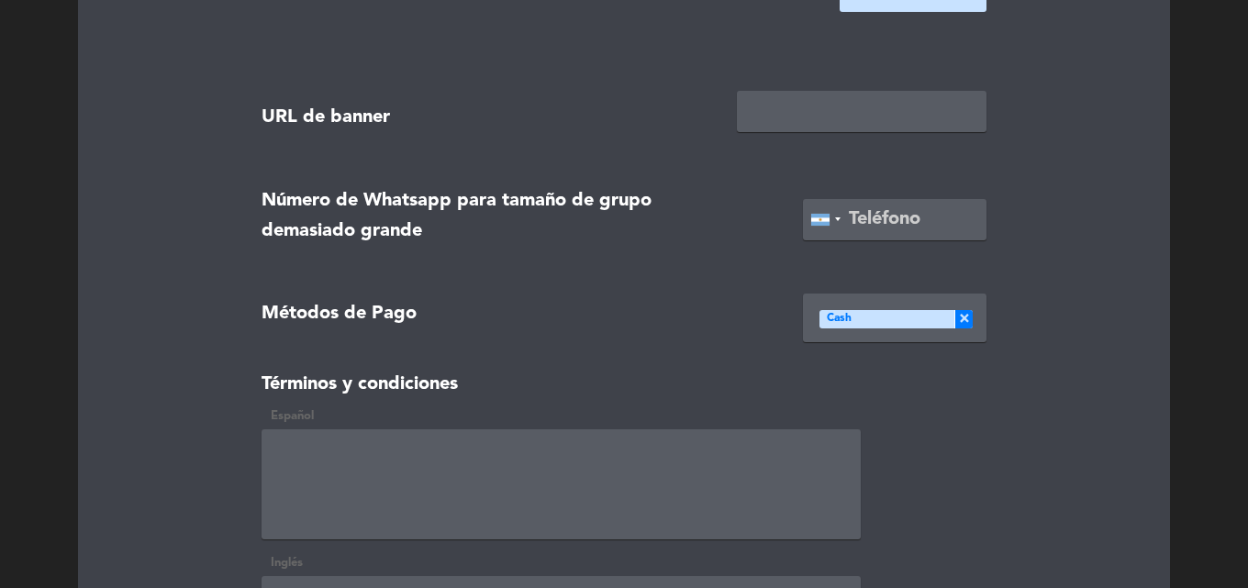
scroll to position [2387, 0]
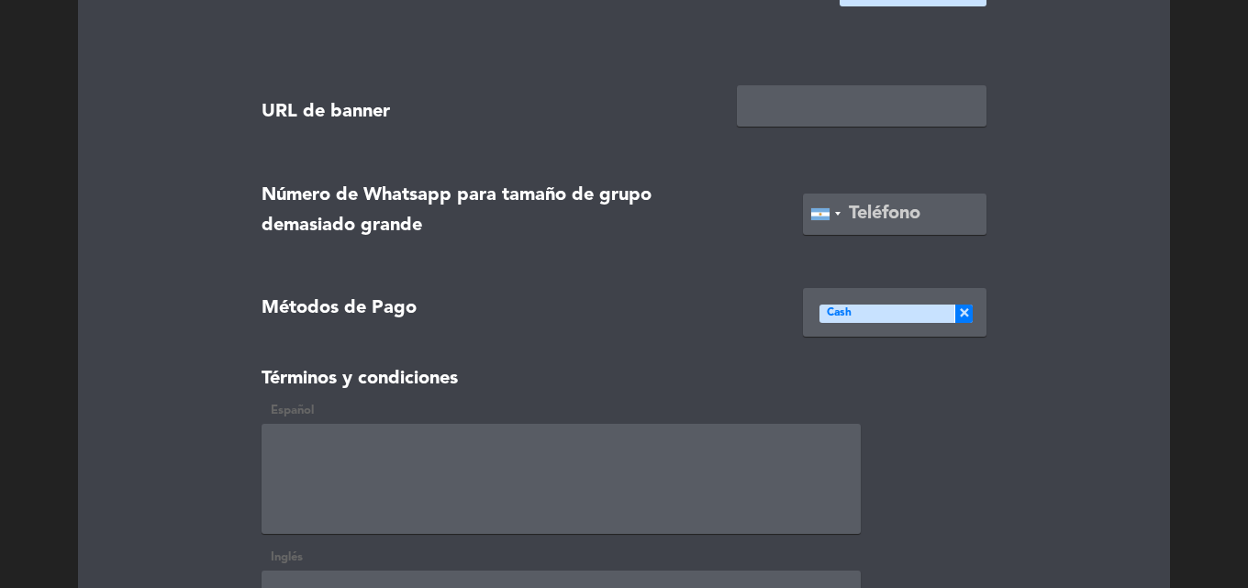
click at [910, 310] on div "× Cash" at bounding box center [896, 314] width 153 height 18
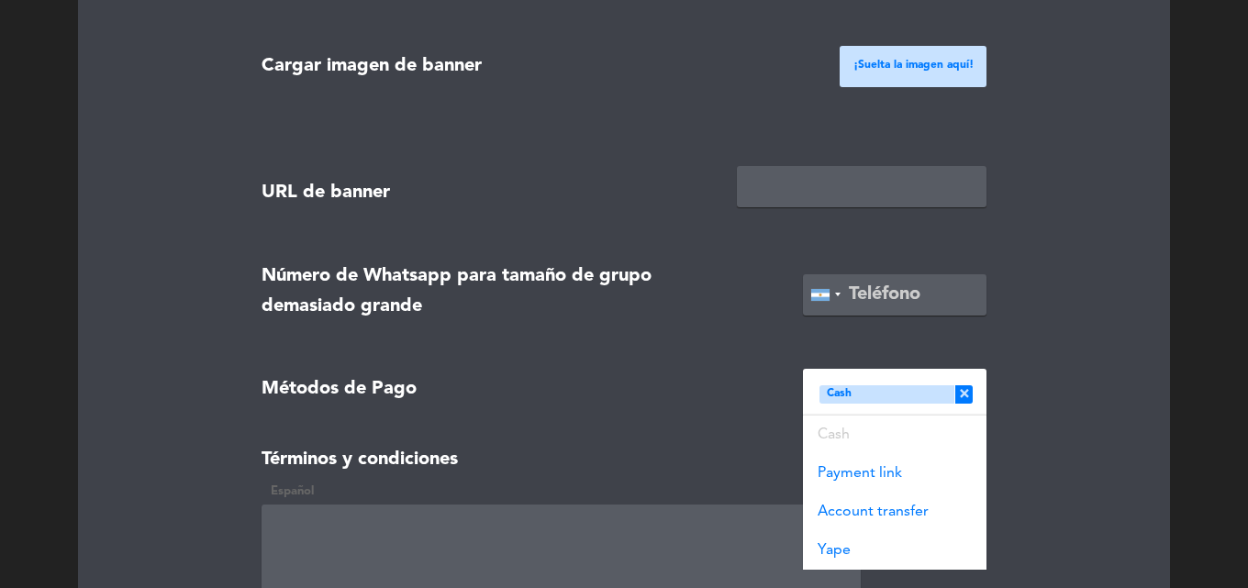
scroll to position [2295, 0]
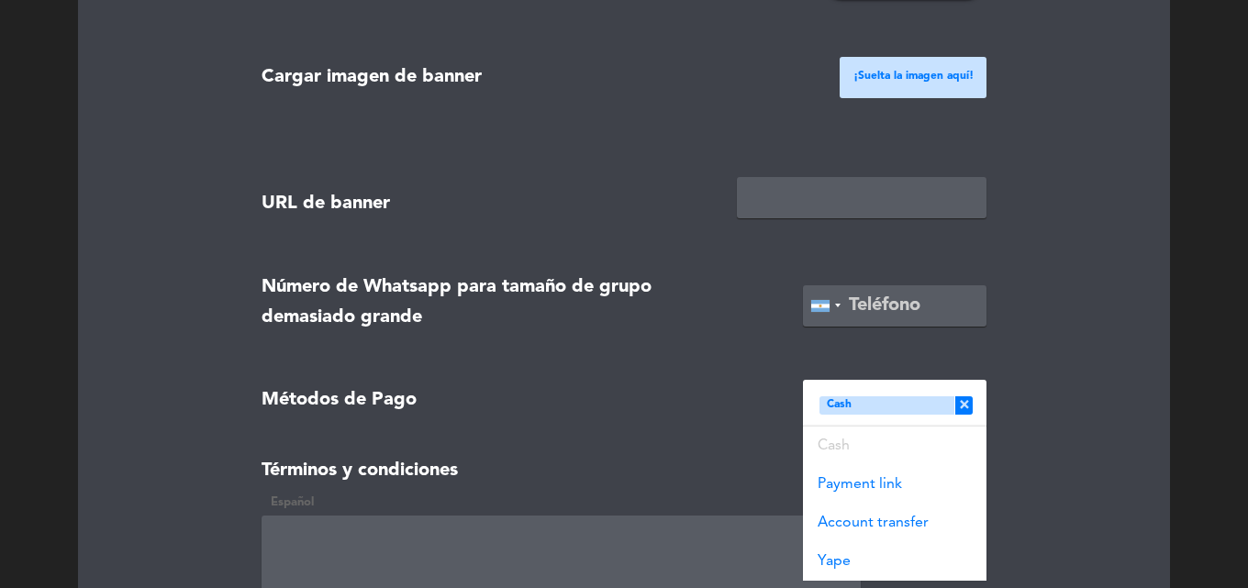
click at [974, 393] on div "Métodos de Pago × Cash" at bounding box center [895, 404] width 184 height 49
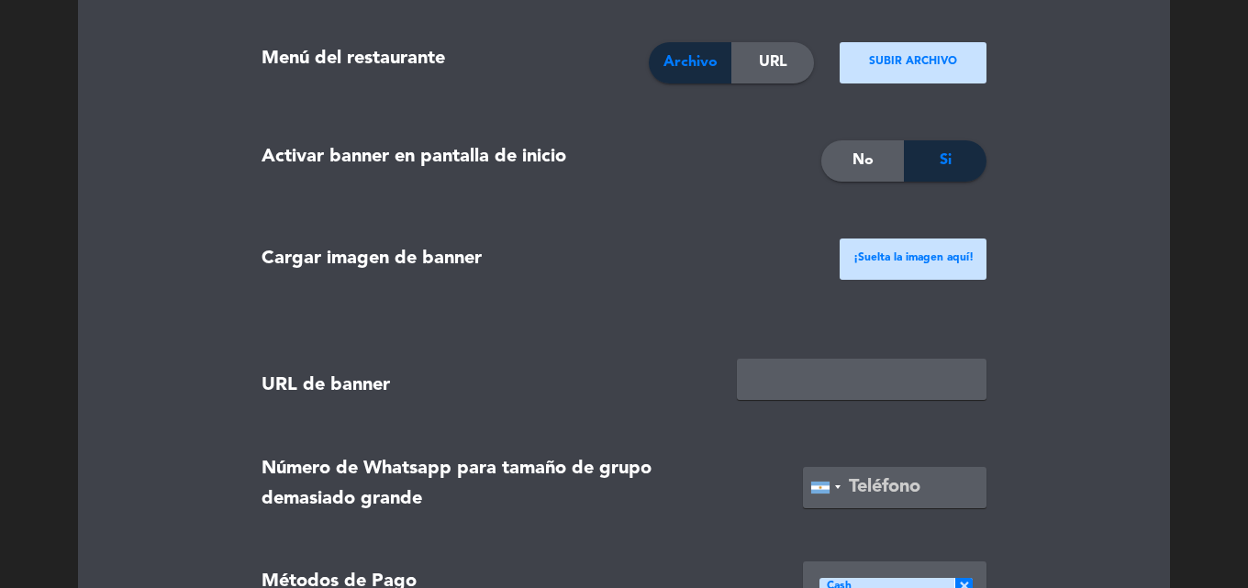
scroll to position [2111, 0]
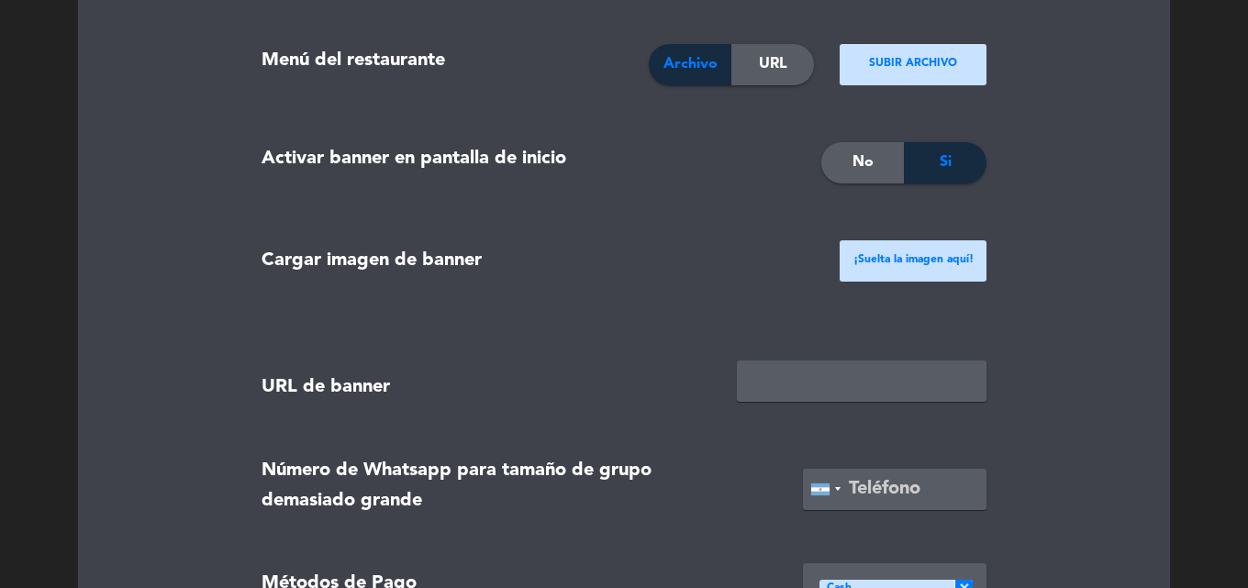
drag, startPoint x: 929, startPoint y: 152, endPoint x: 963, endPoint y: 218, distance: 74.3
click at [929, 153] on div "Si" at bounding box center [945, 162] width 83 height 41
click at [846, 162] on div "No" at bounding box center [863, 162] width 83 height 41
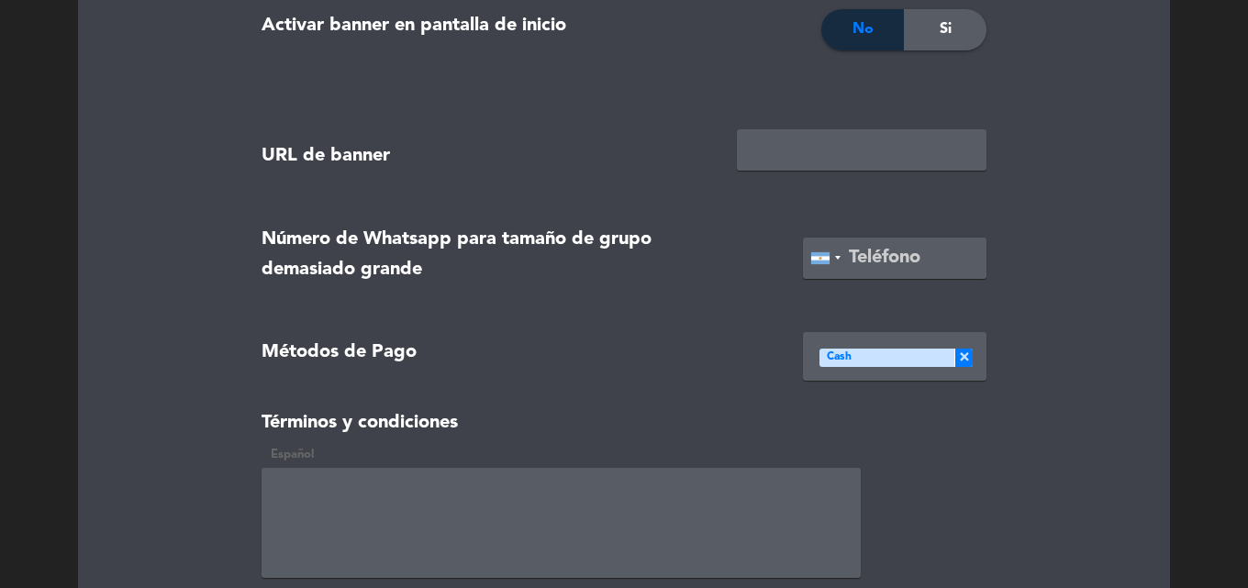
scroll to position [2287, 0]
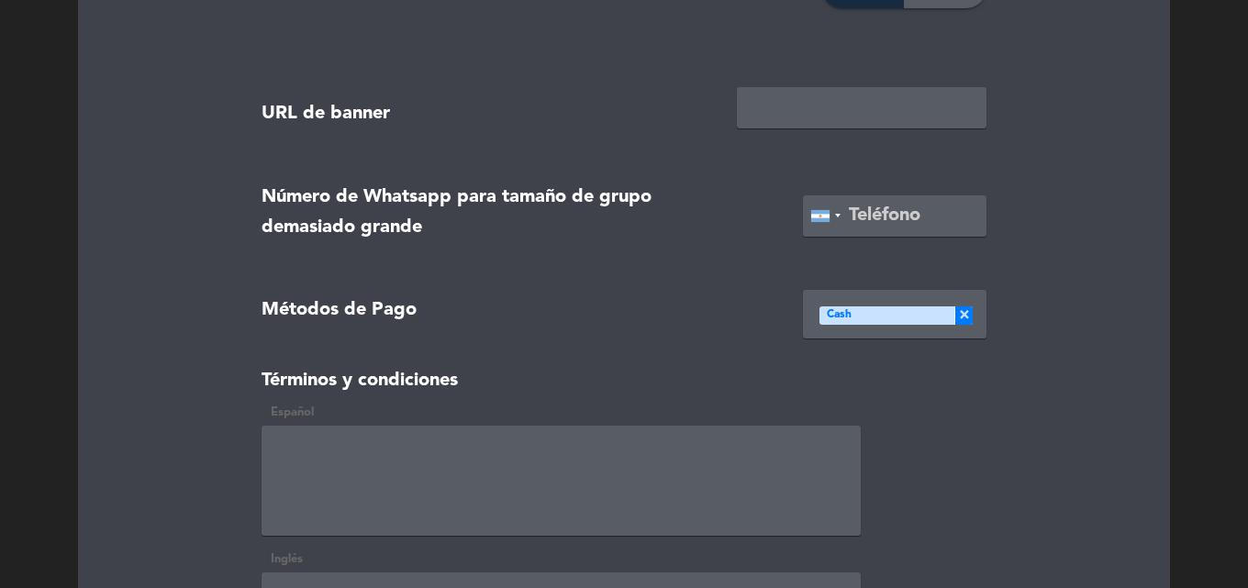
click at [911, 221] on input "tel" at bounding box center [895, 216] width 184 height 41
type input "1"
click at [970, 308] on span "×" at bounding box center [964, 316] width 18 height 18
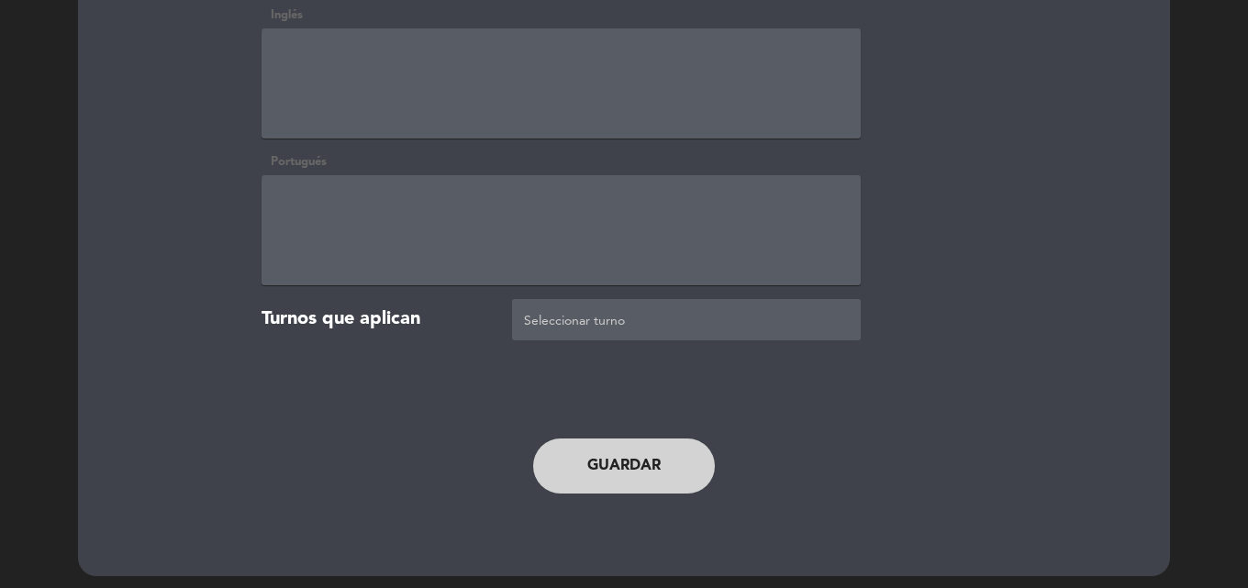
scroll to position [2837, 0]
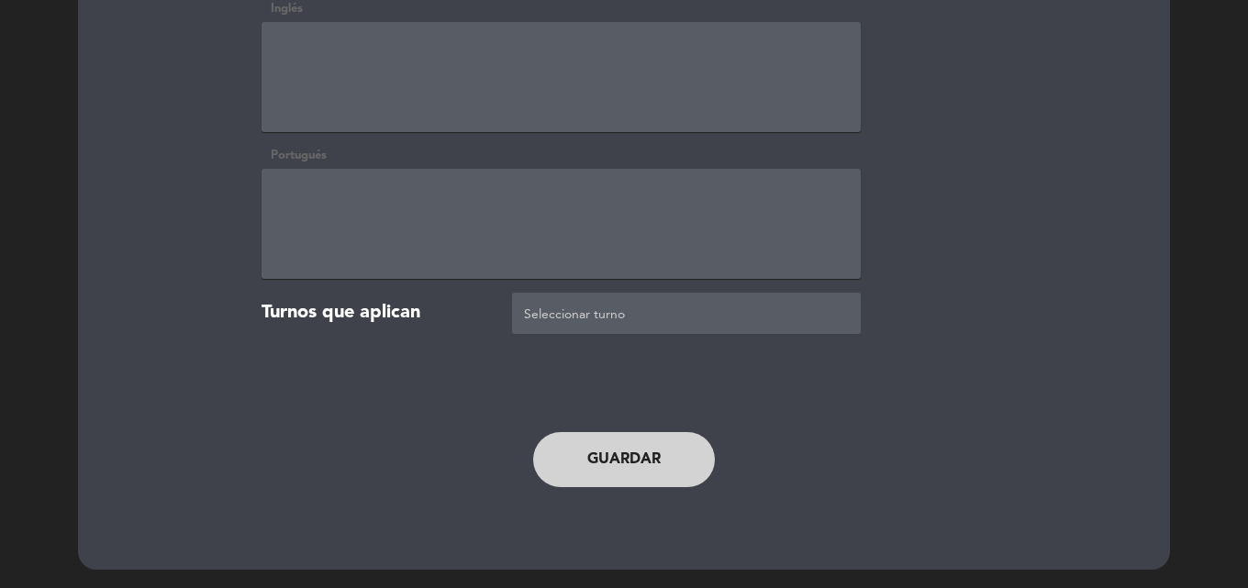
type input "1161310664"
click at [599, 458] on button "Guardar" at bounding box center [624, 459] width 182 height 55
click at [567, 467] on button "Guardar" at bounding box center [624, 459] width 182 height 55
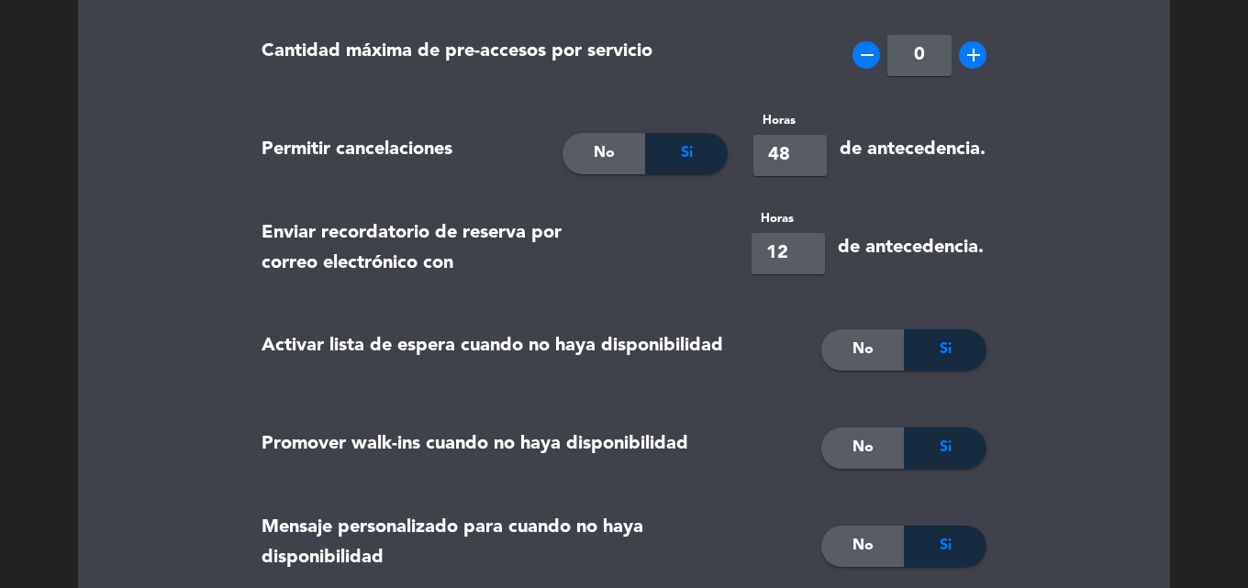
scroll to position [0, 0]
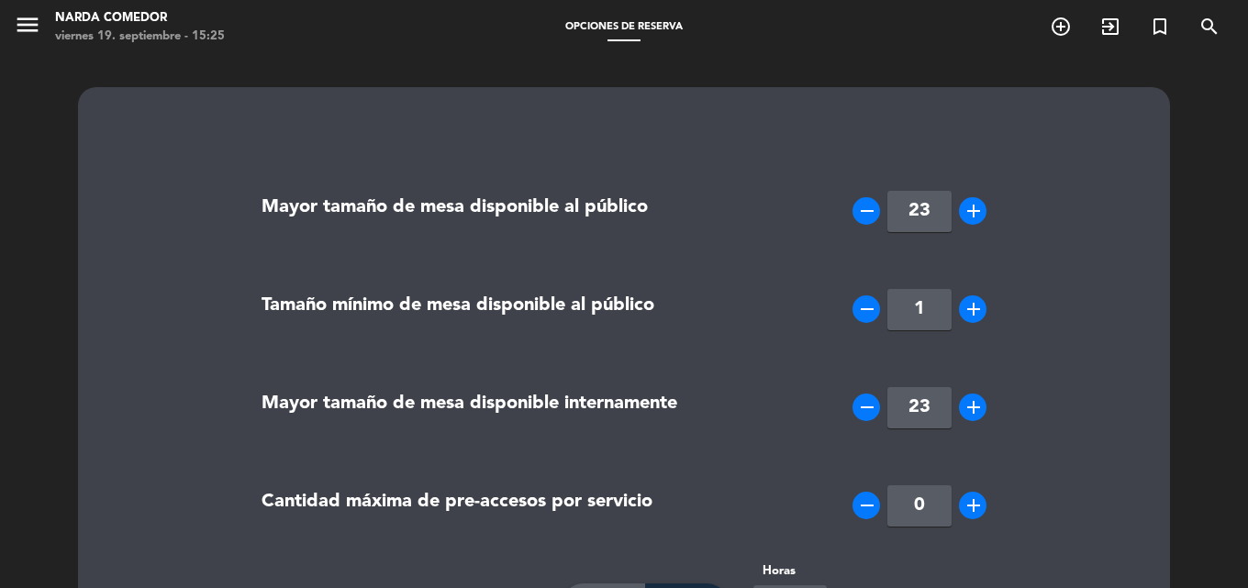
drag, startPoint x: 588, startPoint y: 25, endPoint x: 584, endPoint y: 33, distance: 9.5
click at [588, 27] on span "Opciones de reserva" at bounding box center [624, 27] width 136 height 10
click at [24, 20] on icon "menu" at bounding box center [28, 25] width 28 height 28
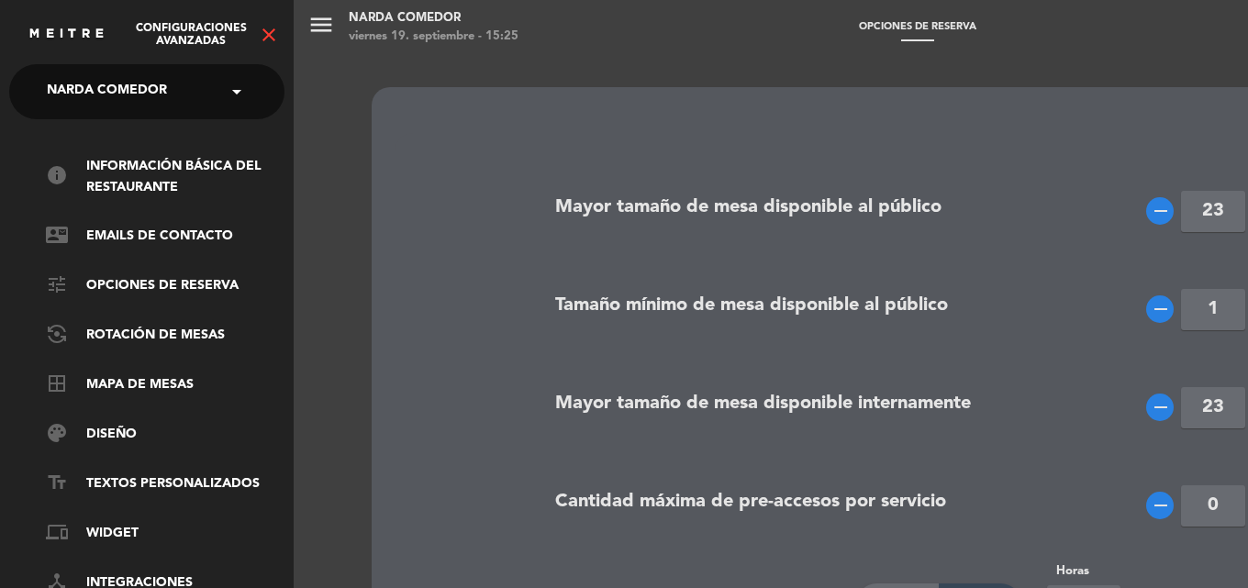
click at [187, 277] on link "tune Opciones de reserva" at bounding box center [165, 286] width 239 height 22
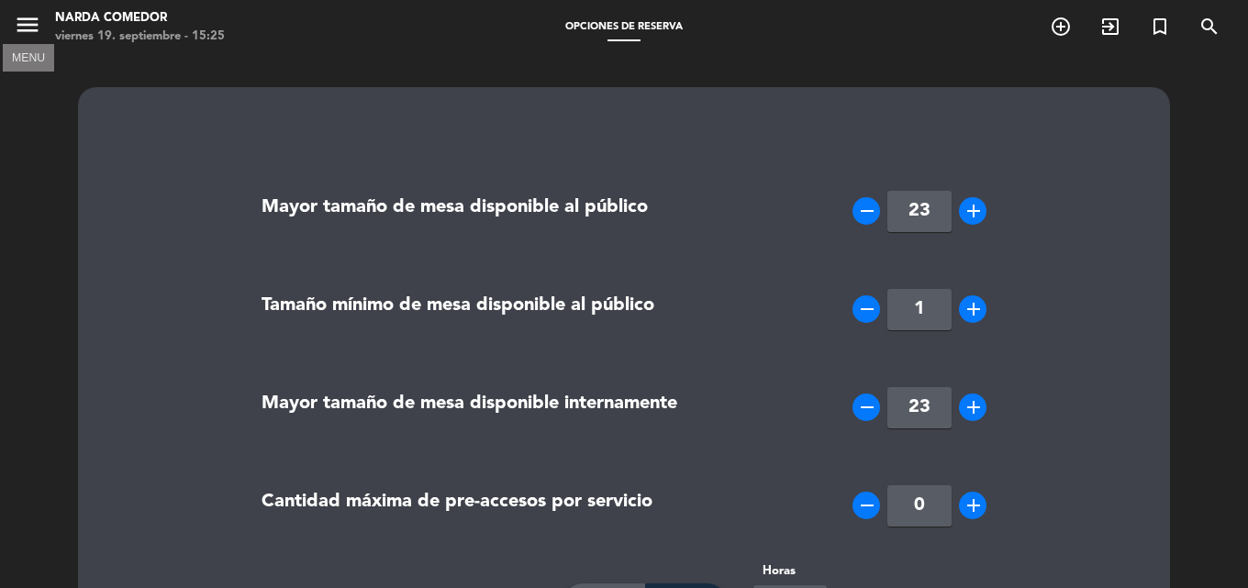
click at [26, 24] on icon "menu" at bounding box center [28, 25] width 28 height 28
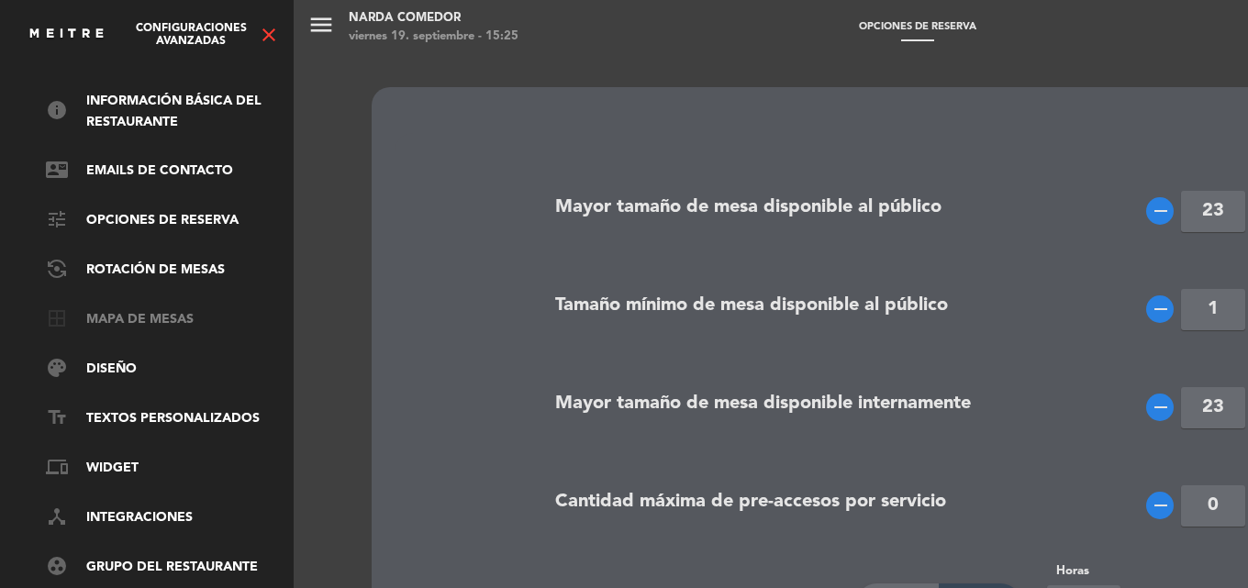
scroll to position [92, 0]
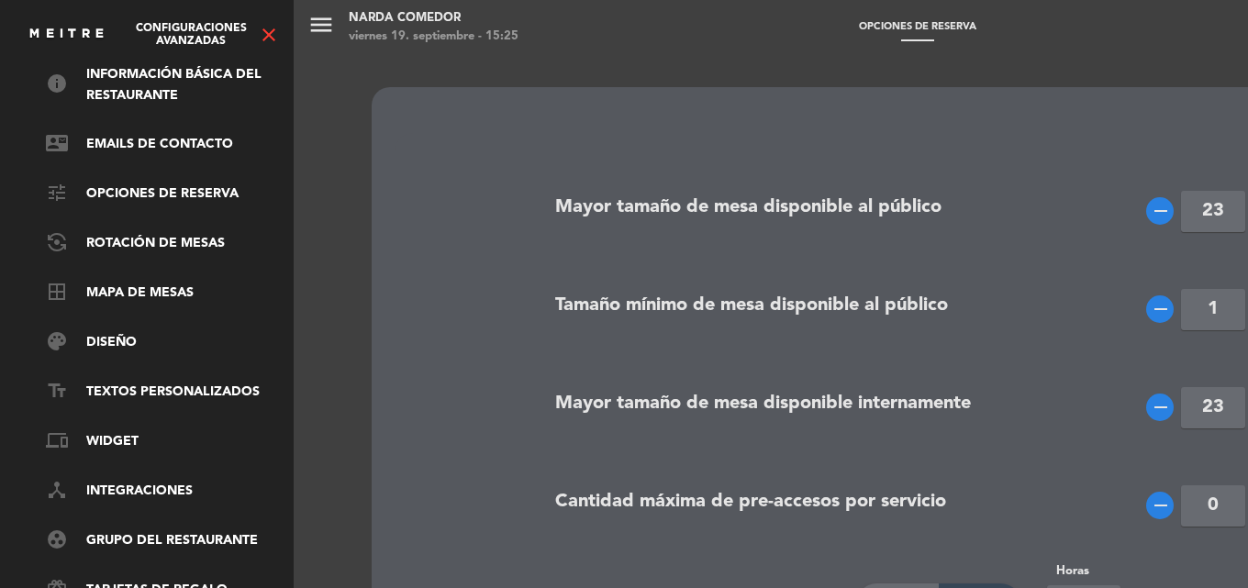
click at [192, 230] on ul "info Información básica del restaurante contact_mail Emails de Contacto tune Op…" at bounding box center [146, 357] width 275 height 587
click at [192, 238] on link "flip_camera_android Rotación de Mesas" at bounding box center [165, 244] width 239 height 22
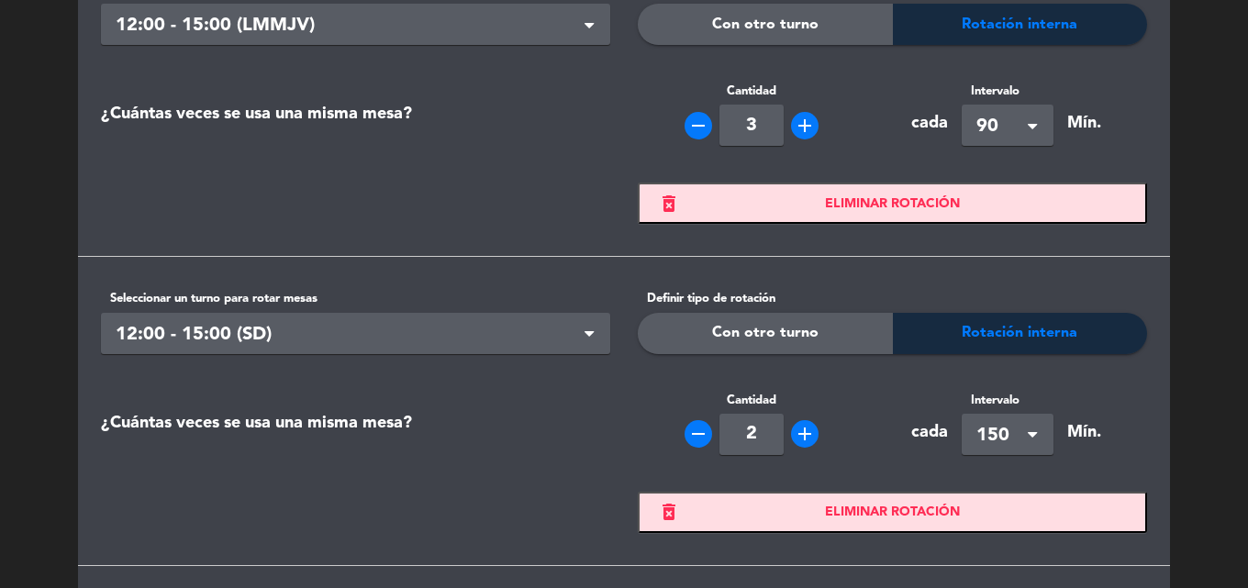
scroll to position [0, 0]
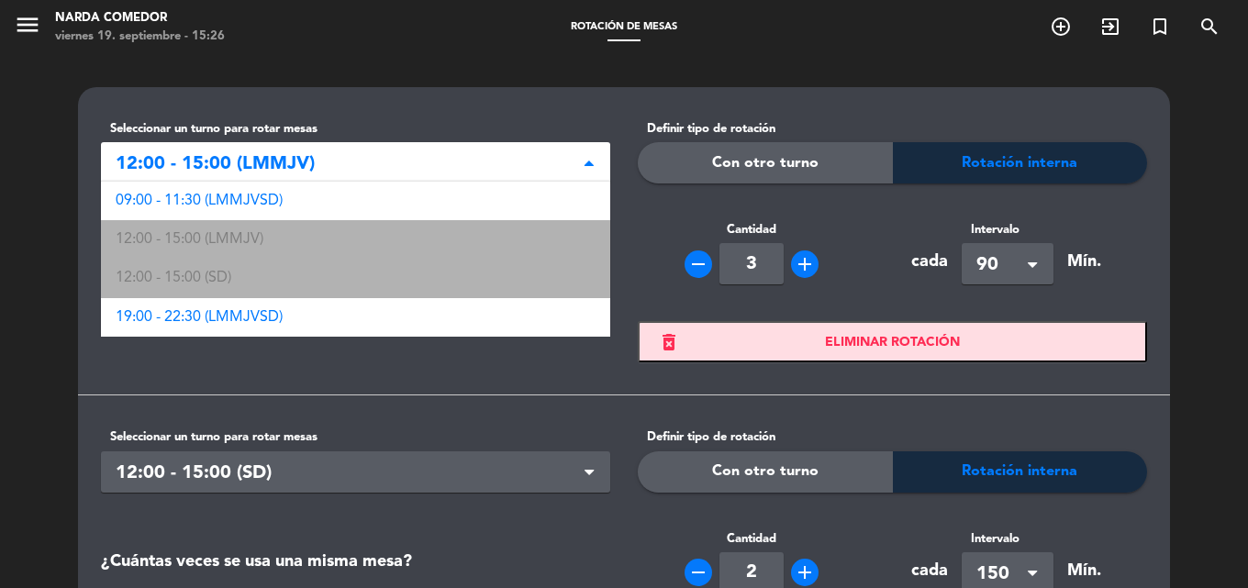
click at [512, 151] on span "12:00 - 15:00 (LMMJV)" at bounding box center [348, 165] width 465 height 30
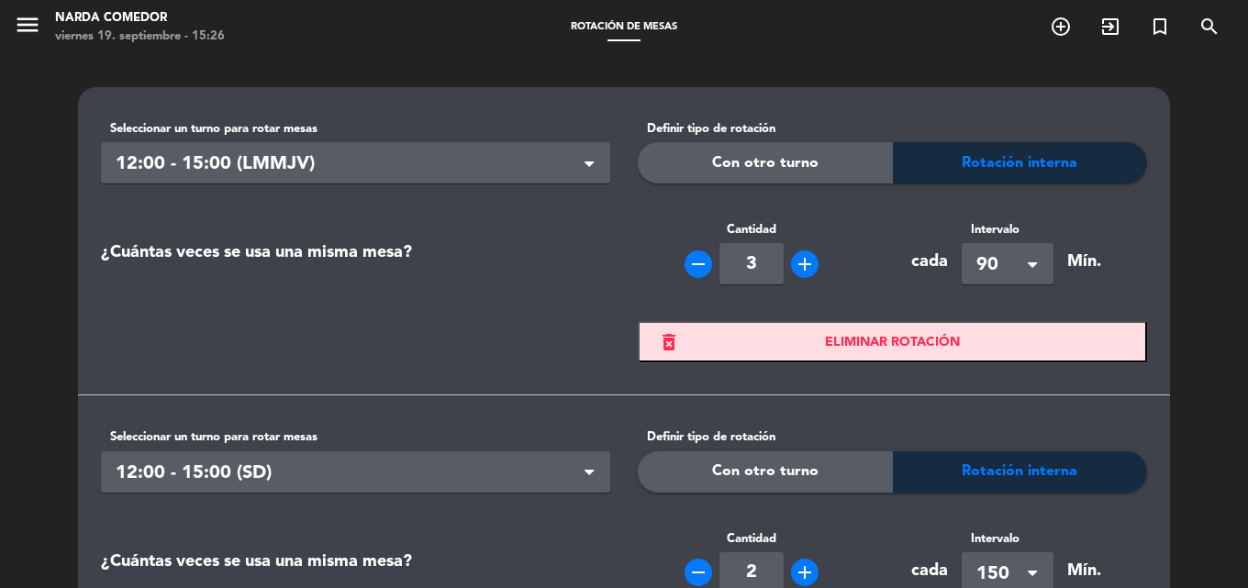
click at [513, 151] on span "12:00 - 15:00 (LMMJV)" at bounding box center [348, 165] width 465 height 30
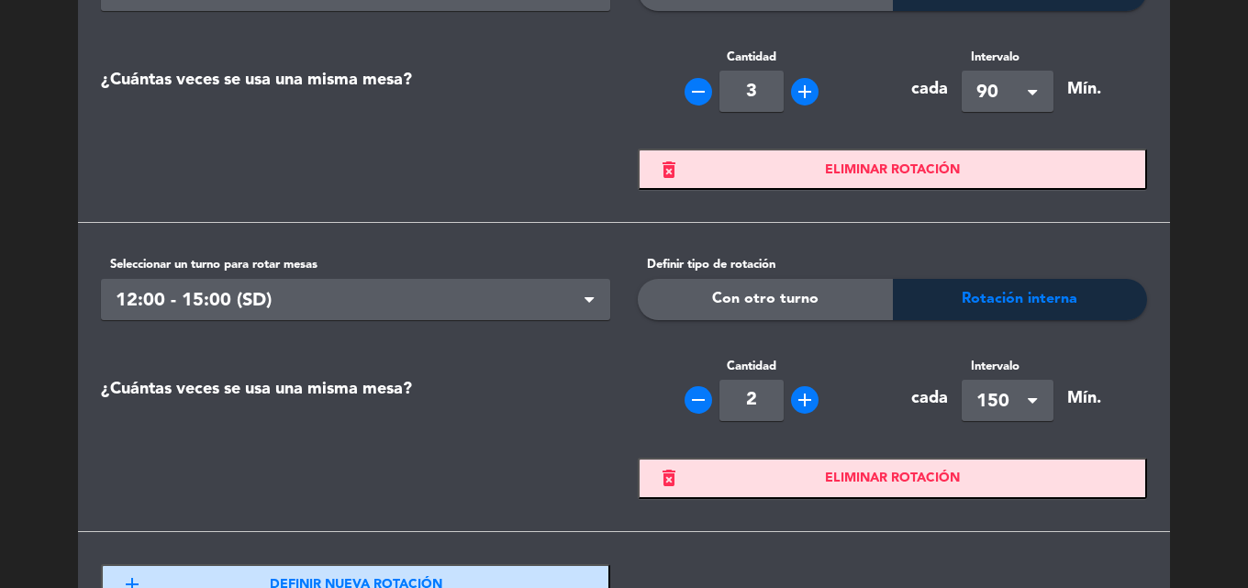
scroll to position [369, 0]
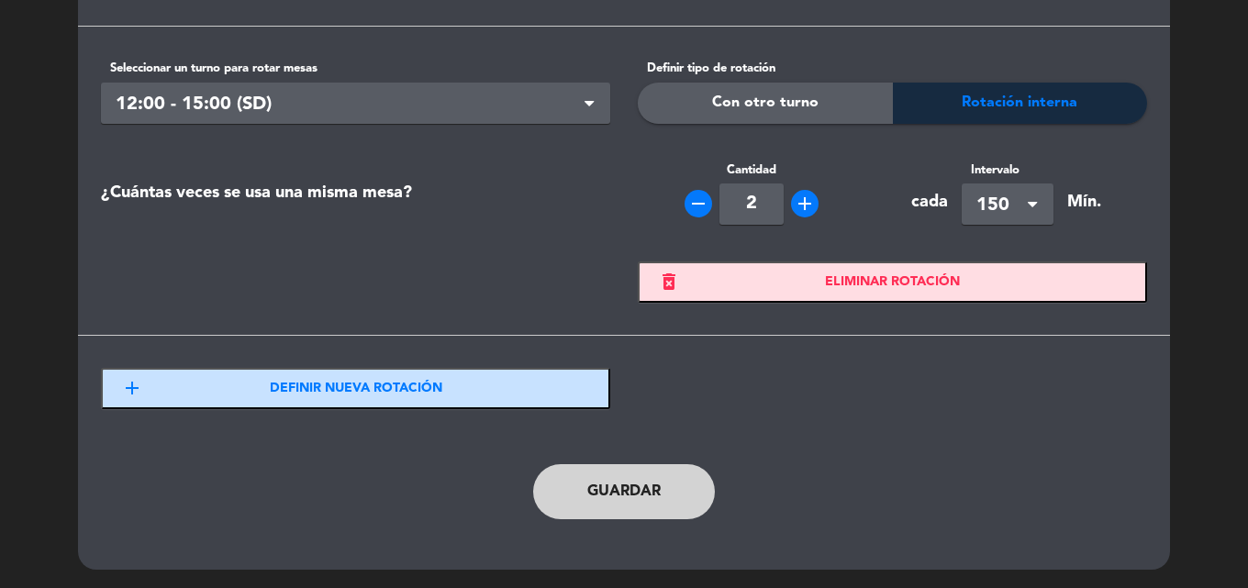
click at [392, 391] on span "Definir nueva rotación" at bounding box center [356, 388] width 173 height 21
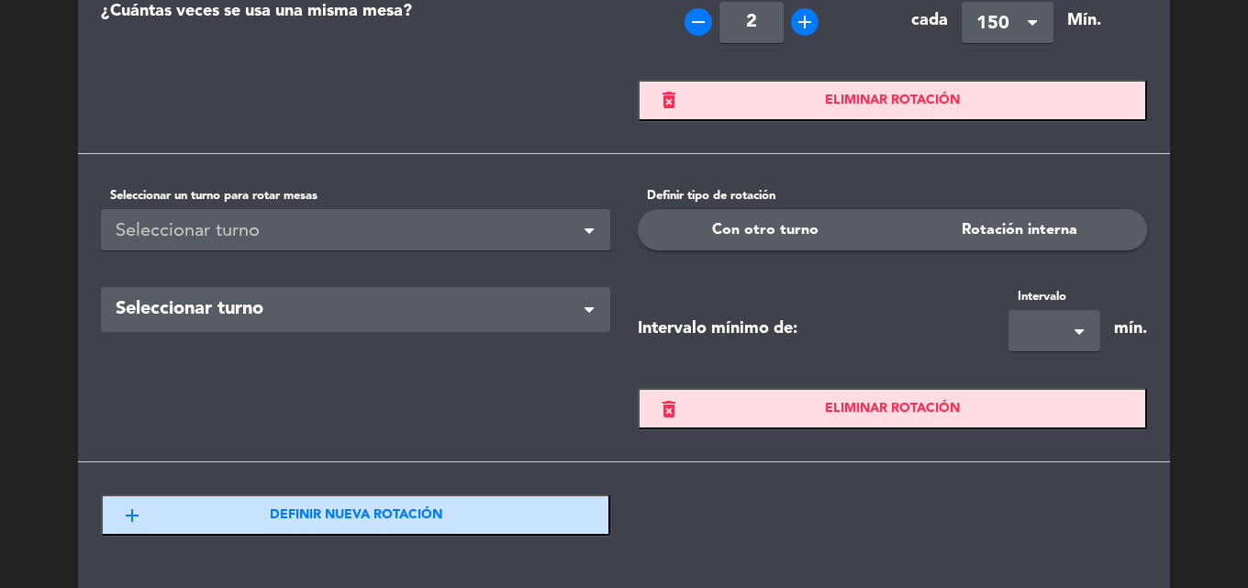
scroll to position [553, 0]
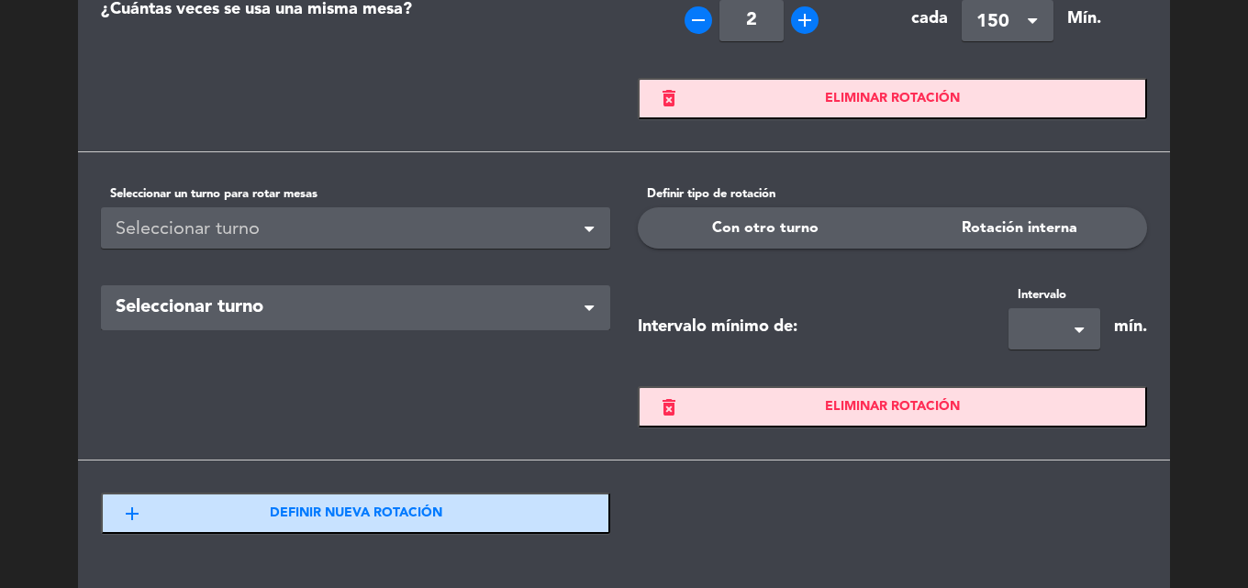
drag, startPoint x: 481, startPoint y: 240, endPoint x: 466, endPoint y: 240, distance: 14.7
click at [470, 240] on div "Seleccionar turno" at bounding box center [348, 230] width 465 height 30
click at [518, 233] on div "Seleccionar turno" at bounding box center [348, 230] width 465 height 30
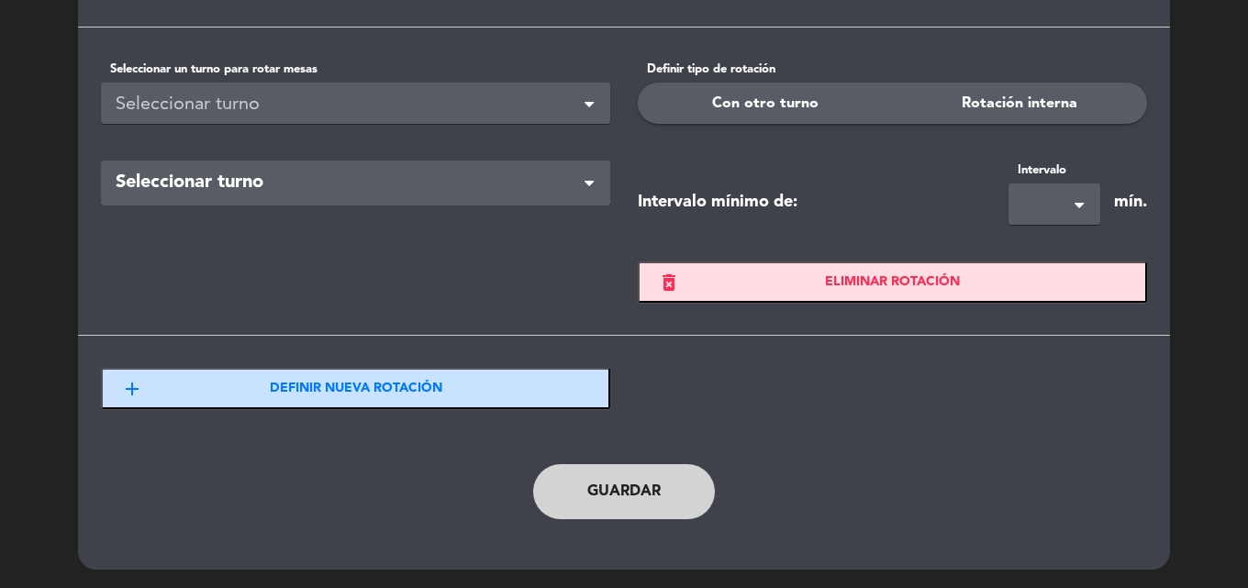
scroll to position [310, 0]
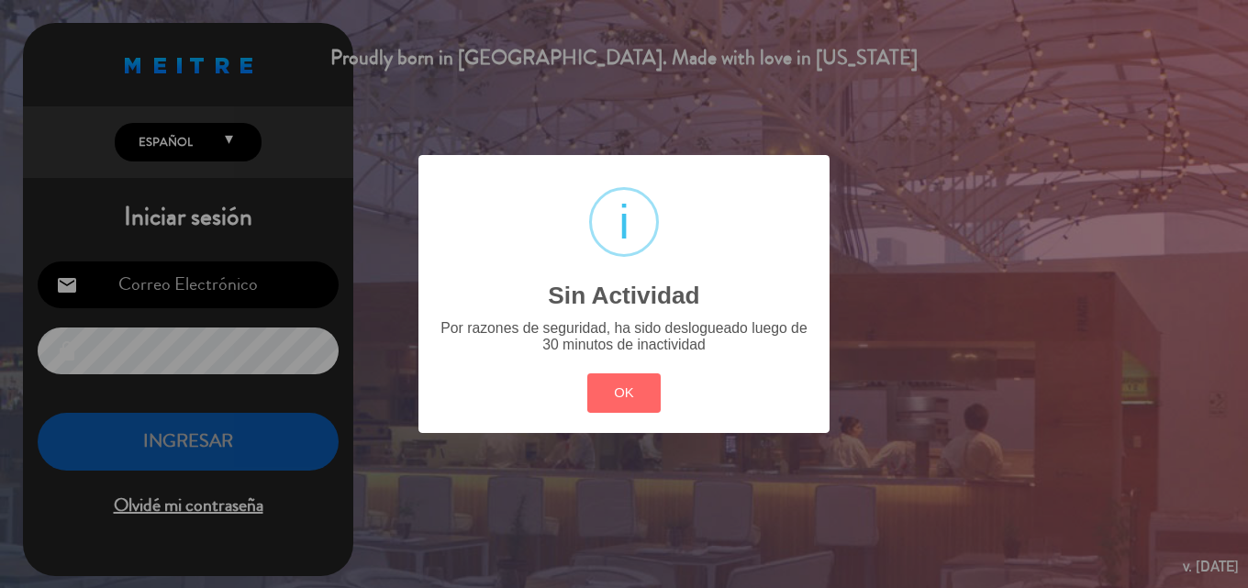
type input "[EMAIL_ADDRESS][DOMAIN_NAME]"
